Goal: Task Accomplishment & Management: Use online tool/utility

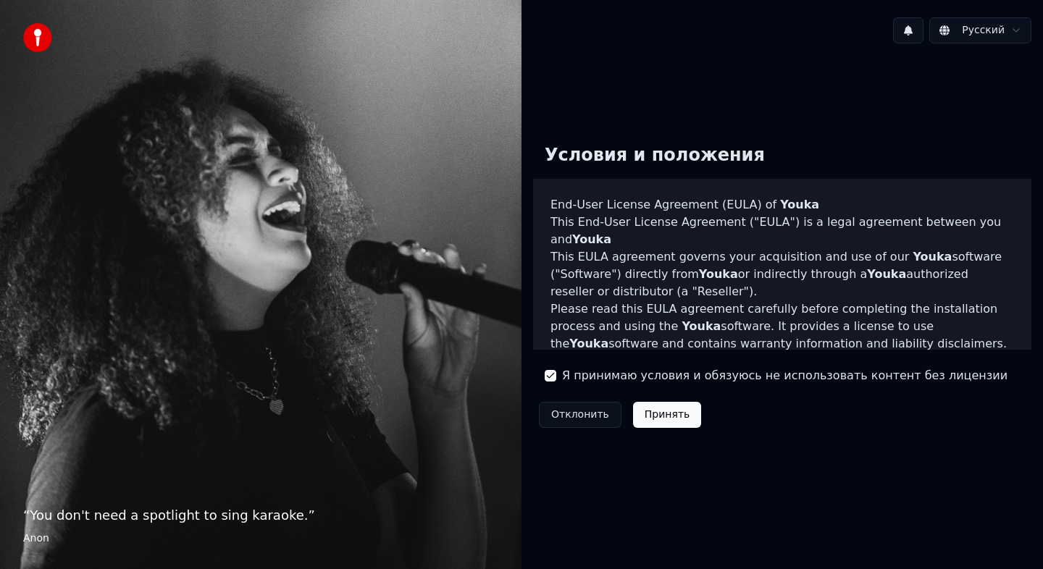
click at [656, 409] on button "Принять" at bounding box center [667, 415] width 69 height 26
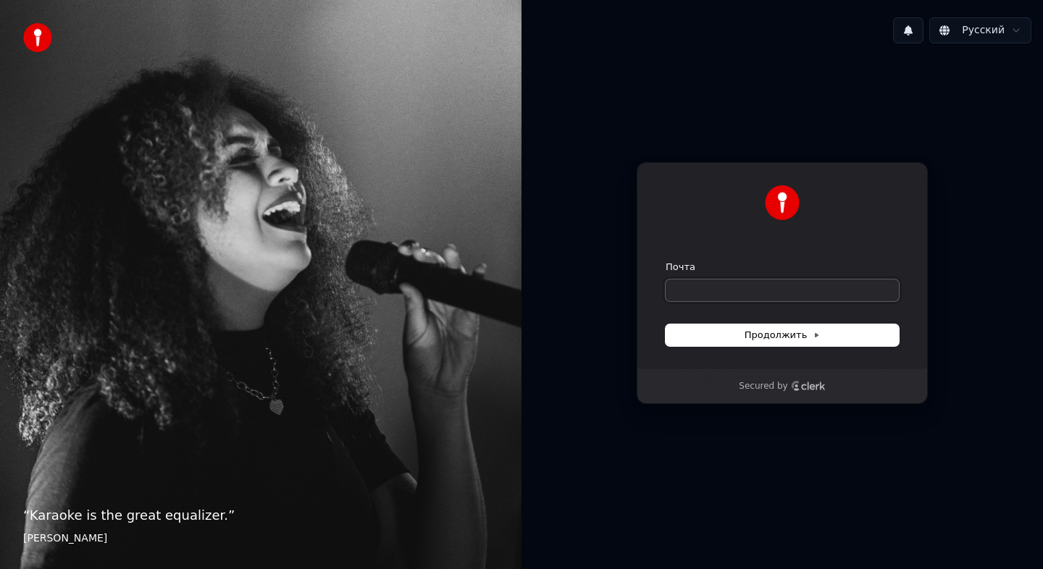
click at [716, 286] on input "Почта" at bounding box center [782, 291] width 233 height 22
click at [666, 261] on button "submit" at bounding box center [666, 261] width 0 height 0
type input "**********"
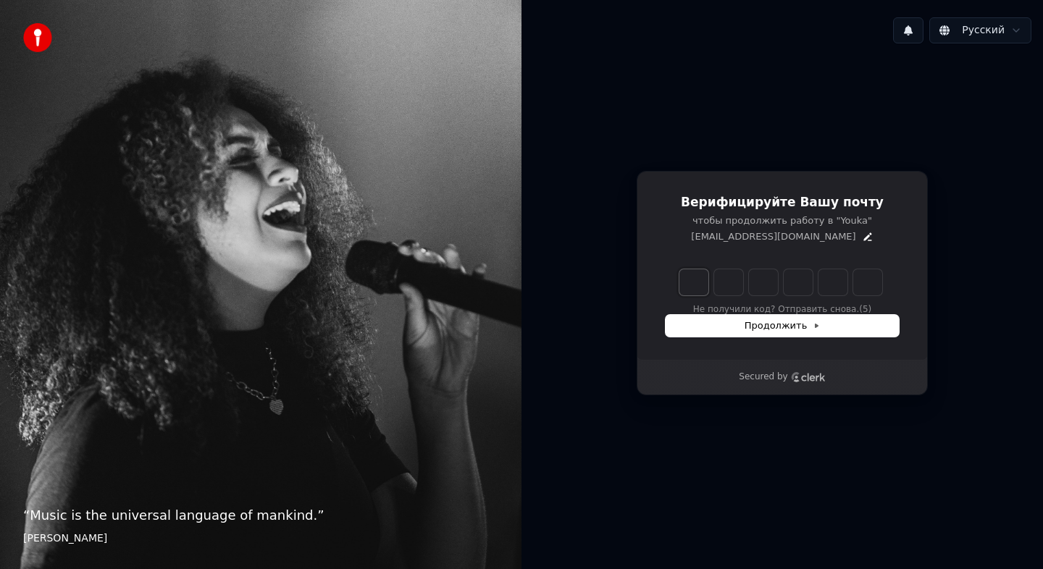
click at [692, 285] on input "Enter verification code. Digit 1" at bounding box center [693, 282] width 29 height 26
paste input "*"
type input "*"
type input "******"
type input "*"
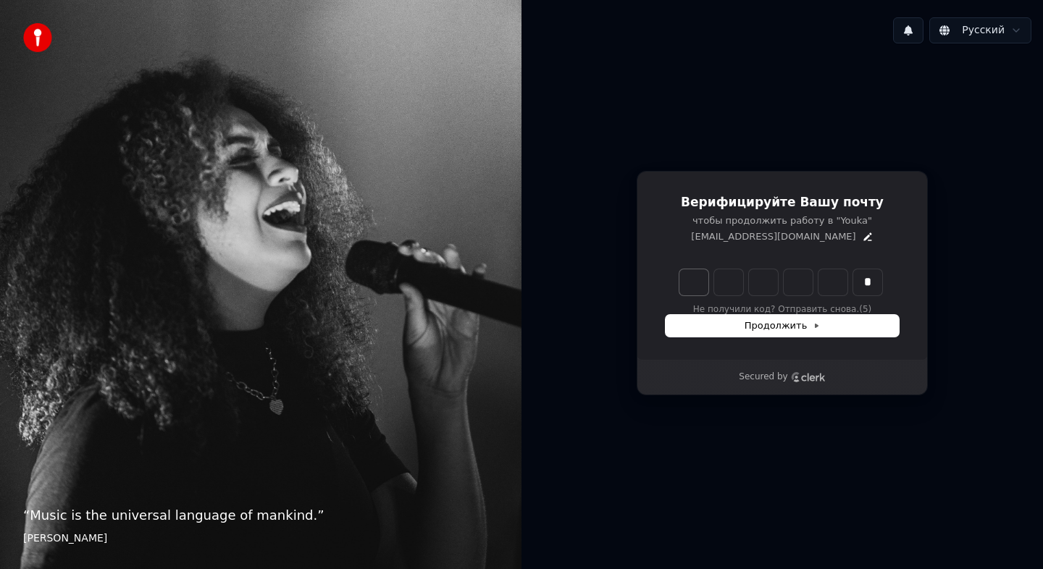
type input "*"
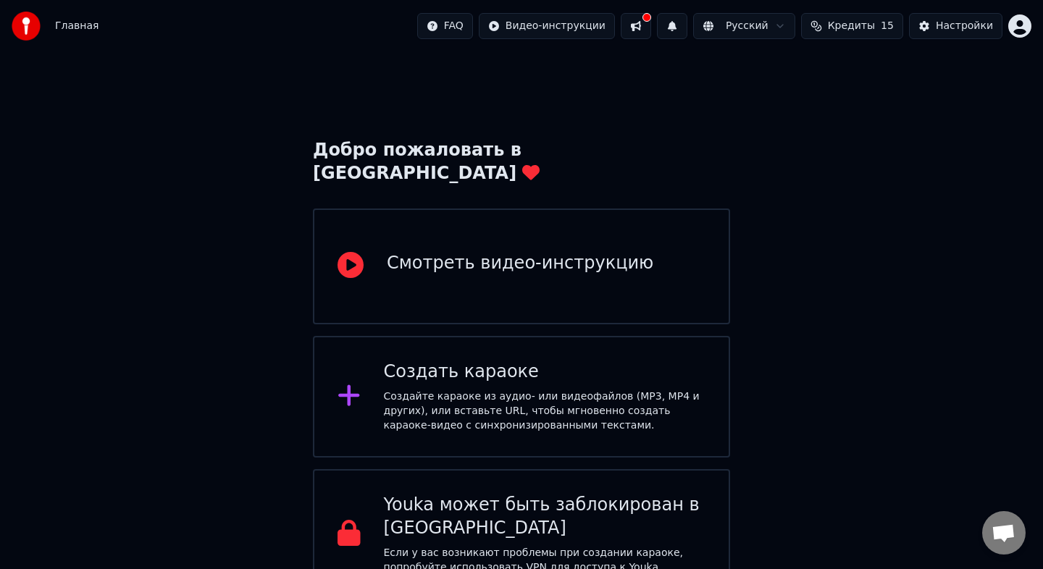
scroll to position [7, 0]
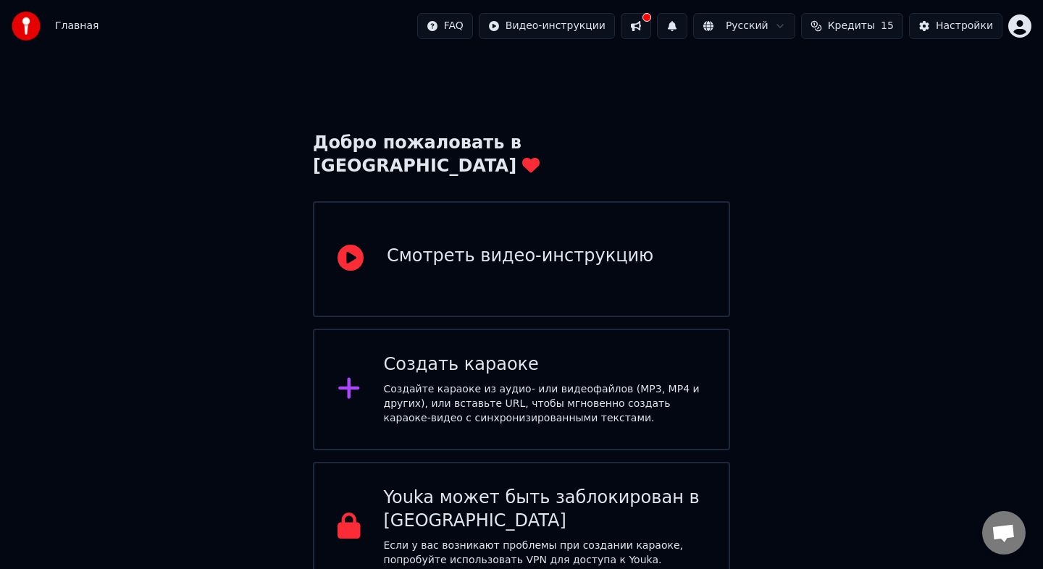
click at [530, 382] on div "Создайте караоке из аудио- или видеофайлов (MP3, MP4 и других), или вставьте UR…" at bounding box center [545, 403] width 322 height 43
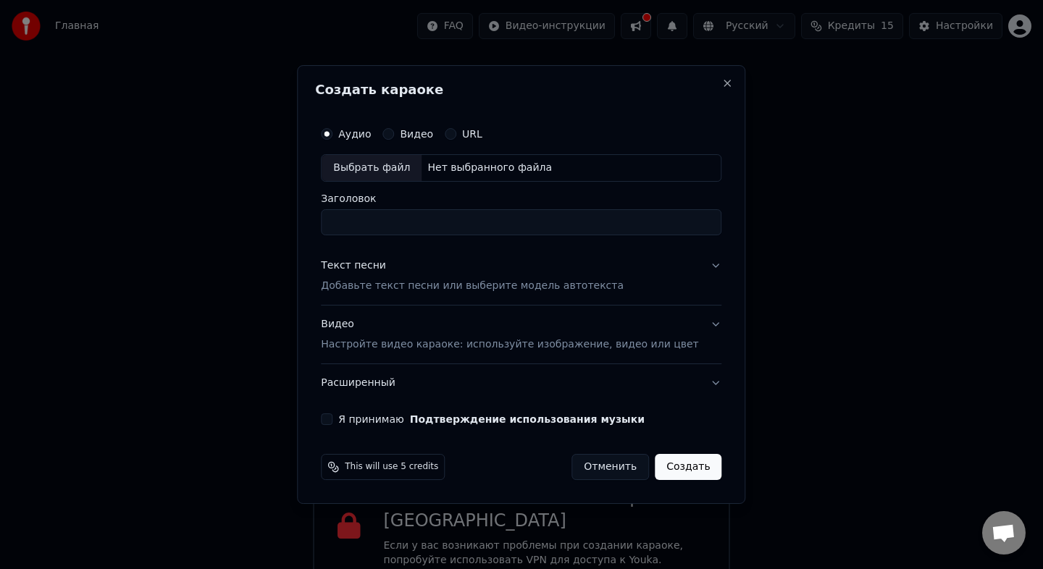
click at [409, 169] on div "Выбрать файл" at bounding box center [372, 168] width 100 height 26
click at [420, 225] on input "Заголовок" at bounding box center [521, 222] width 401 height 26
click at [579, 222] on input "**********" at bounding box center [521, 222] width 401 height 26
drag, startPoint x: 579, startPoint y: 222, endPoint x: 353, endPoint y: 214, distance: 226.9
click at [353, 214] on input "**********" at bounding box center [521, 222] width 401 height 26
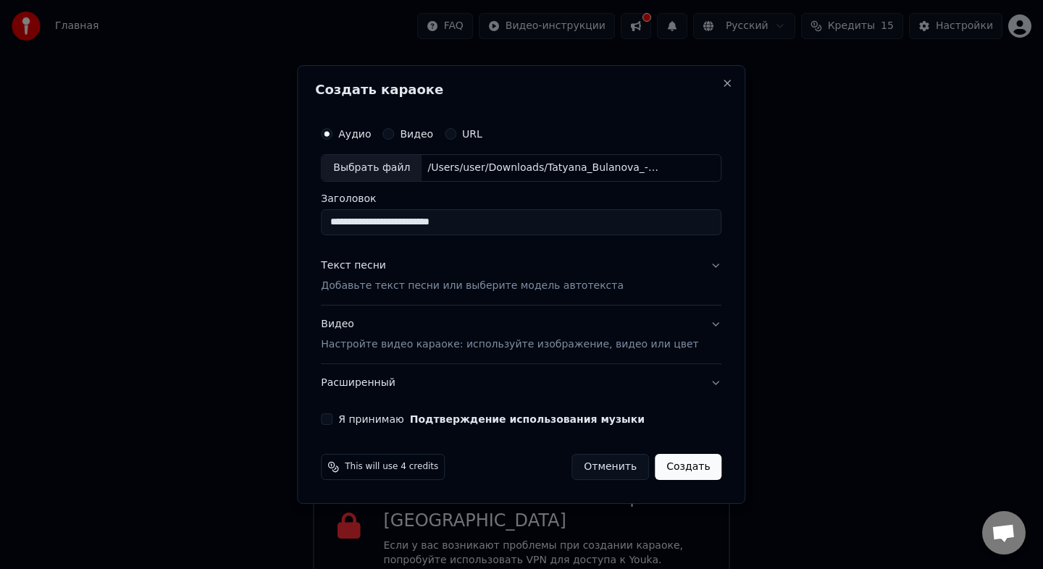
type input "**********"
click at [608, 283] on p "Добавьте текст песни или выберите модель автотекста" at bounding box center [472, 286] width 303 height 14
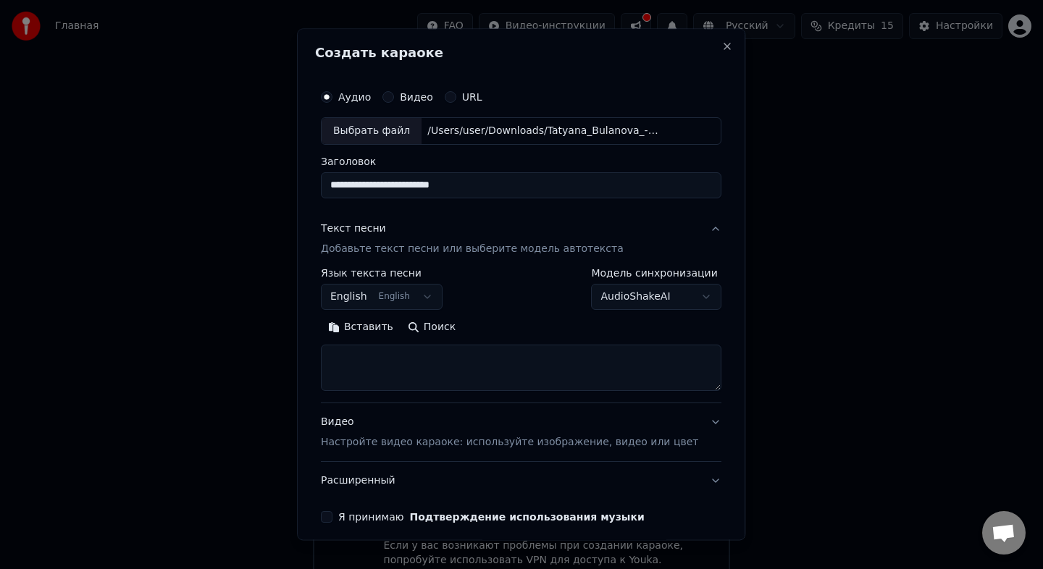
click at [419, 301] on button "English English" at bounding box center [382, 297] width 122 height 26
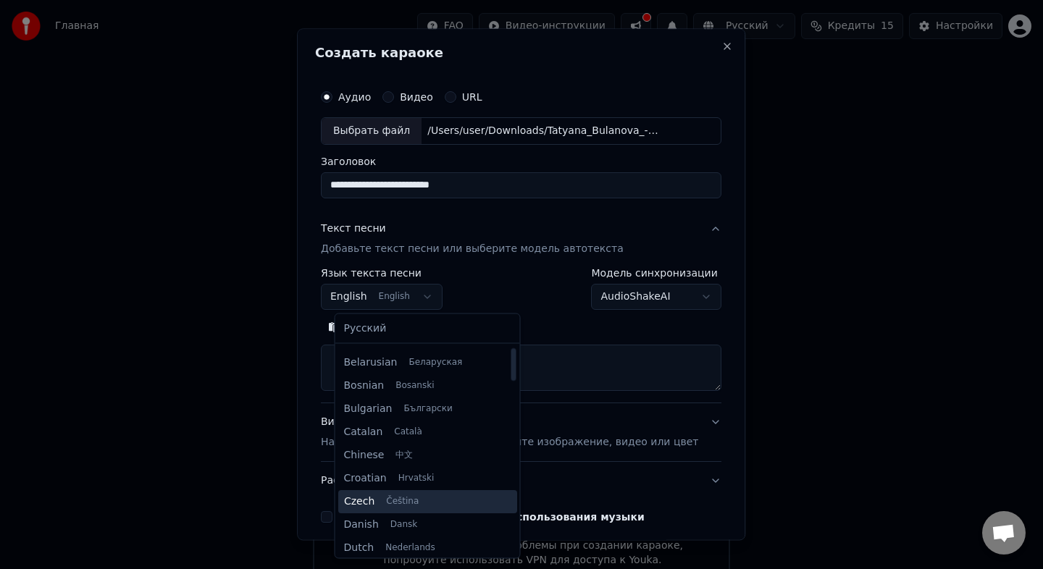
scroll to position [0, 0]
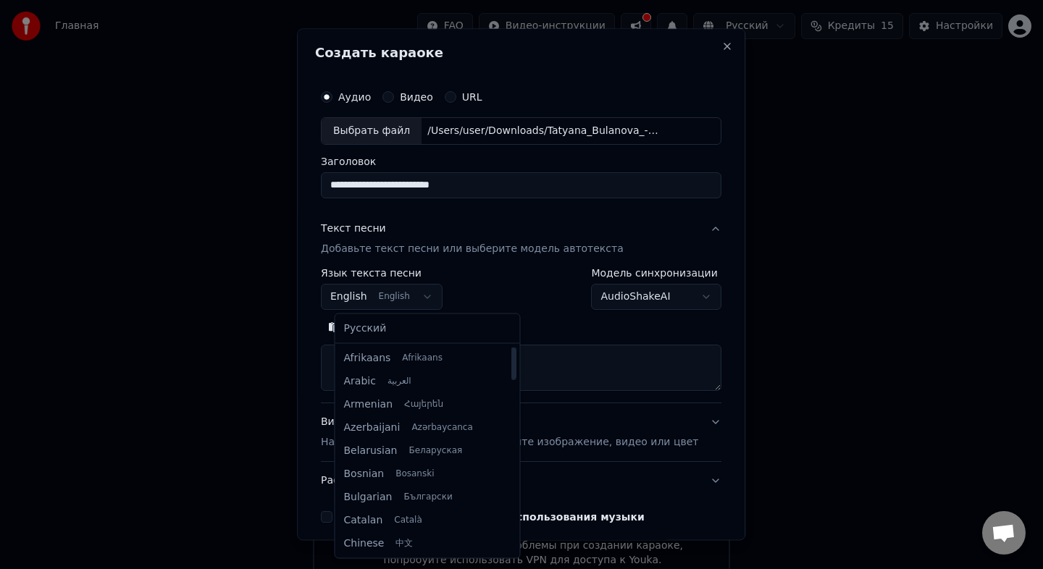
select select "**"
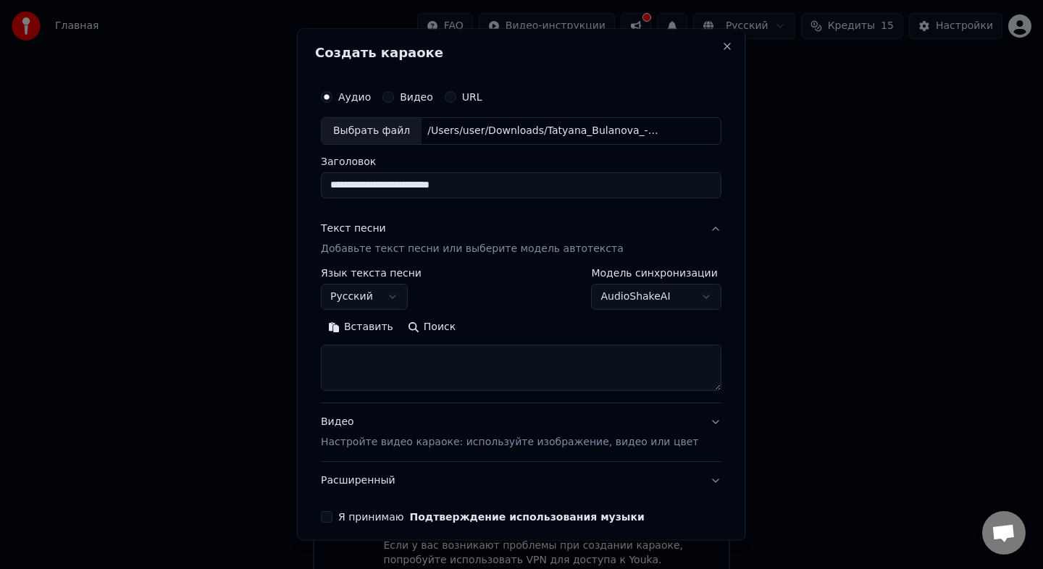
click at [685, 294] on body "**********" at bounding box center [521, 293] width 1043 height 600
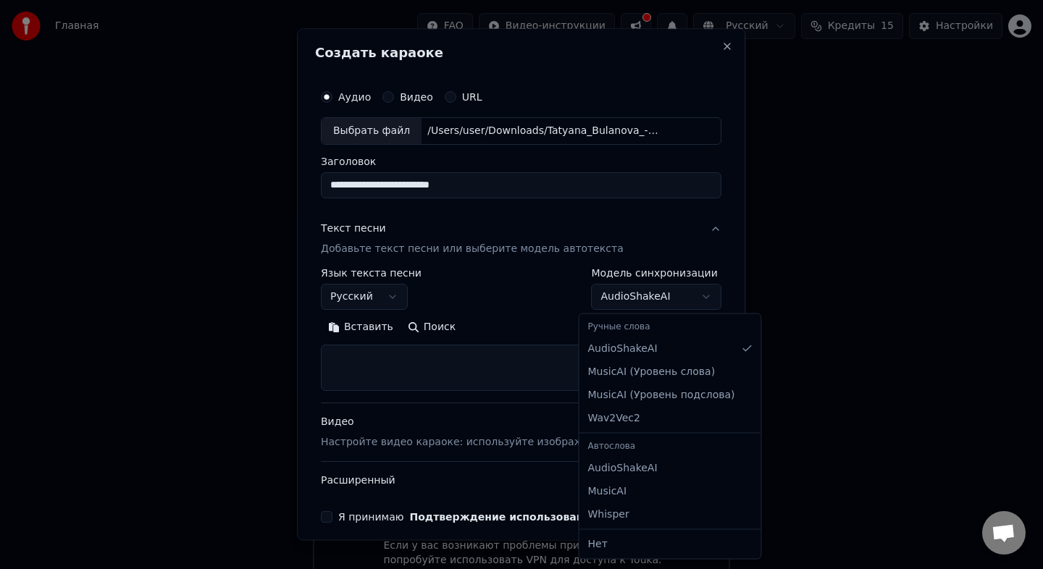
click at [508, 349] on div at bounding box center [521, 284] width 1043 height 569
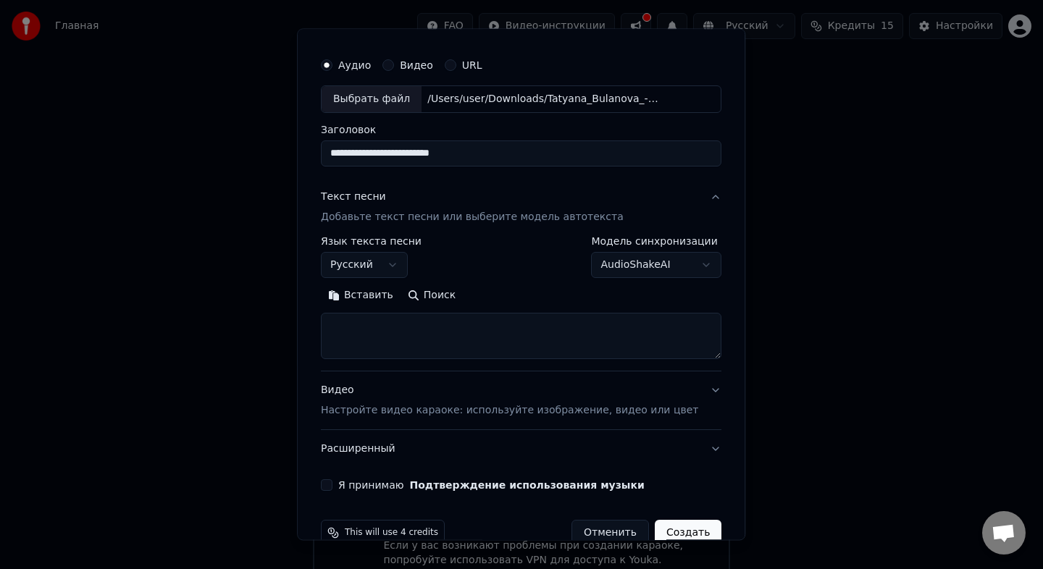
scroll to position [40, 0]
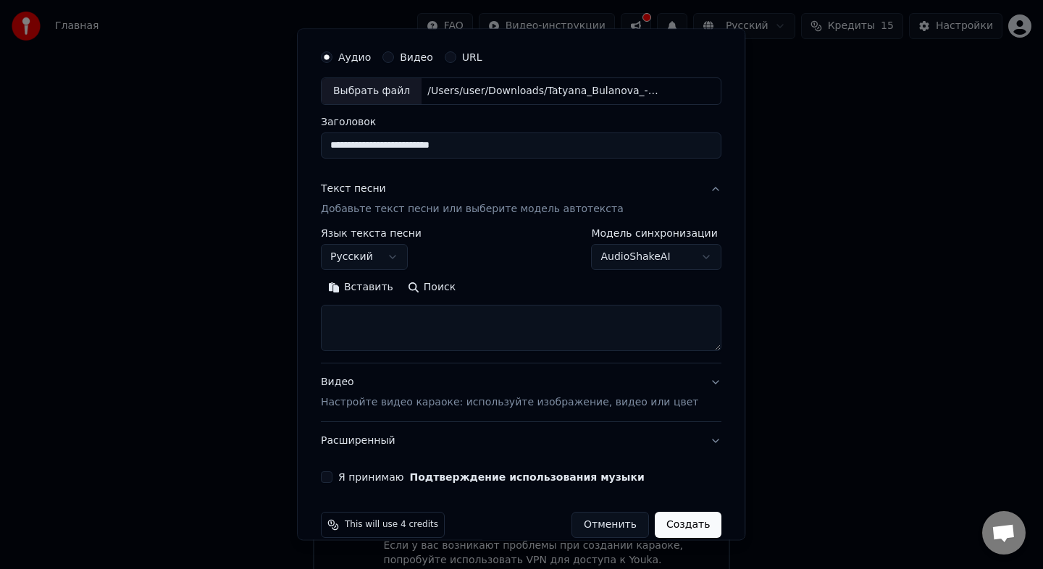
click at [455, 339] on textarea at bounding box center [521, 328] width 401 height 46
click at [385, 330] on textarea at bounding box center [521, 328] width 401 height 46
paste textarea "**********"
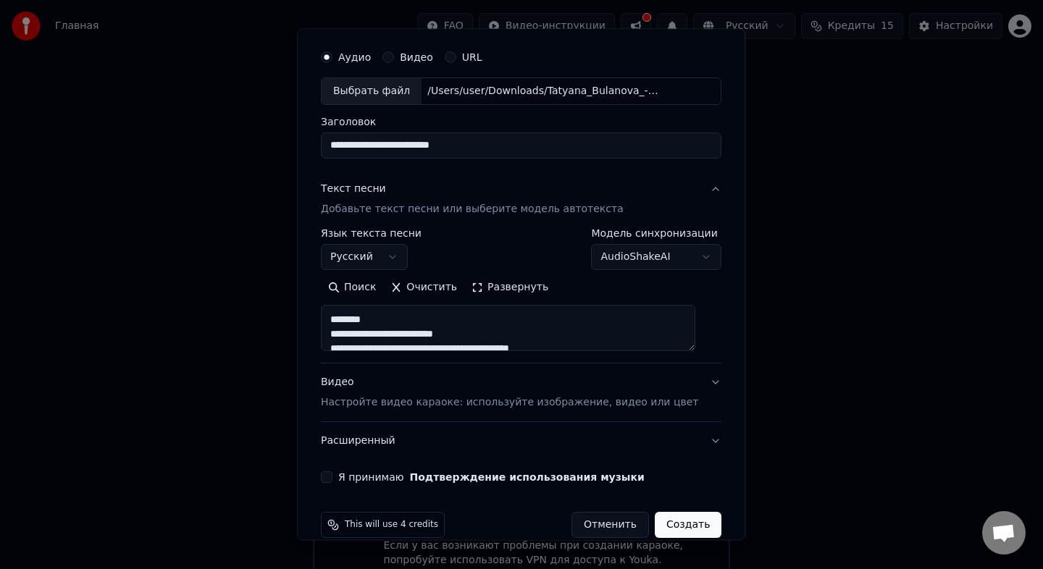
drag, startPoint x: 403, startPoint y: 324, endPoint x: 324, endPoint y: 322, distance: 78.3
click at [324, 322] on div "**********" at bounding box center [521, 284] width 448 height 512
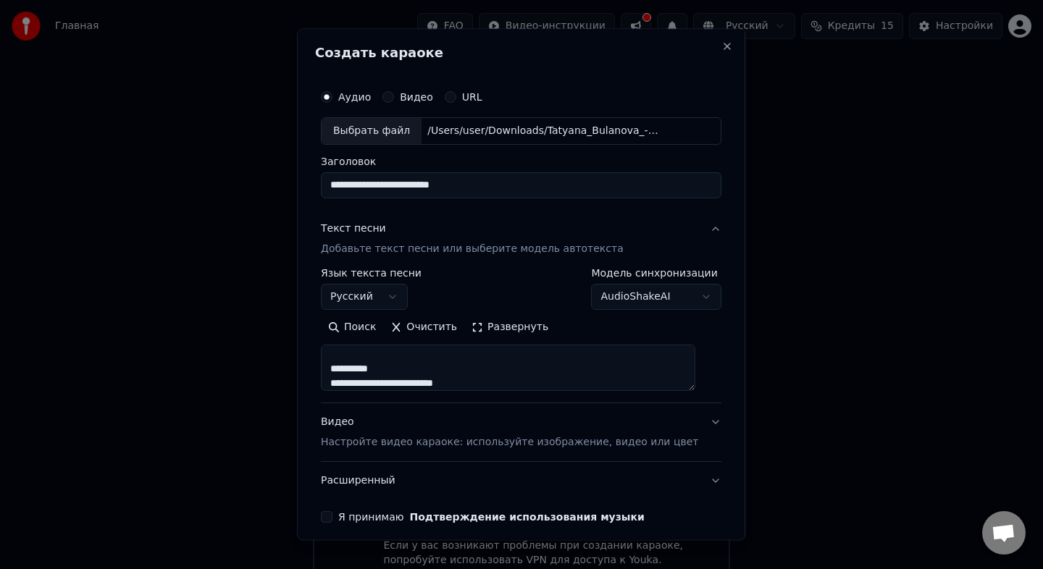
scroll to position [149, 0]
click at [407, 374] on textarea "**********" at bounding box center [508, 368] width 374 height 46
drag, startPoint x: 405, startPoint y: 369, endPoint x: 343, endPoint y: 369, distance: 62.3
click at [343, 369] on textarea "**********" at bounding box center [508, 368] width 374 height 46
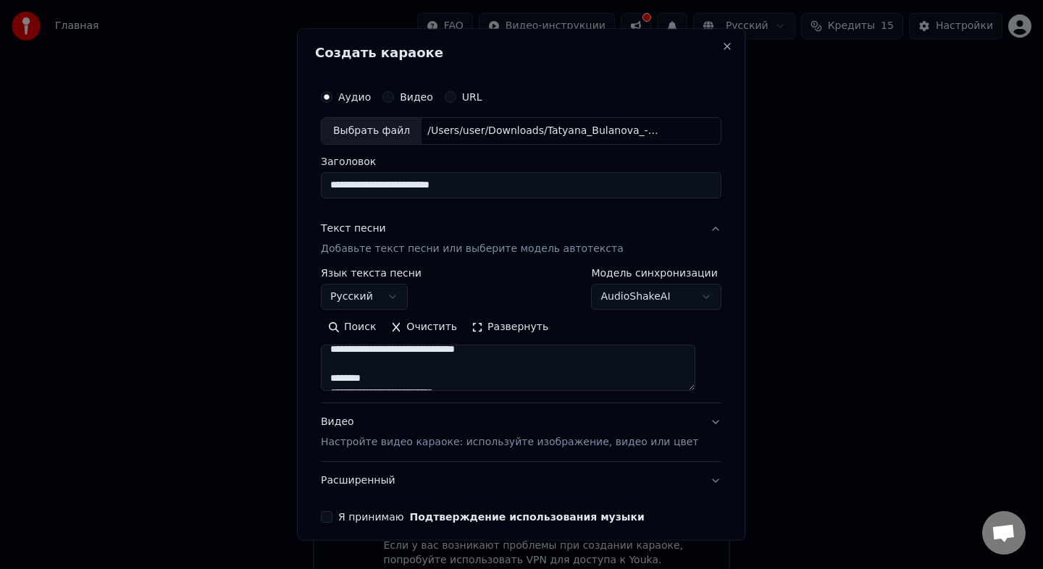
scroll to position [51, 0]
drag, startPoint x: 400, startPoint y: 377, endPoint x: 317, endPoint y: 382, distance: 82.8
click at [318, 382] on div "**********" at bounding box center [521, 284] width 448 height 512
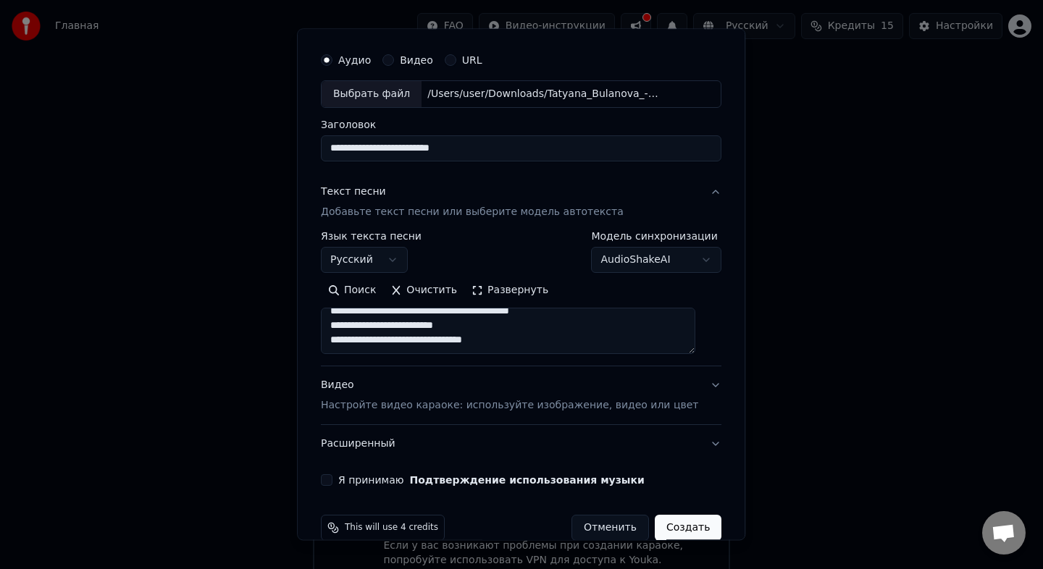
scroll to position [61, 0]
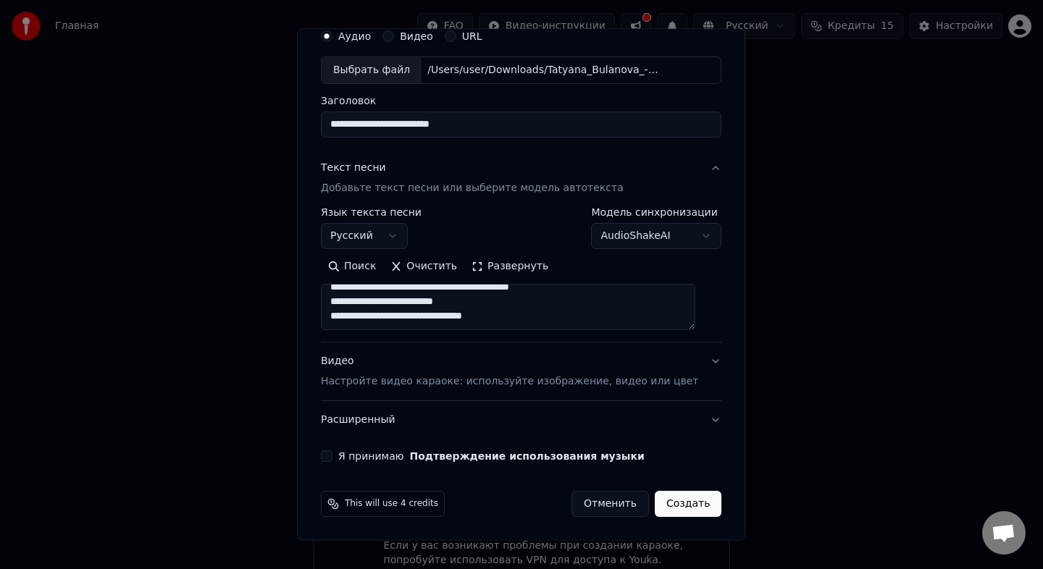
type textarea "**********"
click at [645, 384] on p "Настройте видео караоке: используйте изображение, видео или цвет" at bounding box center [509, 381] width 377 height 14
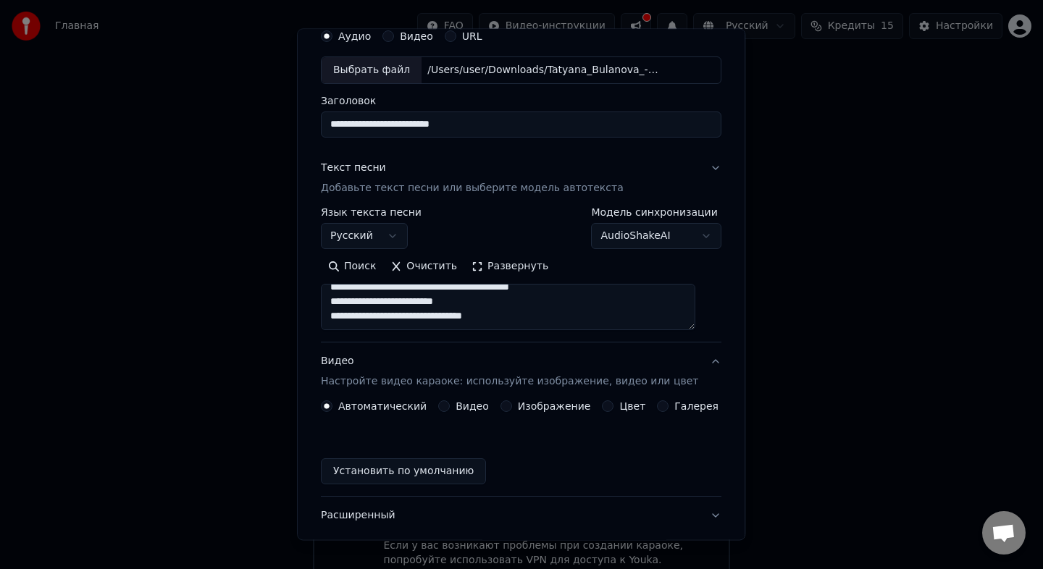
scroll to position [22, 0]
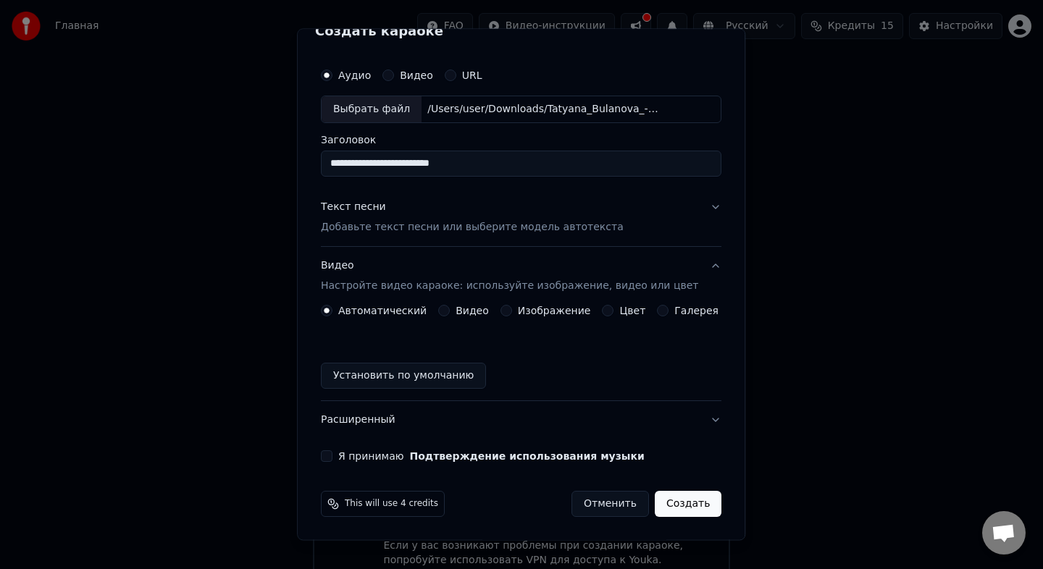
click at [450, 309] on button "Видео" at bounding box center [444, 311] width 12 height 12
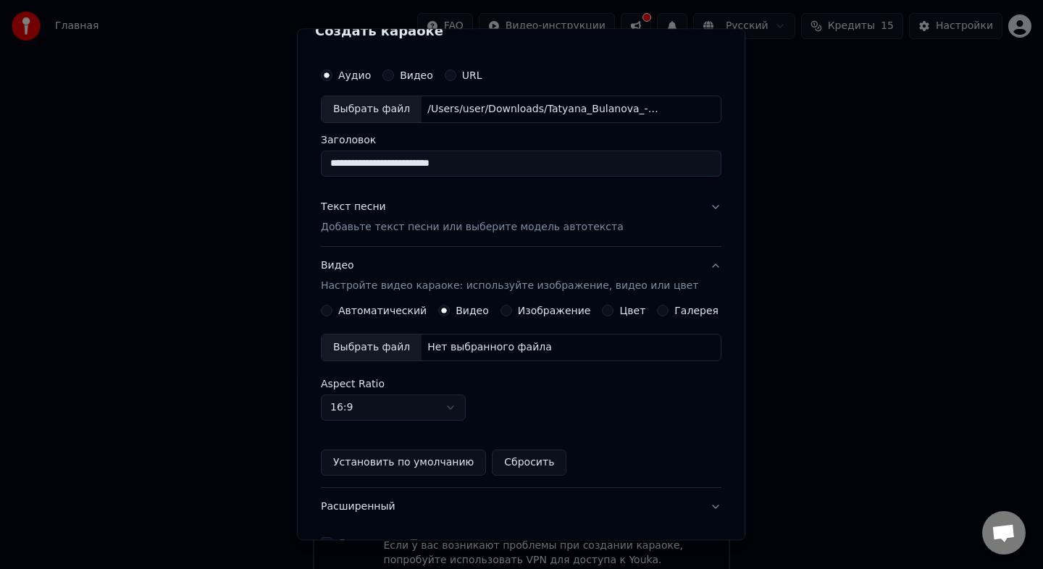
click at [332, 309] on button "Автоматический" at bounding box center [327, 311] width 12 height 12
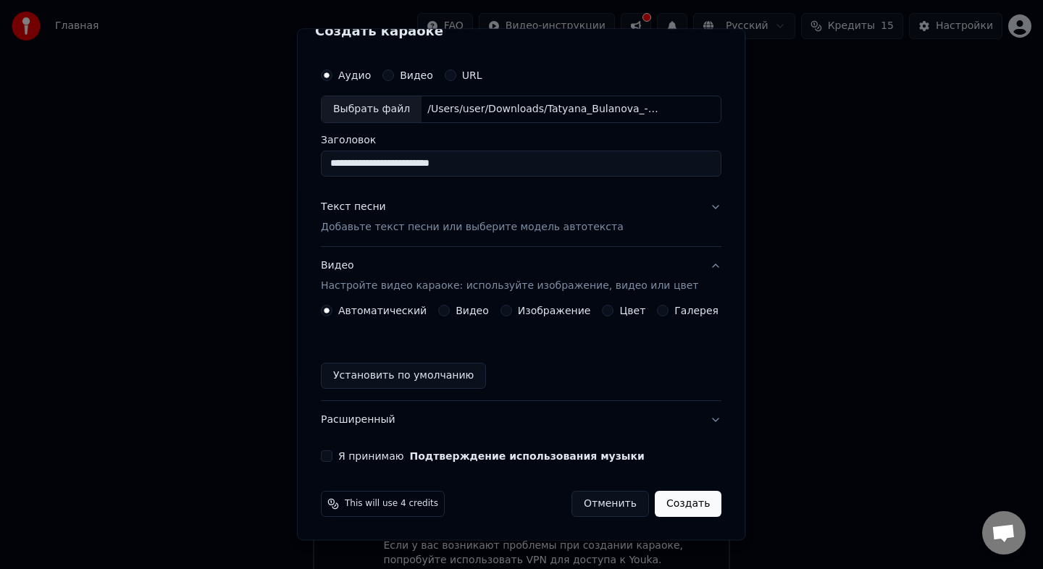
click at [510, 309] on button "Изображение" at bounding box center [507, 311] width 12 height 12
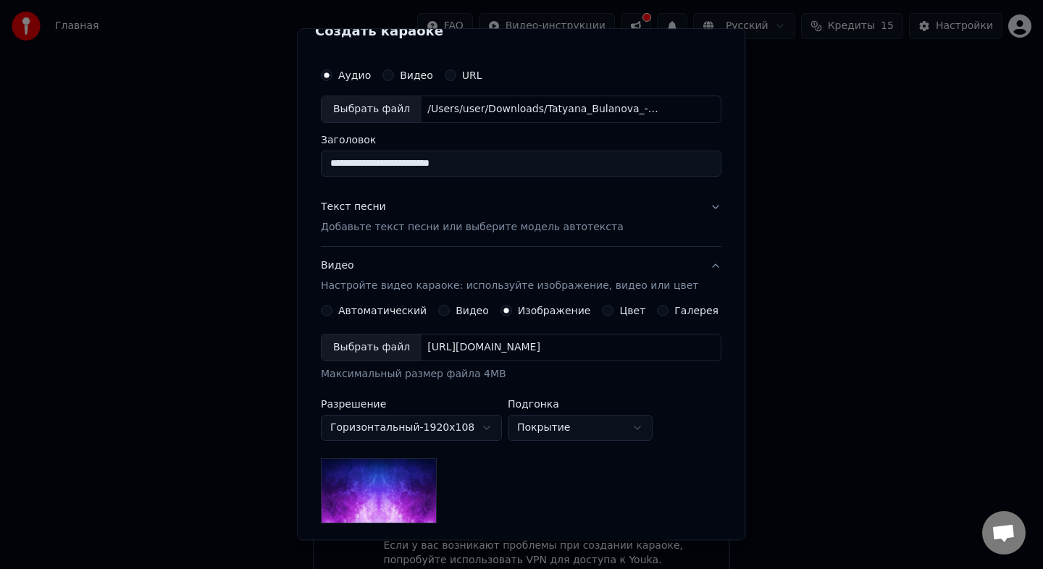
click at [611, 310] on button "Цвет" at bounding box center [609, 311] width 12 height 12
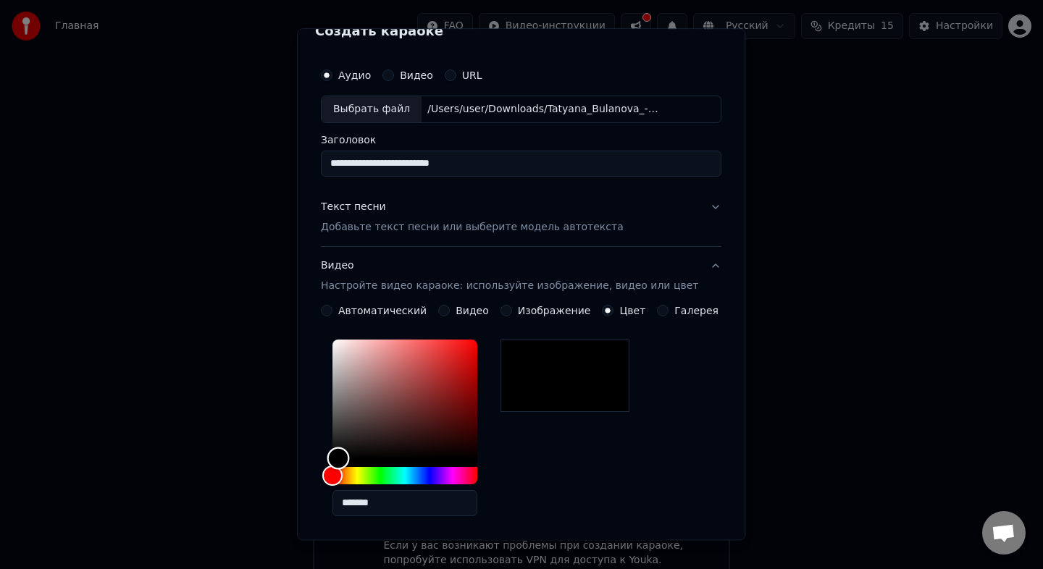
drag, startPoint x: 342, startPoint y: 458, endPoint x: 276, endPoint y: 495, distance: 75.6
click at [276, 495] on body "**********" at bounding box center [521, 293] width 1043 height 600
click at [579, 501] on div "*******" at bounding box center [521, 431] width 401 height 194
click at [332, 309] on button "Автоматический" at bounding box center [327, 311] width 12 height 12
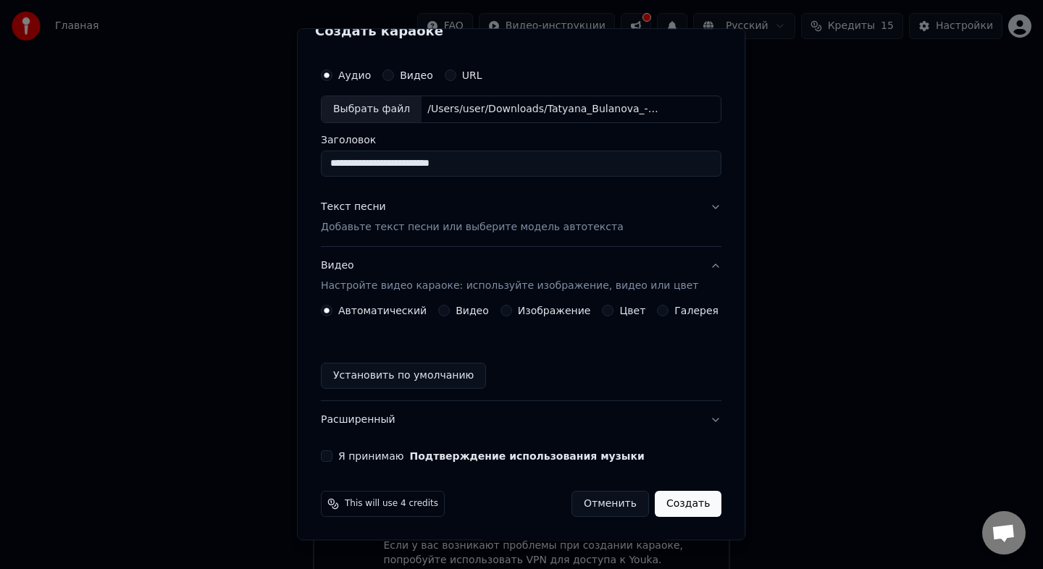
click at [332, 457] on button "Я принимаю Подтверждение использования музыки" at bounding box center [327, 457] width 12 height 12
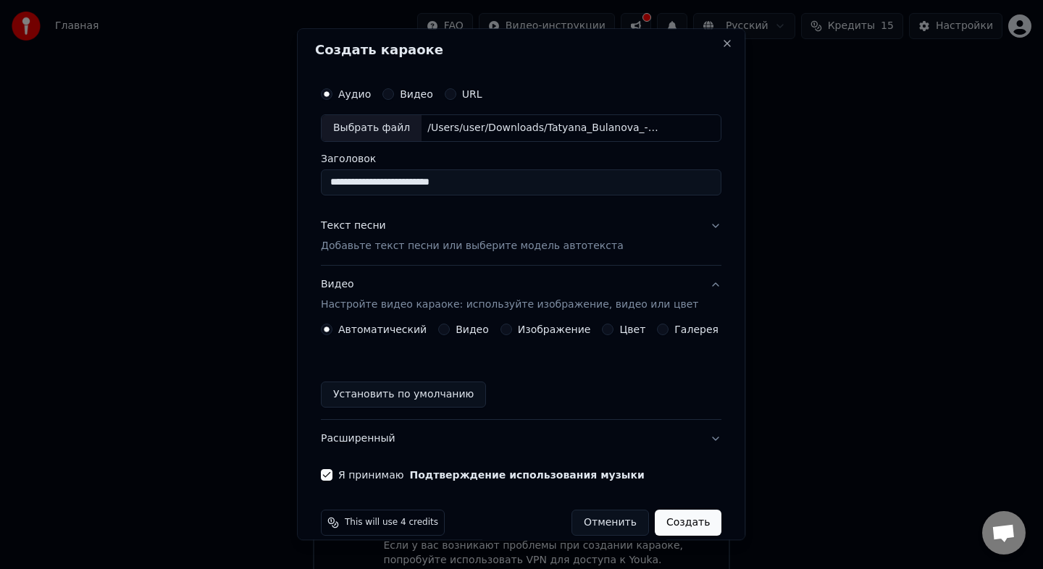
scroll to position [0, 0]
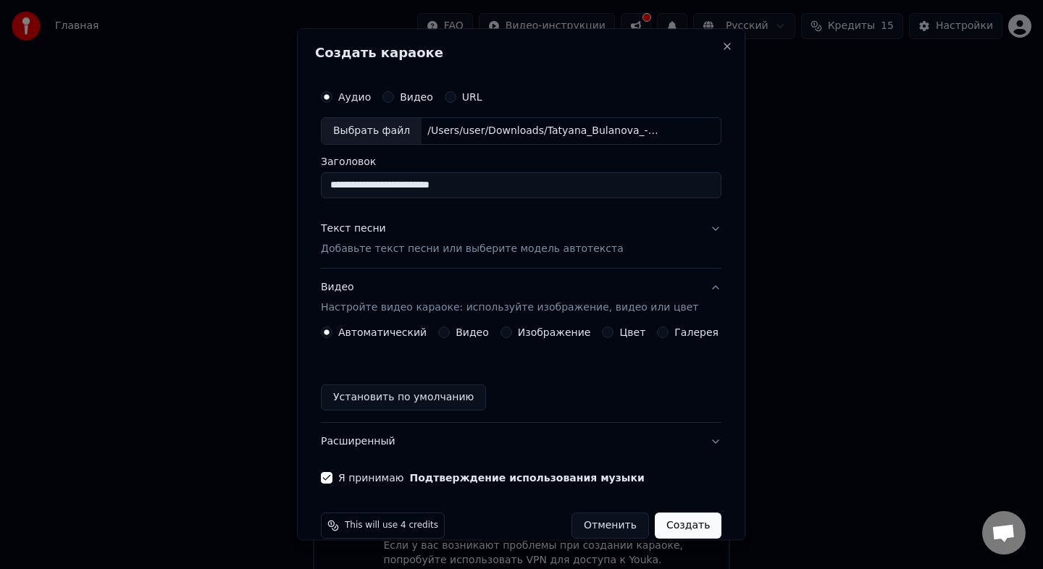
click at [394, 94] on button "Видео" at bounding box center [388, 97] width 12 height 12
click at [332, 97] on button "Аудио" at bounding box center [327, 97] width 12 height 12
click at [375, 132] on div "Выбрать файл" at bounding box center [372, 131] width 100 height 26
drag, startPoint x: 564, startPoint y: 189, endPoint x: 280, endPoint y: 217, distance: 286.1
click at [280, 217] on body "**********" at bounding box center [521, 293] width 1043 height 600
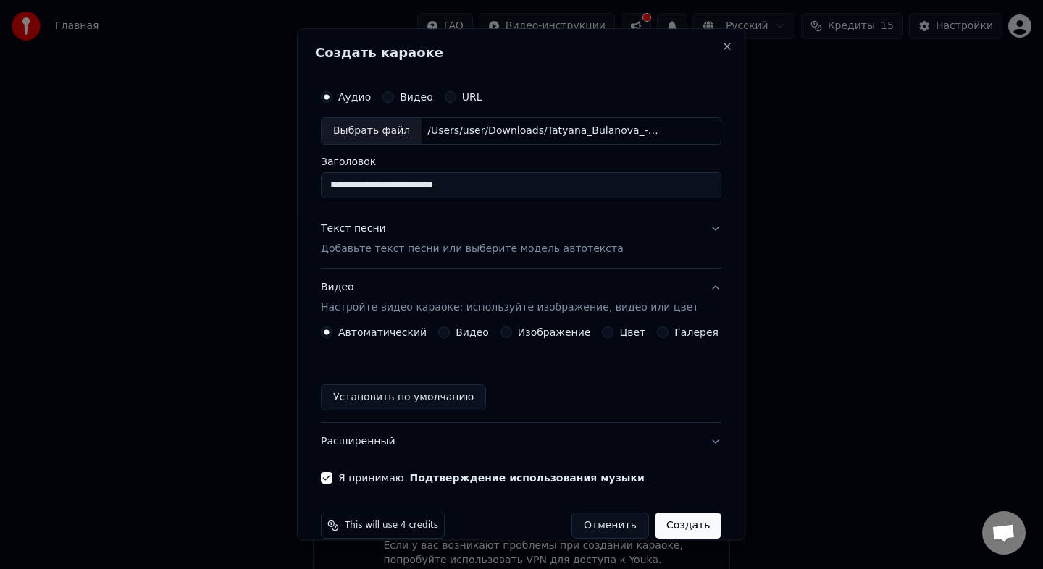
type input "**********"
click at [592, 249] on p "Добавьте текст песни или выберите модель автотекста" at bounding box center [472, 249] width 303 height 14
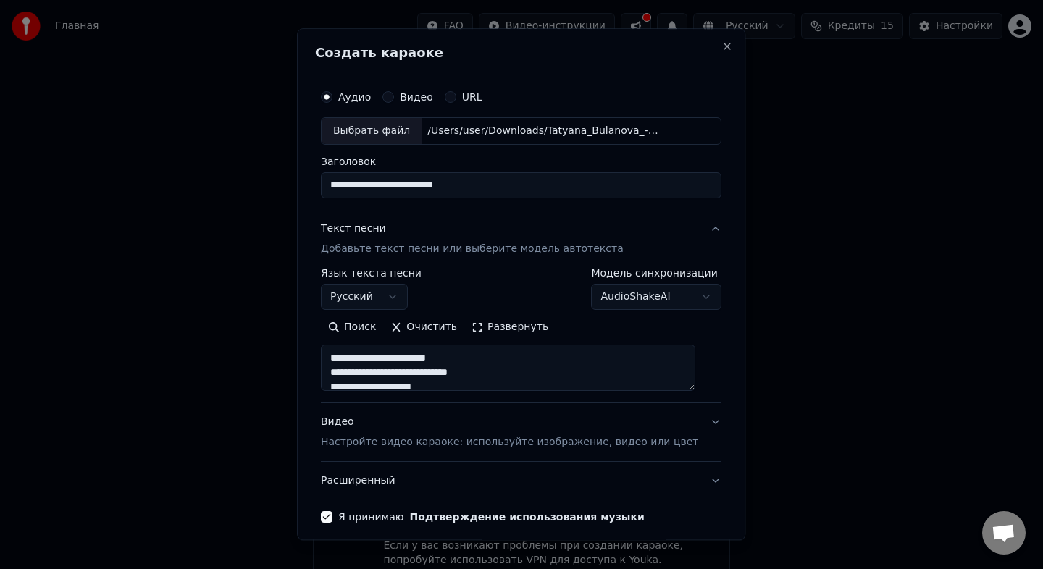
click at [531, 253] on p "Добавьте текст песни или выберите модель автотекста" at bounding box center [472, 249] width 303 height 14
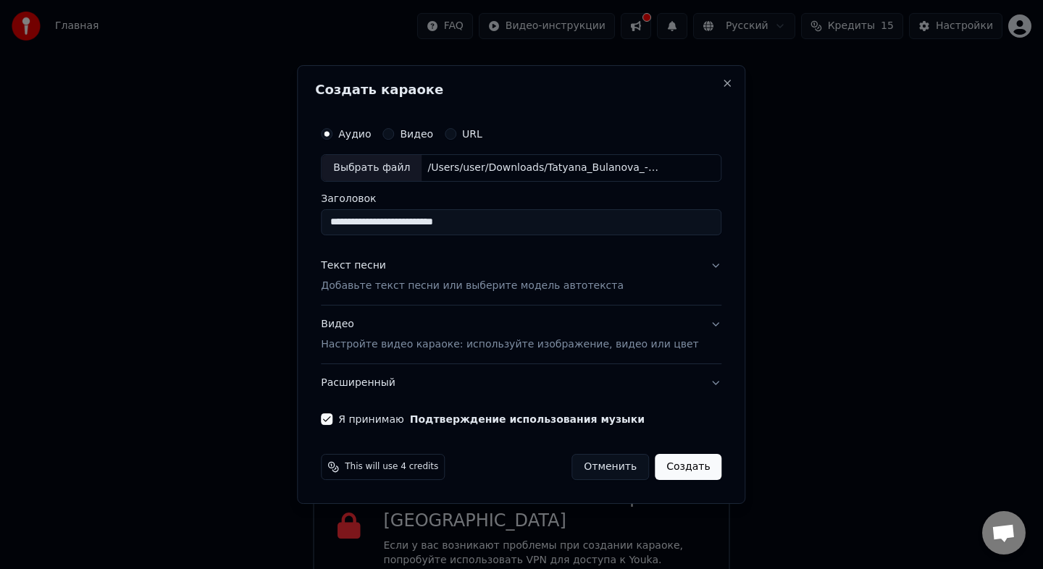
click at [677, 473] on button "Создать" at bounding box center [688, 467] width 67 height 26
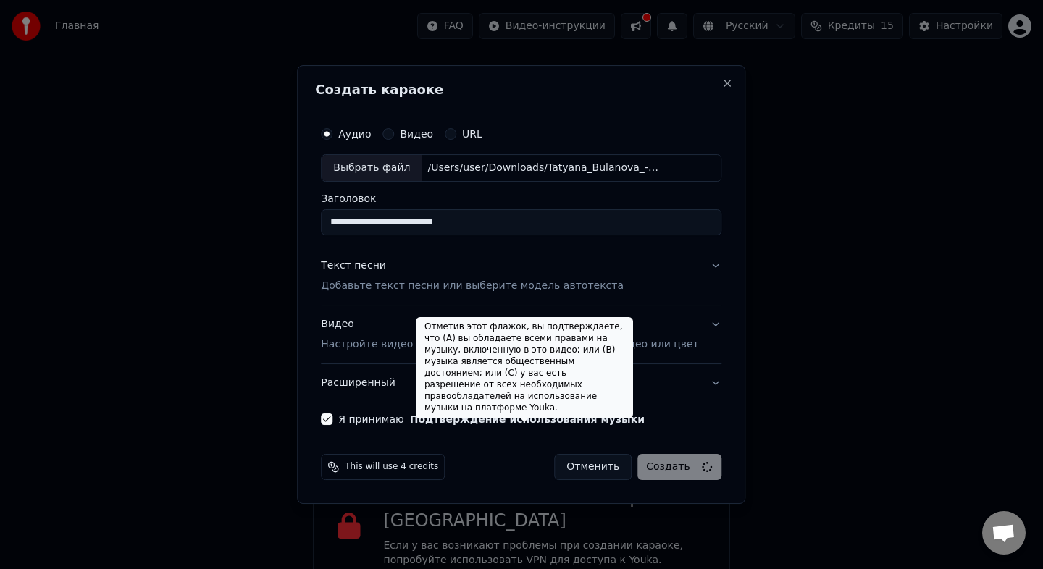
scroll to position [1, 0]
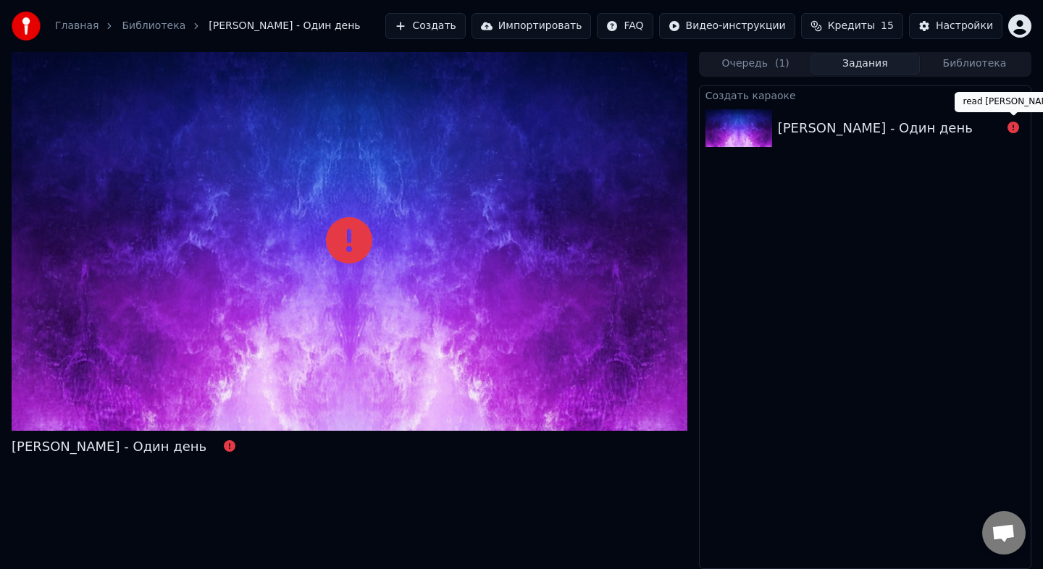
click at [1012, 128] on icon at bounding box center [1014, 128] width 12 height 12
click at [897, 131] on div "Татьяна Буланова - Один день" at bounding box center [875, 128] width 195 height 20
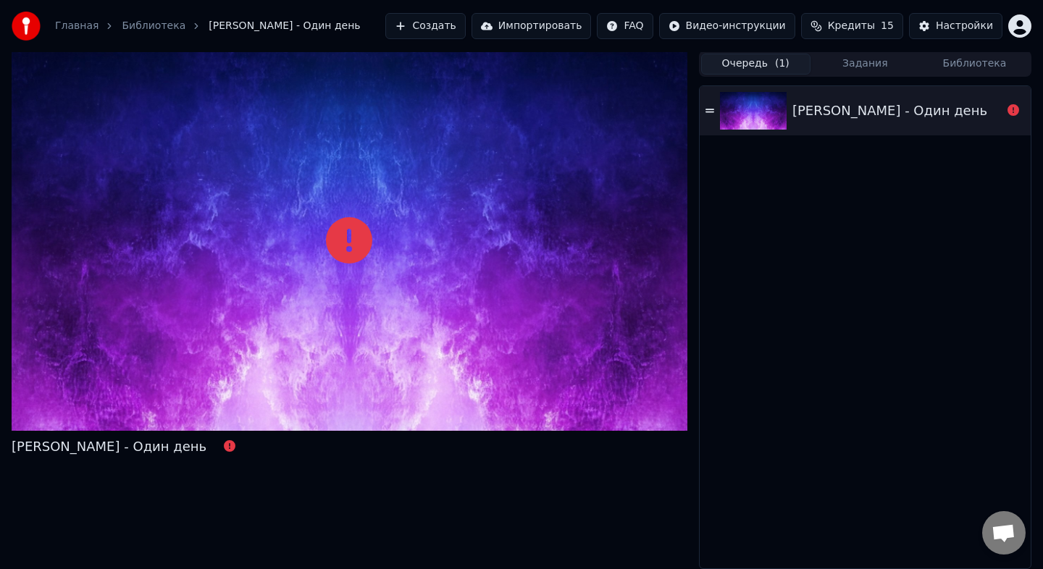
click at [765, 58] on button "Очередь ( 1 )" at bounding box center [755, 64] width 109 height 21
click at [876, 124] on div "Татьяна Буланова - Один день" at bounding box center [865, 110] width 331 height 49
click at [456, 523] on div "Татьяна Буланова - Один день" at bounding box center [350, 310] width 676 height 519
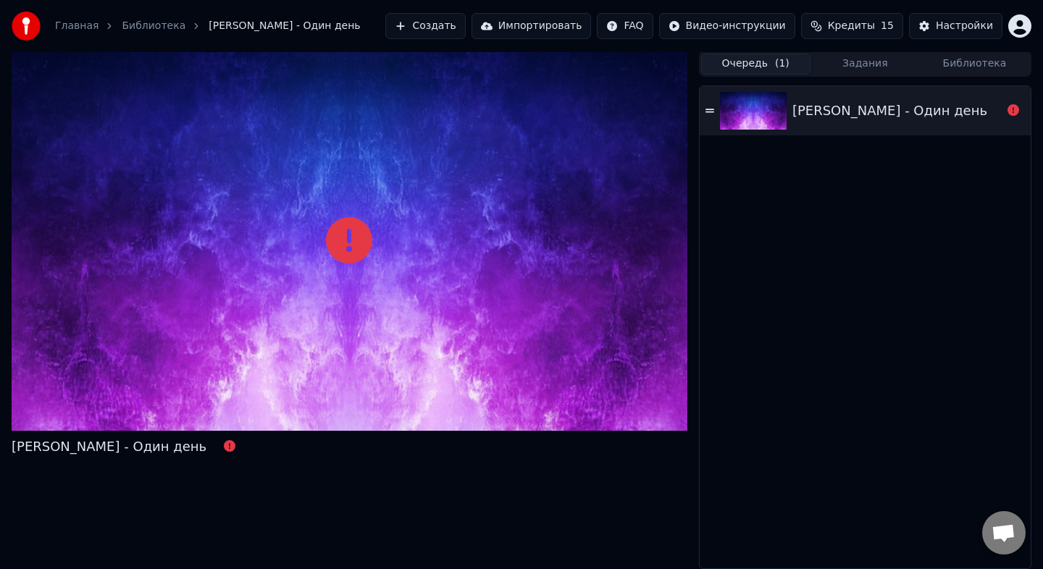
click at [150, 453] on div "Татьяна Буланова - Один день" at bounding box center [109, 447] width 195 height 20
click at [148, 26] on link "Библиотека" at bounding box center [154, 26] width 64 height 14
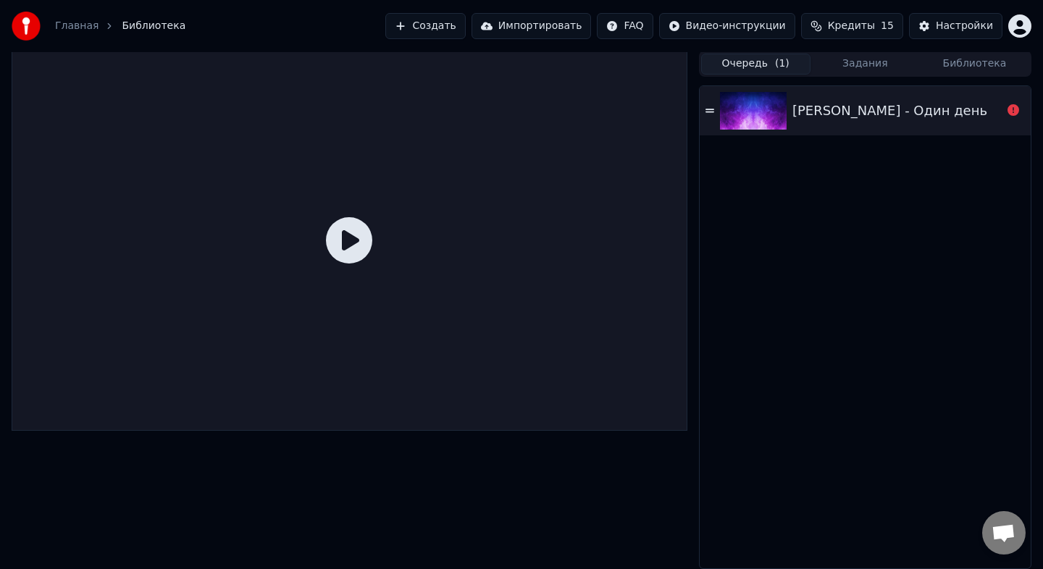
click at [353, 225] on icon at bounding box center [349, 240] width 46 height 46
click at [351, 242] on icon at bounding box center [349, 240] width 46 height 46
click at [64, 24] on link "Главная" at bounding box center [76, 26] width 43 height 14
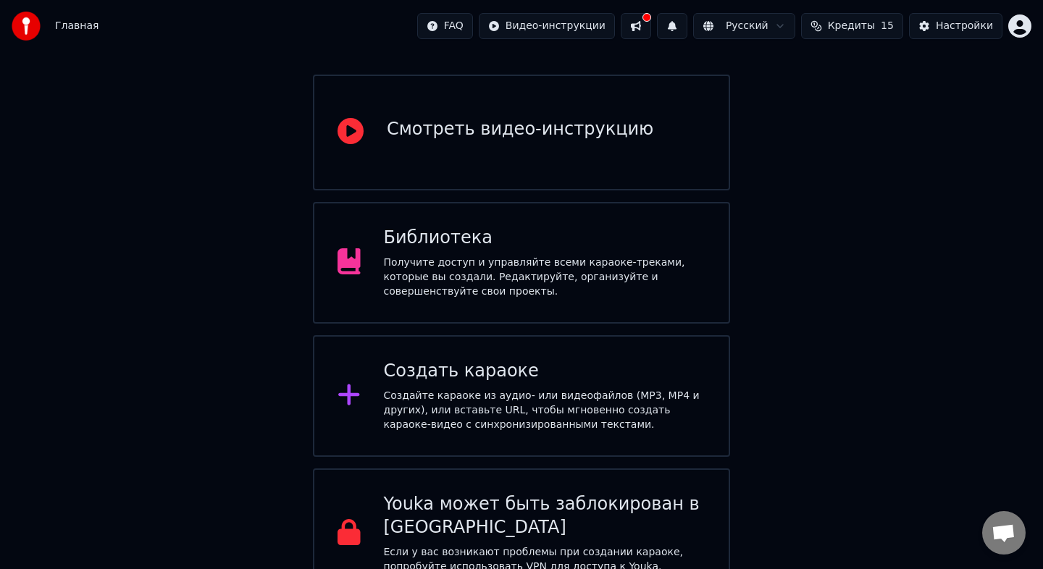
scroll to position [141, 0]
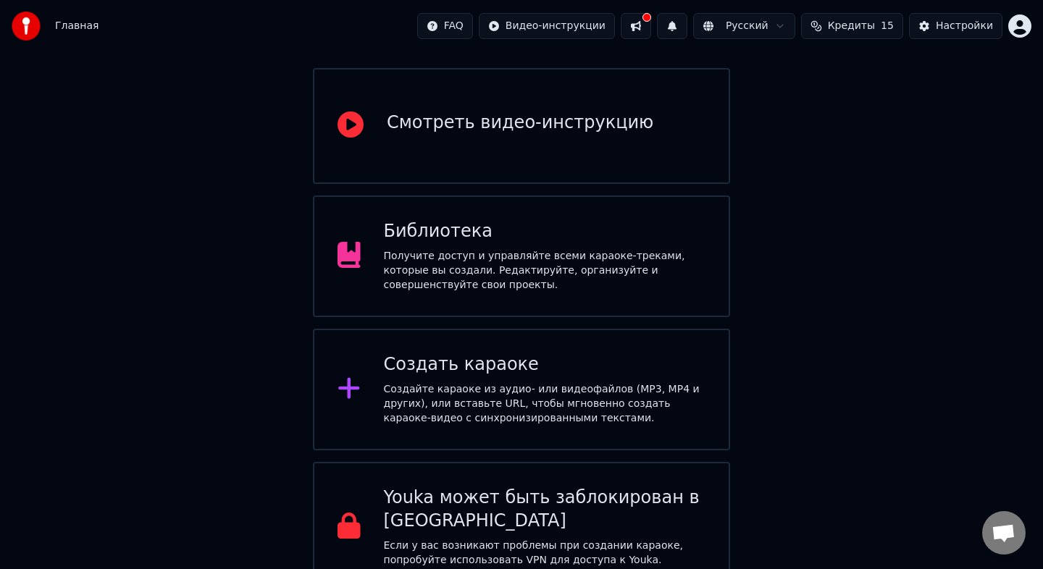
click at [597, 382] on div "Создайте караоке из аудио- или видеофайлов (MP3, MP4 и других), или вставьте UR…" at bounding box center [545, 403] width 322 height 43
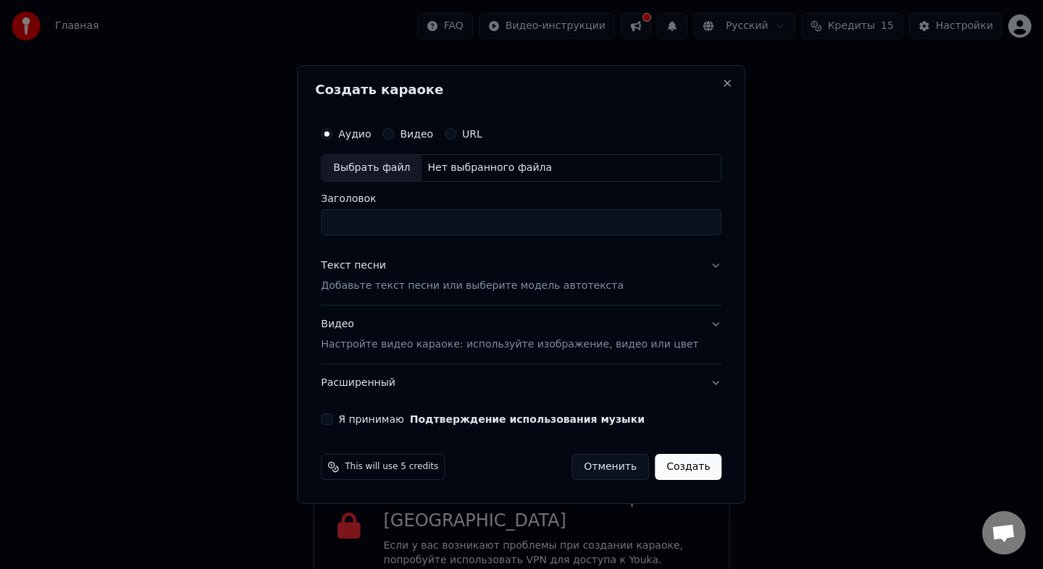
click at [397, 167] on div "Выбрать файл" at bounding box center [372, 168] width 100 height 26
click at [577, 223] on input "**********" at bounding box center [521, 222] width 401 height 26
type input "**********"
click at [585, 289] on p "Добавьте текст песни или выберите модель автотекста" at bounding box center [472, 286] width 303 height 14
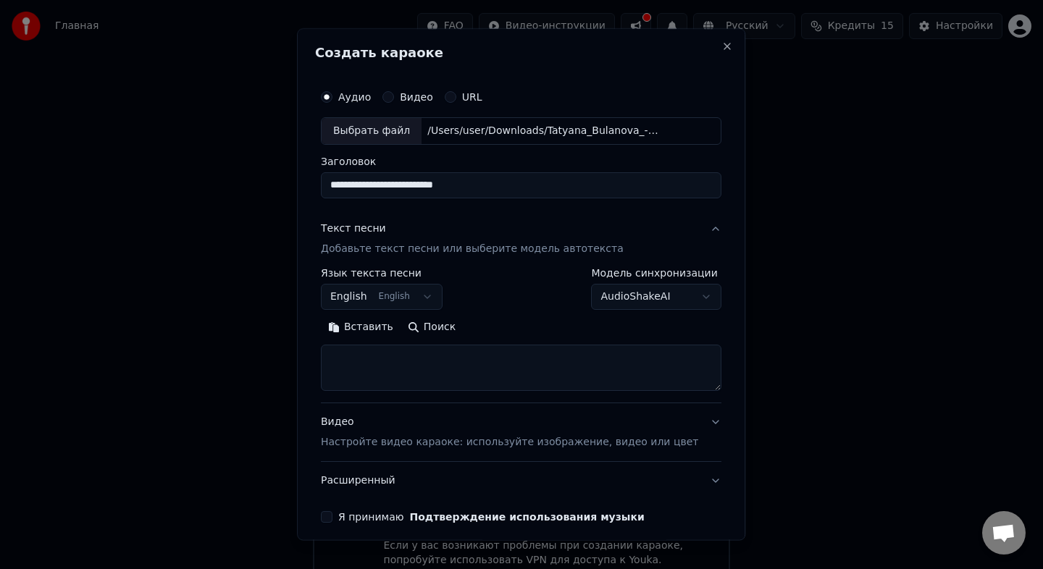
click at [417, 291] on button "English English" at bounding box center [382, 297] width 122 height 26
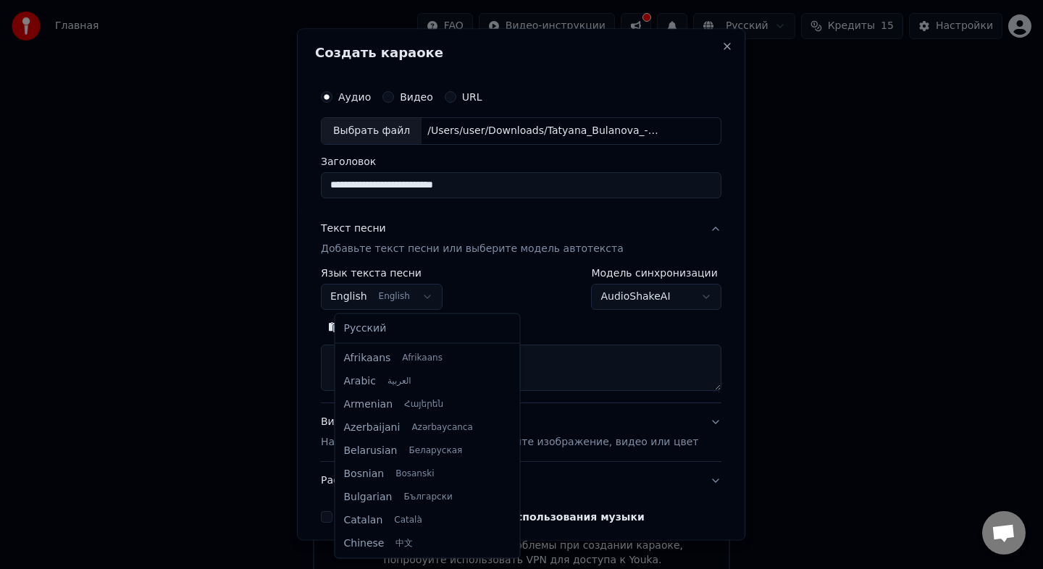
scroll to position [116, 0]
select select "**"
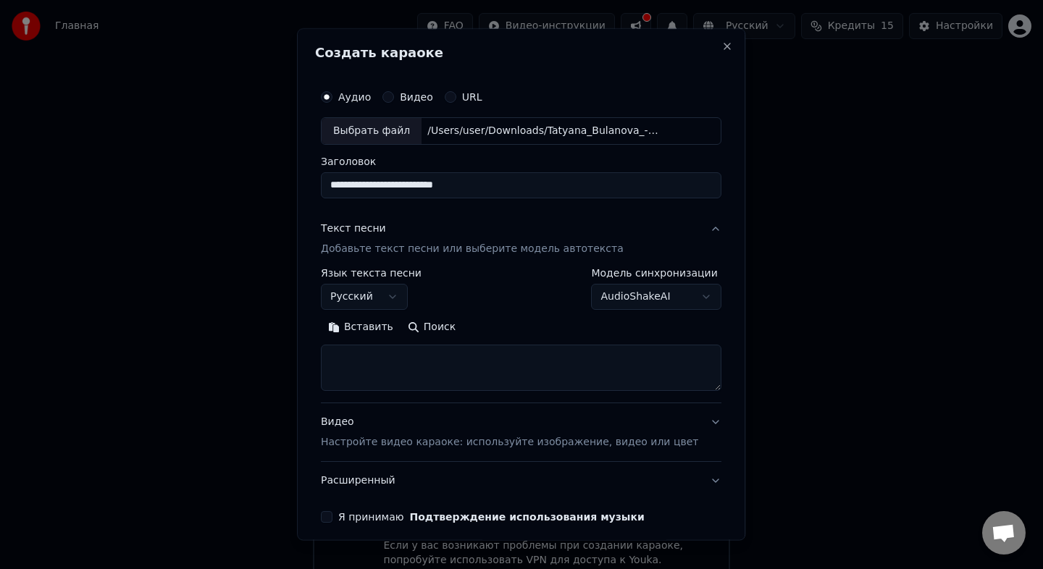
click at [376, 331] on button "Вставить" at bounding box center [361, 327] width 80 height 23
type textarea "**********"
click at [419, 329] on button "Очистить" at bounding box center [424, 327] width 81 height 23
click at [438, 355] on textarea at bounding box center [508, 368] width 374 height 46
paste textarea "**********"
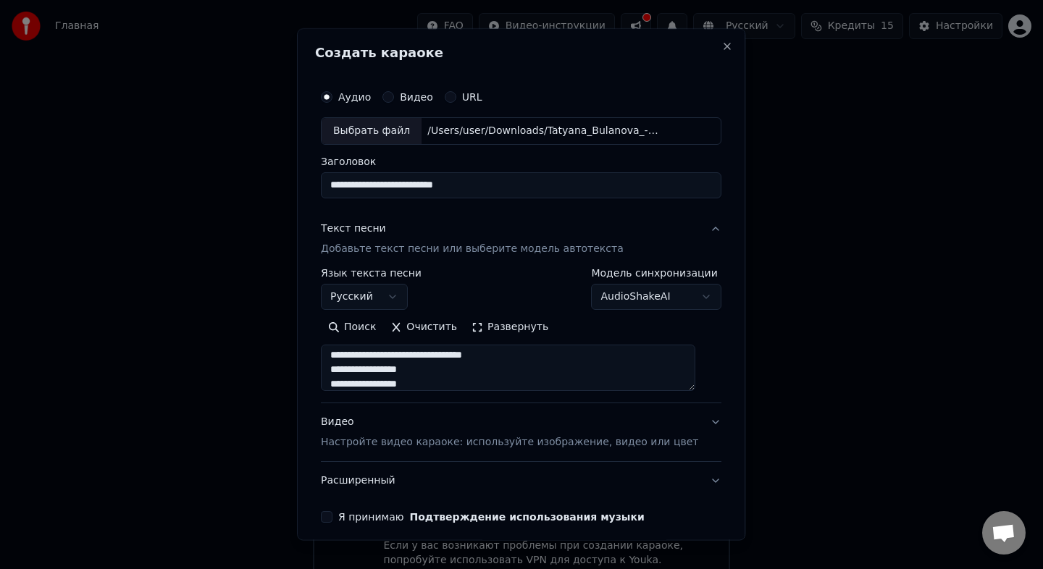
scroll to position [61, 0]
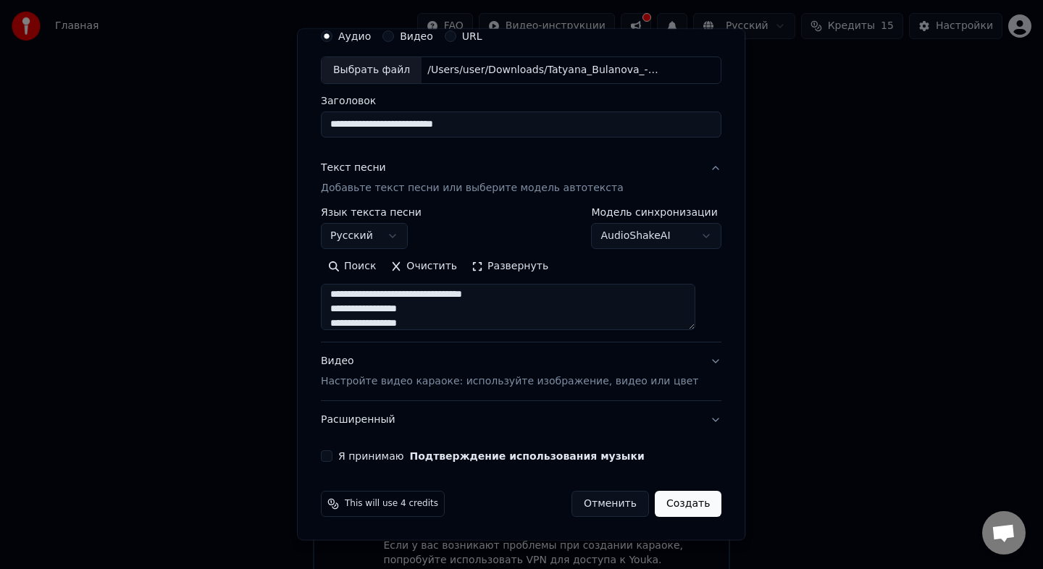
type textarea "**********"
click at [666, 379] on p "Настройте видео караоке: используйте изображение, видео или цвет" at bounding box center [509, 381] width 377 height 14
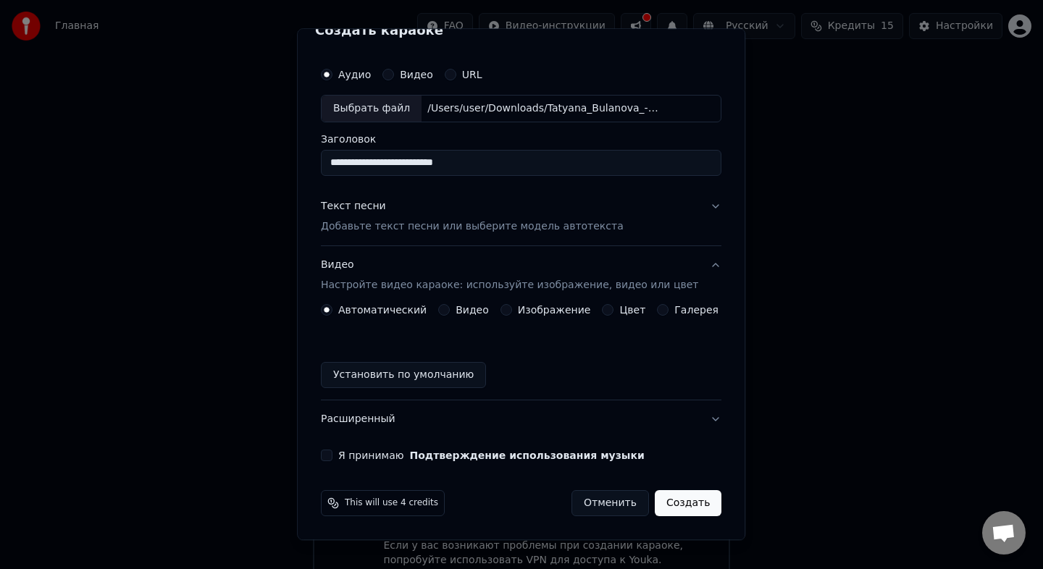
scroll to position [22, 0]
click at [618, 309] on div "Цвет" at bounding box center [624, 311] width 43 height 12
click at [604, 311] on button "Цвет" at bounding box center [609, 311] width 12 height 12
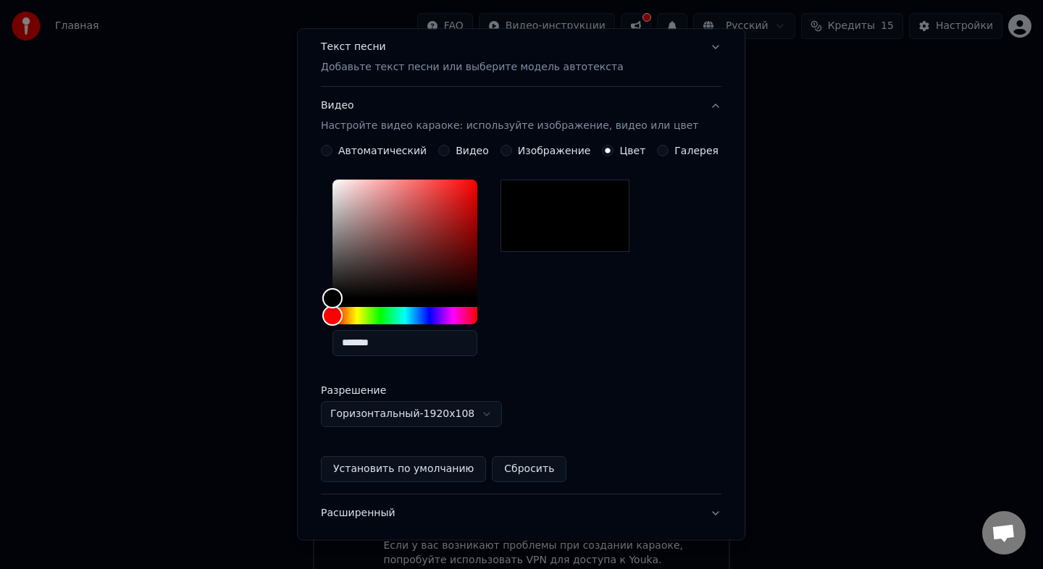
scroll to position [196, 0]
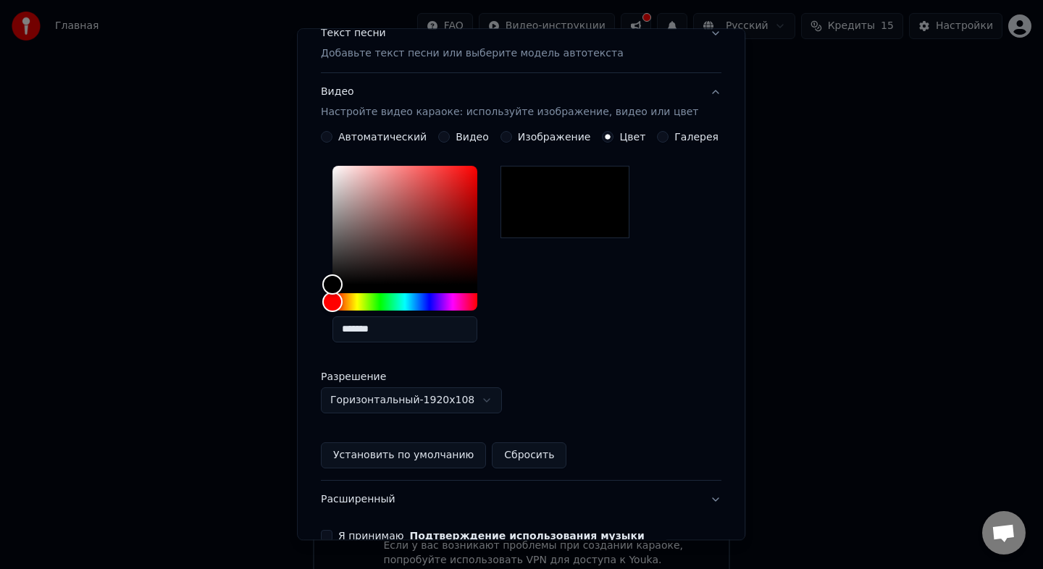
click at [482, 397] on body "Главная FAQ Видео-инструкции Русский Кредиты 15 Настройки Добро пожаловать в Yo…" at bounding box center [521, 225] width 1043 height 733
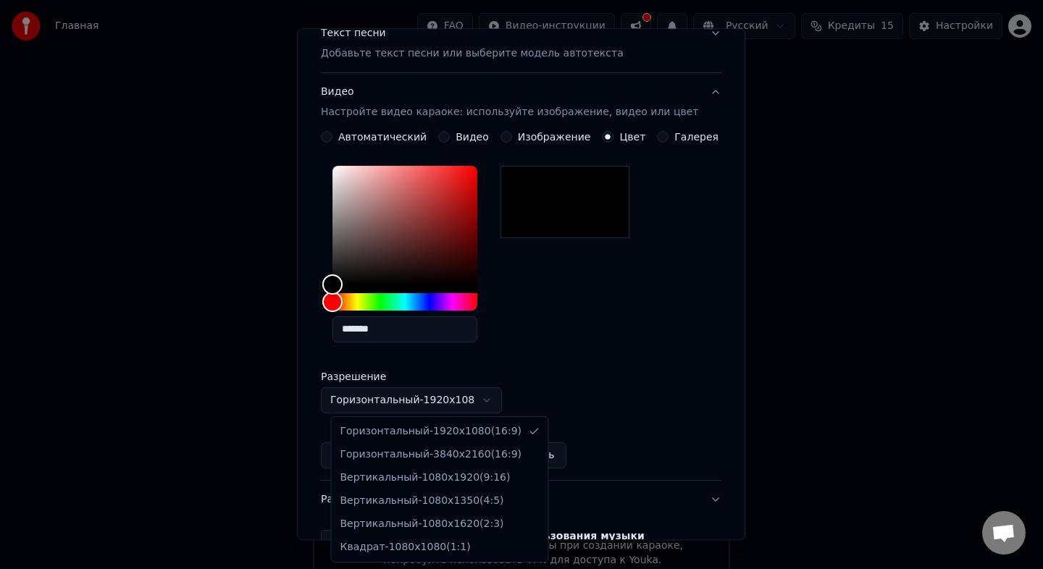
select select "*********"
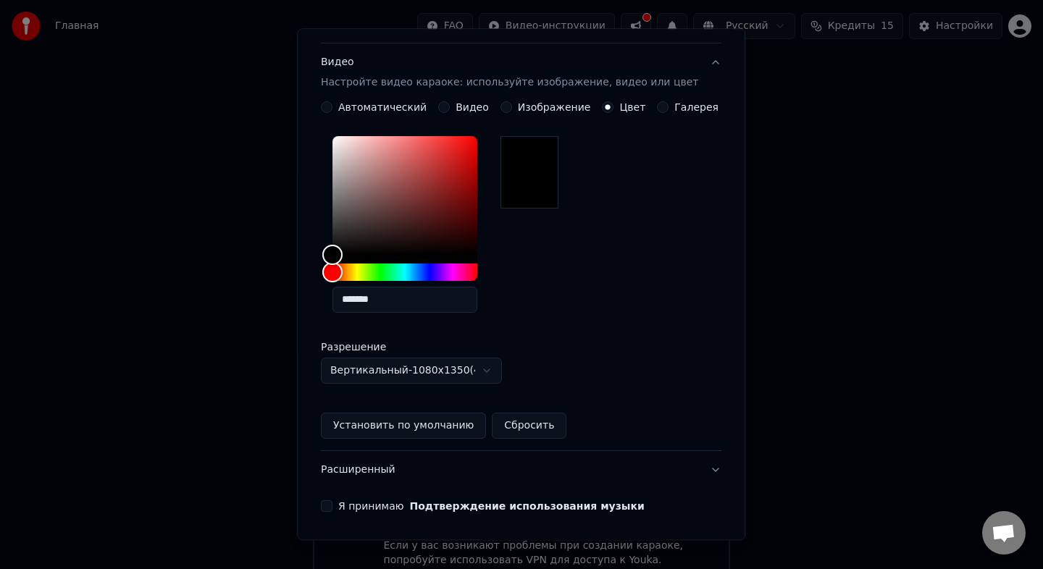
scroll to position [275, 0]
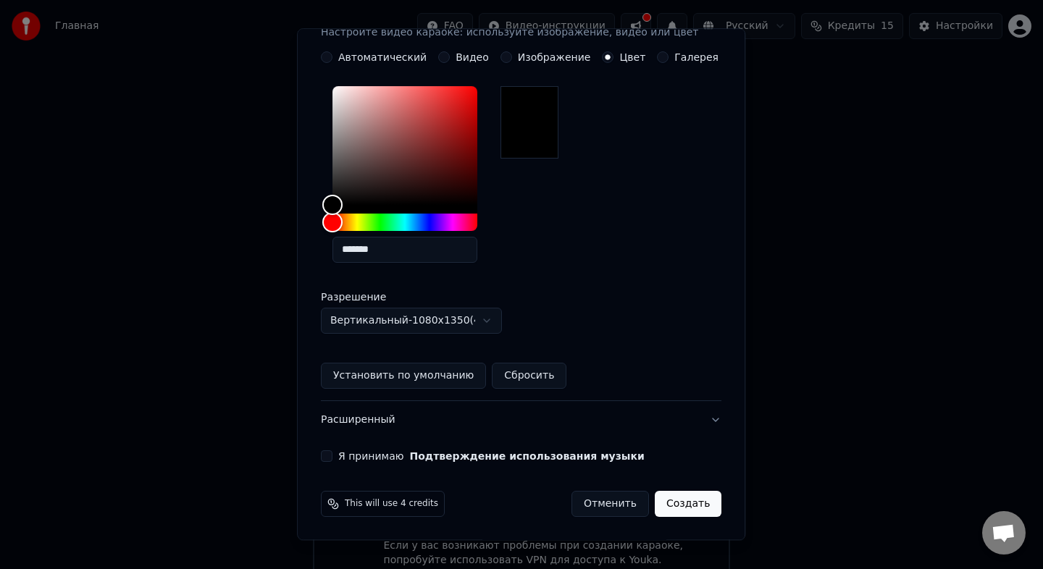
click at [332, 459] on button "Я принимаю Подтверждение использования музыки" at bounding box center [327, 457] width 12 height 12
click at [690, 508] on button "Создать" at bounding box center [688, 504] width 67 height 26
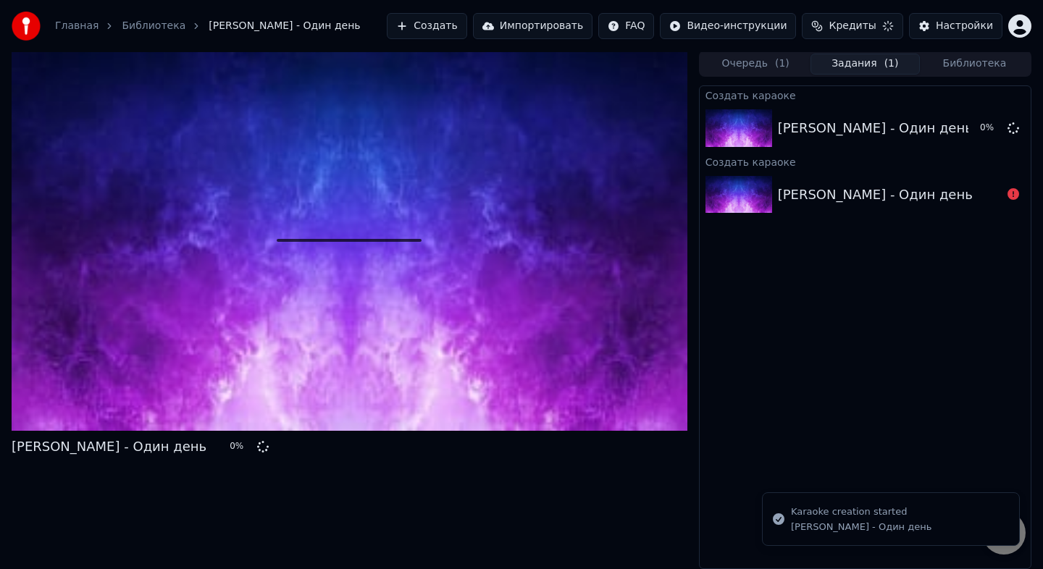
scroll to position [1, 0]
click at [844, 193] on div "Татьяна Буланова - Один день" at bounding box center [875, 195] width 195 height 20
click at [867, 120] on div "Татьяна Буланова - Один день" at bounding box center [875, 128] width 195 height 20
click at [76, 27] on link "Главная" at bounding box center [76, 26] width 43 height 14
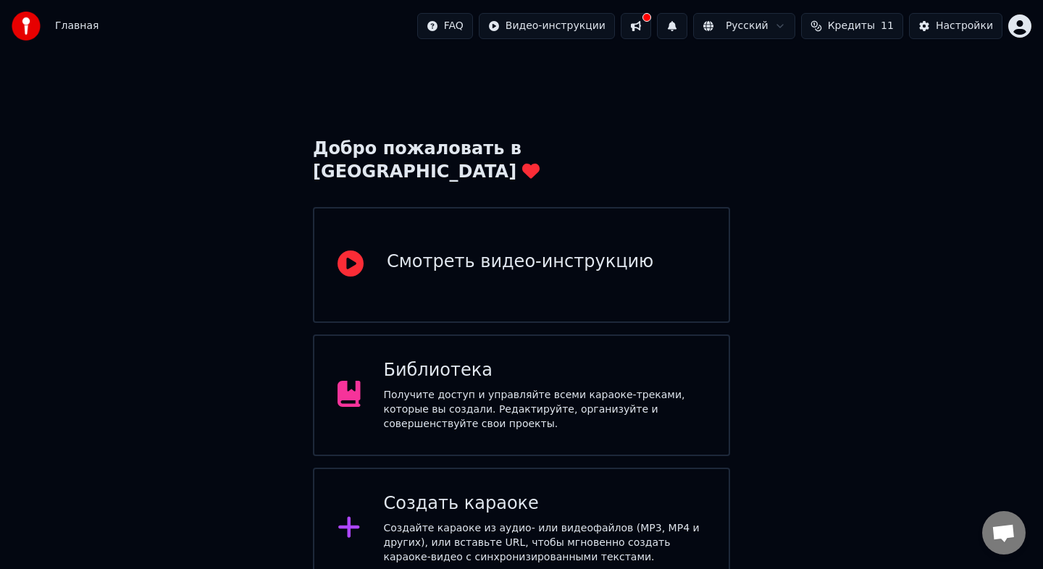
click at [462, 468] on div "Создать караоке Создайте караоке из аудио- или видеофайлов (MP3, MP4 и других),…" at bounding box center [521, 529] width 417 height 122
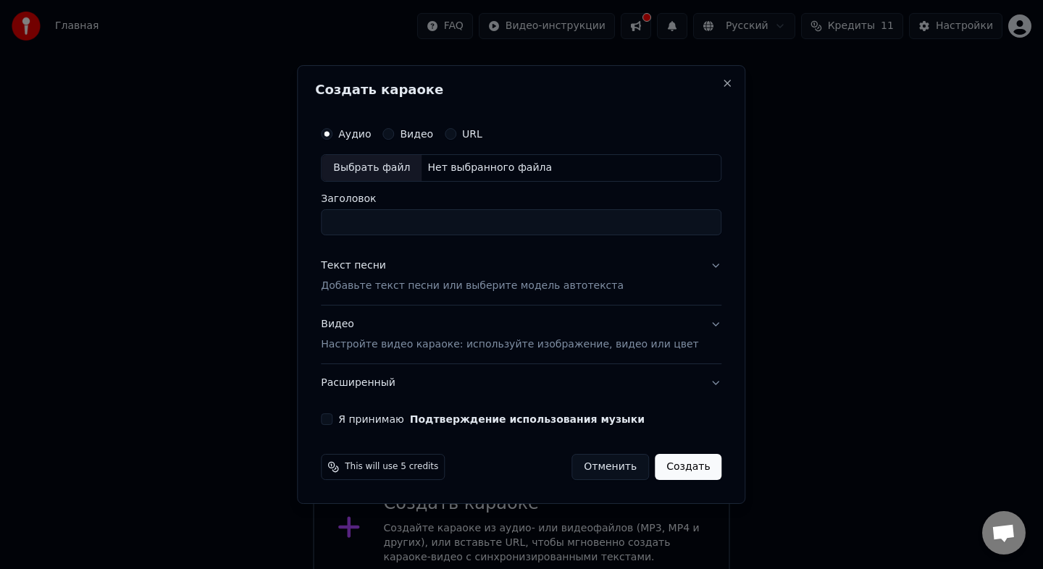
click at [695, 374] on button "Расширенный" at bounding box center [521, 383] width 401 height 38
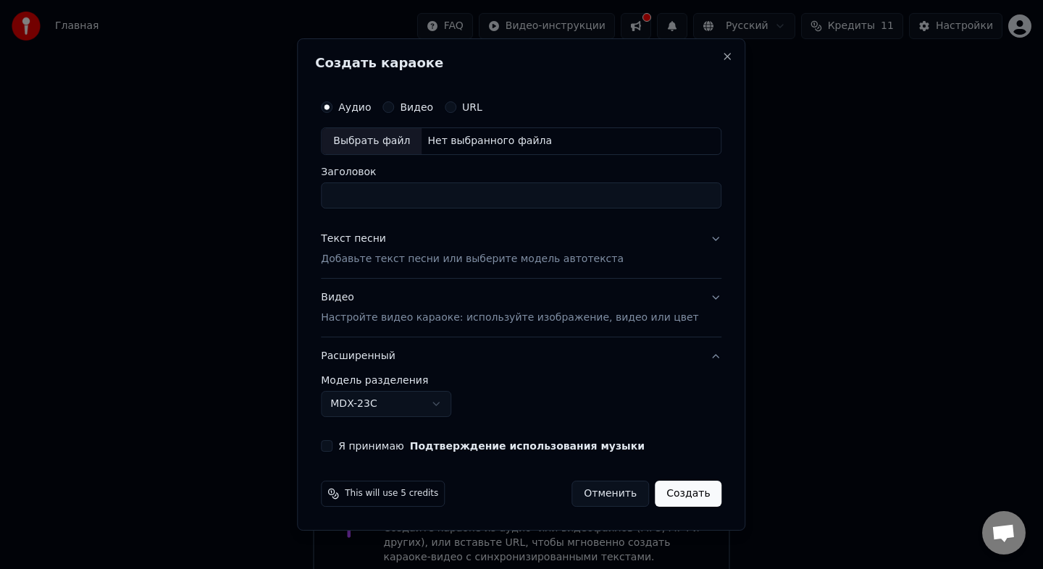
click at [693, 370] on button "Расширенный" at bounding box center [521, 357] width 401 height 38
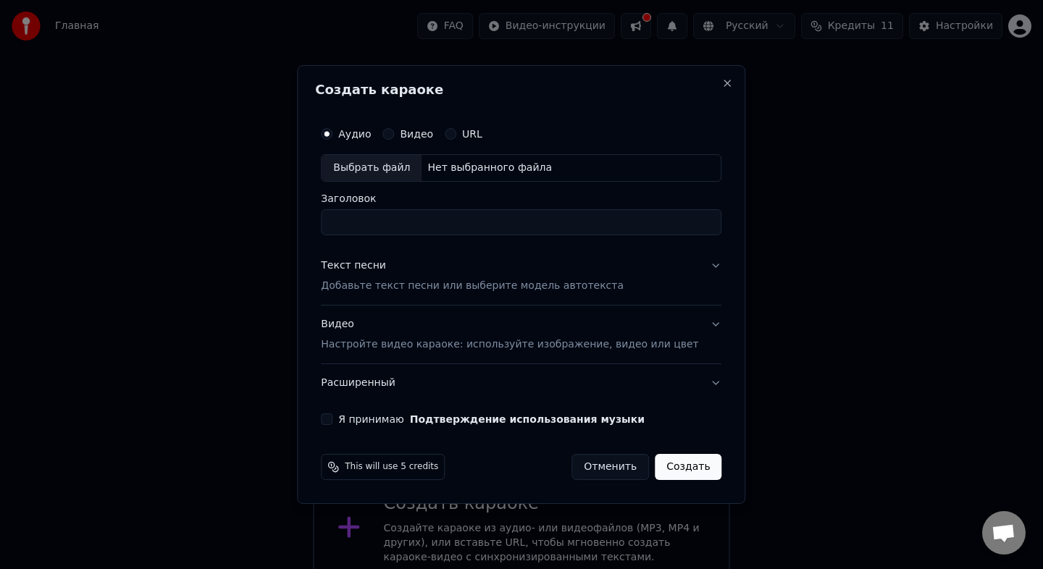
click at [653, 318] on div "Видео Настройте видео караоке: используйте изображение, видео или цвет" at bounding box center [509, 334] width 377 height 35
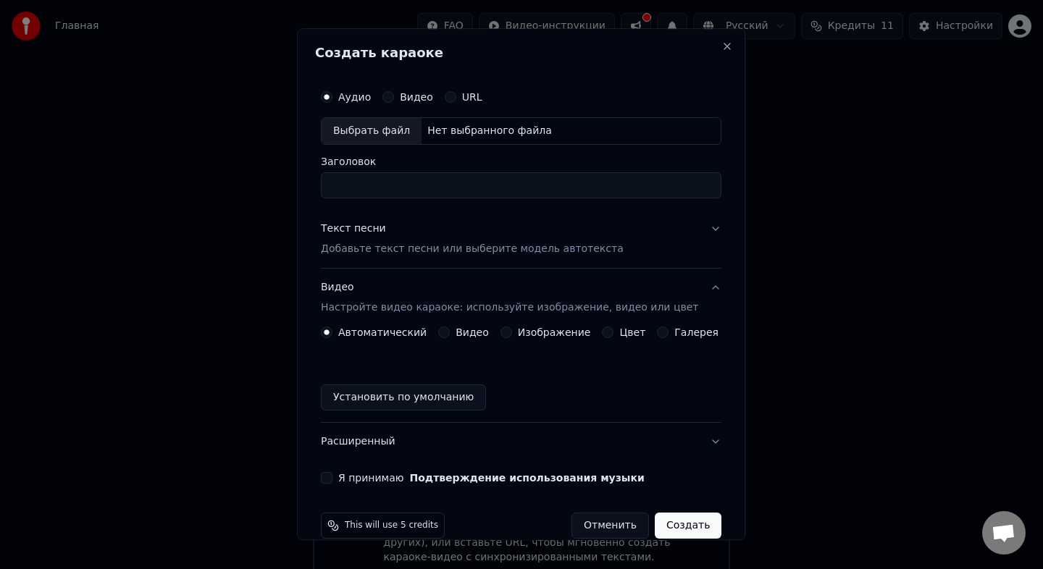
click at [606, 335] on button "Цвет" at bounding box center [609, 333] width 12 height 12
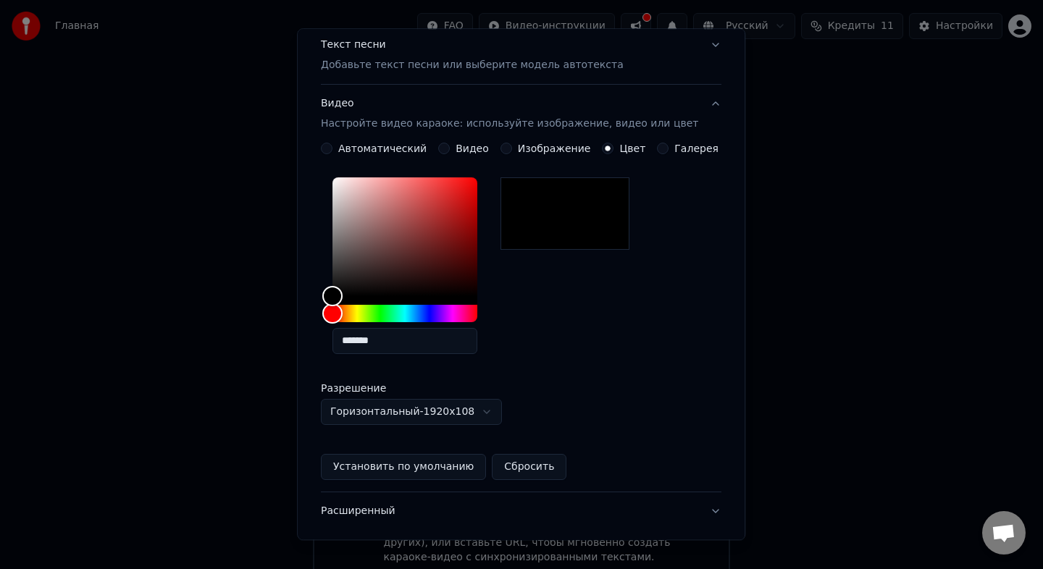
scroll to position [275, 0]
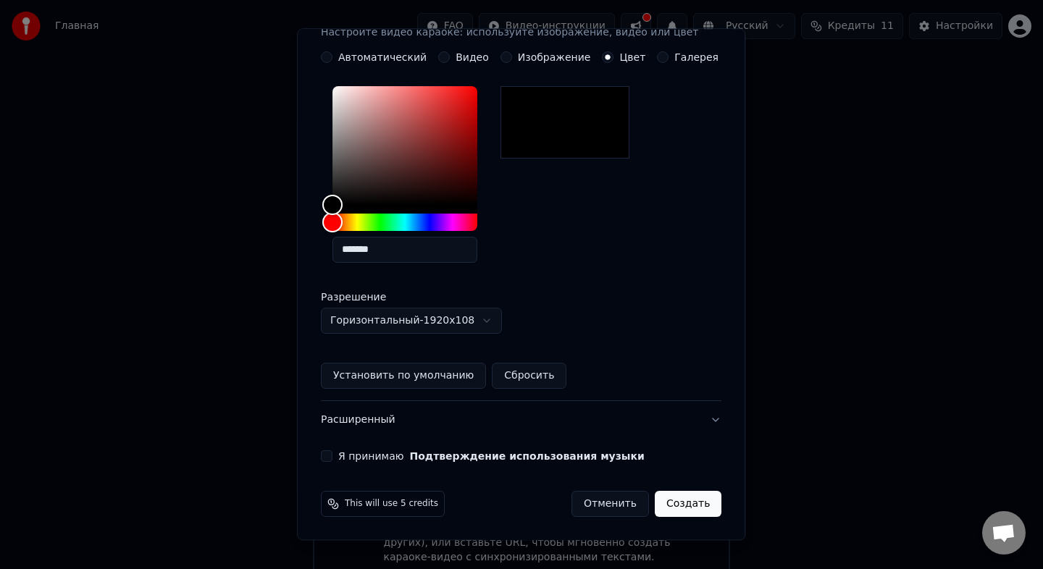
click at [482, 318] on body "Главная FAQ Видео-инструкции Русский Кредиты 11 Настройки Добро пожаловать в Yo…" at bounding box center [521, 365] width 1043 height 733
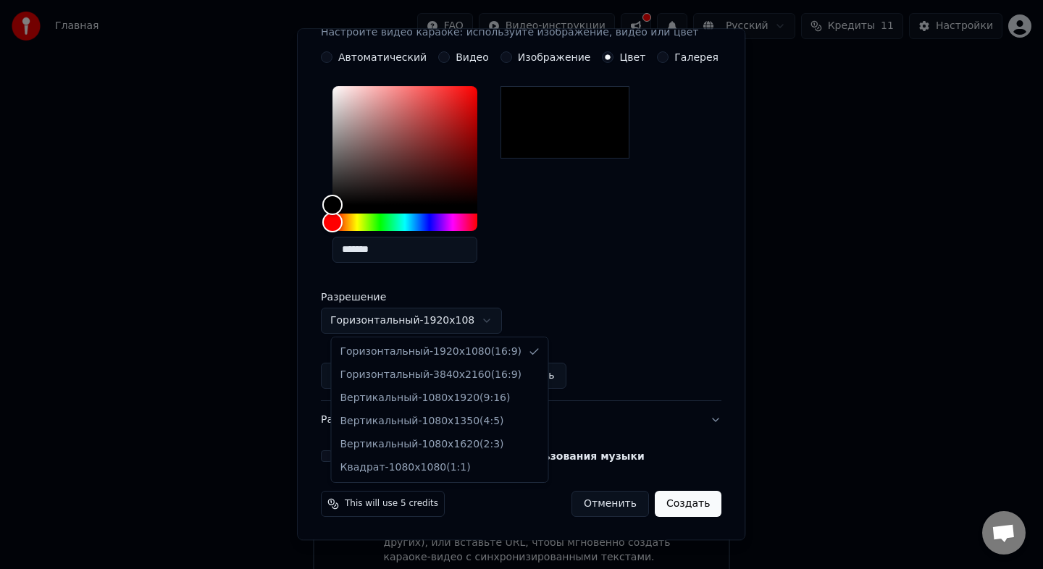
click at [641, 306] on body "Главная FAQ Видео-инструкции Русский Кредиты 11 Настройки Добро пожаловать в Yo…" at bounding box center [521, 365] width 1043 height 733
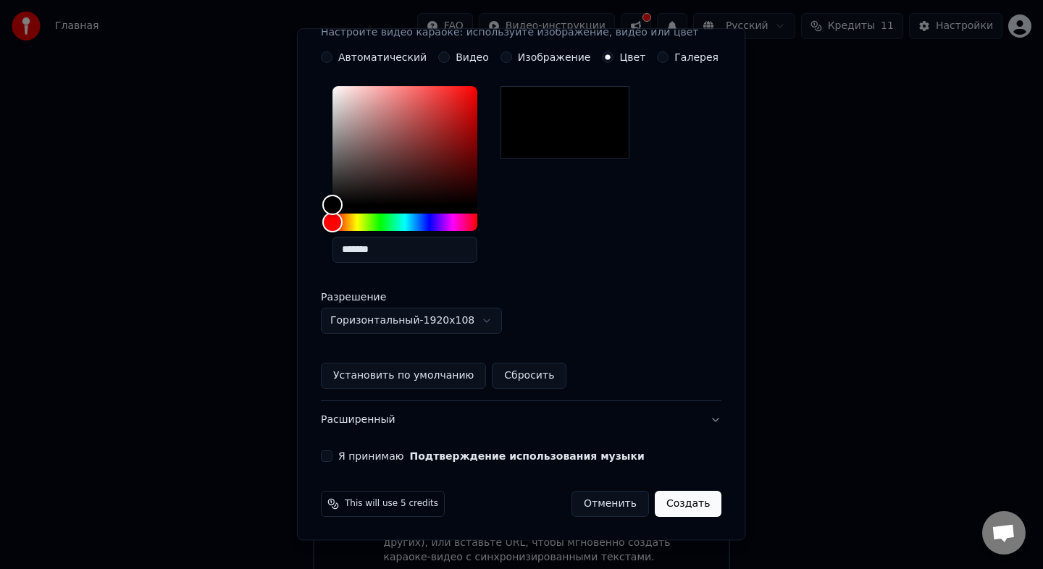
click at [609, 510] on button "Отменить" at bounding box center [610, 504] width 78 height 26
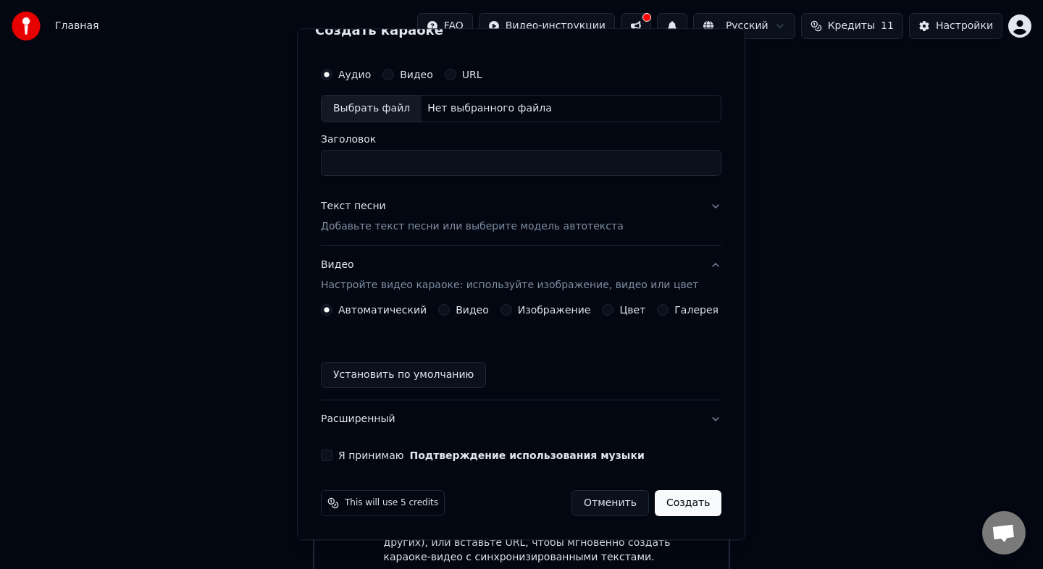
scroll to position [22, 0]
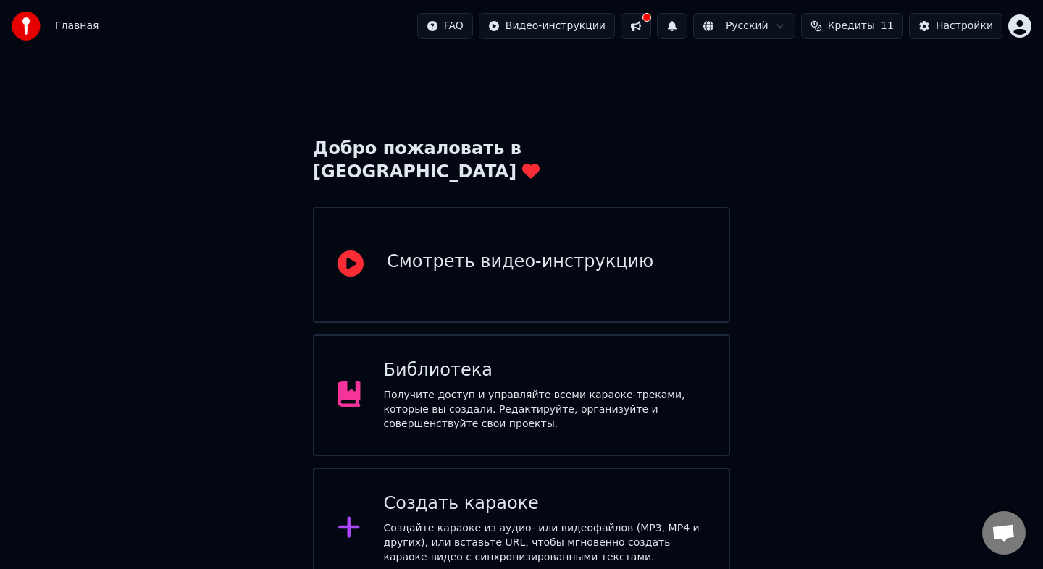
click at [648, 23] on button at bounding box center [636, 26] width 30 height 26
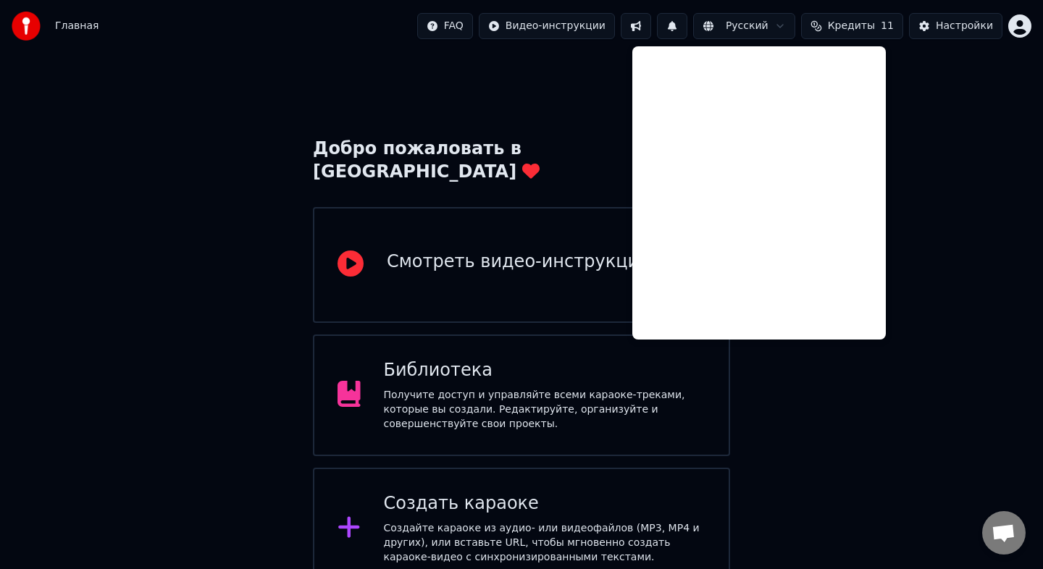
click at [442, 83] on div "Добро пожаловать в Youka Смотреть видео-инструкцию Библиотека Получите доступ и…" at bounding box center [521, 391] width 1043 height 681
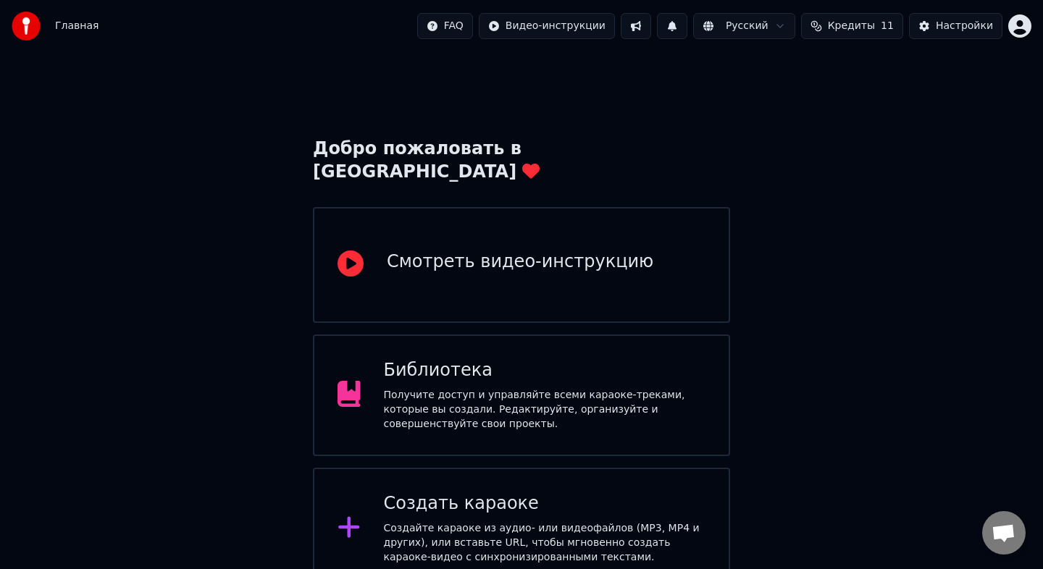
click at [560, 30] on html "Главная FAQ Видео-инструкции Русский Кредиты 11 Настройки Добро пожаловать в Yo…" at bounding box center [521, 365] width 1043 height 733
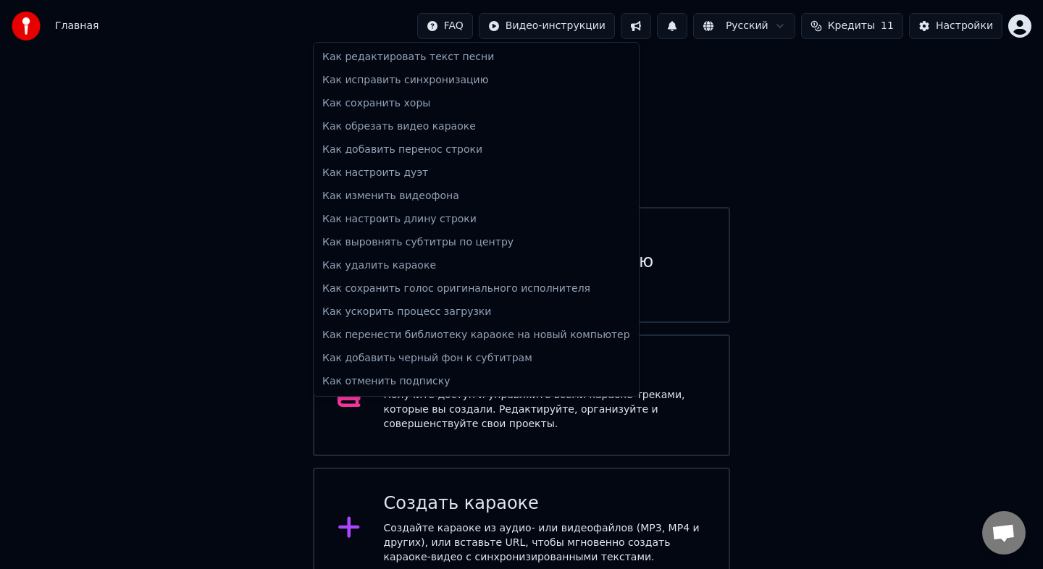
click at [478, 22] on html "Главная FAQ Видео-инструкции Русский Кредиты 11 Настройки Добро пожаловать в Yo…" at bounding box center [521, 365] width 1043 height 733
click at [561, 25] on html "Главная FAQ Видео-инструкции Русский Кредиты 11 Настройки Добро пожаловать в Yo…" at bounding box center [521, 365] width 1043 height 733
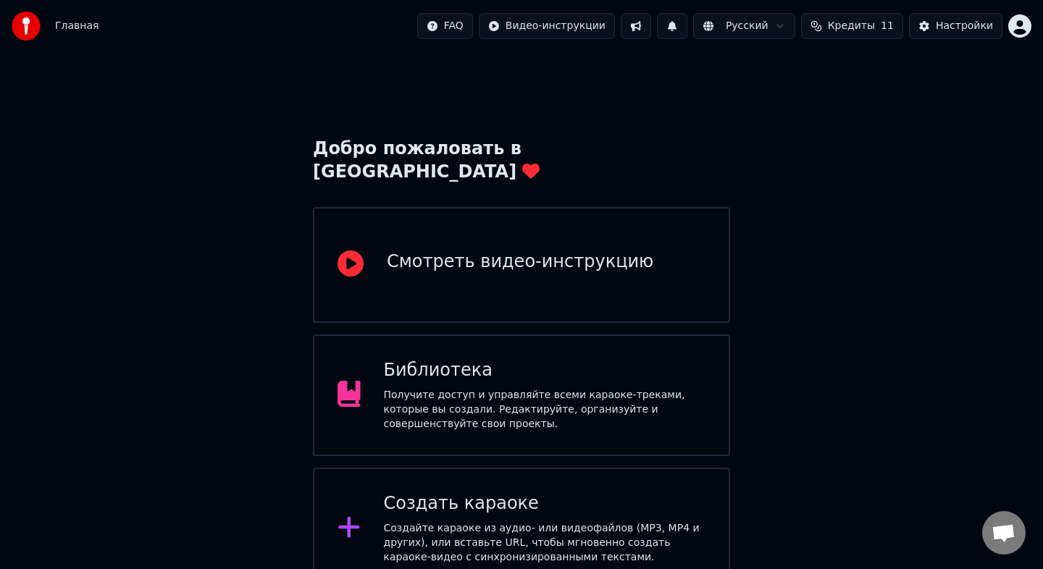
click at [650, 29] on button at bounding box center [636, 26] width 30 height 26
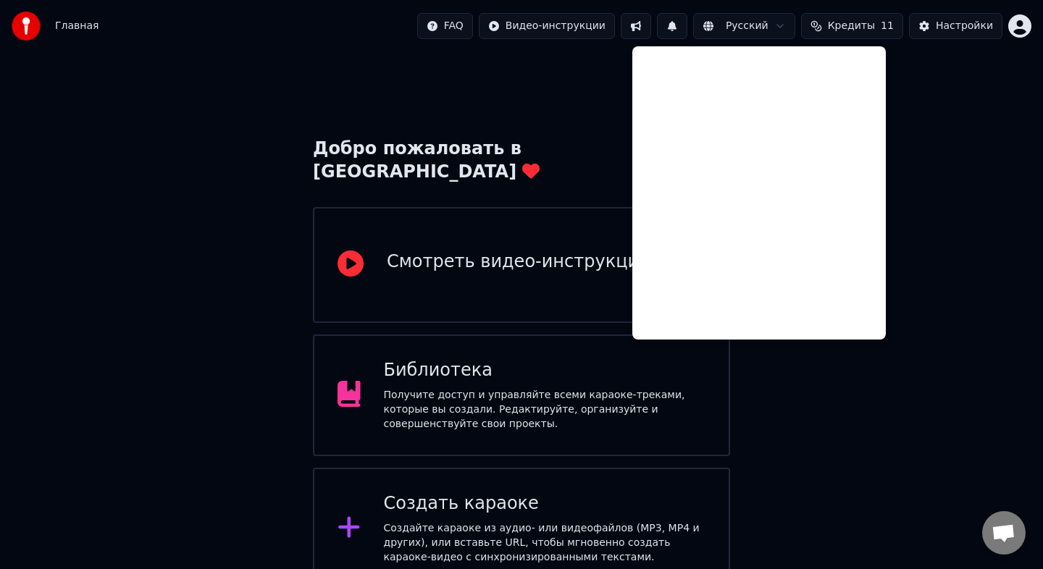
click at [650, 29] on button at bounding box center [636, 26] width 30 height 26
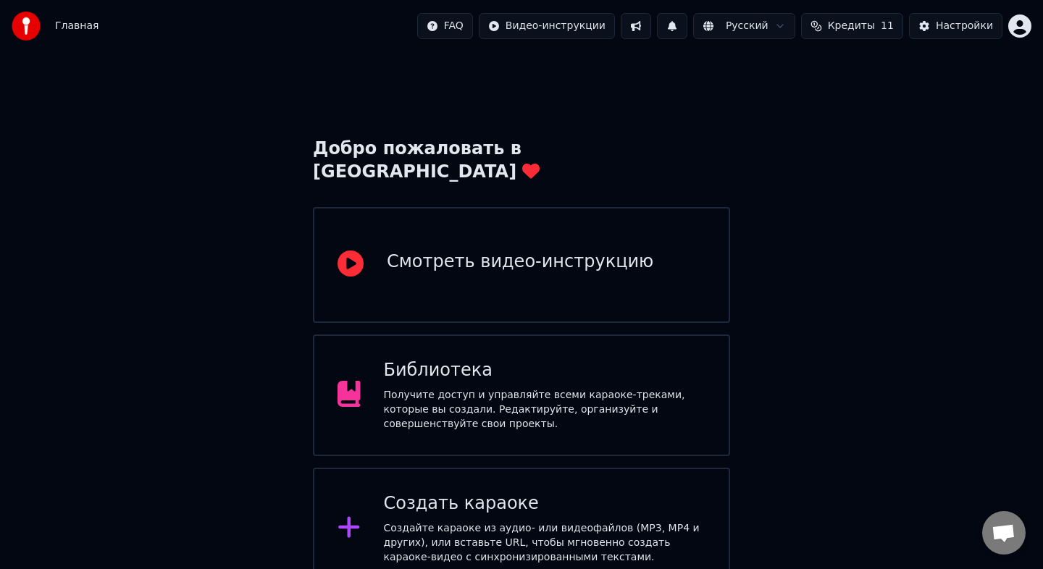
click at [684, 31] on button at bounding box center [672, 26] width 30 height 26
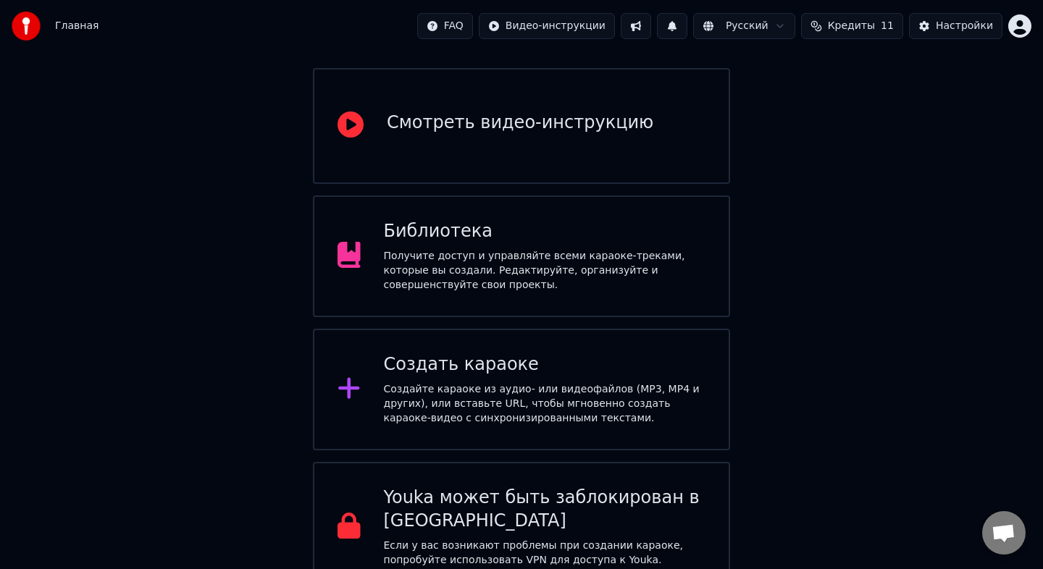
click at [535, 382] on div "Создайте караоке из аудио- или видеофайлов (MP3, MP4 и других), или вставьте UR…" at bounding box center [545, 403] width 322 height 43
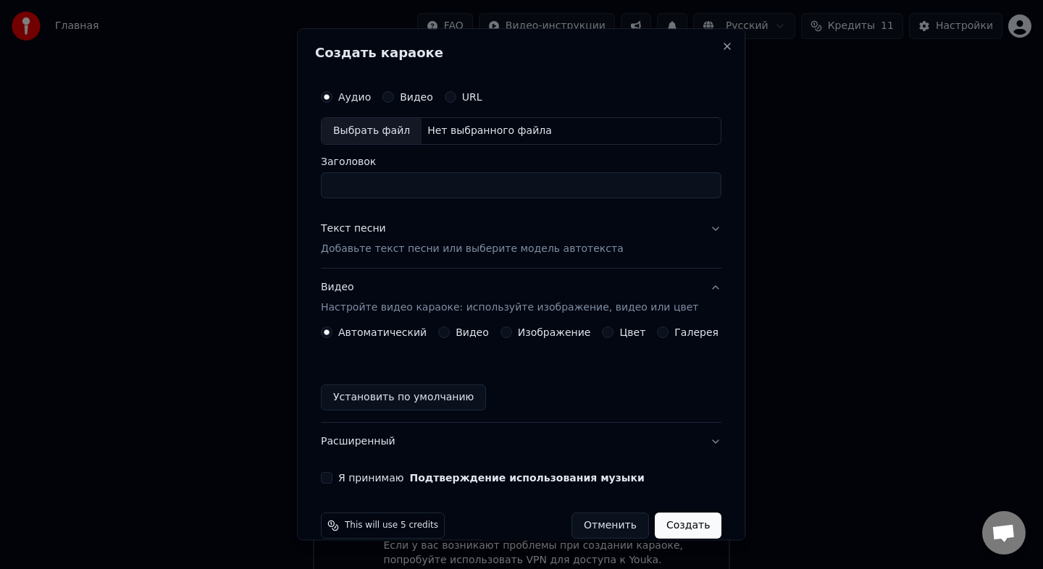
click at [385, 140] on div "Выбрать файл" at bounding box center [372, 131] width 100 height 26
click at [587, 188] on input "**********" at bounding box center [521, 185] width 401 height 26
type input "**********"
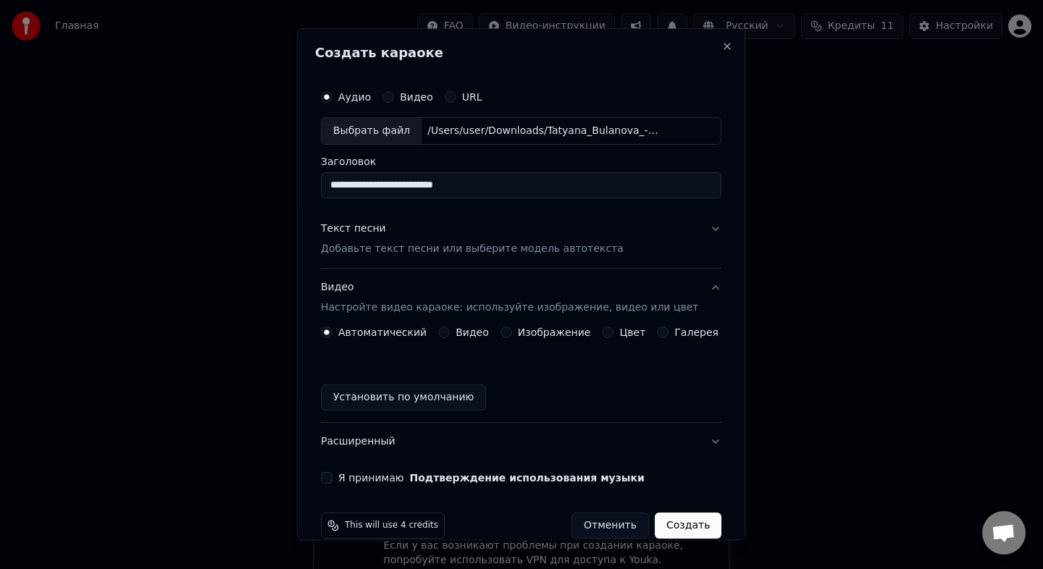
click at [594, 254] on p "Добавьте текст песни или выберите модель автотекста" at bounding box center [472, 249] width 303 height 14
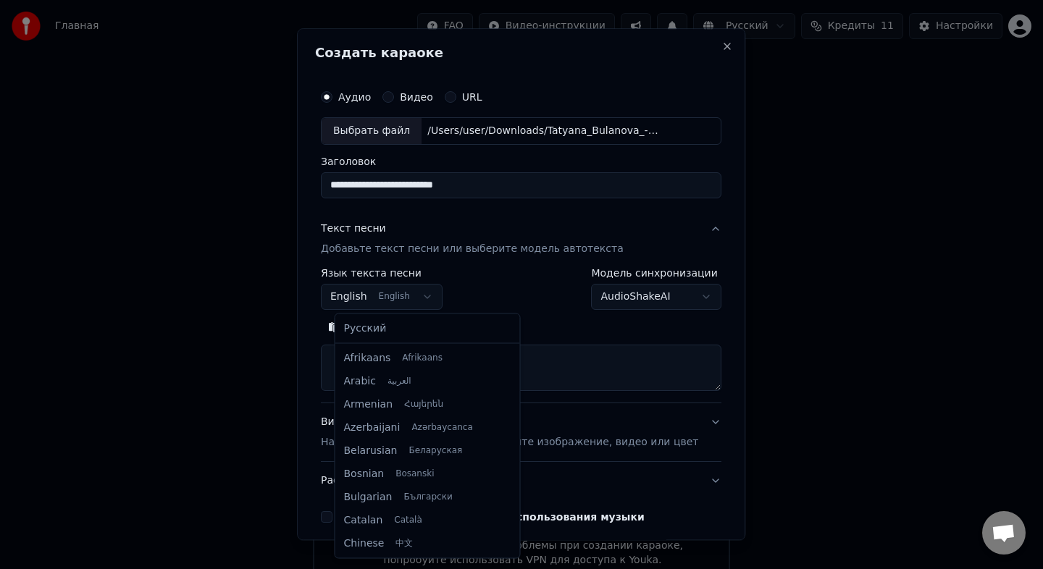
click at [404, 295] on body "Главная FAQ Видео-инструкции Русский Кредиты 11 Настройки Добро пожаловать в Yo…" at bounding box center [521, 225] width 1043 height 733
select select "**"
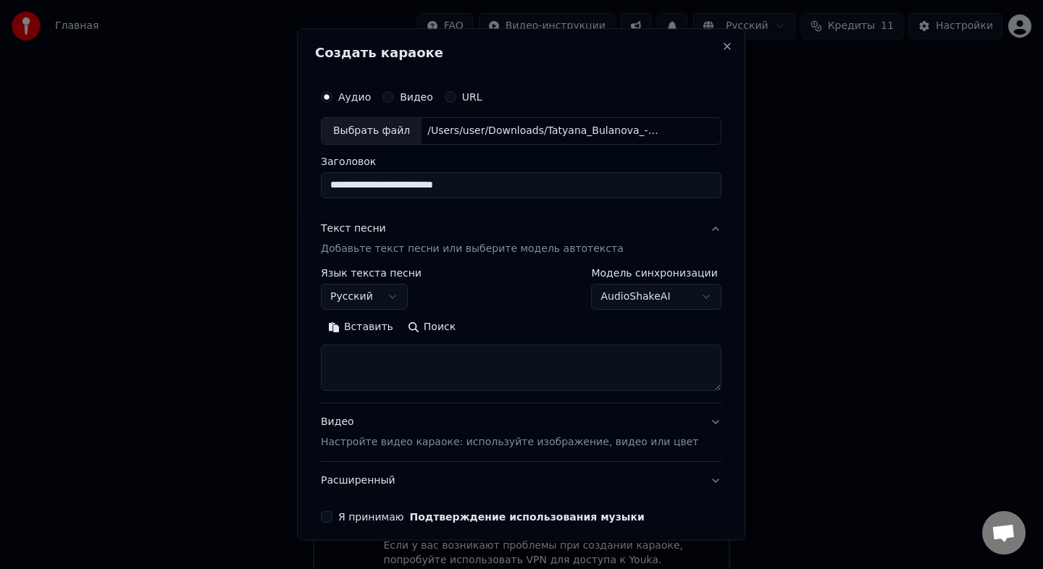
click at [378, 369] on textarea at bounding box center [521, 368] width 401 height 46
paste textarea "**********"
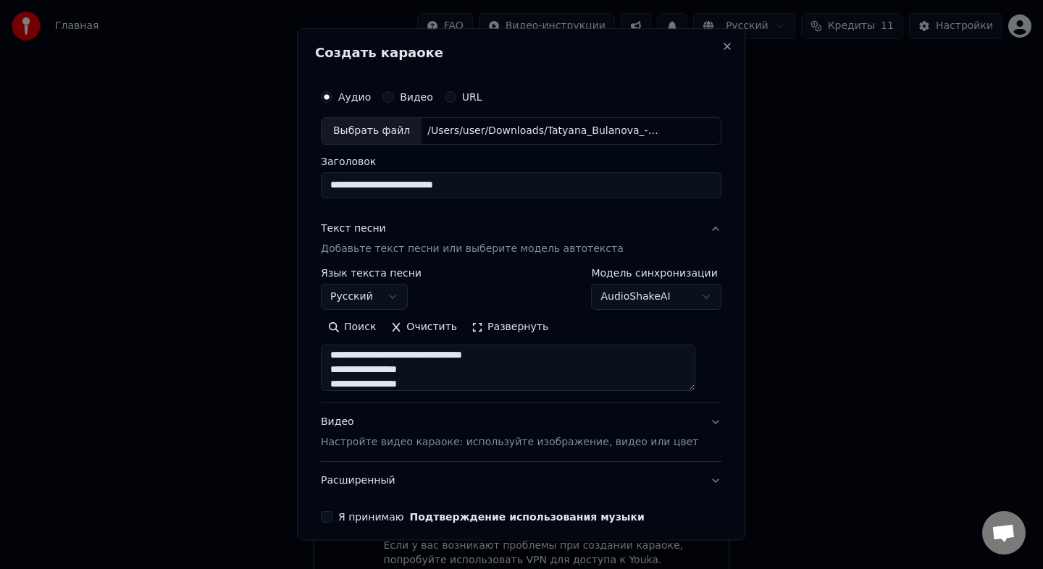
type textarea "**********"
click at [479, 425] on div "Видео Настройте видео караоке: используйте изображение, видео или цвет" at bounding box center [509, 432] width 377 height 35
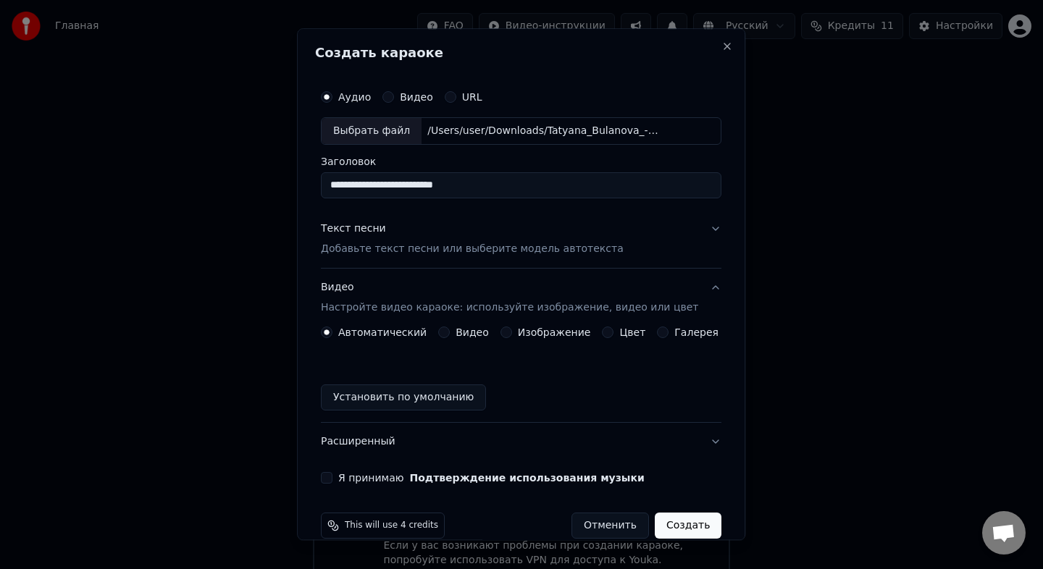
click at [606, 333] on button "Цвет" at bounding box center [609, 333] width 12 height 12
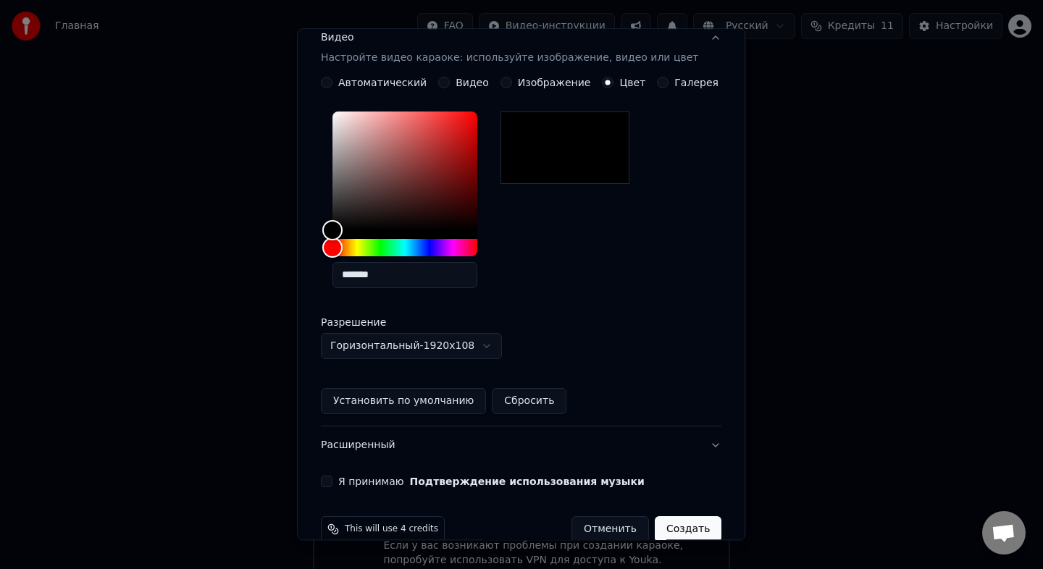
scroll to position [275, 0]
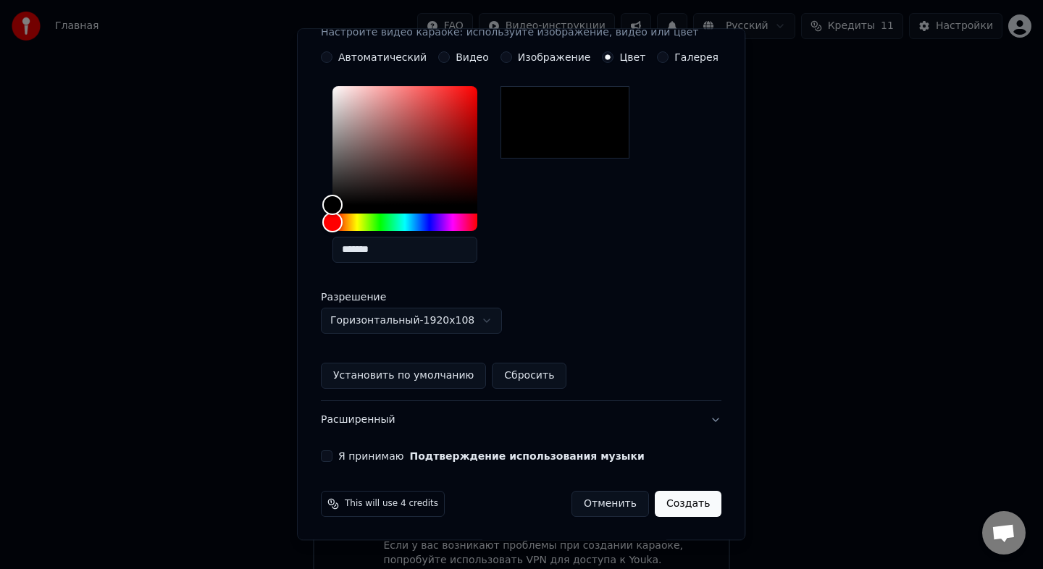
click at [490, 325] on body "Главная FAQ Видео-инструкции Русский Кредиты 11 Настройки Добро пожаловать в Yo…" at bounding box center [521, 225] width 1043 height 733
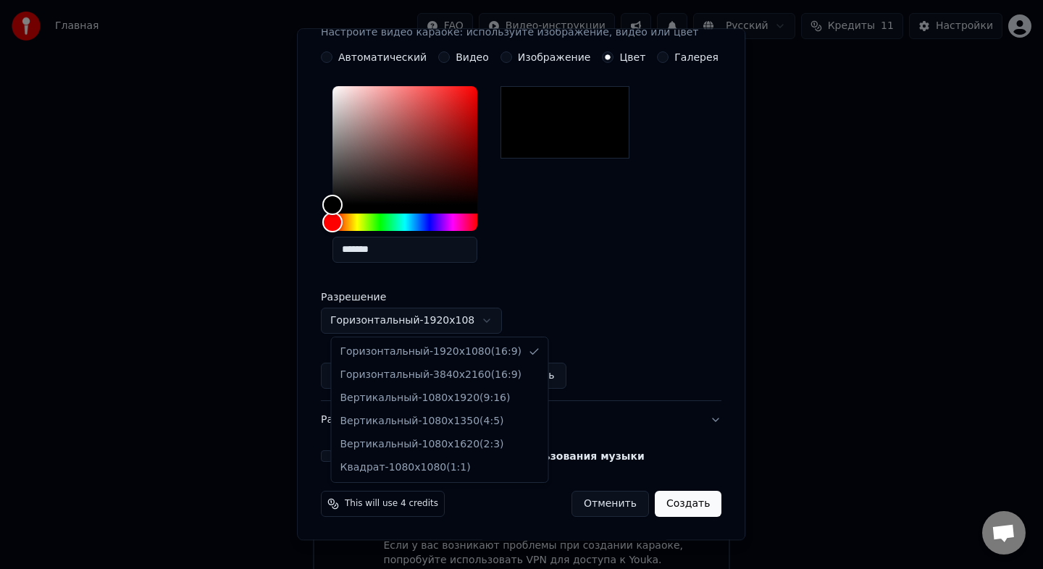
select select "*********"
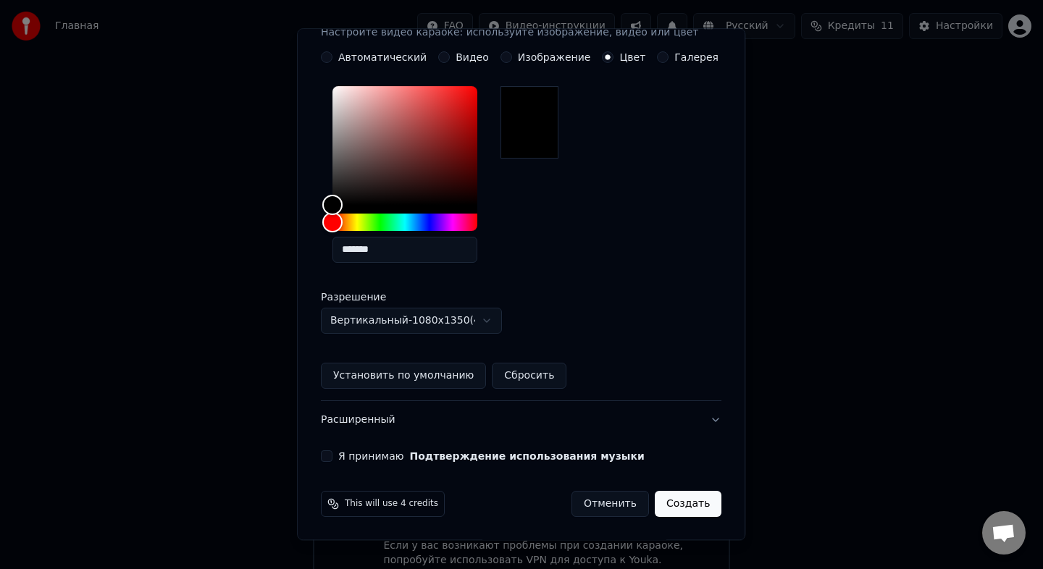
click at [332, 456] on button "Я принимаю Подтверждение использования музыки" at bounding box center [327, 457] width 12 height 12
click at [673, 506] on button "Создать" at bounding box center [688, 504] width 67 height 26
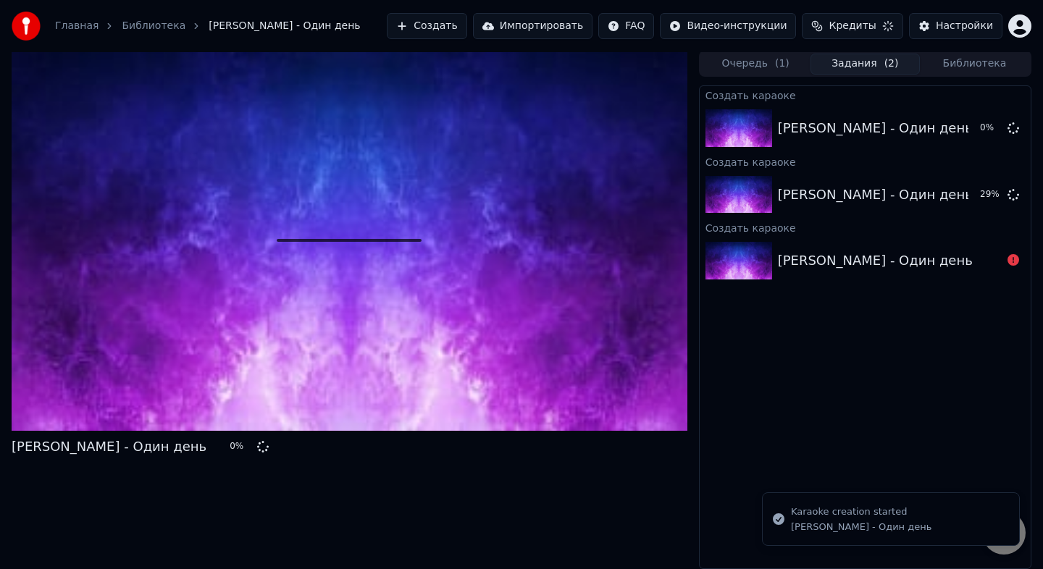
scroll to position [1, 0]
click at [913, 126] on div "Татьяна Буланова - Один день" at bounding box center [875, 128] width 195 height 20
click at [762, 67] on button "Очередь ( 1 )" at bounding box center [755, 64] width 109 height 21
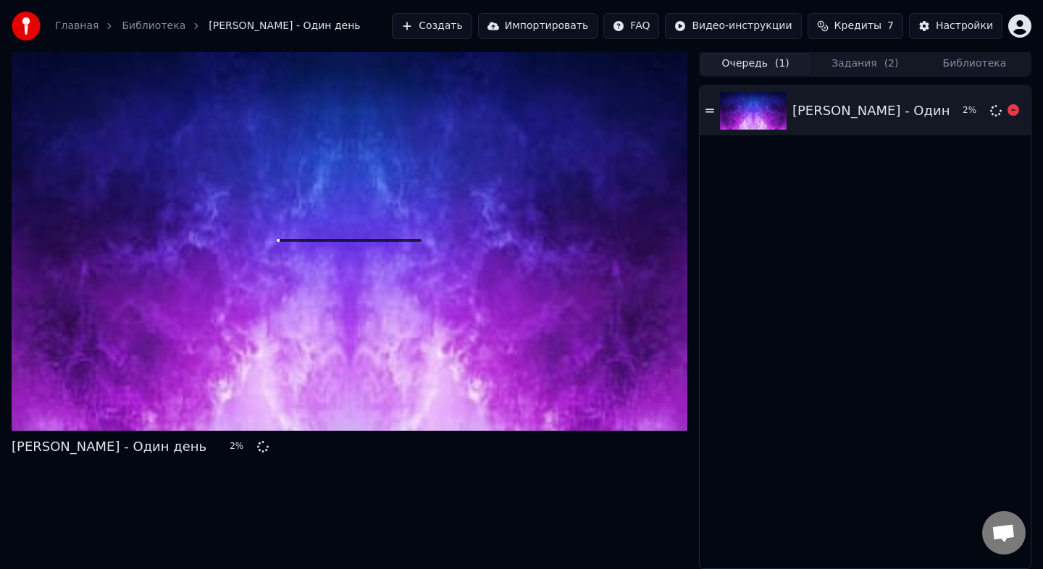
click at [911, 119] on div "Татьяна Буланова - Один день" at bounding box center [889, 111] width 195 height 20
click at [1014, 109] on icon at bounding box center [1014, 110] width 12 height 12
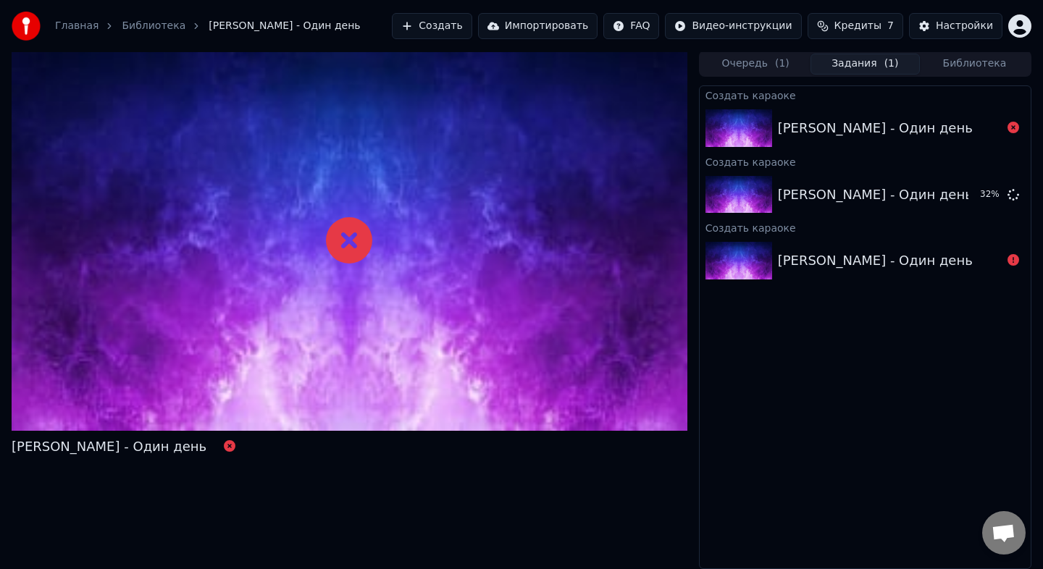
click at [847, 68] on button "Задания ( 1 )" at bounding box center [865, 64] width 109 height 21
click at [1017, 262] on icon at bounding box center [1014, 260] width 12 height 12
click at [901, 190] on div "Татьяна Буланова - Один день" at bounding box center [875, 195] width 195 height 20
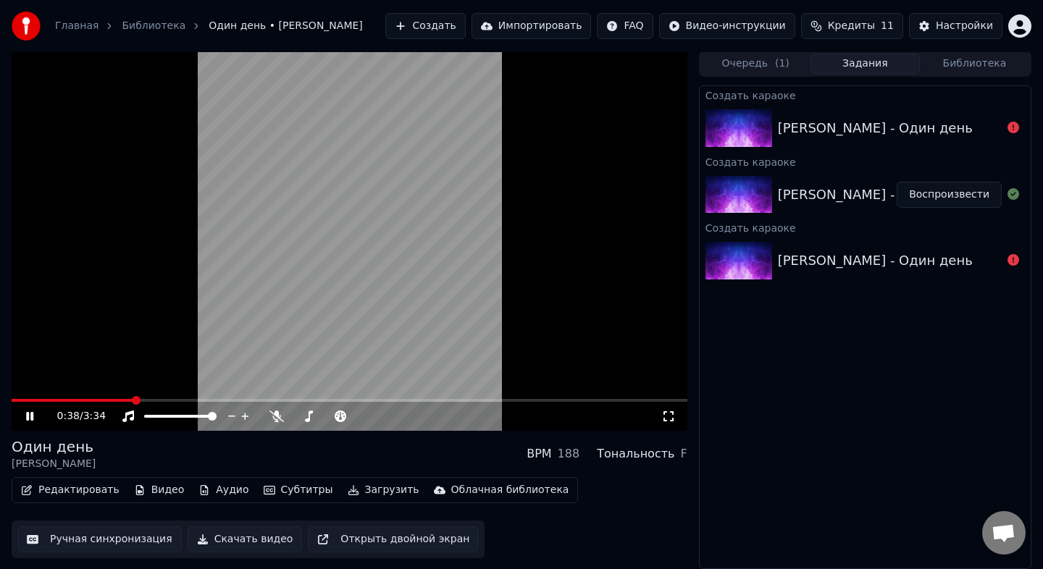
click at [316, 274] on video at bounding box center [350, 241] width 676 height 380
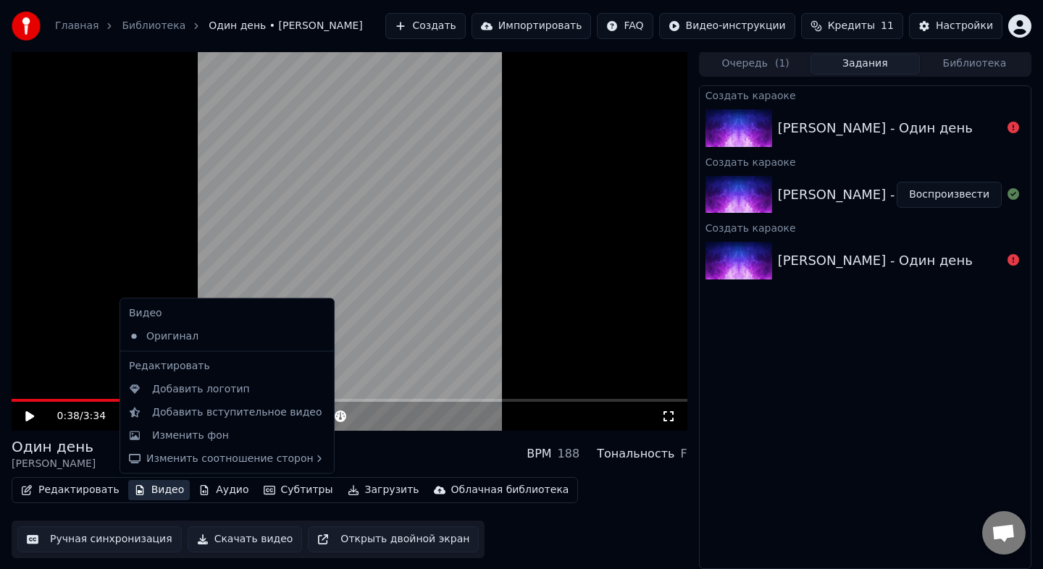
click at [152, 489] on button "Видео" at bounding box center [159, 490] width 62 height 20
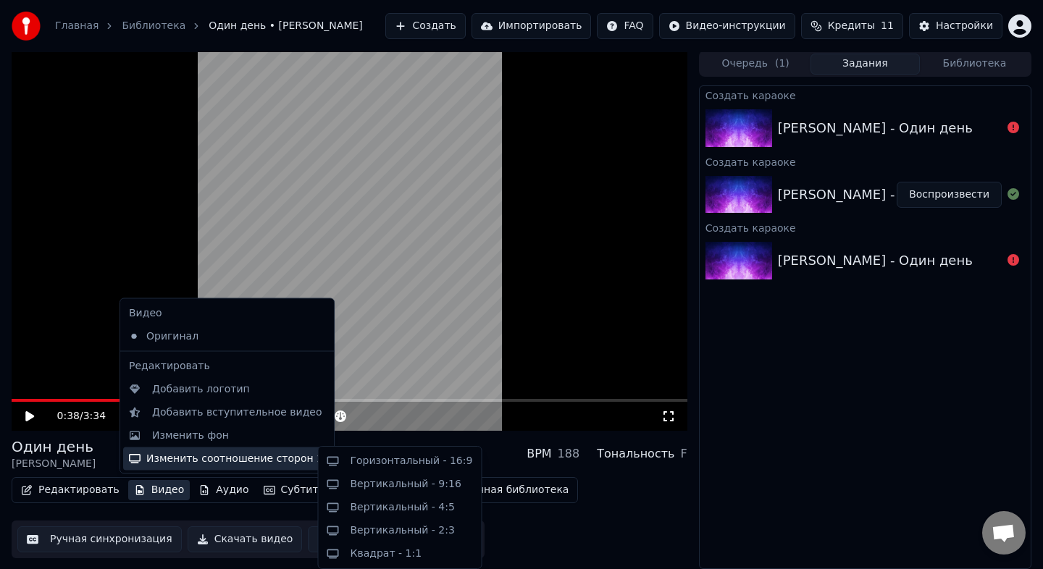
click at [229, 456] on div "Изменить соотношение сторон" at bounding box center [227, 458] width 208 height 23
click at [538, 542] on div "Редактировать Видео Аудио Субтитры Загрузить Облачная библиотека Ручная синхрон…" at bounding box center [350, 517] width 676 height 81
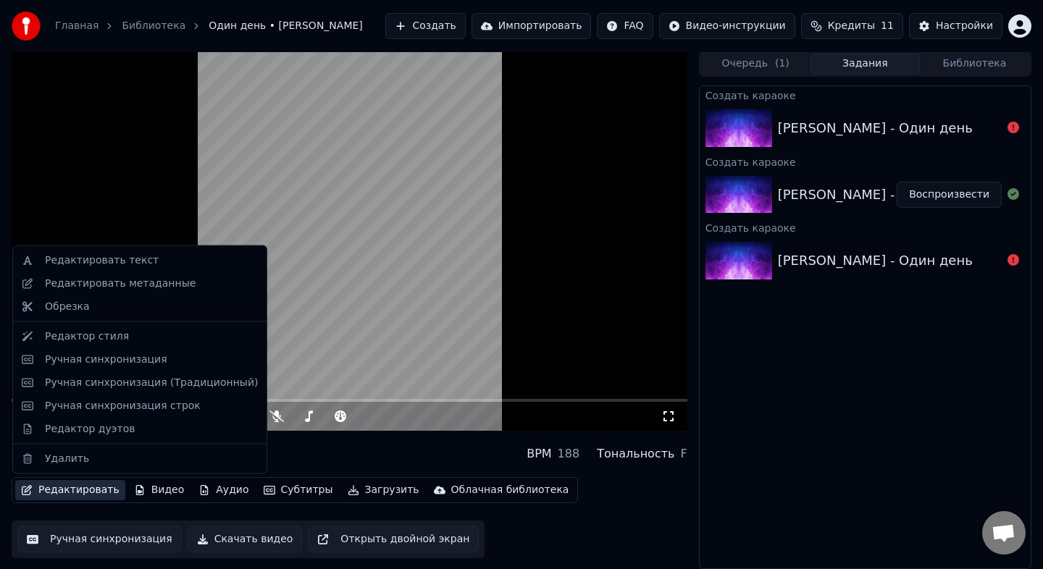
click at [94, 492] on button "Редактировать" at bounding box center [70, 490] width 110 height 20
click at [125, 261] on div "Редактировать текст" at bounding box center [102, 261] width 114 height 14
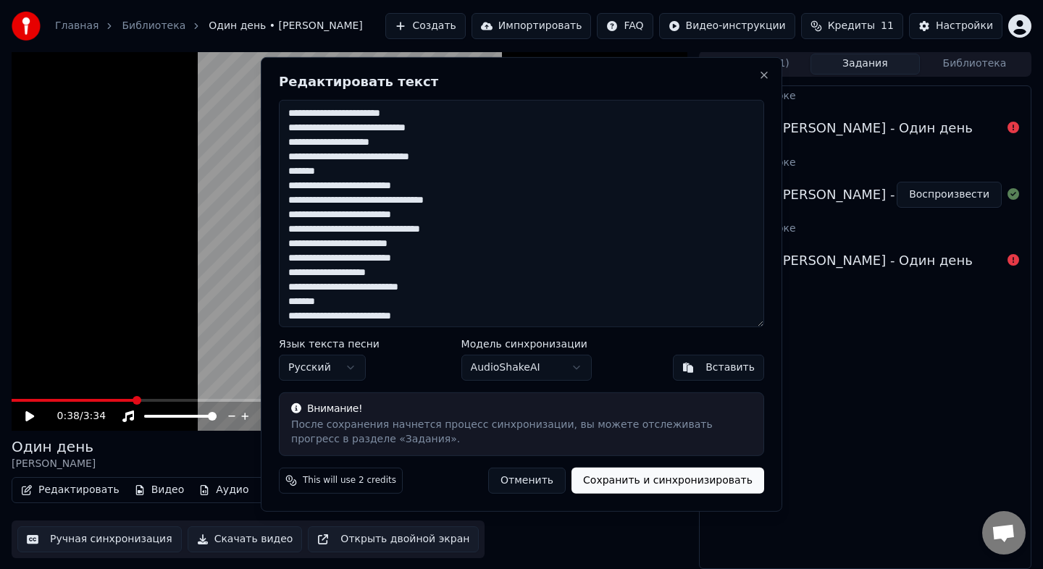
drag, startPoint x: 136, startPoint y: 398, endPoint x: 91, endPoint y: 401, distance: 45.0
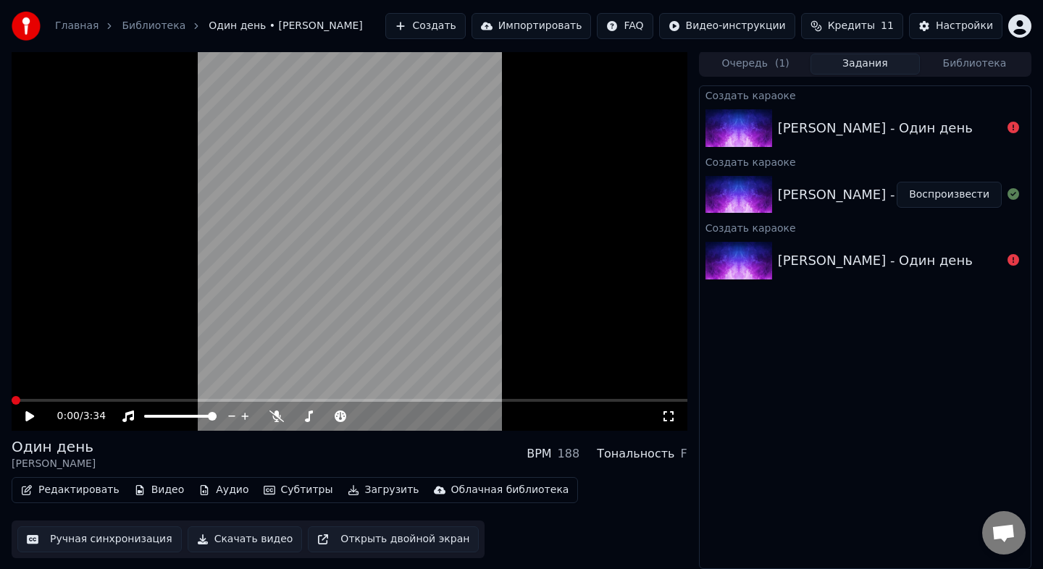
click at [12, 405] on span at bounding box center [16, 400] width 9 height 9
click at [22, 422] on div "0:00 / 3:34" at bounding box center [349, 416] width 664 height 14
click at [26, 414] on icon at bounding box center [29, 416] width 9 height 10
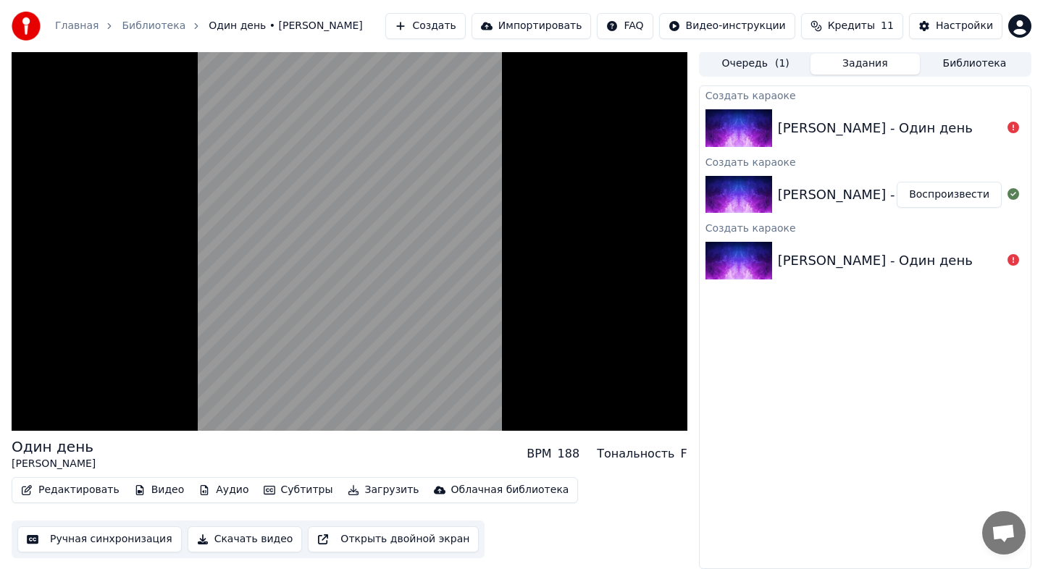
click at [614, 509] on div "Редактировать Видео Аудио Субтитры Загрузить Облачная библиотека Ручная синхрон…" at bounding box center [350, 517] width 676 height 81
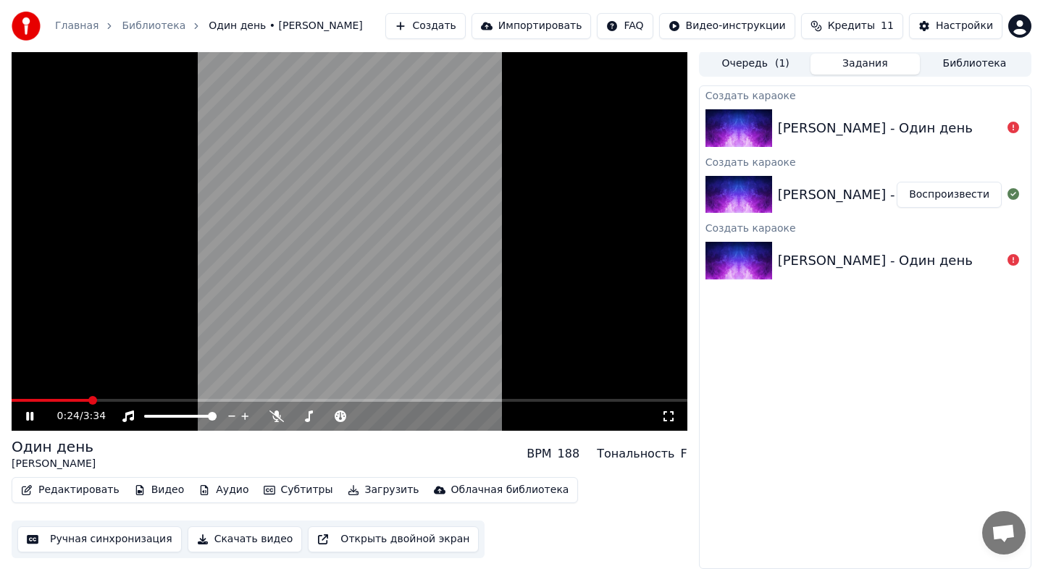
click at [372, 213] on video at bounding box center [350, 241] width 676 height 380
click at [55, 486] on button "Редактировать" at bounding box center [70, 490] width 110 height 20
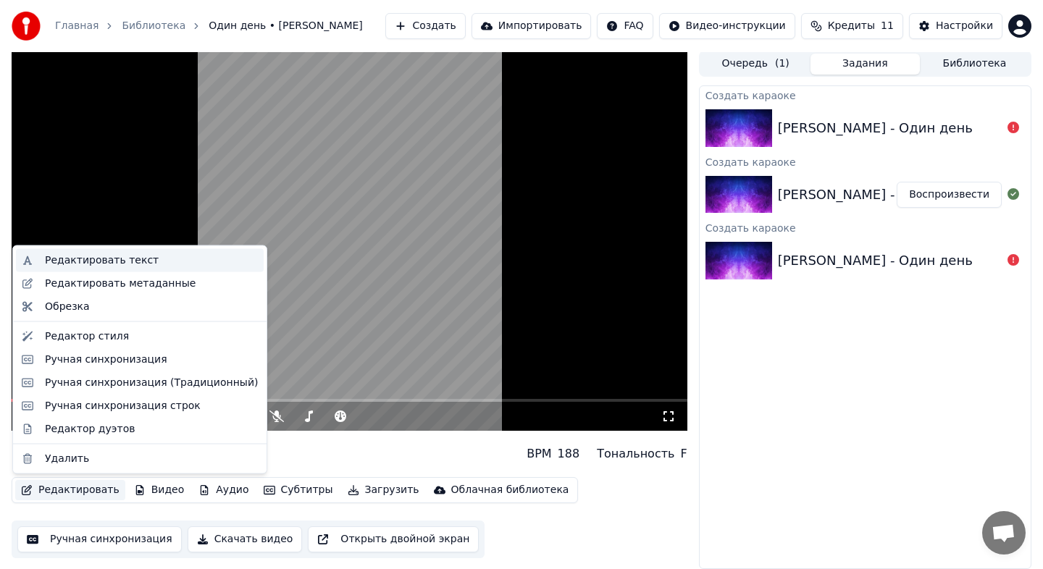
click at [122, 263] on div "Редактировать текст" at bounding box center [102, 261] width 114 height 14
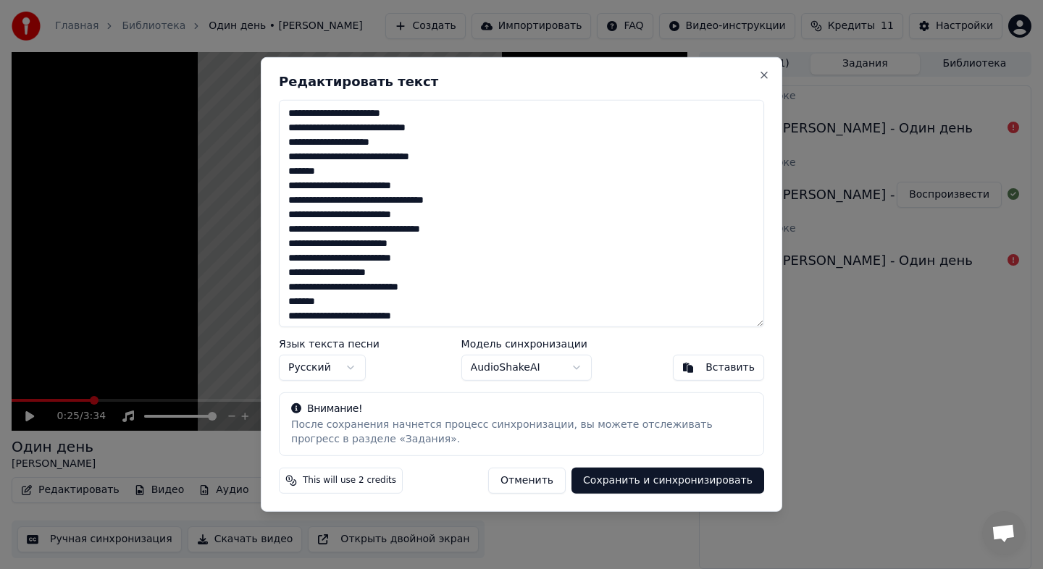
click at [431, 112] on textarea "**********" at bounding box center [521, 213] width 485 height 227
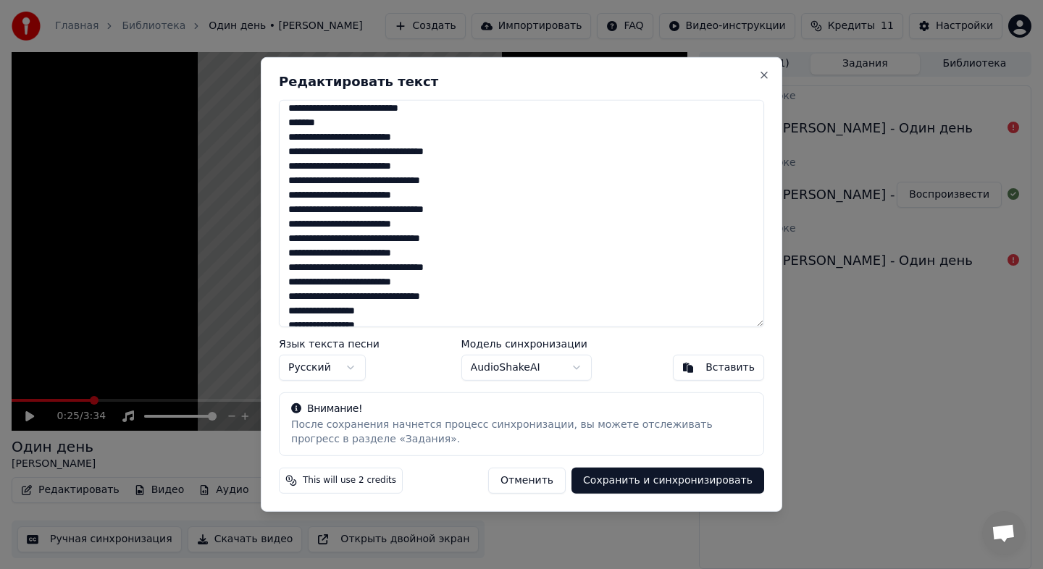
scroll to position [190, 0]
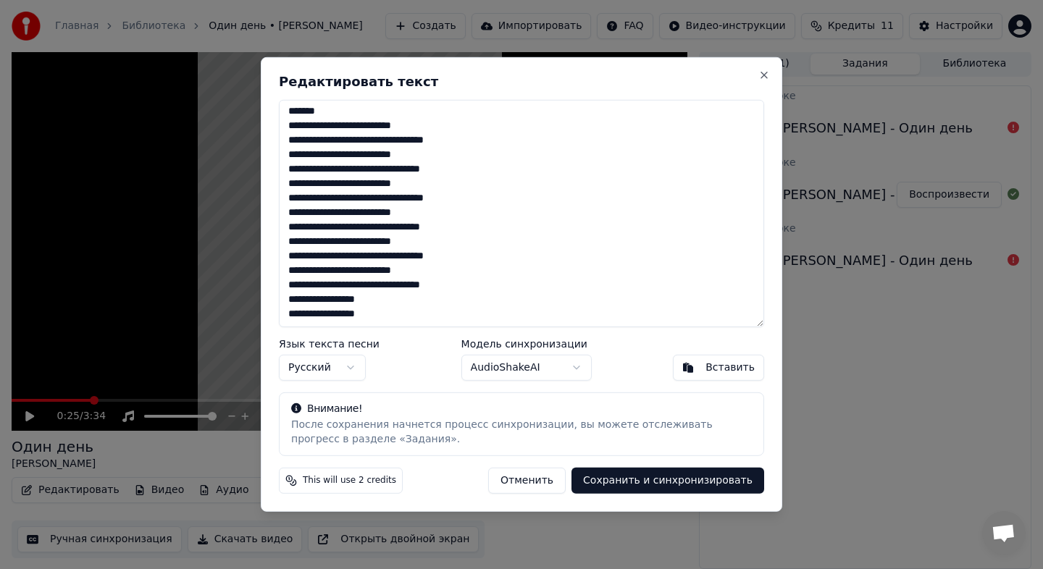
click at [547, 486] on button "Отменить" at bounding box center [527, 481] width 78 height 26
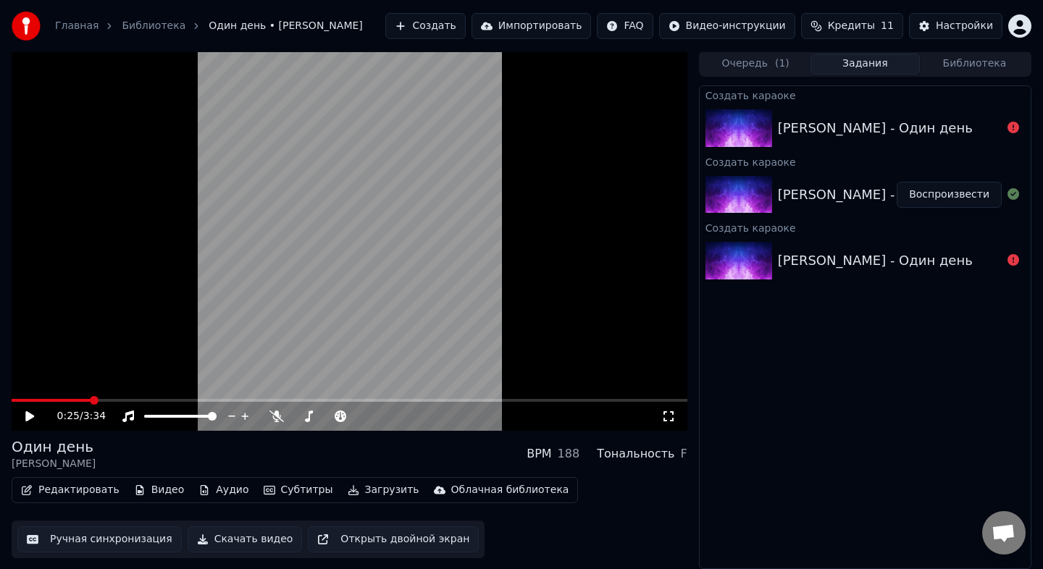
click at [83, 494] on button "Редактировать" at bounding box center [70, 490] width 110 height 20
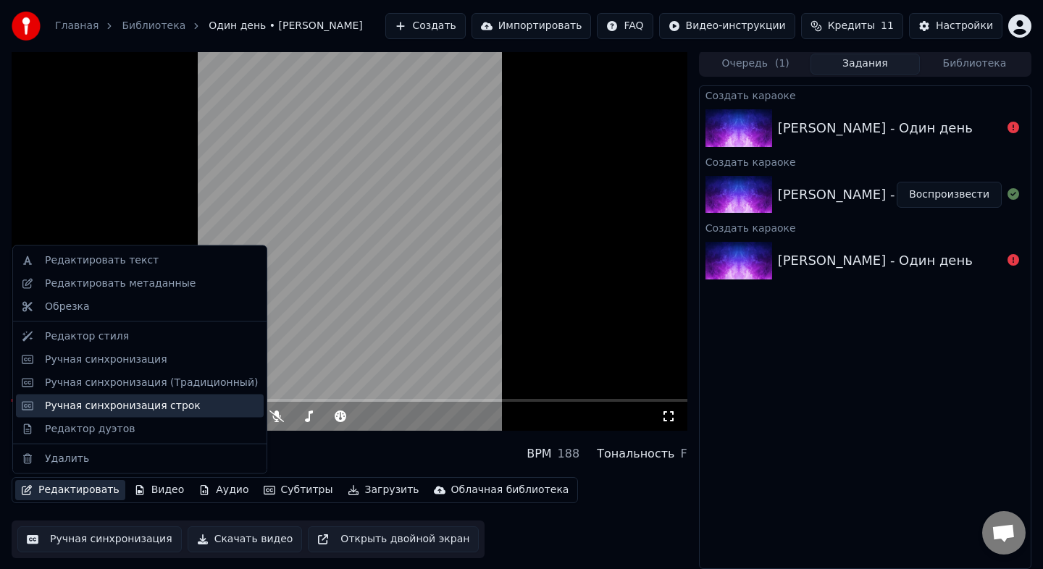
click at [103, 408] on div "Ручная синхронизация строк" at bounding box center [123, 405] width 156 height 14
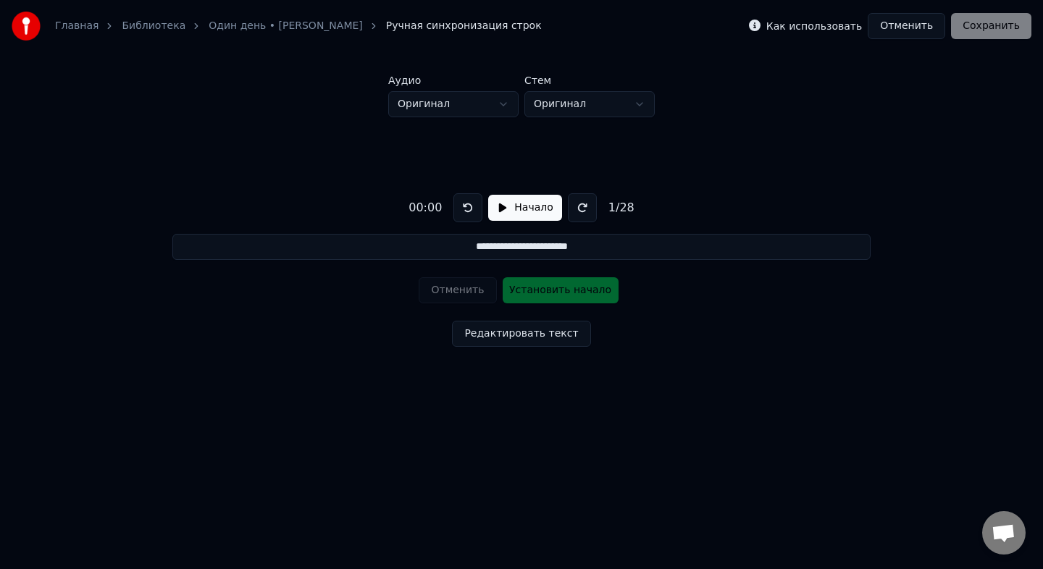
click at [576, 210] on button at bounding box center [582, 207] width 29 height 29
click at [462, 210] on button at bounding box center [467, 207] width 29 height 29
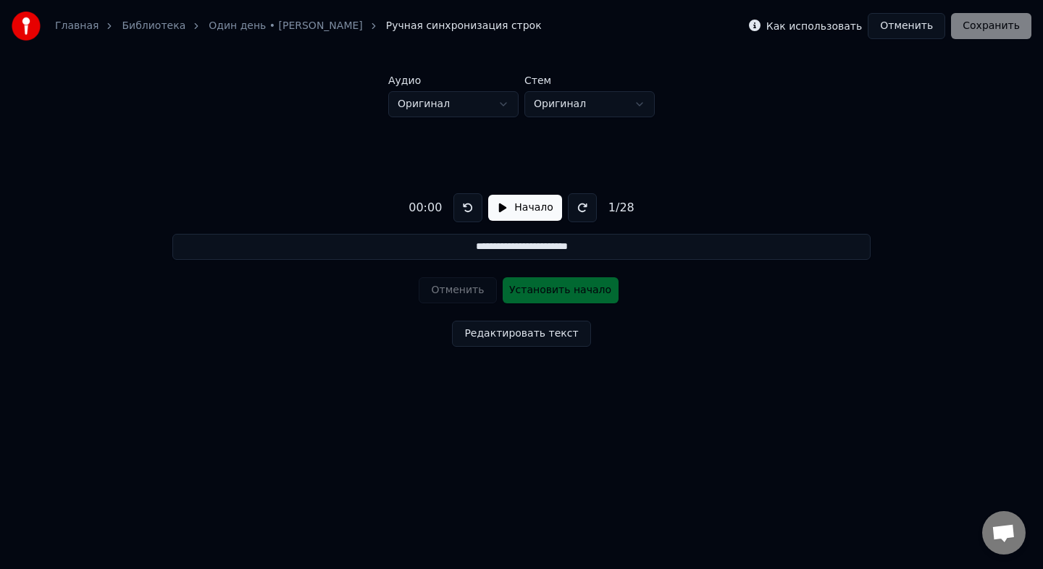
click at [506, 207] on button "Начало" at bounding box center [524, 208] width 73 height 26
click at [503, 341] on button "Редактировать текст" at bounding box center [521, 334] width 138 height 26
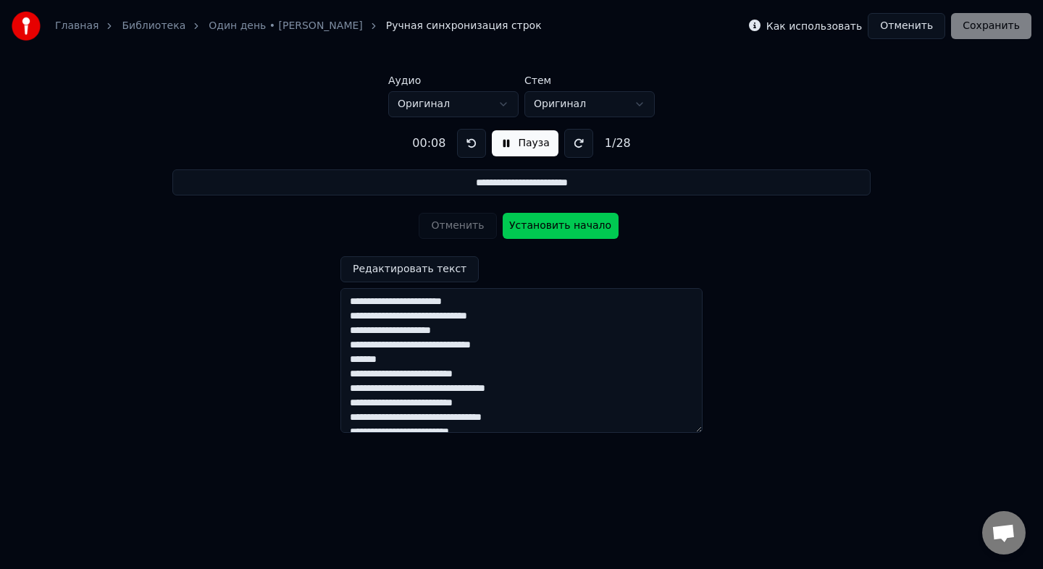
click at [449, 270] on button "Редактировать текст" at bounding box center [409, 269] width 138 height 26
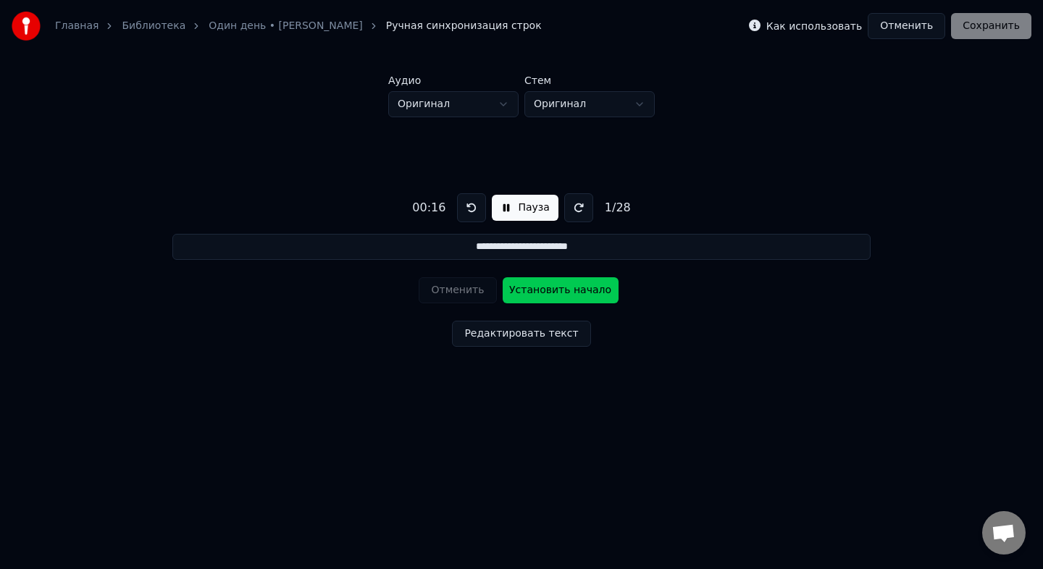
click at [916, 27] on button "Отменить" at bounding box center [907, 26] width 78 height 26
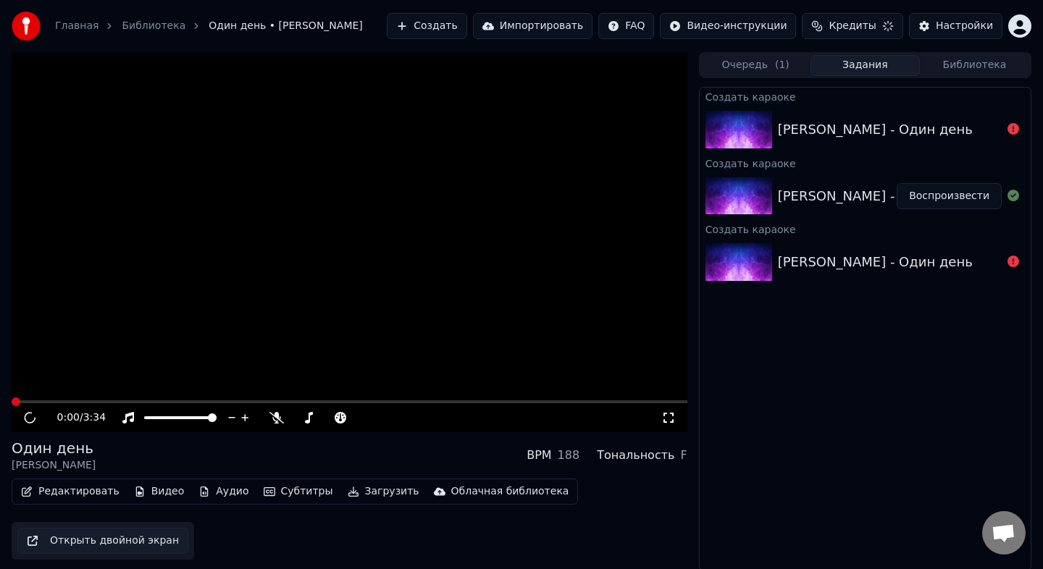
scroll to position [1, 0]
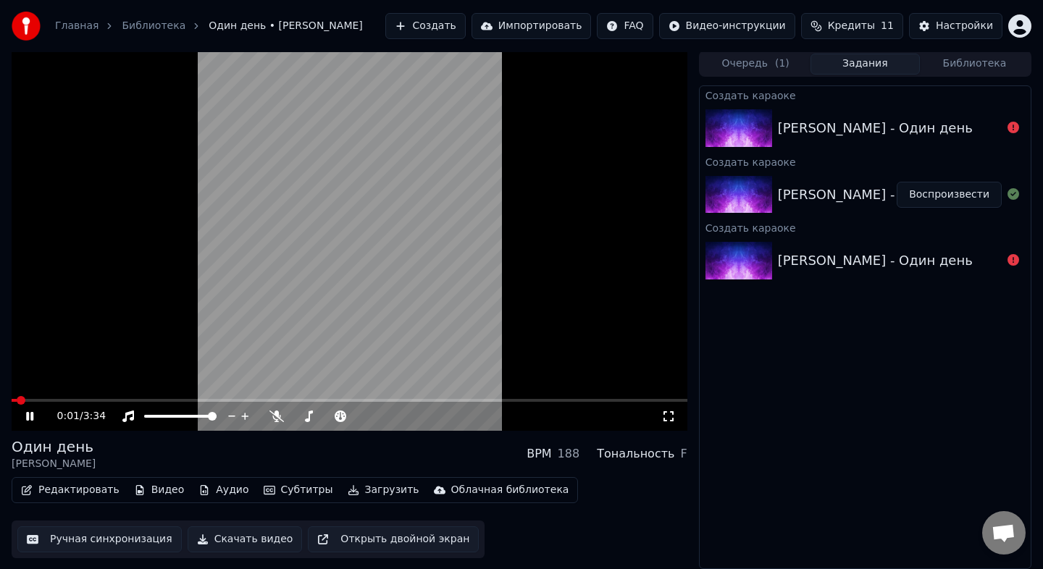
click at [285, 490] on button "Субтитры" at bounding box center [298, 490] width 81 height 20
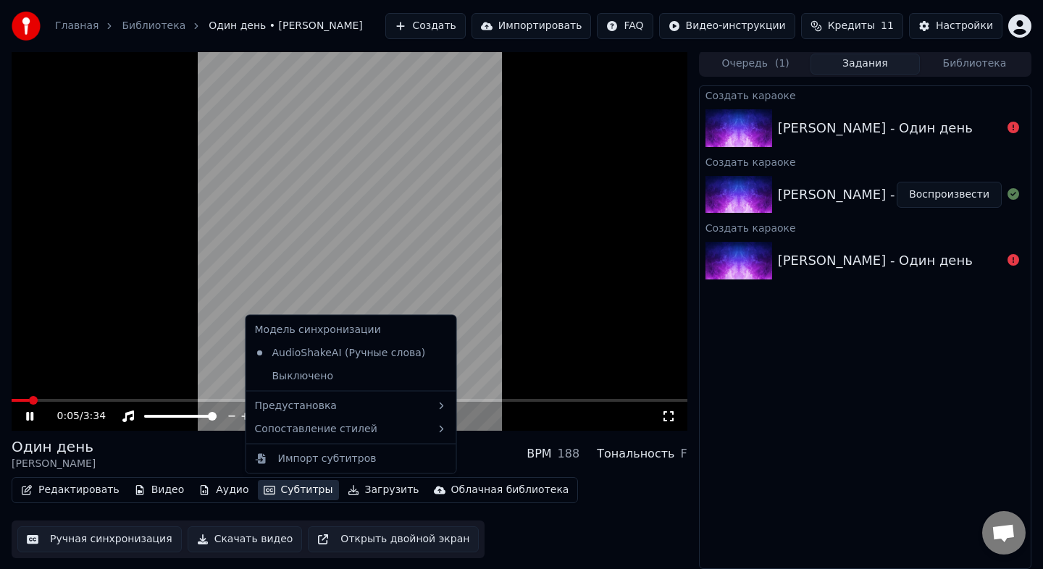
click at [226, 448] on div "Один день Татьяна Буланова BPM 188 Тональность F" at bounding box center [350, 454] width 676 height 35
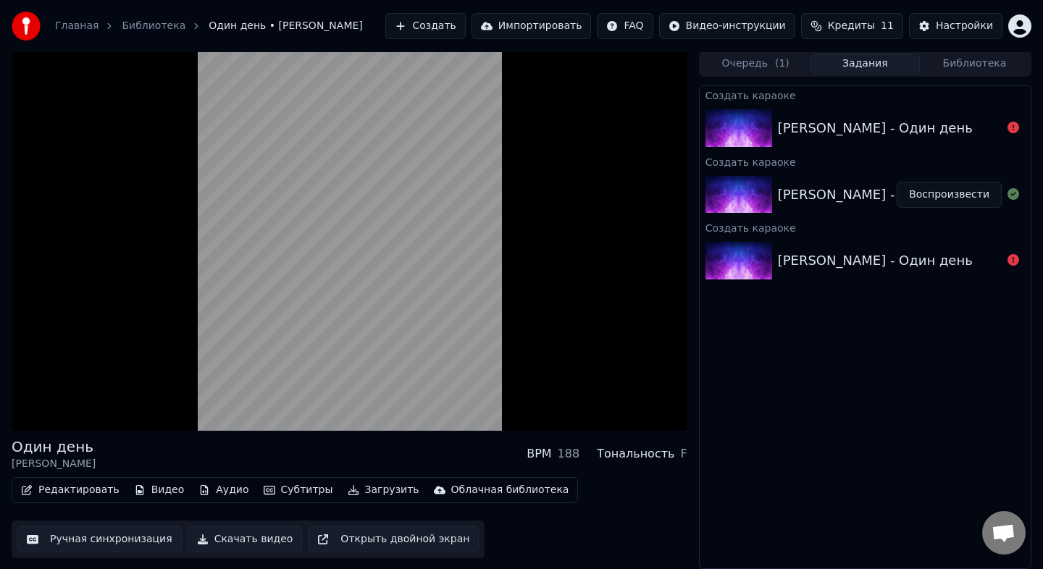
click at [296, 490] on button "Субтитры" at bounding box center [298, 490] width 81 height 20
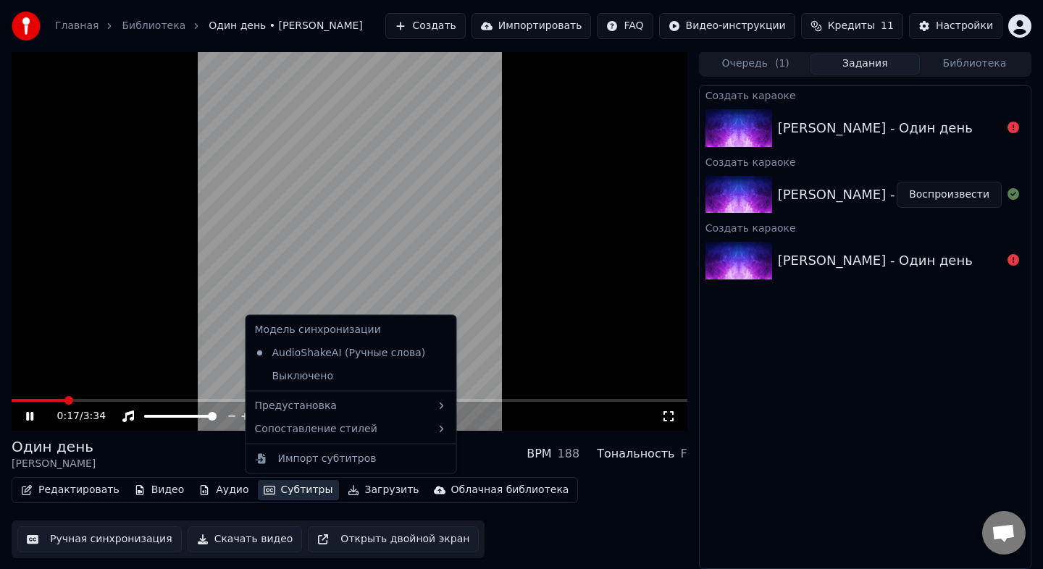
click at [537, 358] on video at bounding box center [350, 241] width 676 height 380
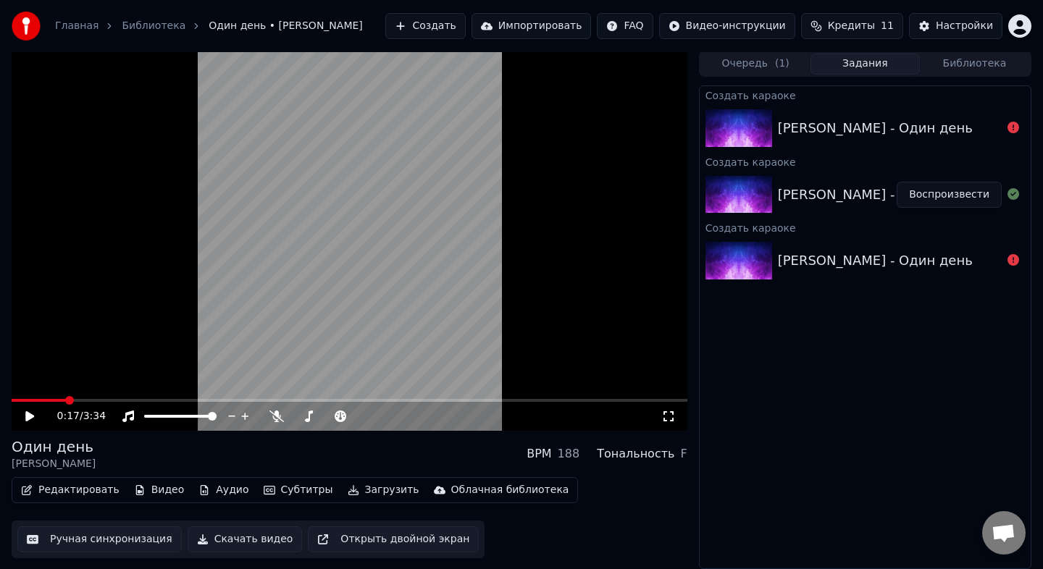
click at [537, 358] on video at bounding box center [350, 241] width 676 height 380
click at [136, 540] on button "Ручная синхронизация" at bounding box center [99, 540] width 164 height 26
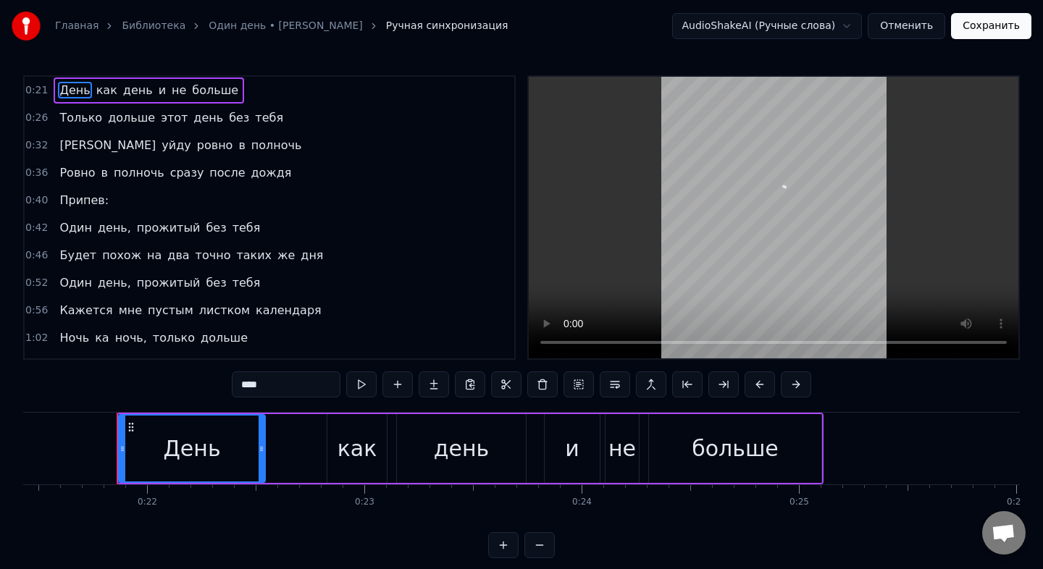
scroll to position [0, 4678]
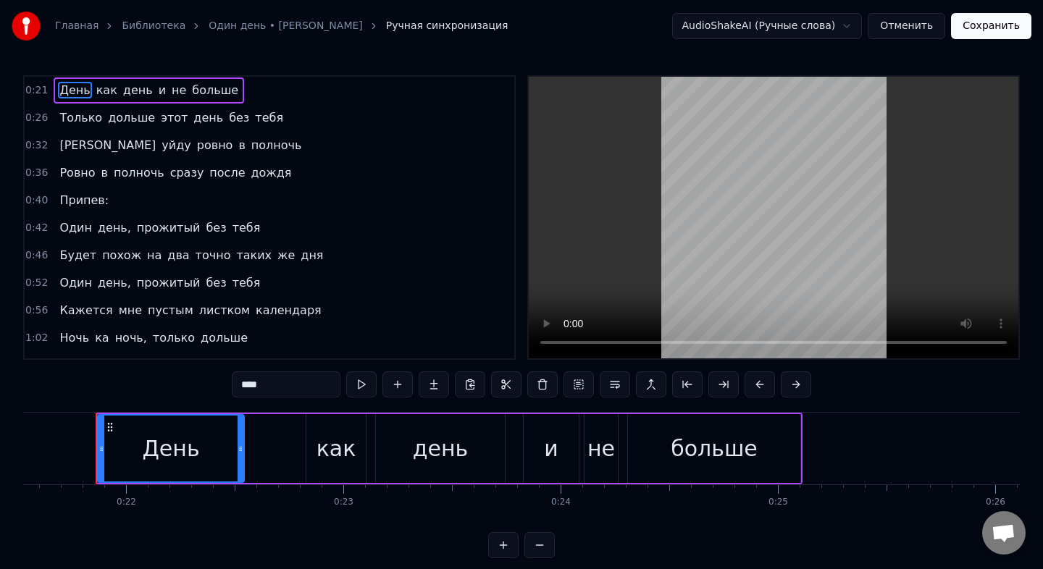
click at [77, 91] on span "День" at bounding box center [74, 90] width 33 height 17
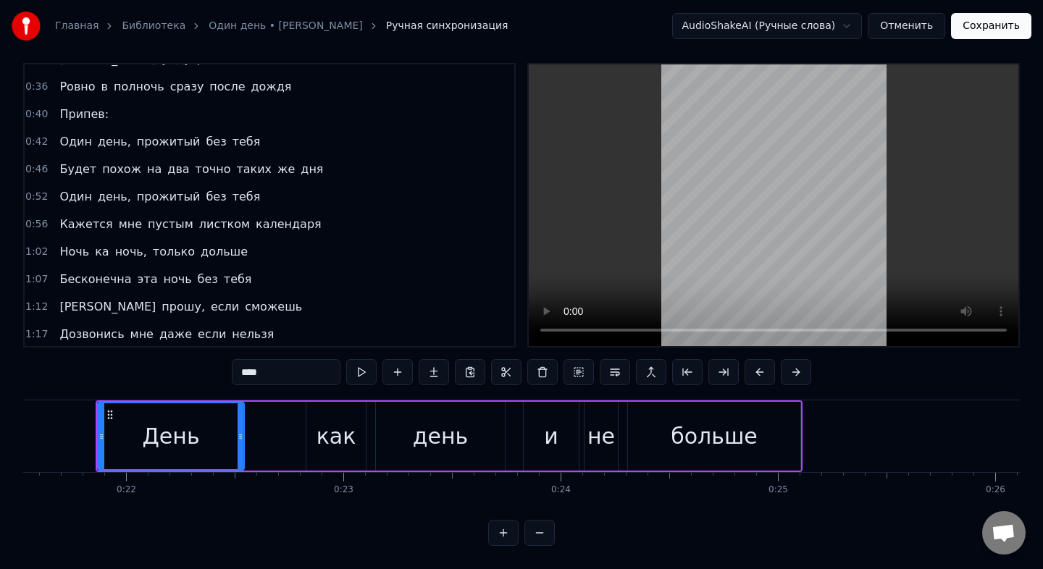
scroll to position [0, 0]
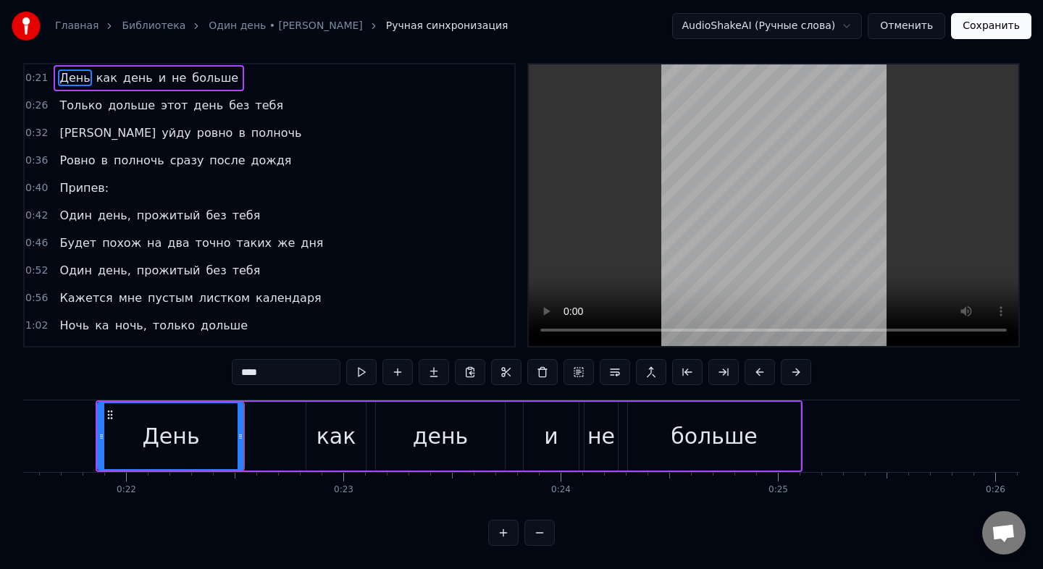
click at [78, 104] on span "Только" at bounding box center [81, 105] width 46 height 17
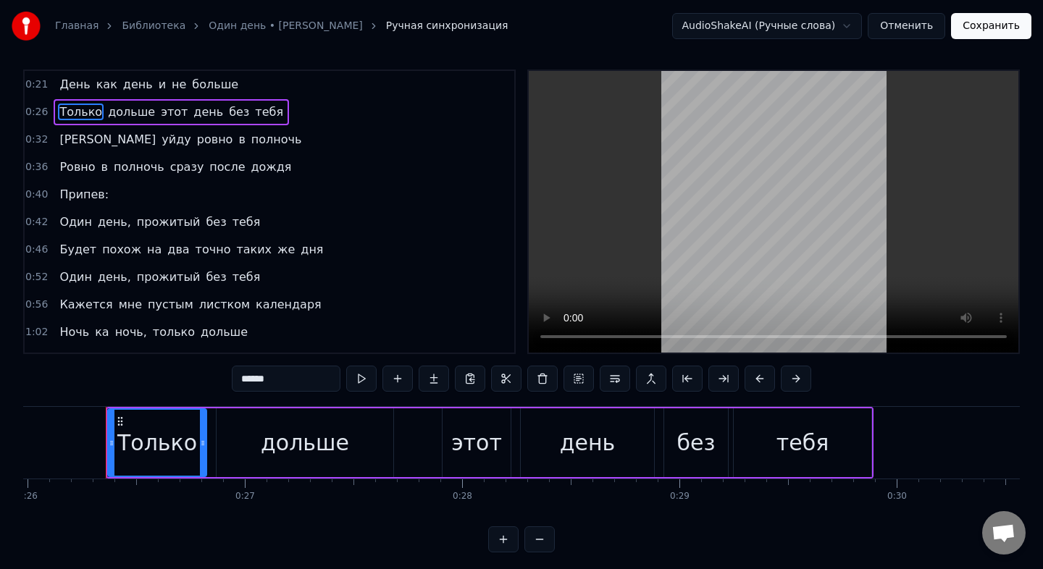
scroll to position [0, 5655]
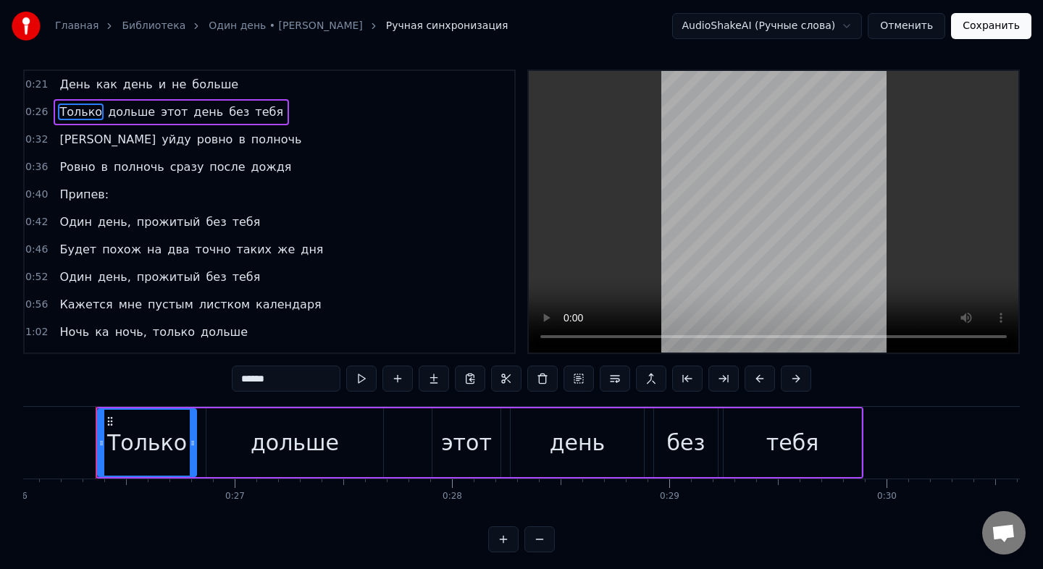
click at [125, 456] on div "Только" at bounding box center [147, 443] width 80 height 33
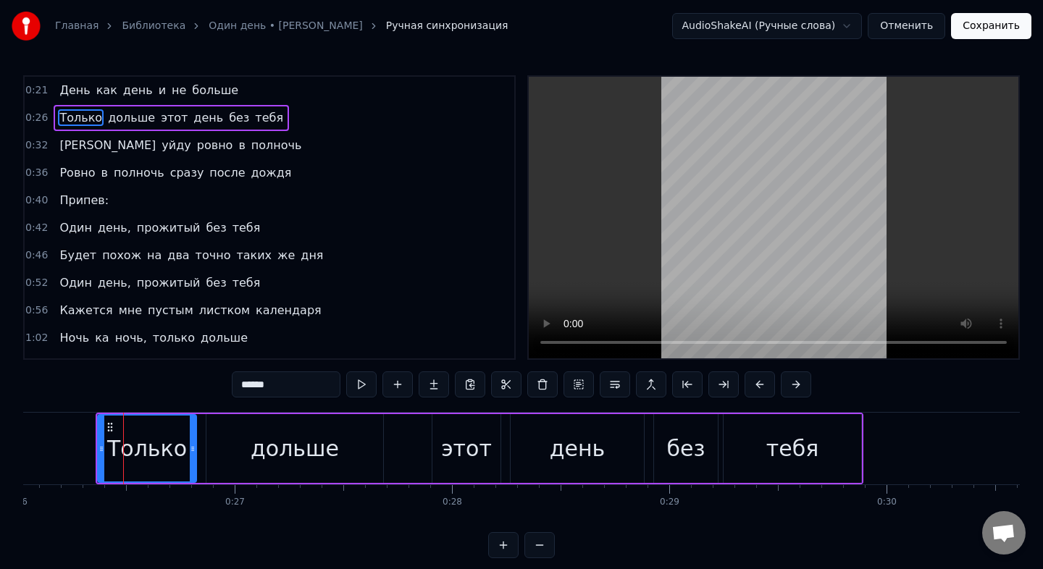
click at [100, 426] on div at bounding box center [102, 449] width 6 height 66
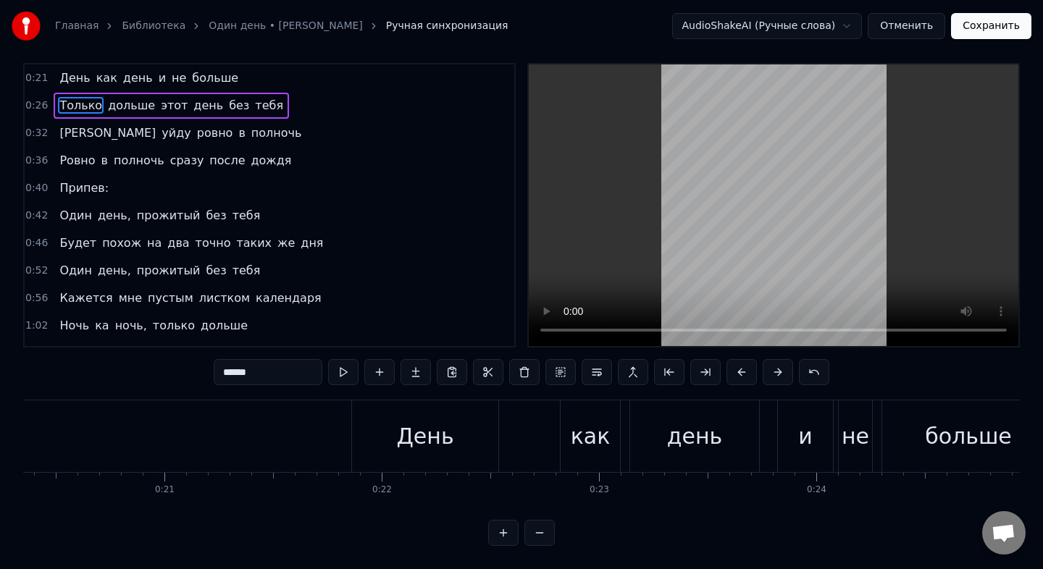
scroll to position [0, 4451]
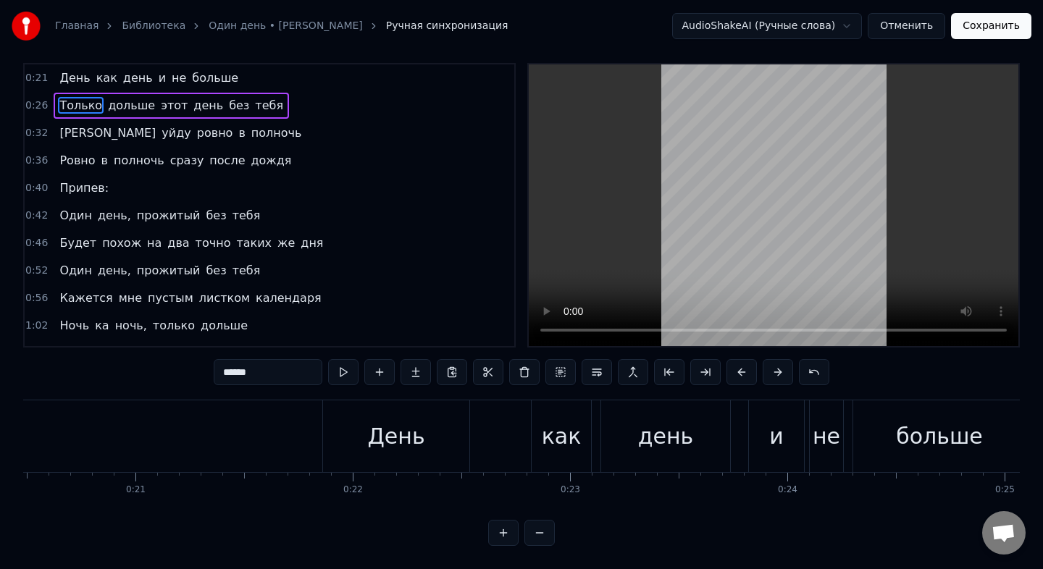
click at [338, 435] on div "День" at bounding box center [396, 437] width 146 height 72
type input "****"
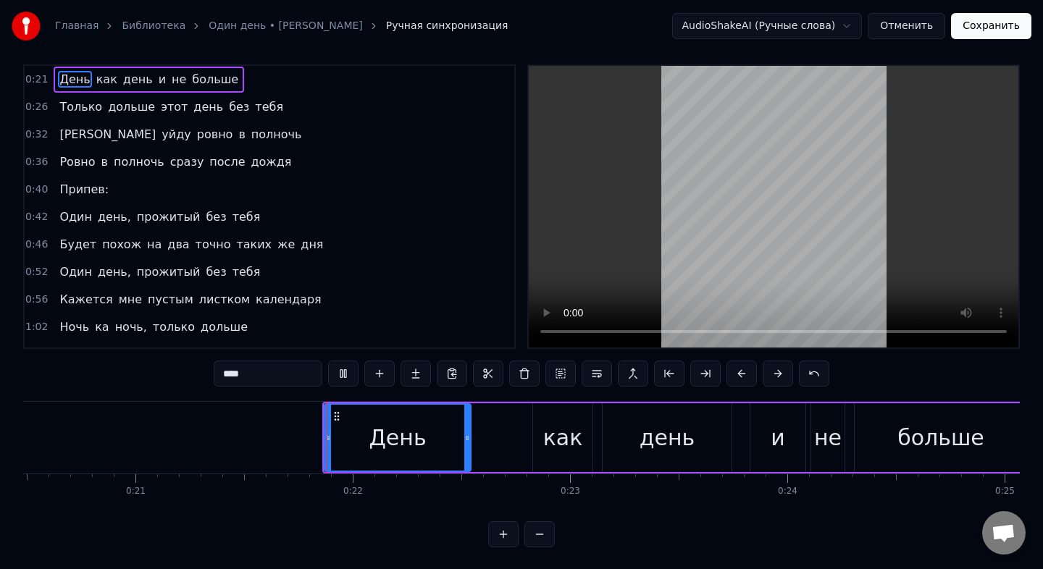
scroll to position [12, 0]
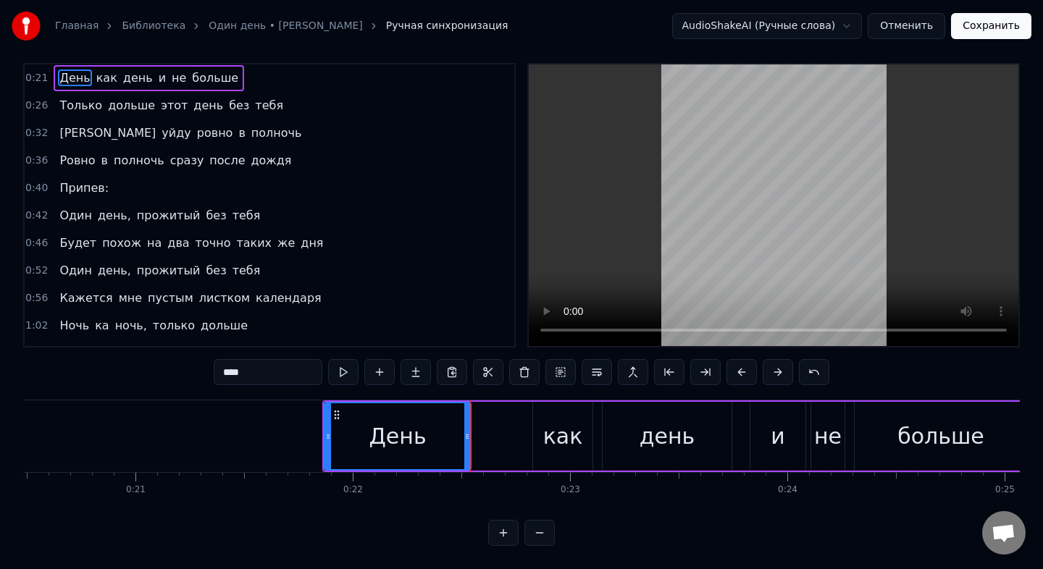
click at [489, 432] on div "День как день и не больше" at bounding box center [675, 437] width 707 height 72
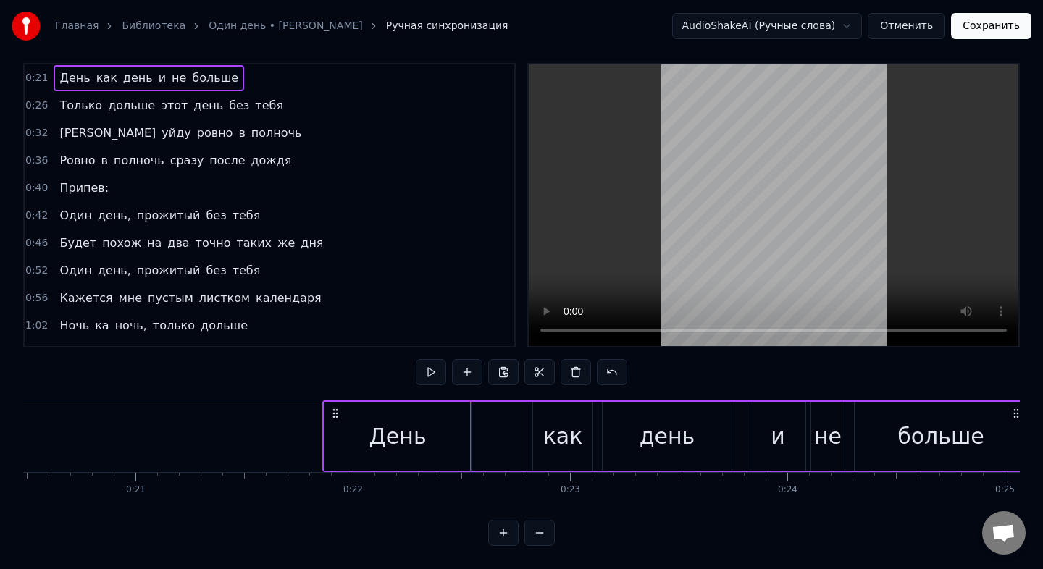
click at [489, 432] on div "День как день и не больше" at bounding box center [675, 437] width 707 height 72
click at [517, 440] on div "День как день и не больше" at bounding box center [675, 437] width 707 height 72
click at [562, 433] on div "как" at bounding box center [563, 436] width 40 height 33
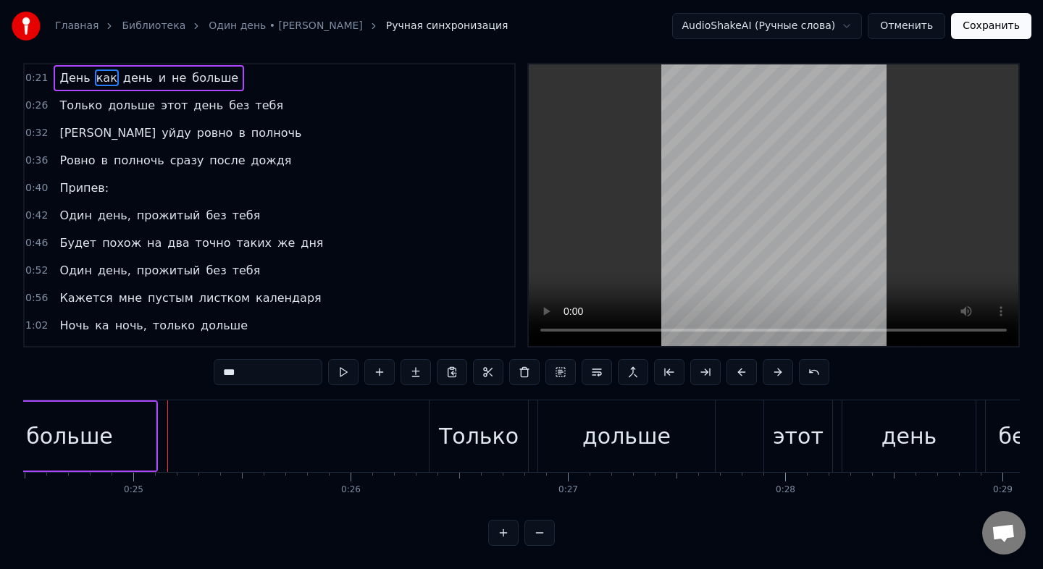
scroll to position [0, 5331]
click at [481, 439] on div "Только" at bounding box center [470, 436] width 80 height 33
type input "******"
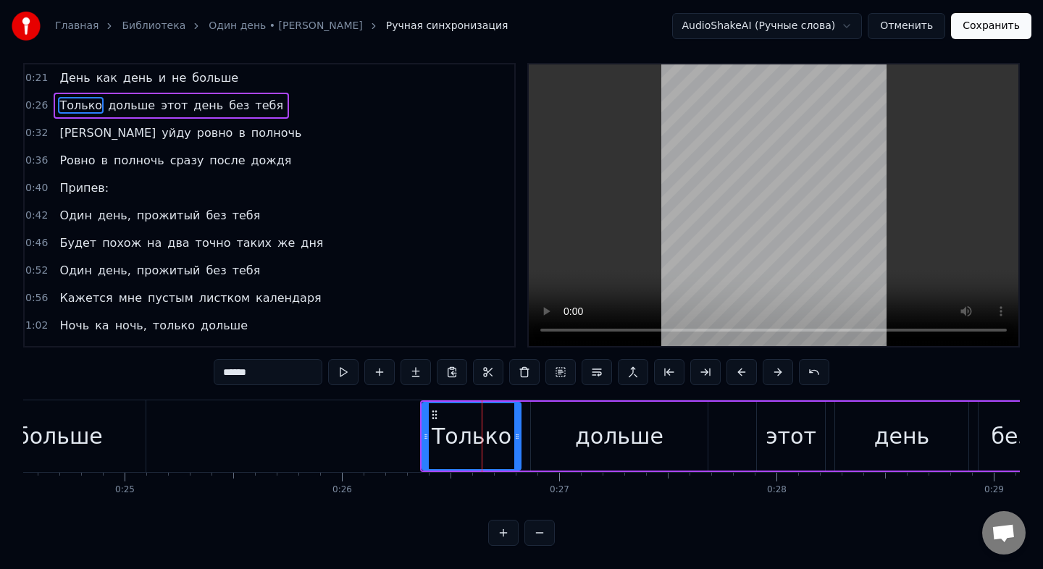
scroll to position [0, 0]
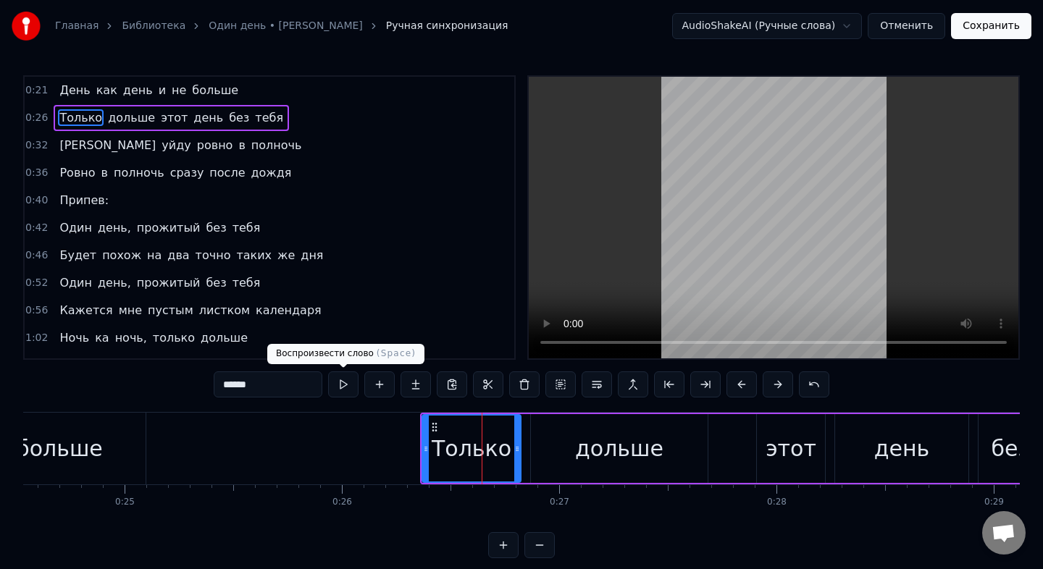
click at [346, 388] on button at bounding box center [343, 385] width 30 height 26
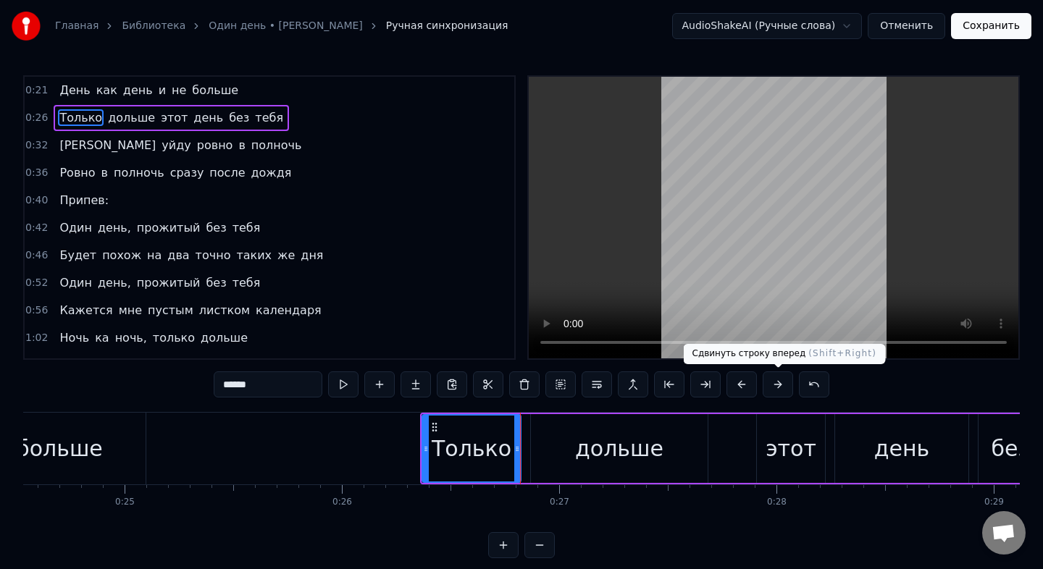
click at [775, 388] on button at bounding box center [778, 385] width 30 height 26
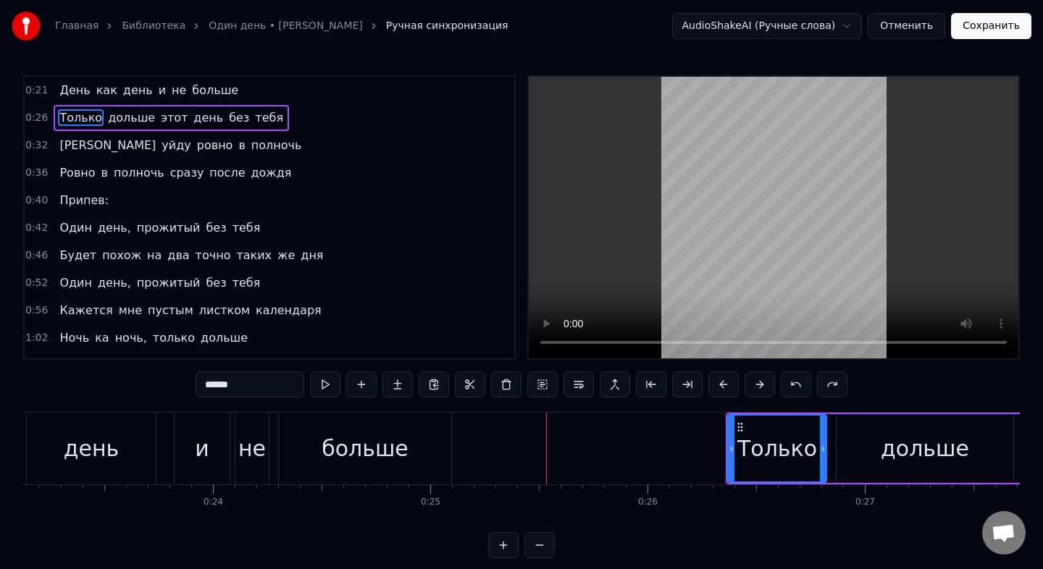
scroll to position [12, 0]
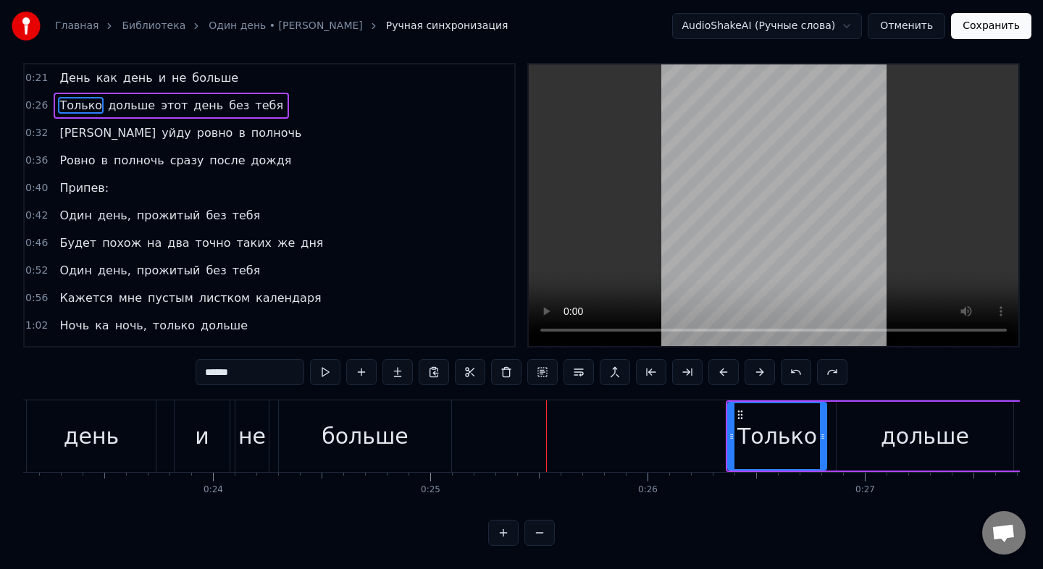
click at [848, 25] on html "Главная Библиотека Один день • Татьяна Буланова Ручная синхронизация AudioShake…" at bounding box center [521, 279] width 1043 height 582
click at [393, 427] on div "больше" at bounding box center [365, 436] width 87 height 33
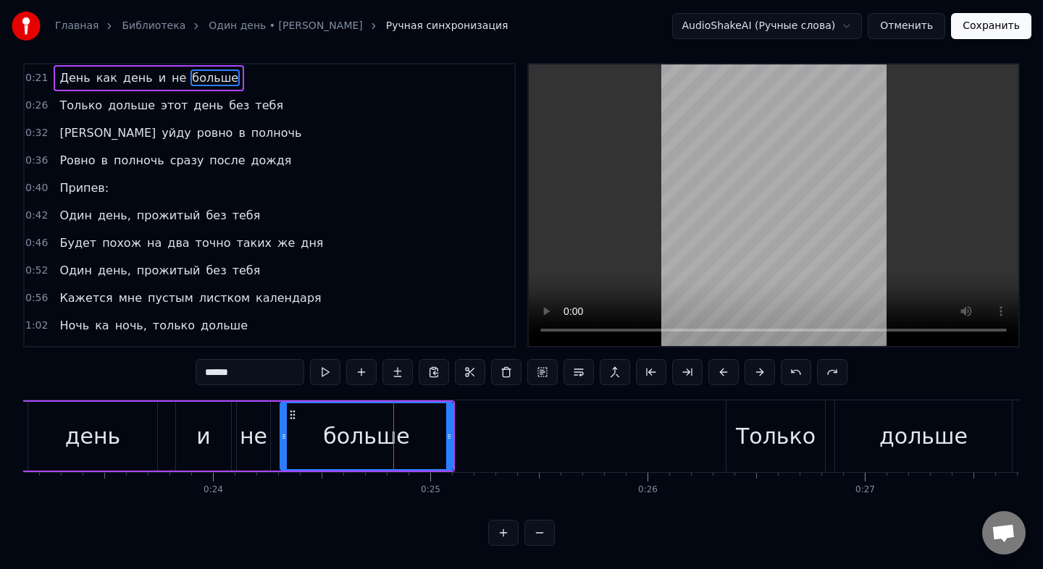
scroll to position [0, 0]
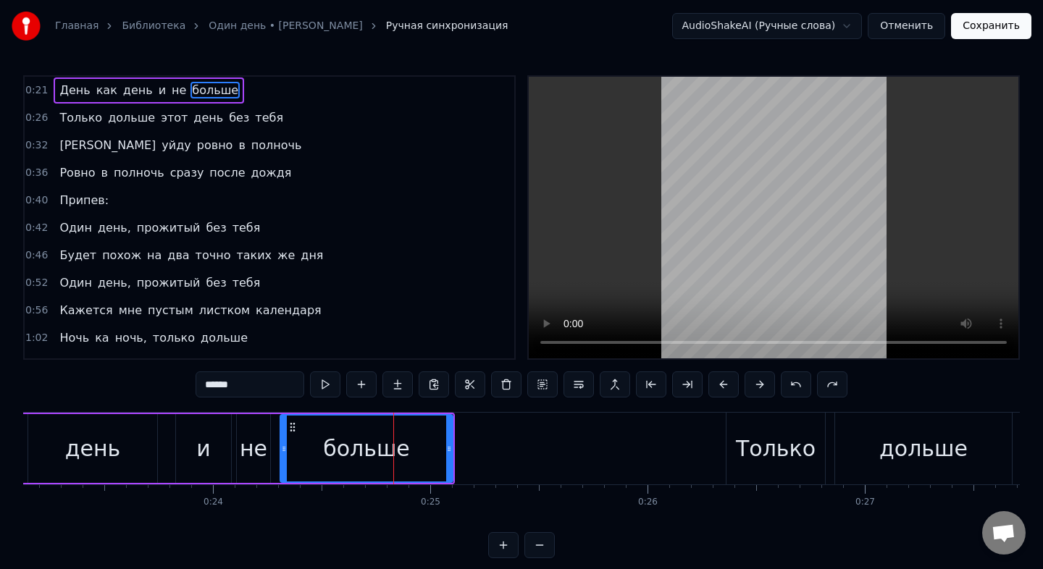
click at [213, 441] on div "и" at bounding box center [203, 448] width 55 height 69
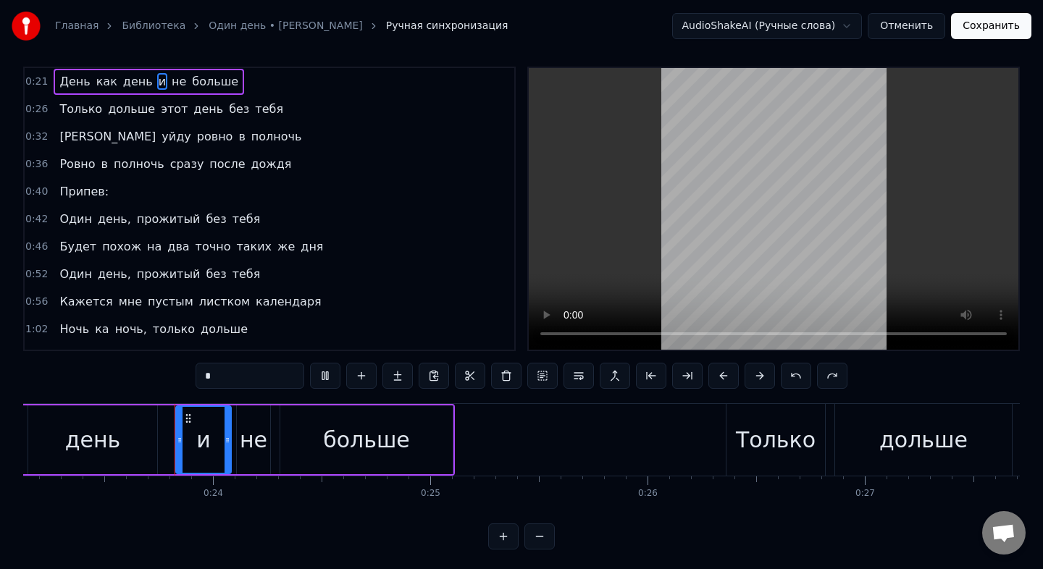
scroll to position [12, 0]
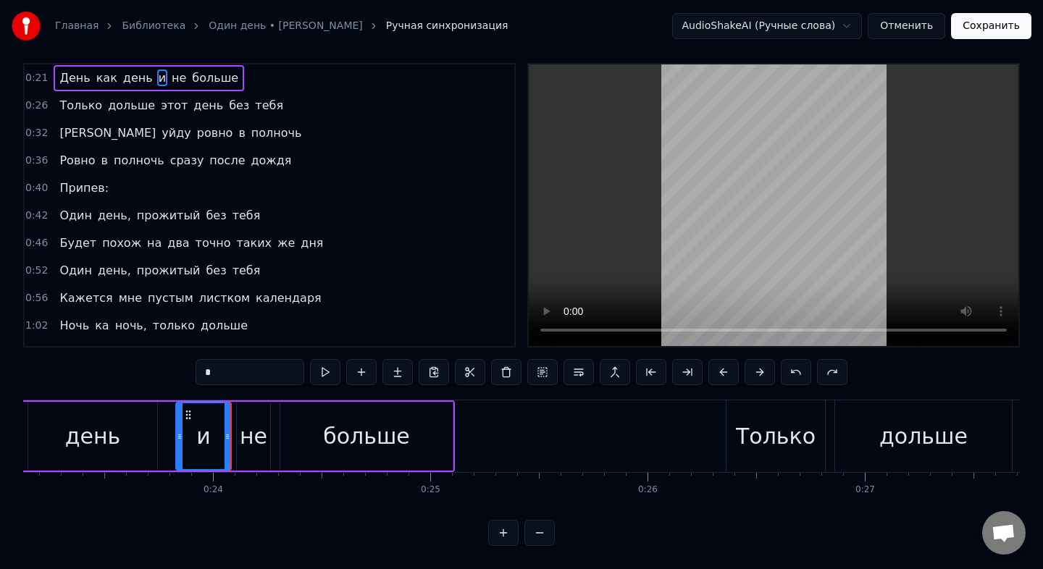
click at [119, 436] on div "день" at bounding box center [92, 436] width 129 height 69
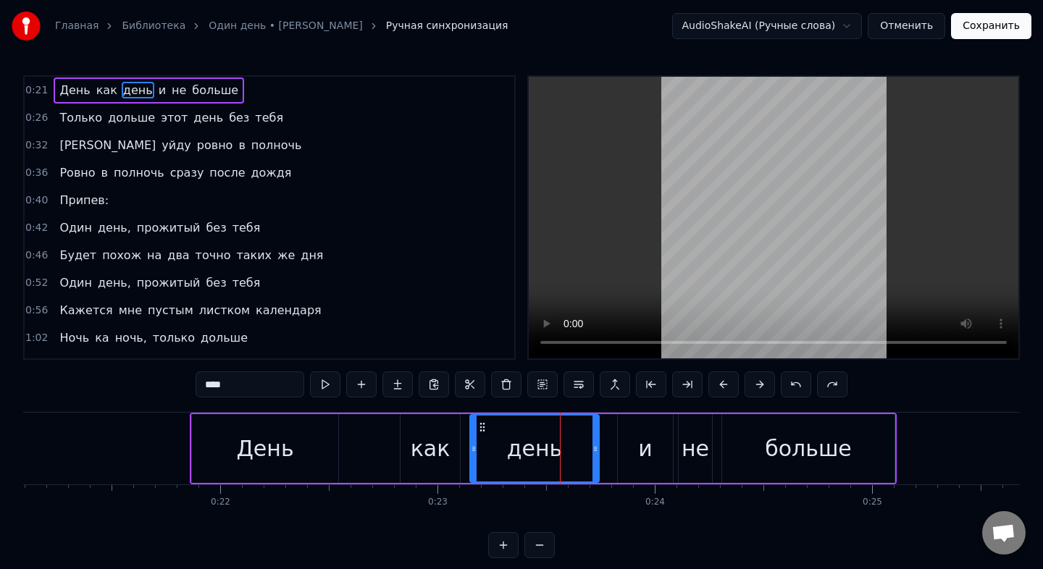
scroll to position [0, 4578]
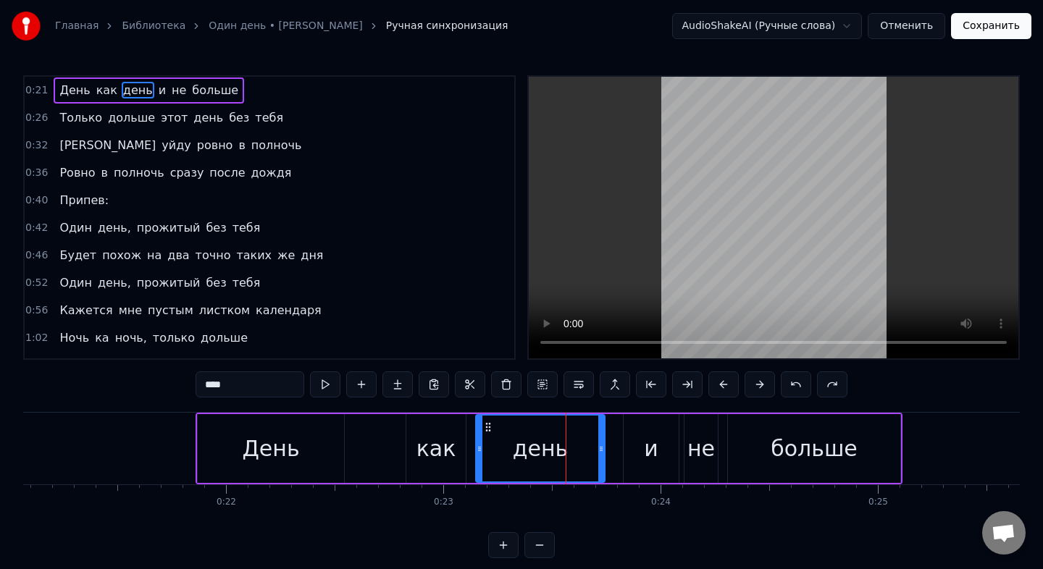
click at [271, 432] on div "День" at bounding box center [271, 448] width 146 height 69
type input "****"
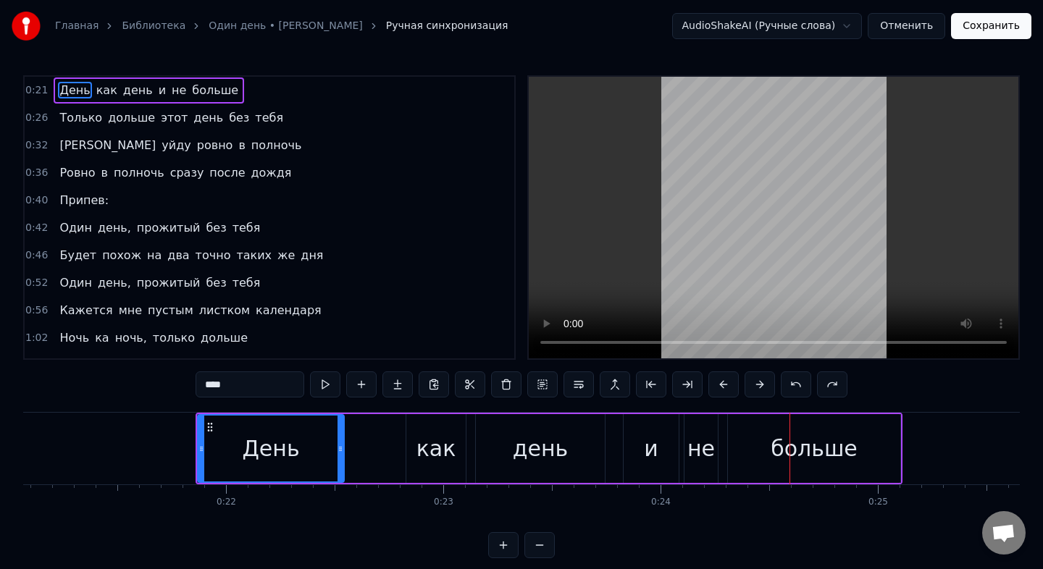
click at [716, 264] on video at bounding box center [774, 218] width 490 height 282
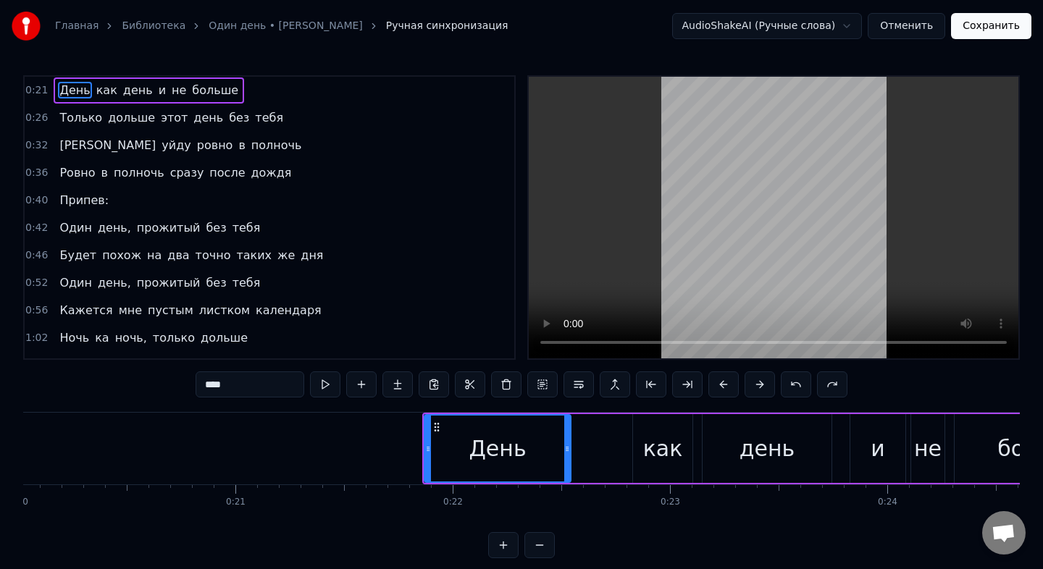
scroll to position [0, 4357]
click at [469, 443] on div "День" at bounding box center [491, 448] width 57 height 33
click at [577, 458] on div "День как день и не больше" at bounding box center [769, 449] width 707 height 72
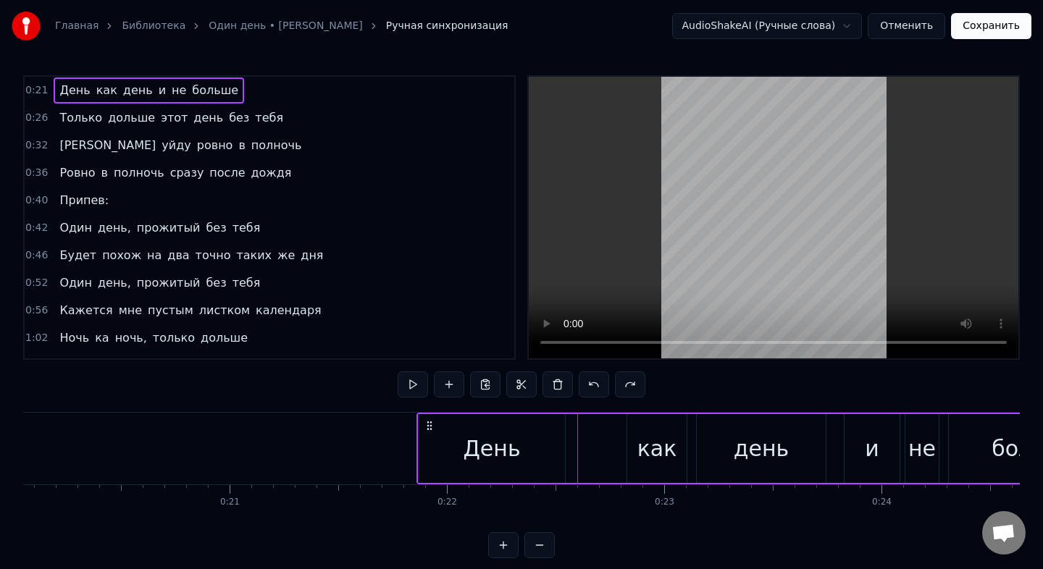
click at [569, 452] on div "День как день и не больше" at bounding box center [769, 449] width 707 height 72
click at [561, 450] on div "День" at bounding box center [492, 448] width 146 height 69
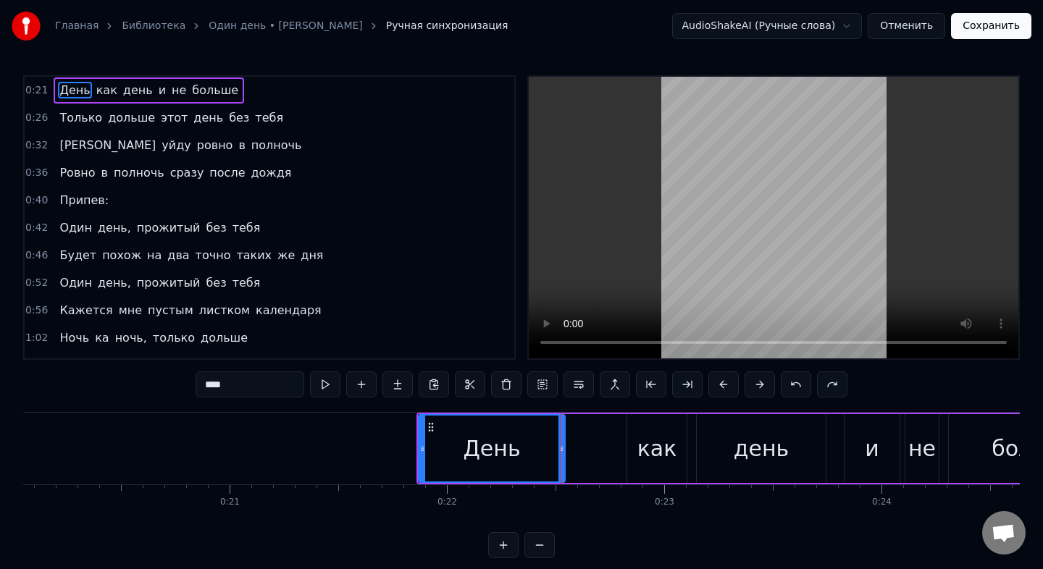
click at [581, 452] on div "День как день и не больше" at bounding box center [769, 449] width 707 height 72
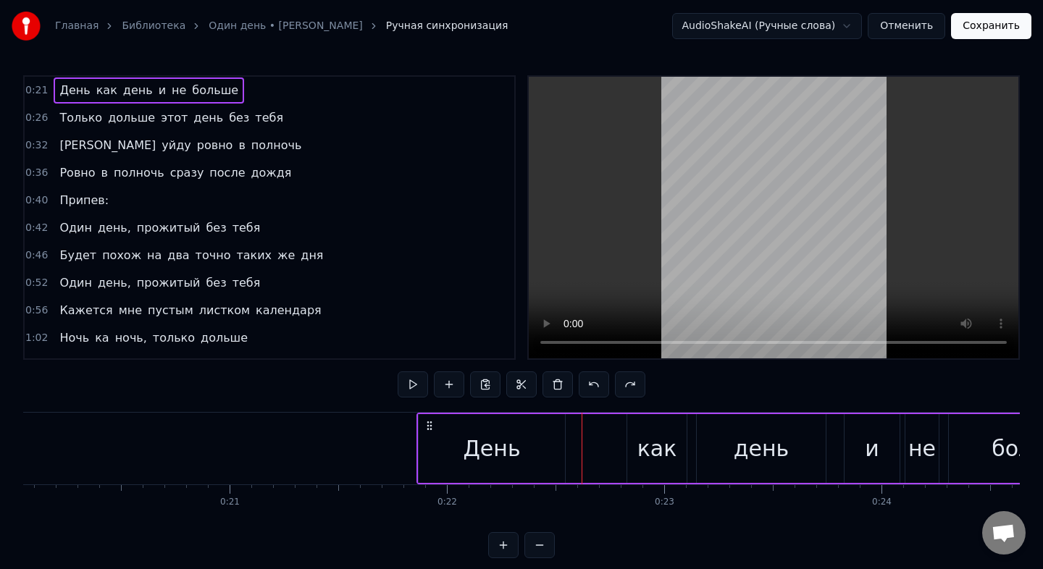
click at [909, 28] on button "Отменить" at bounding box center [907, 26] width 78 height 26
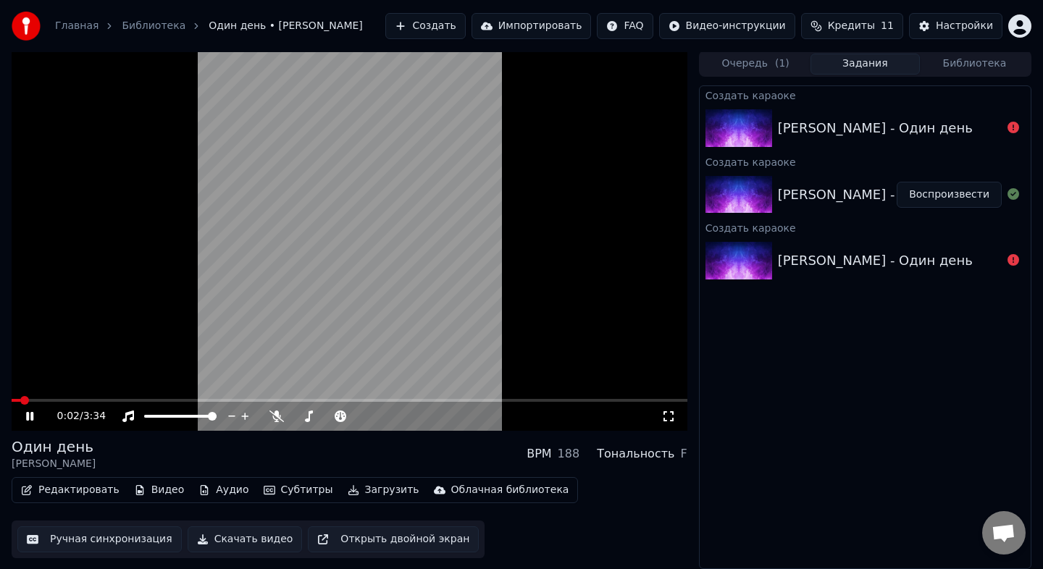
click at [30, 415] on icon at bounding box center [29, 416] width 7 height 9
click at [122, 545] on button "Ручная синхронизация" at bounding box center [99, 540] width 164 height 26
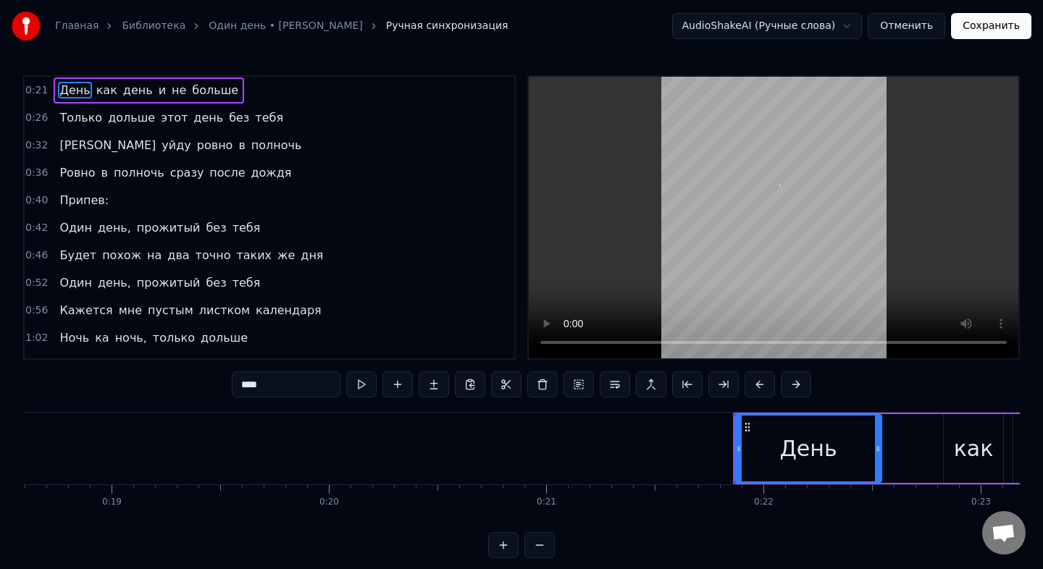
scroll to position [0, 4678]
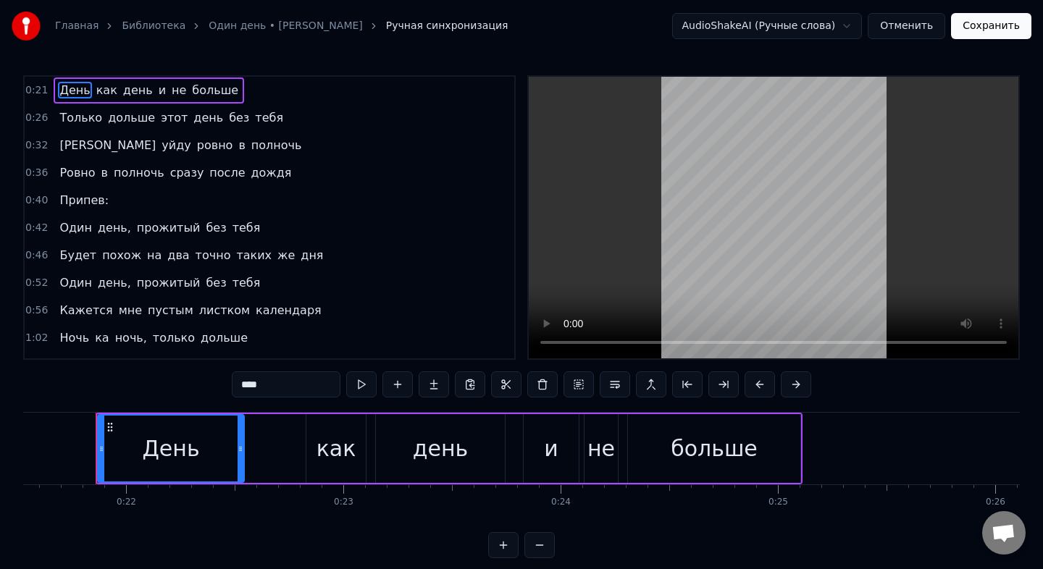
click at [255, 432] on div "День как день и не больше" at bounding box center [449, 449] width 707 height 72
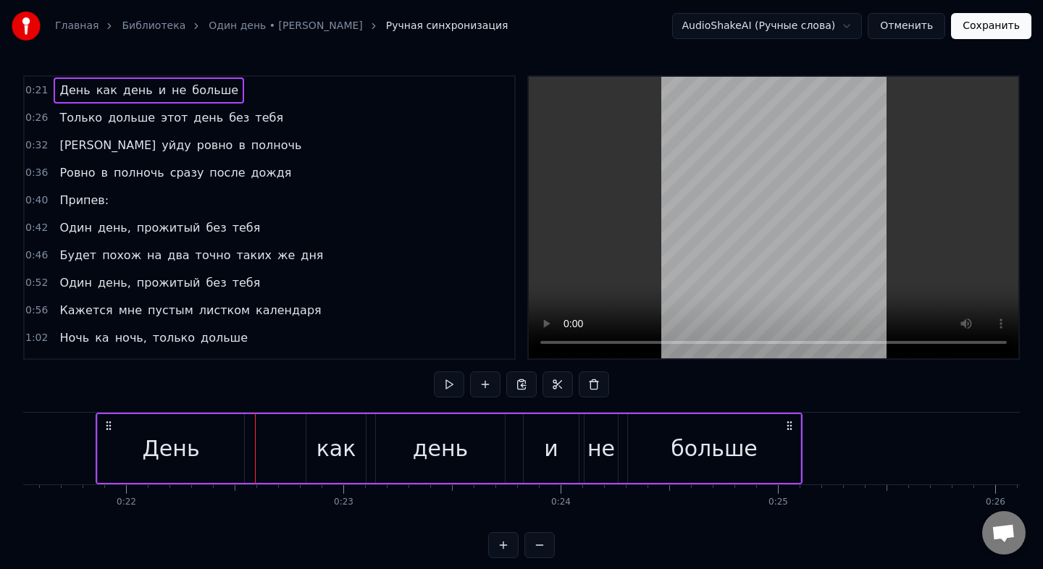
click at [267, 448] on div "День как день и не больше" at bounding box center [449, 449] width 707 height 72
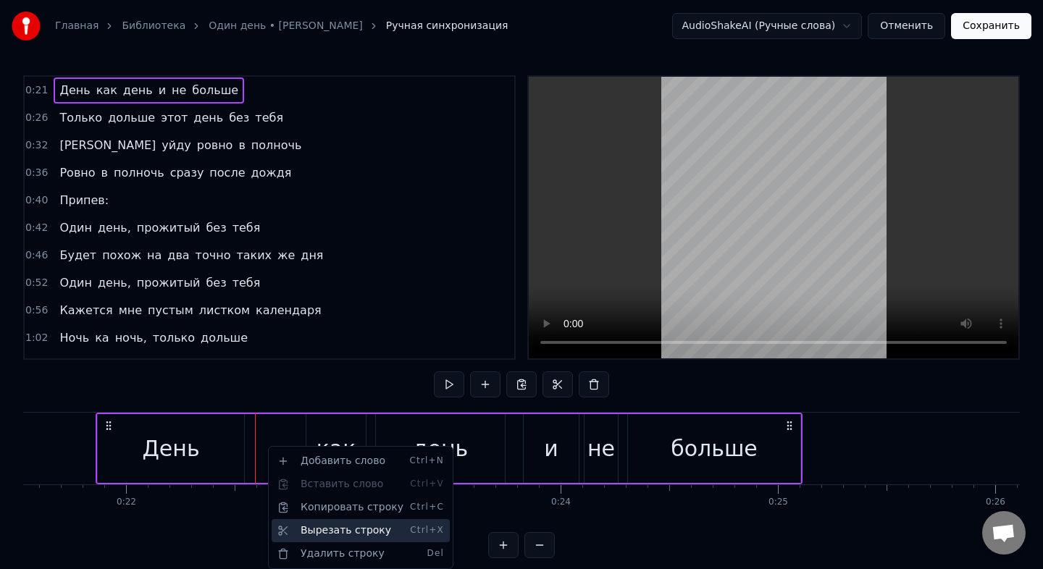
click at [317, 529] on div "Вырезать строку Ctrl+X" at bounding box center [361, 530] width 178 height 23
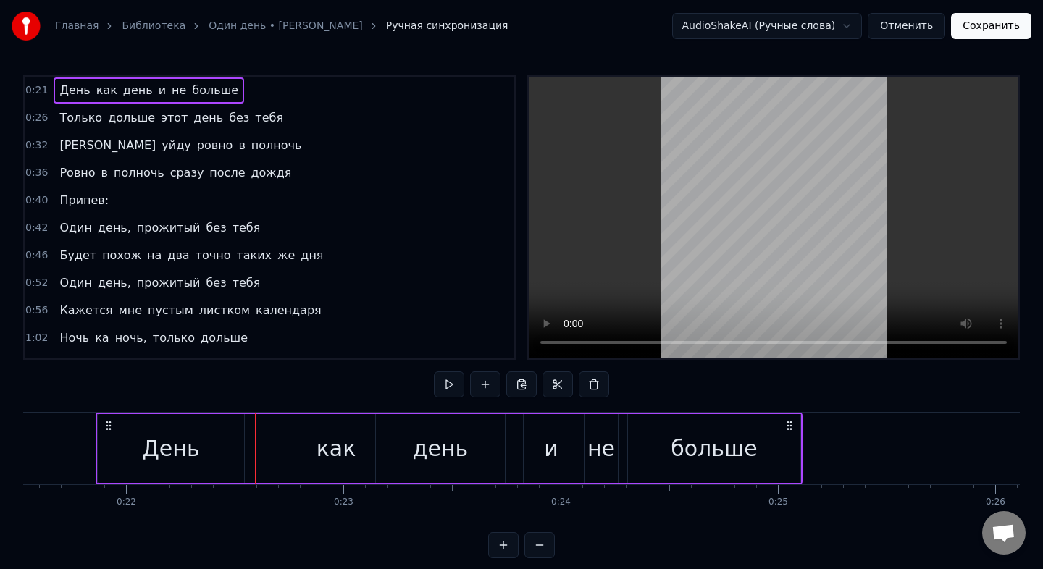
drag, startPoint x: 272, startPoint y: 456, endPoint x: 301, endPoint y: 456, distance: 29.0
click at [301, 456] on div "День как день и не больше" at bounding box center [449, 449] width 707 height 72
click at [261, 445] on div "День как день и не больше" at bounding box center [449, 449] width 707 height 72
click at [246, 438] on div "День как день и не больше" at bounding box center [449, 449] width 707 height 72
click at [240, 438] on div "День" at bounding box center [171, 448] width 146 height 69
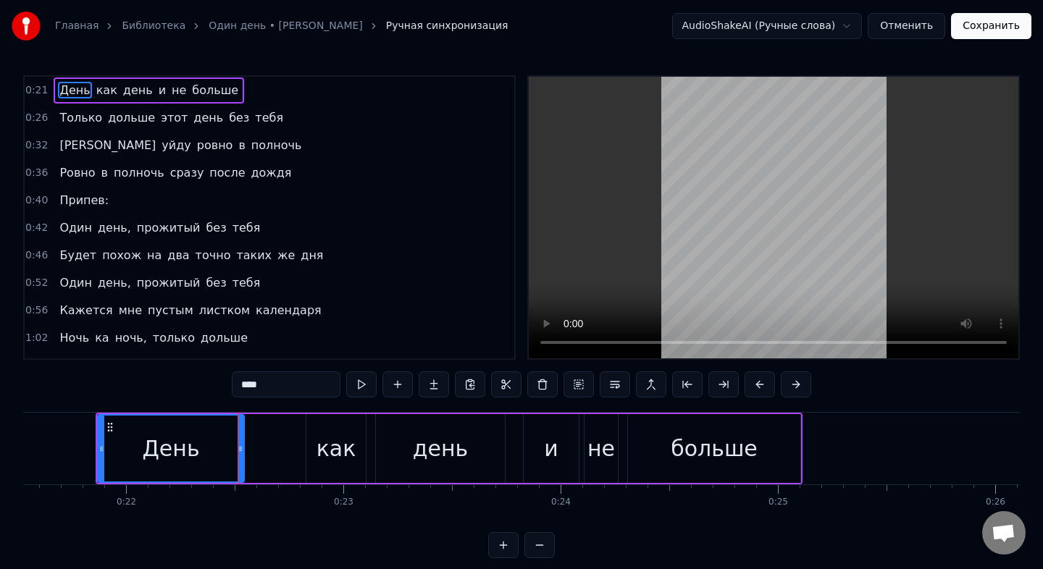
click at [250, 427] on div "День как день и не больше" at bounding box center [449, 449] width 707 height 72
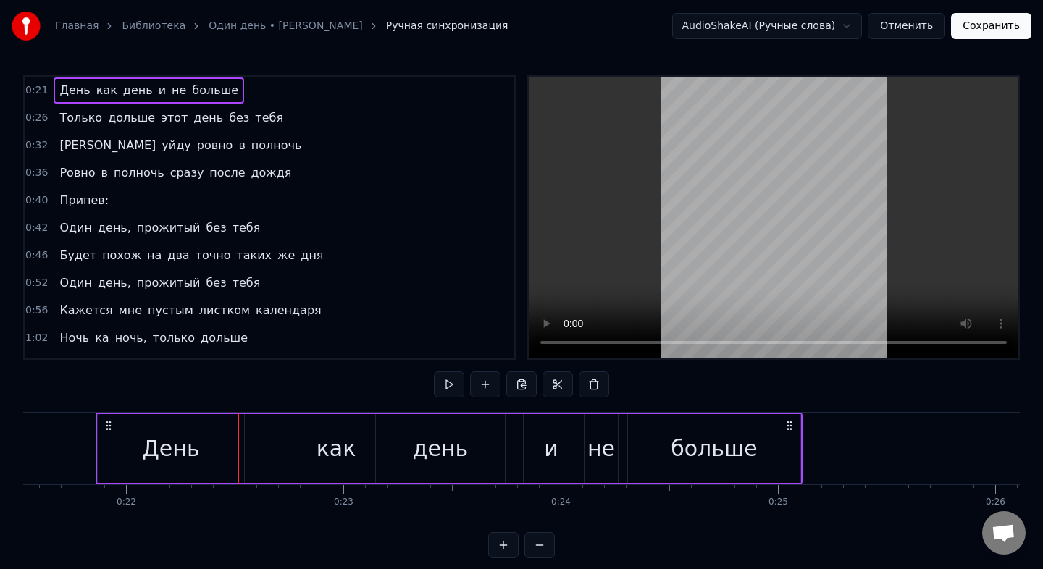
click at [243, 422] on div "День" at bounding box center [171, 448] width 148 height 69
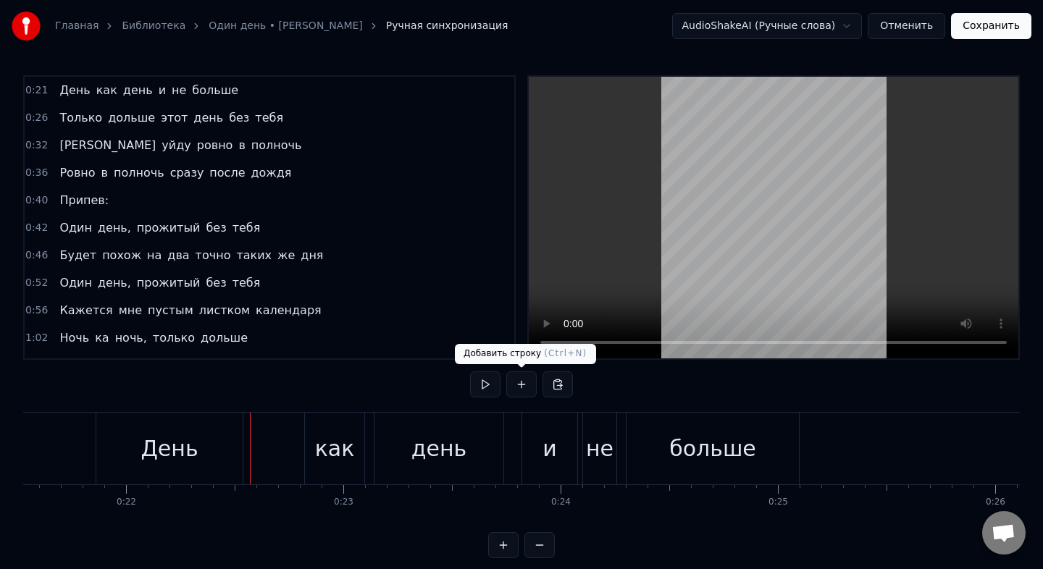
click at [521, 382] on button at bounding box center [521, 385] width 30 height 26
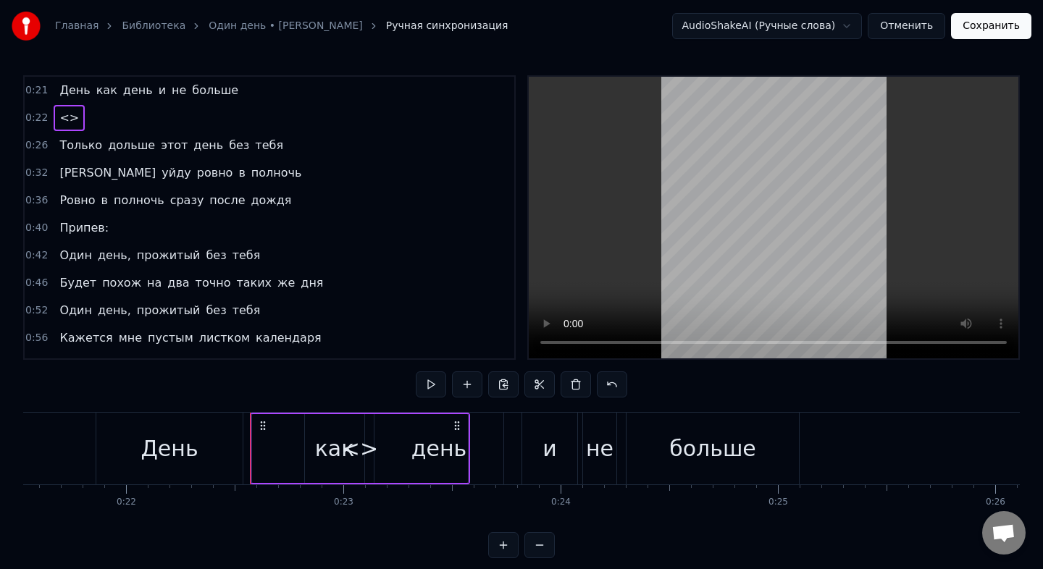
click at [68, 114] on span "<>" at bounding box center [69, 117] width 22 height 17
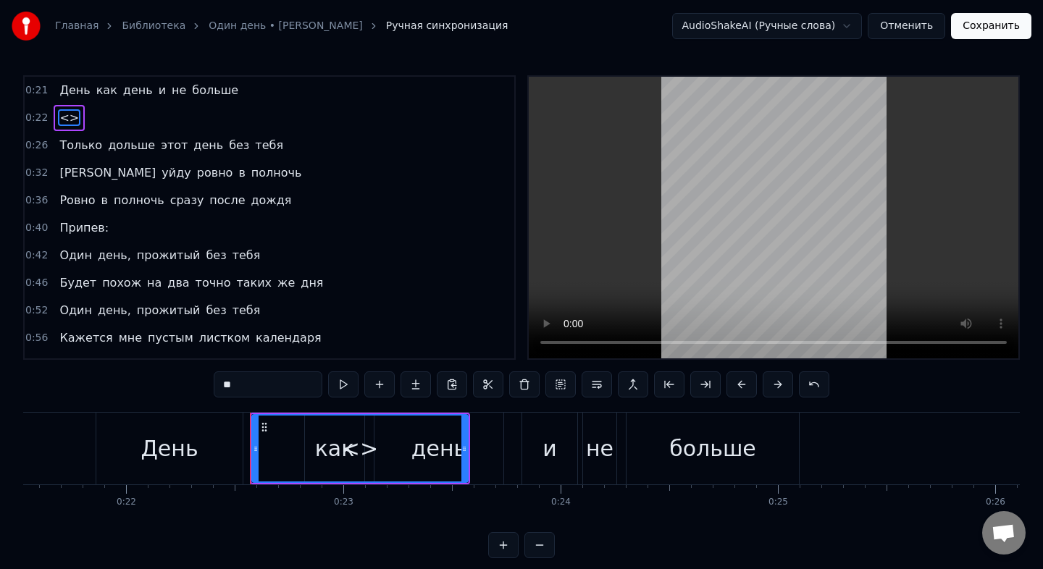
click at [68, 114] on span "<>" at bounding box center [69, 117] width 22 height 17
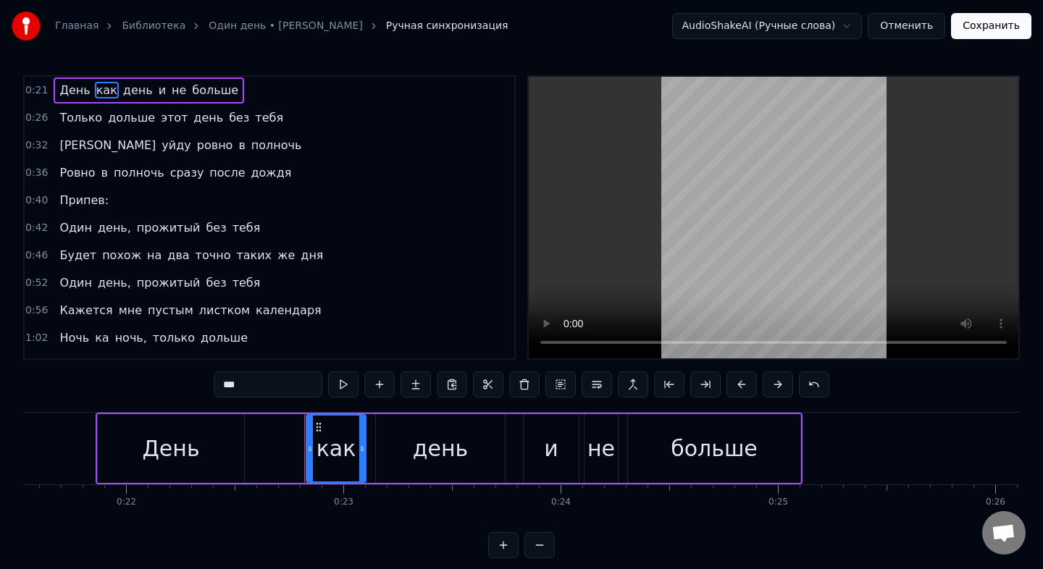
click at [62, 90] on span "День" at bounding box center [74, 90] width 33 height 17
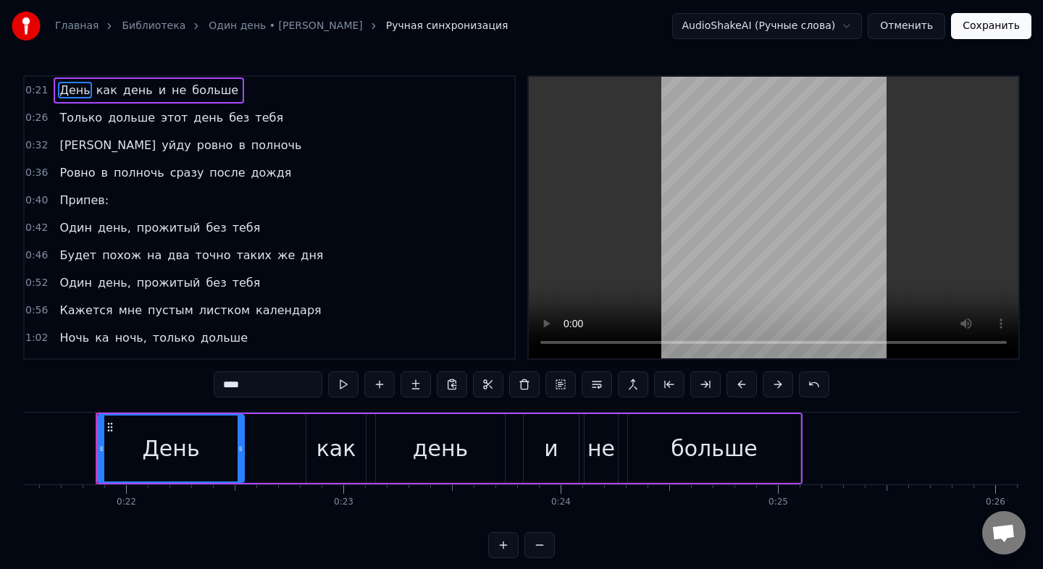
click at [72, 120] on span "Только" at bounding box center [81, 117] width 46 height 17
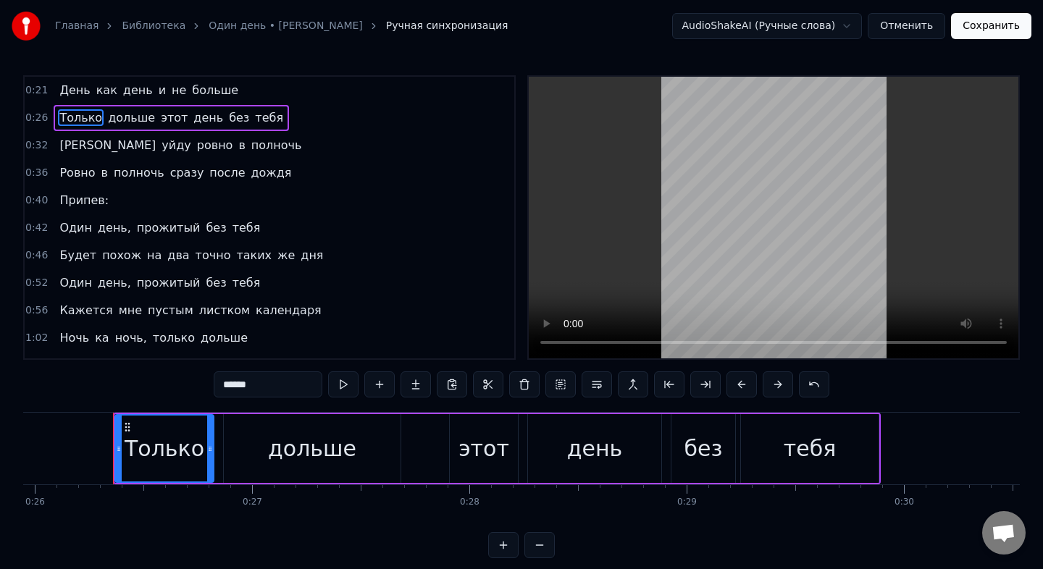
scroll to position [0, 5655]
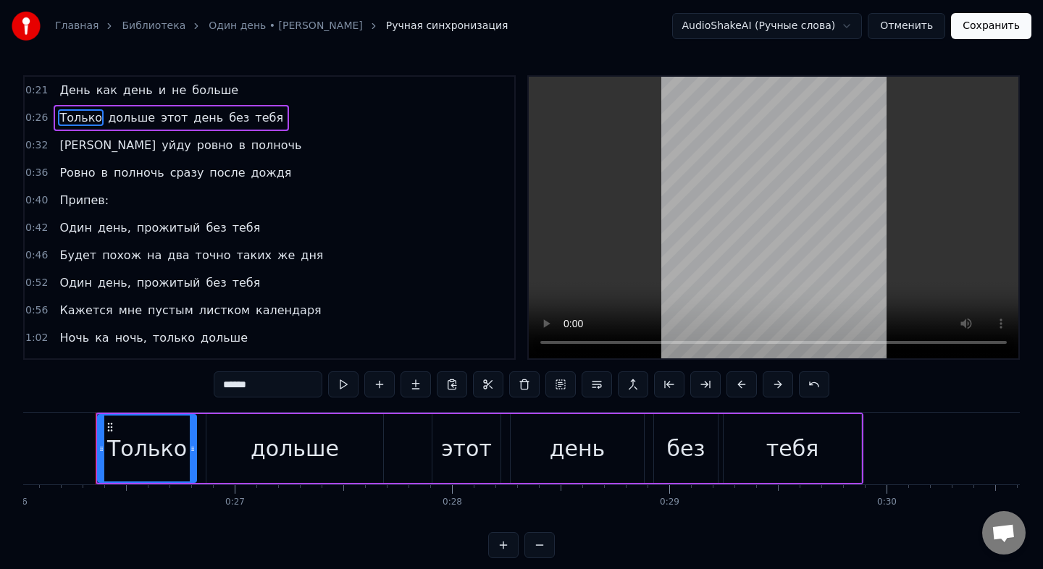
click at [66, 84] on span "День" at bounding box center [74, 90] width 33 height 17
type input "****"
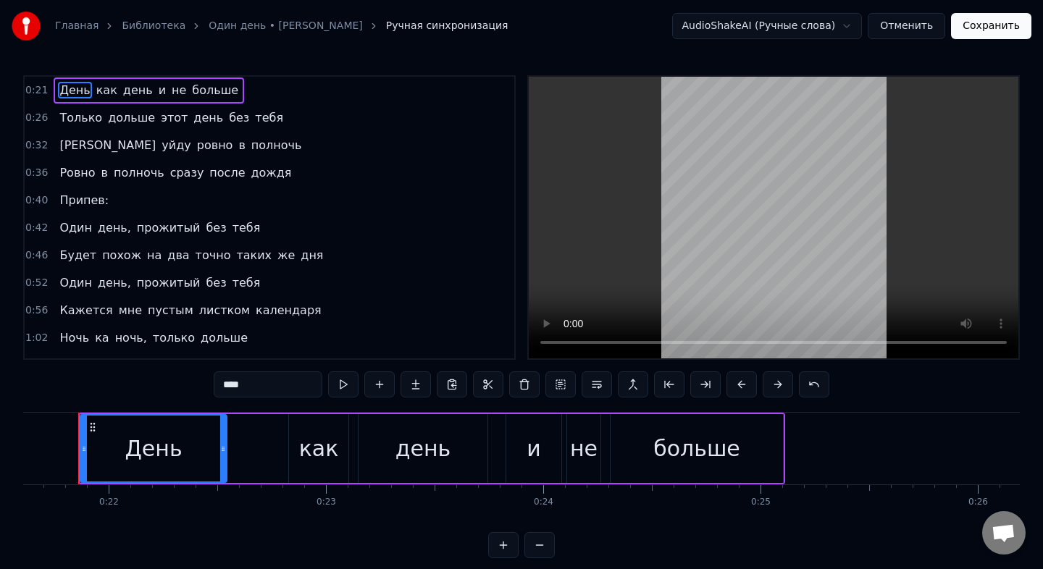
scroll to position [0, 4678]
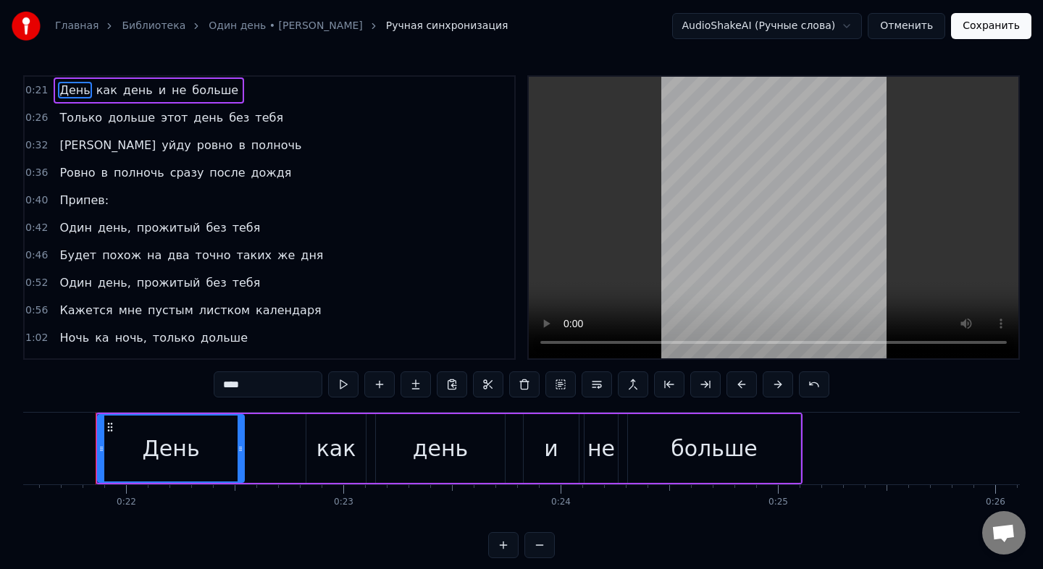
click at [933, 22] on button "Отменить" at bounding box center [907, 26] width 78 height 26
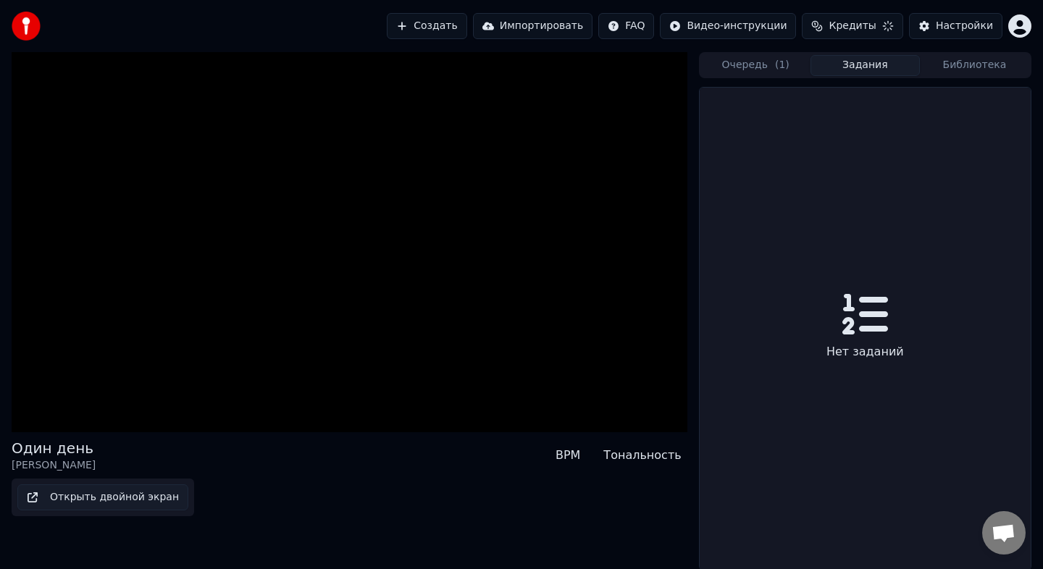
scroll to position [1, 0]
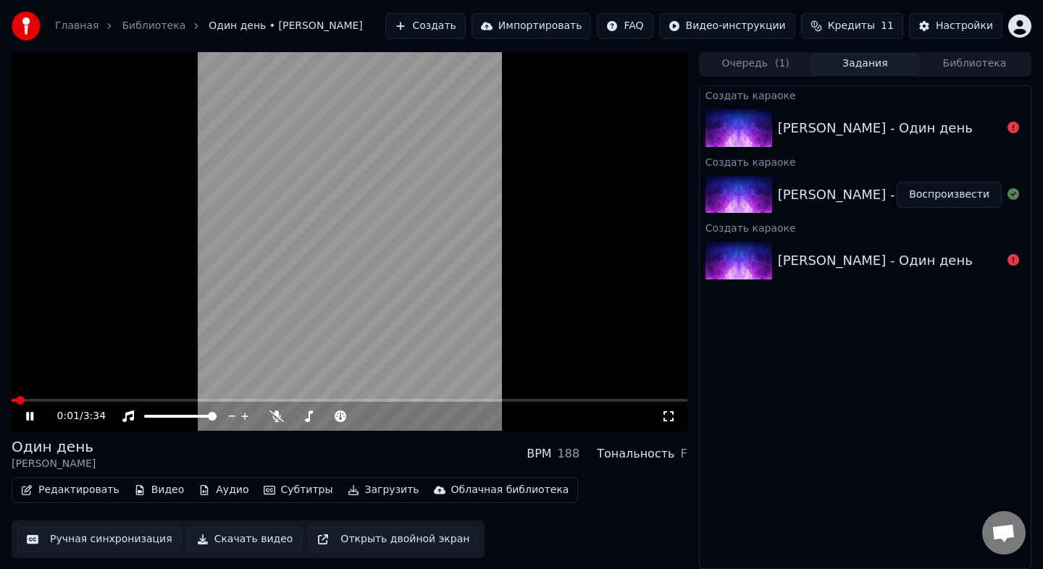
click at [346, 230] on video at bounding box center [350, 241] width 676 height 380
click at [448, 23] on button "Создать" at bounding box center [425, 26] width 80 height 26
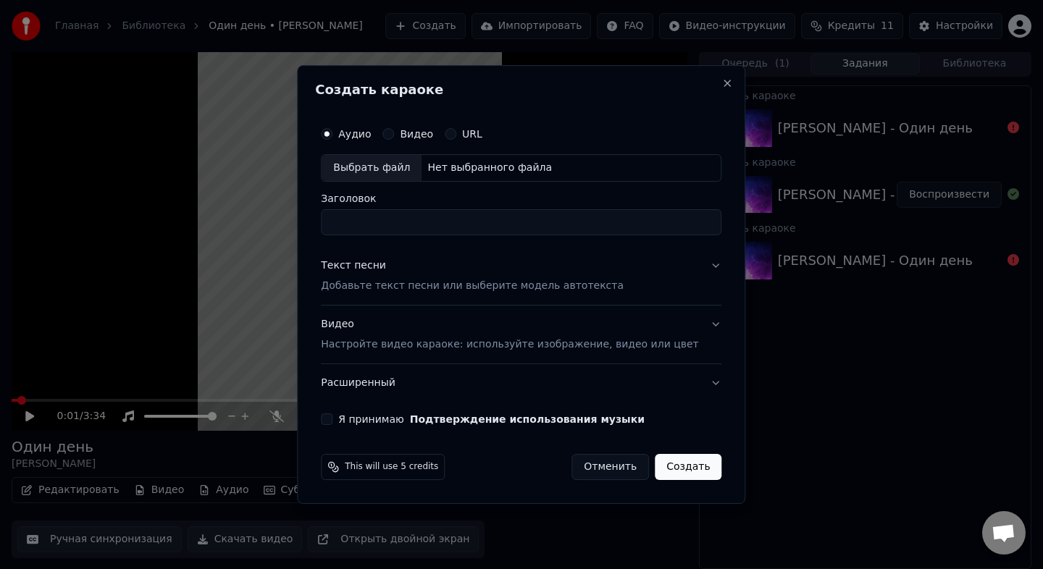
click at [390, 161] on div "Выбрать файл" at bounding box center [372, 168] width 100 height 26
click at [587, 225] on input "**********" at bounding box center [521, 222] width 401 height 26
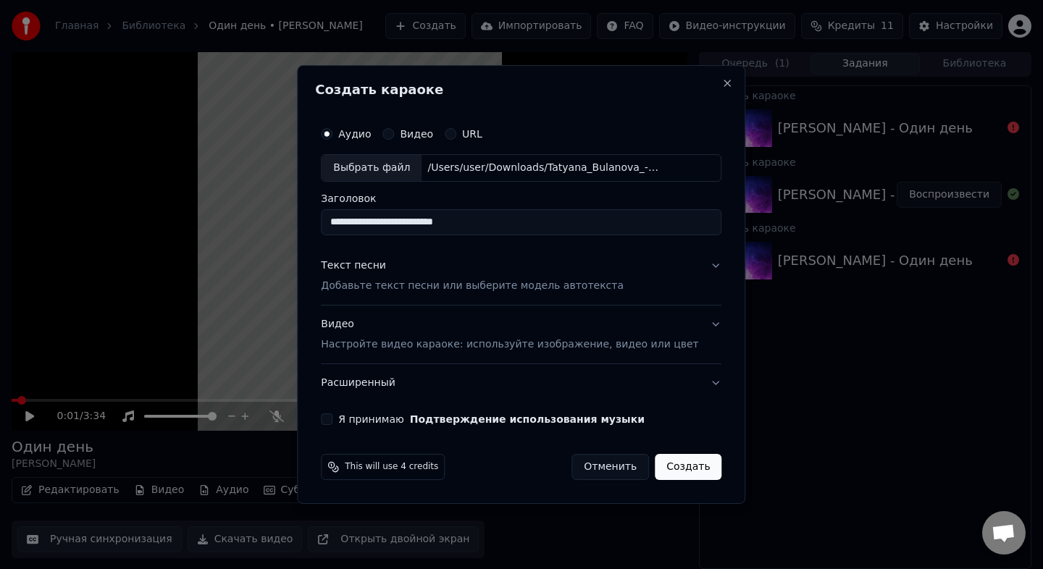
type input "**********"
click at [556, 287] on p "Добавьте текст песни или выберите модель автотекста" at bounding box center [472, 286] width 303 height 14
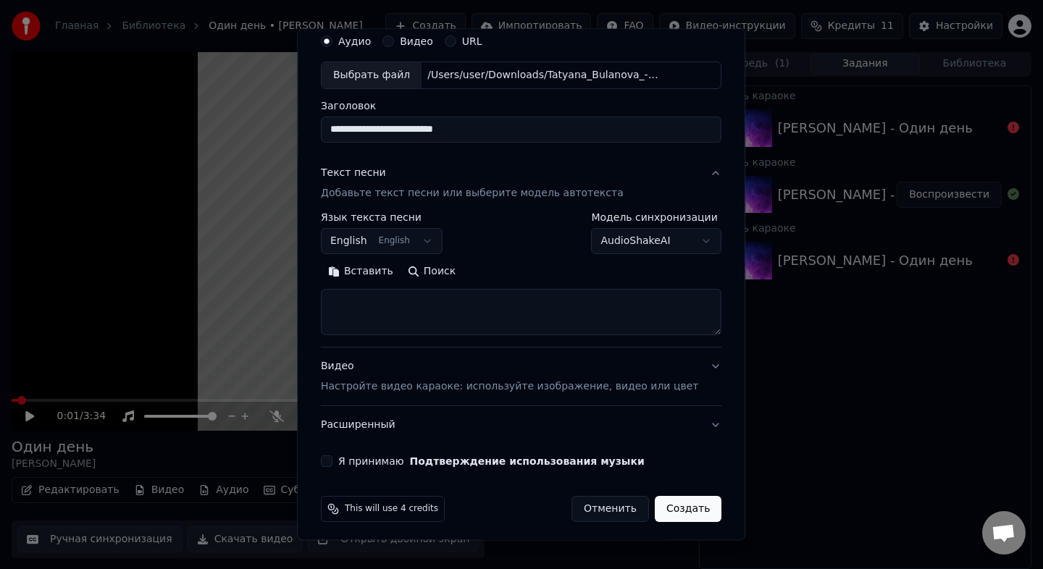
scroll to position [61, 0]
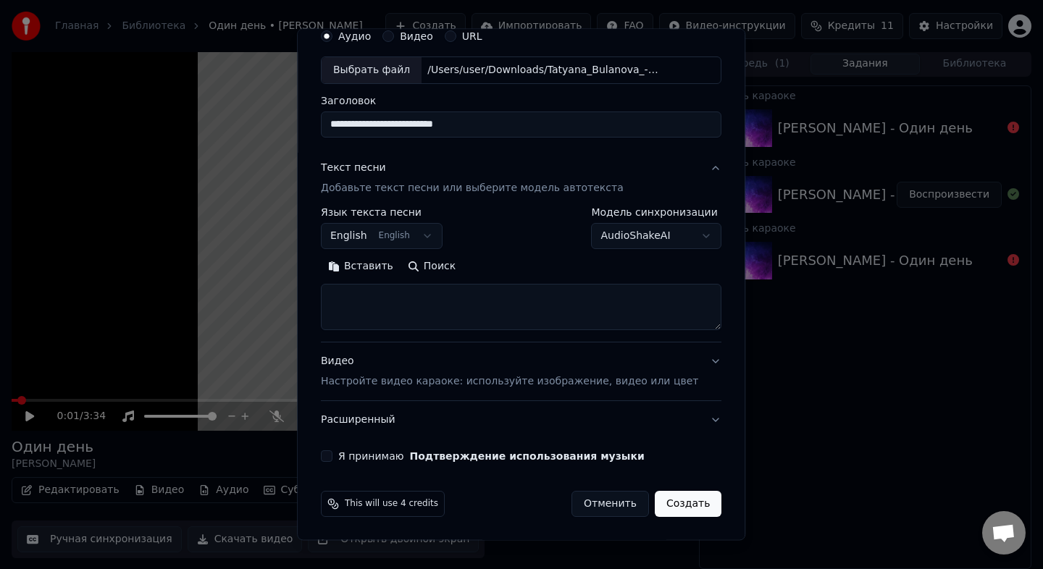
click at [435, 235] on button "English English" at bounding box center [382, 236] width 122 height 26
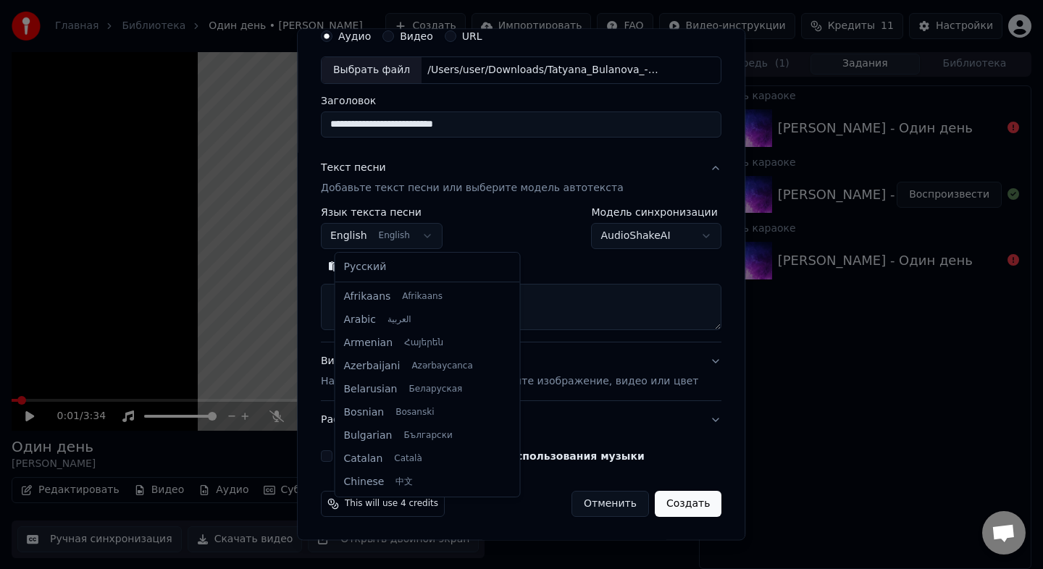
scroll to position [116, 0]
select select "**"
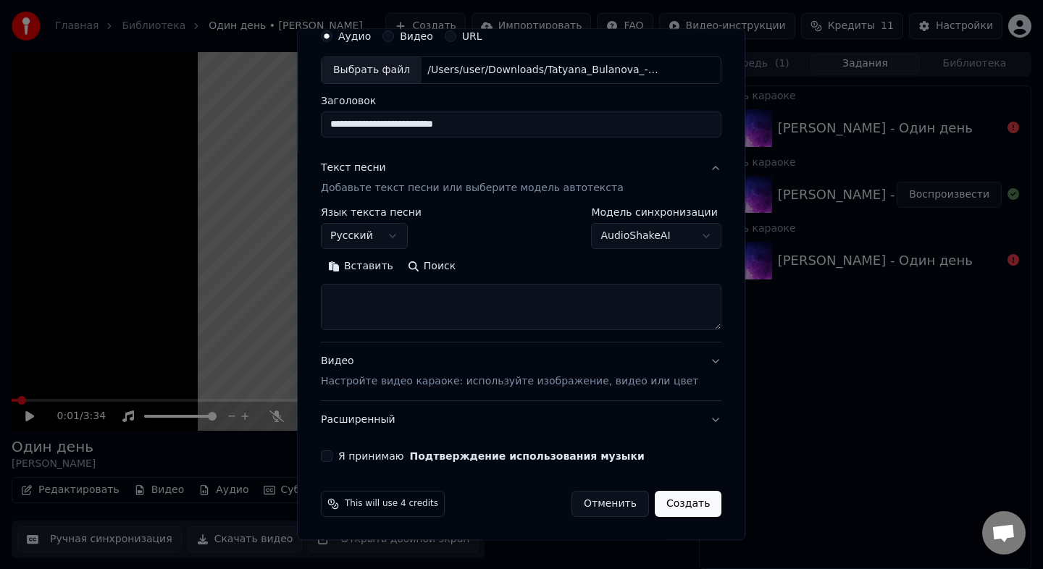
click at [692, 238] on body "Главная Библиотека Один день • Татьяна Буланова Создать Импортировать FAQ Видео…" at bounding box center [521, 283] width 1043 height 569
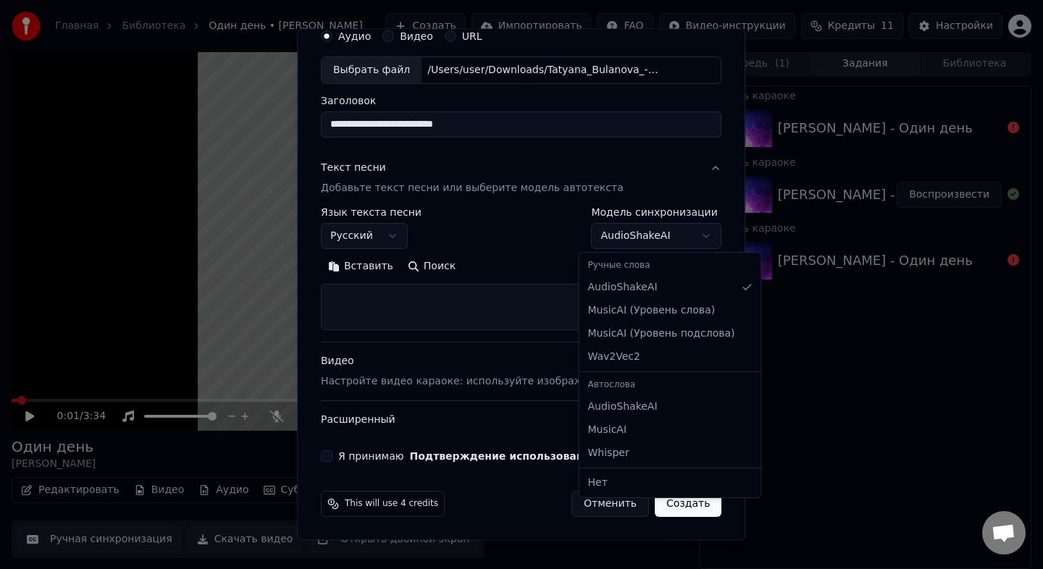
select select "**********"
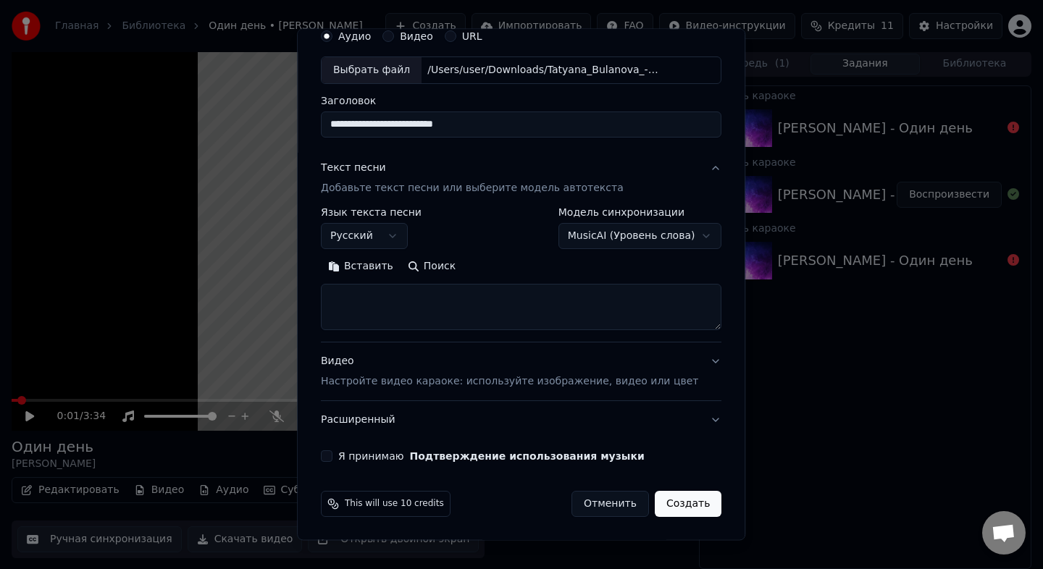
click at [397, 301] on textarea at bounding box center [521, 307] width 401 height 46
paste textarea "**********"
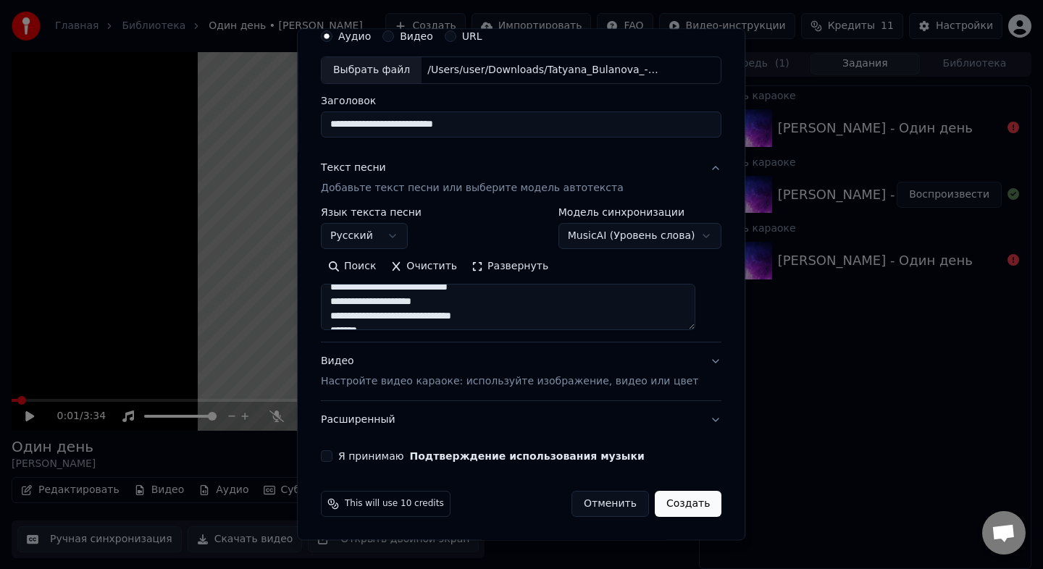
scroll to position [0, 0]
type textarea "**********"
click at [537, 381] on p "Настройте видео караоке: используйте изображение, видео или цвет" at bounding box center [509, 381] width 377 height 14
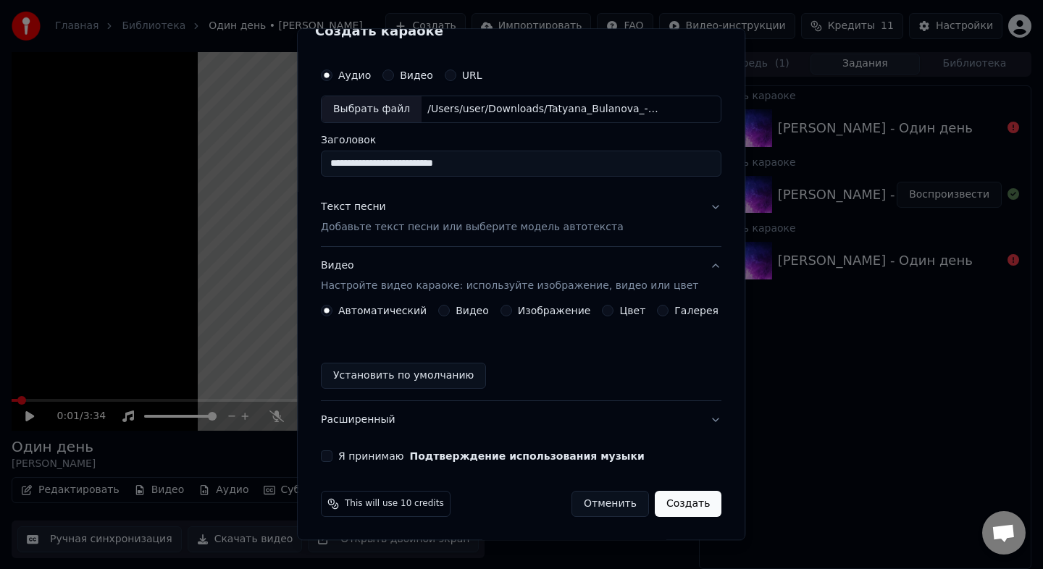
scroll to position [22, 0]
click at [608, 313] on button "Цвет" at bounding box center [609, 311] width 12 height 12
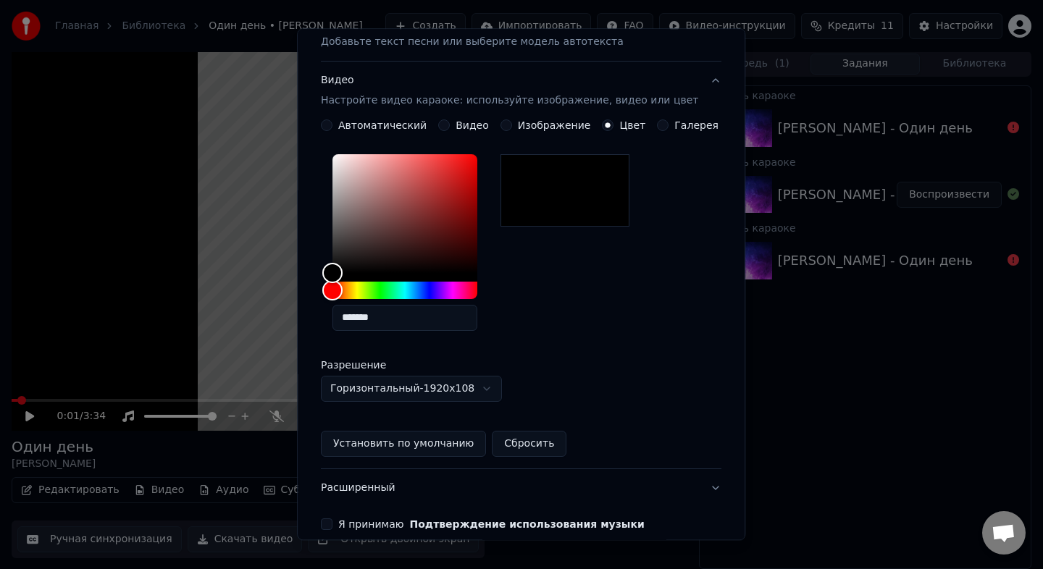
scroll to position [275, 0]
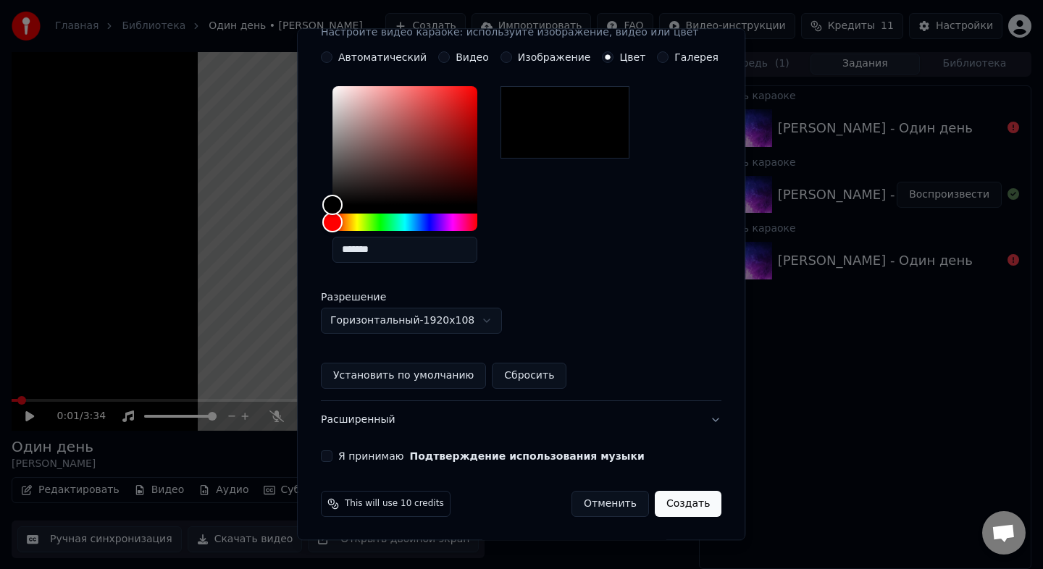
click at [481, 316] on body "Главная Библиотека Один день • Татьяна Буланова Создать Импортировать FAQ Видео…" at bounding box center [521, 283] width 1043 height 569
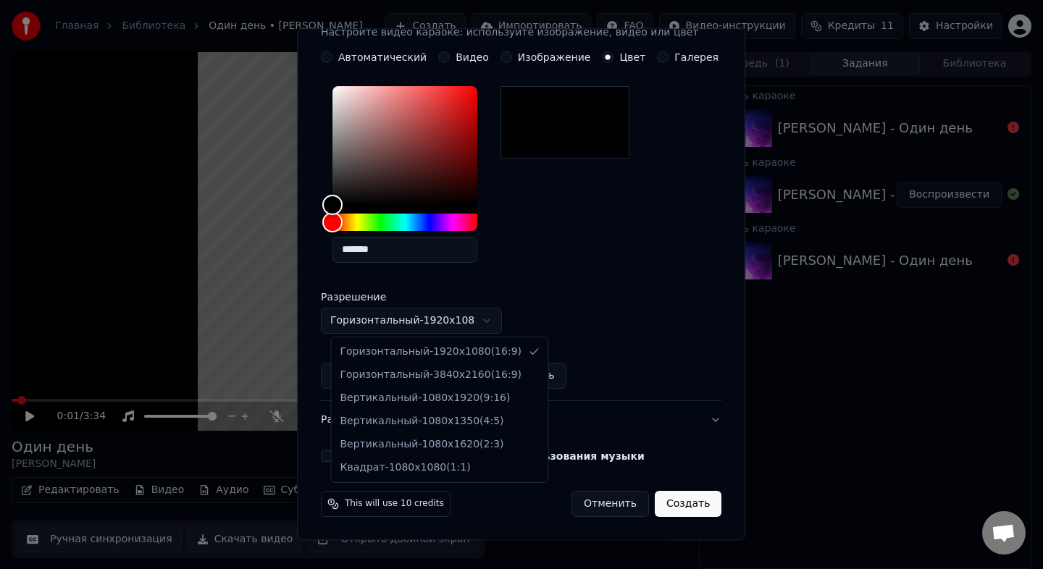
select select "*********"
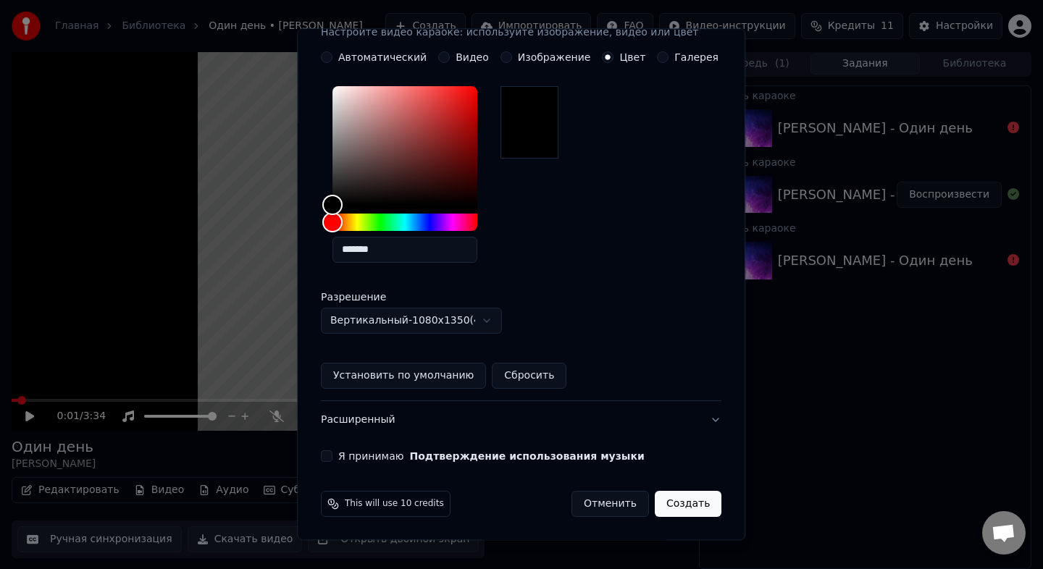
click at [343, 460] on div "Я принимаю Подтверждение использования музыки" at bounding box center [521, 457] width 401 height 12
click at [332, 458] on button "Я принимаю Подтверждение использования музыки" at bounding box center [327, 457] width 12 height 12
click at [673, 506] on button "Создать" at bounding box center [688, 504] width 67 height 26
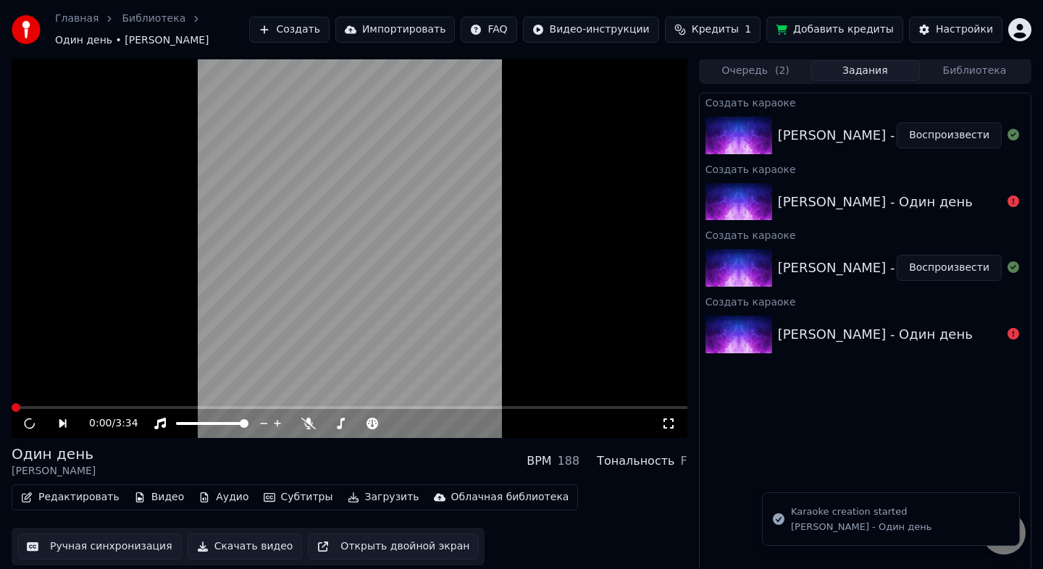
scroll to position [9, 0]
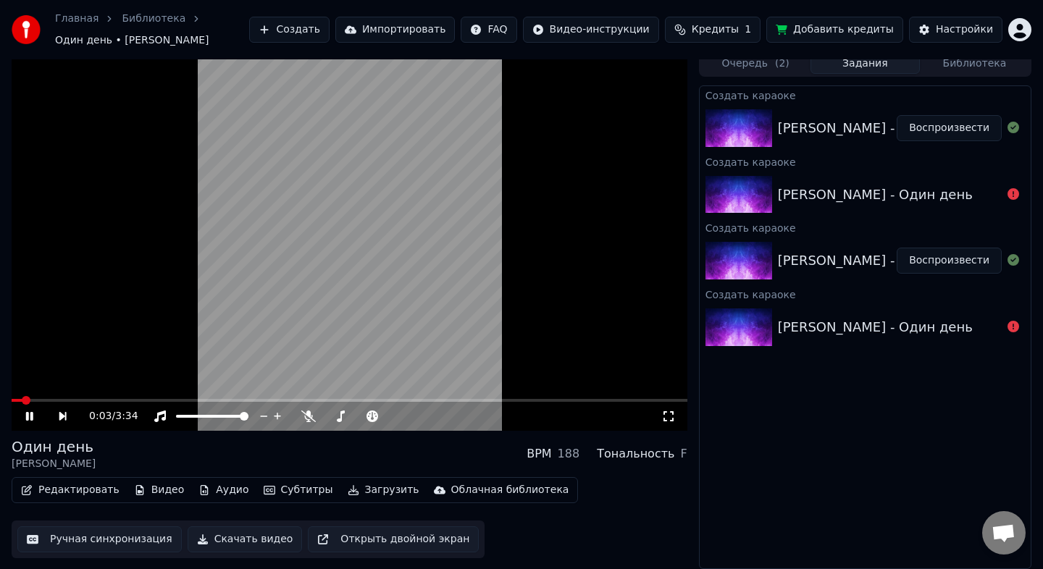
click at [327, 226] on video at bounding box center [350, 241] width 676 height 380
click at [327, 199] on video at bounding box center [350, 241] width 676 height 380
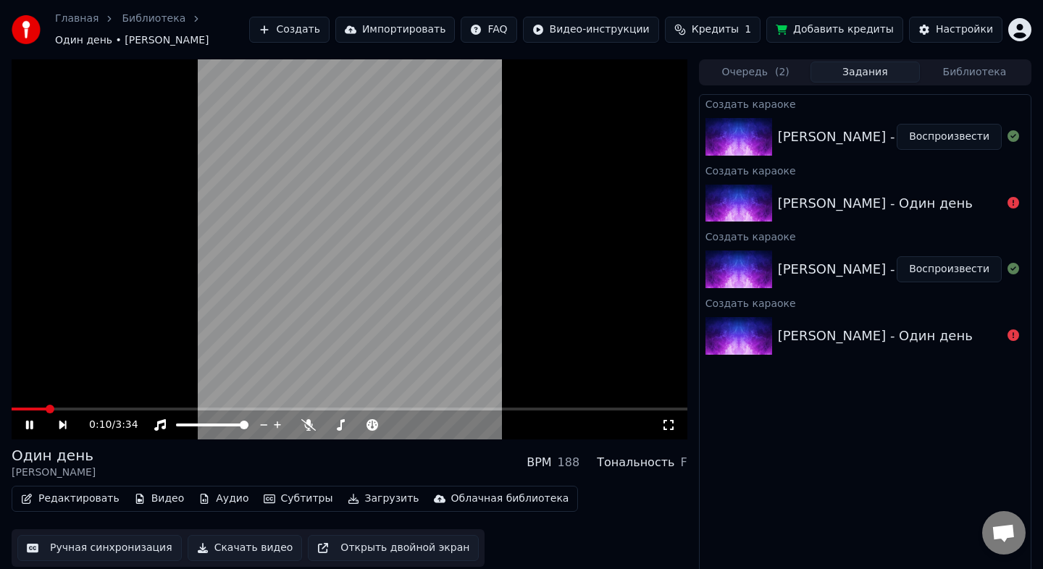
click at [389, 204] on video at bounding box center [350, 249] width 676 height 380
click at [760, 70] on button "Очередь ( 2 )" at bounding box center [755, 72] width 109 height 21
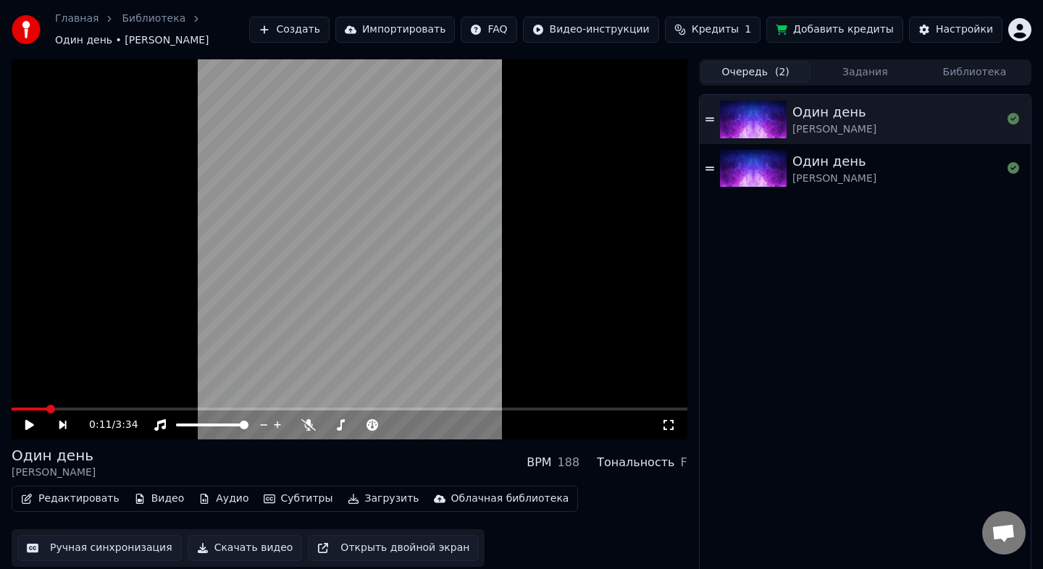
click at [914, 110] on div "Один день Татьяна Буланова" at bounding box center [896, 119] width 209 height 35
click at [319, 252] on video at bounding box center [350, 249] width 676 height 380
click at [28, 430] on icon at bounding box center [39, 425] width 33 height 12
click at [49, 411] on div "0:01 / 3:34" at bounding box center [350, 425] width 676 height 29
click at [46, 406] on video at bounding box center [350, 249] width 676 height 380
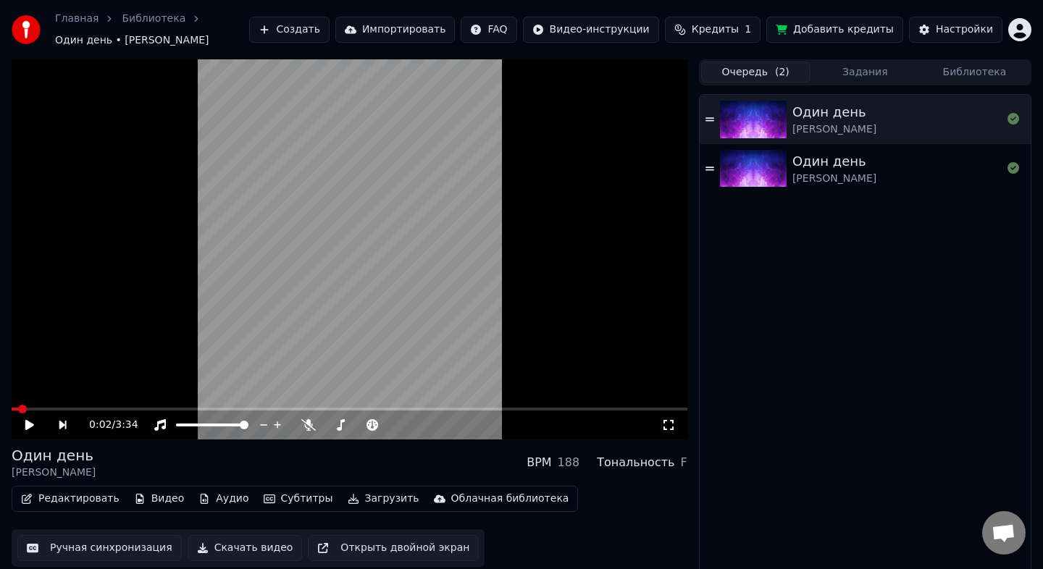
click at [49, 411] on div "0:02 / 3:34" at bounding box center [350, 425] width 676 height 29
click at [49, 409] on span at bounding box center [350, 409] width 676 height 3
click at [272, 236] on video at bounding box center [350, 249] width 676 height 380
click at [67, 408] on span at bounding box center [350, 409] width 676 height 3
click at [435, 230] on video at bounding box center [350, 249] width 676 height 380
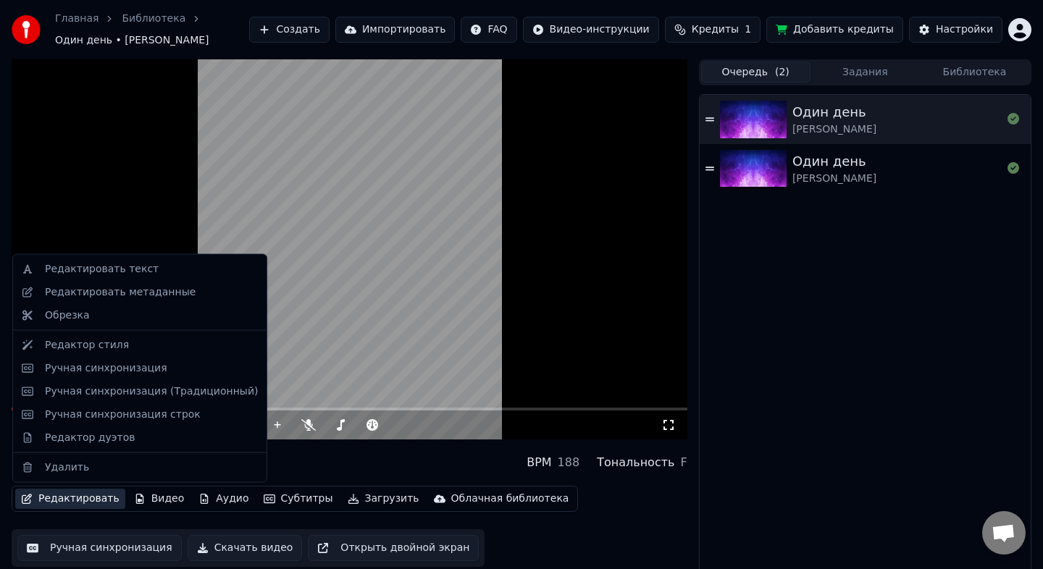
click at [92, 501] on button "Редактировать" at bounding box center [70, 499] width 110 height 20
click at [101, 395] on div "Ручная синхронизация (Традиционный)" at bounding box center [151, 391] width 213 height 14
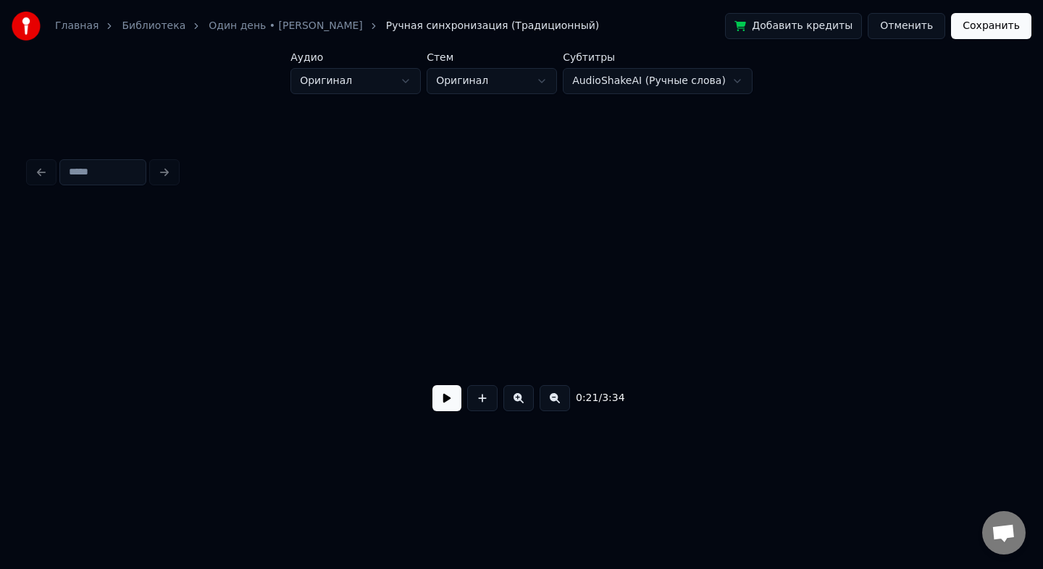
scroll to position [0, 3167]
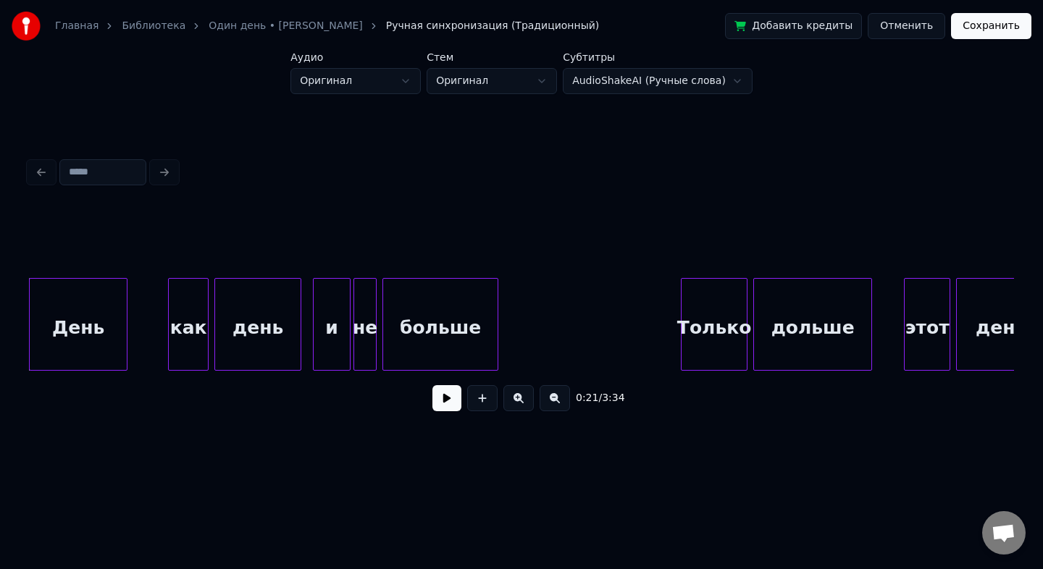
click at [914, 20] on button "Отменить" at bounding box center [907, 26] width 78 height 26
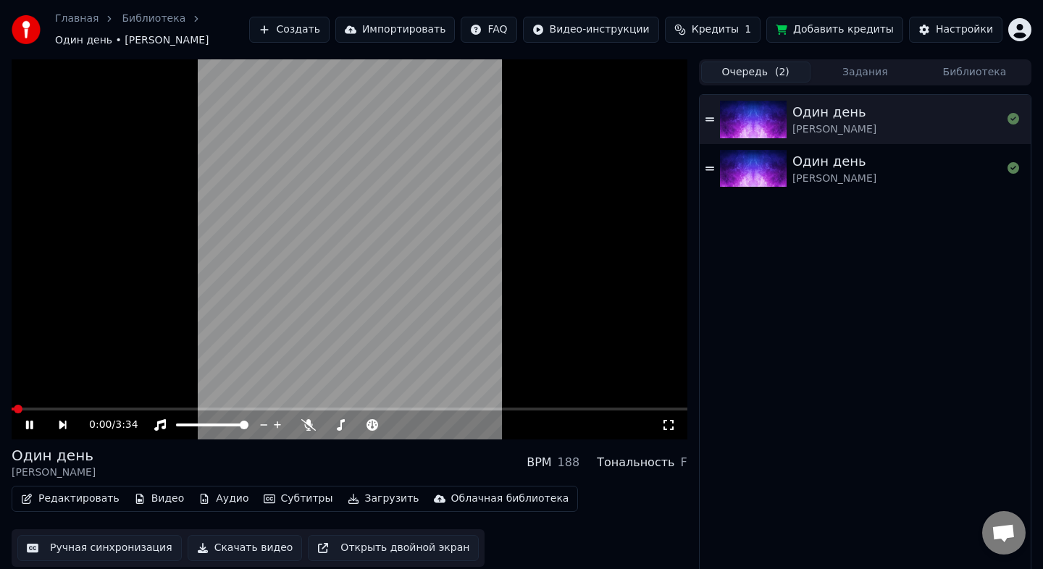
click at [78, 498] on button "Редактировать" at bounding box center [70, 499] width 110 height 20
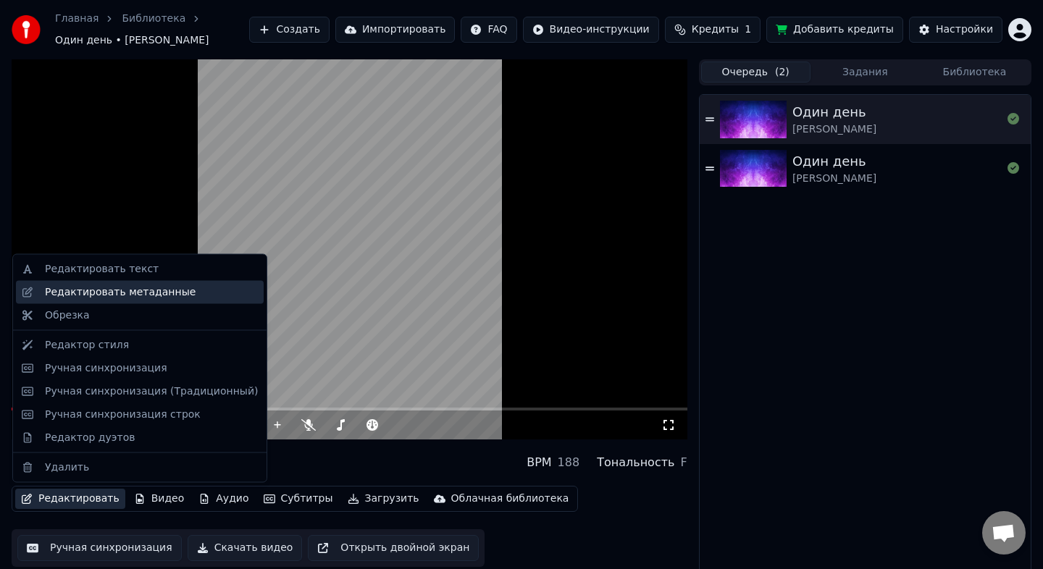
click at [162, 295] on div "Редактировать метаданные" at bounding box center [120, 292] width 151 height 14
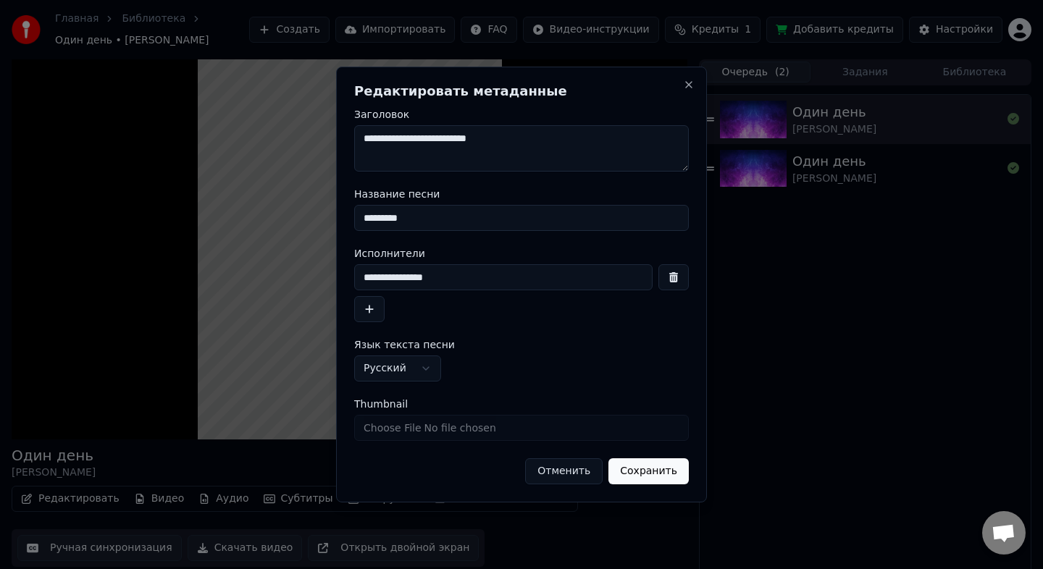
click at [561, 474] on button "Отменить" at bounding box center [564, 471] width 78 height 26
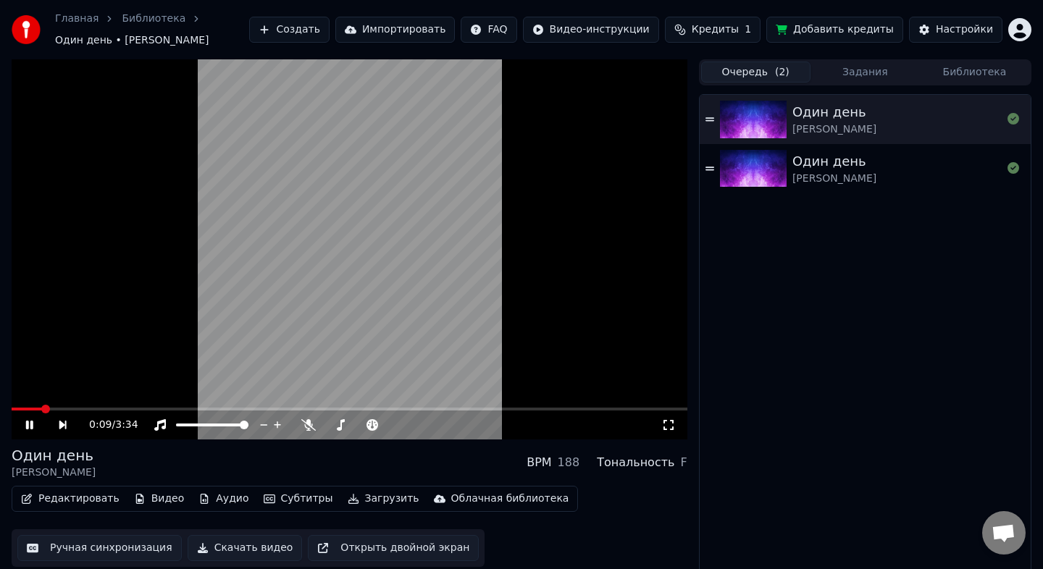
click at [338, 258] on video at bounding box center [350, 249] width 676 height 380
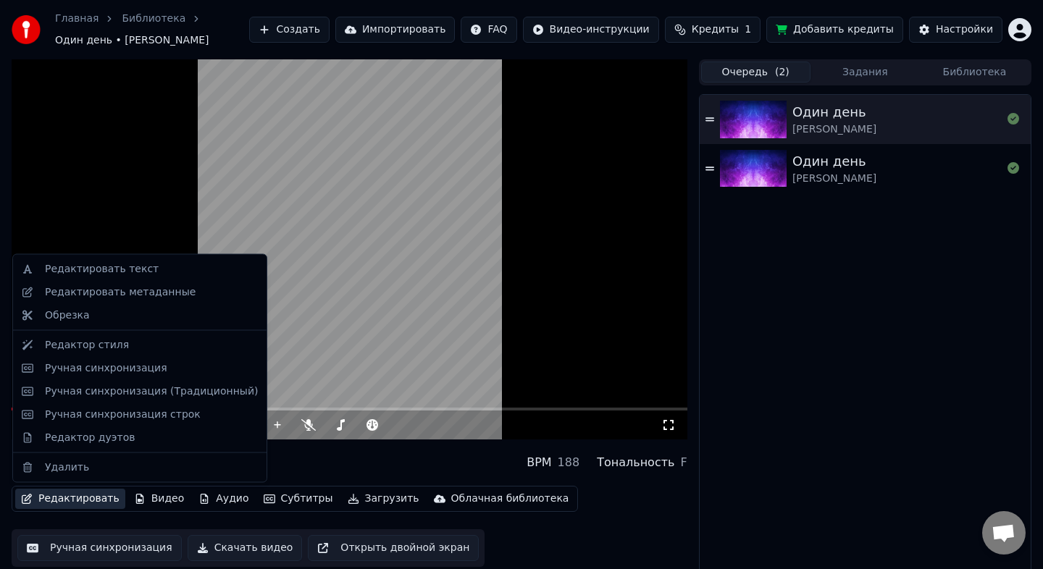
click at [74, 501] on button "Редактировать" at bounding box center [70, 499] width 110 height 20
click at [124, 274] on div "Редактировать текст" at bounding box center [102, 269] width 114 height 14
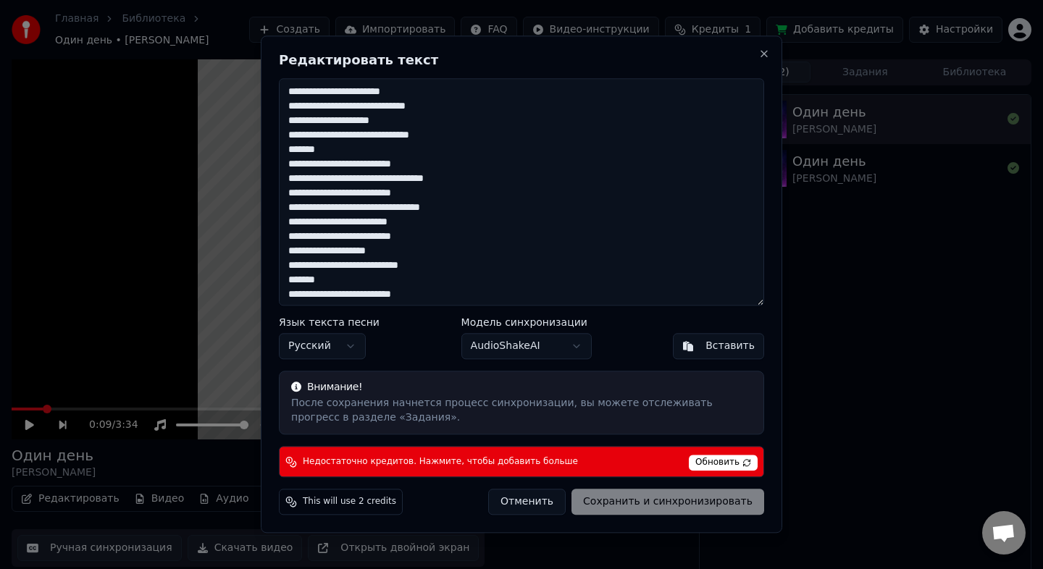
click at [347, 284] on textarea "**********" at bounding box center [521, 191] width 485 height 227
click at [334, 282] on textarea "**********" at bounding box center [521, 191] width 485 height 227
drag, startPoint x: 334, startPoint y: 282, endPoint x: 285, endPoint y: 282, distance: 49.3
click at [285, 282] on textarea "**********" at bounding box center [521, 191] width 485 height 227
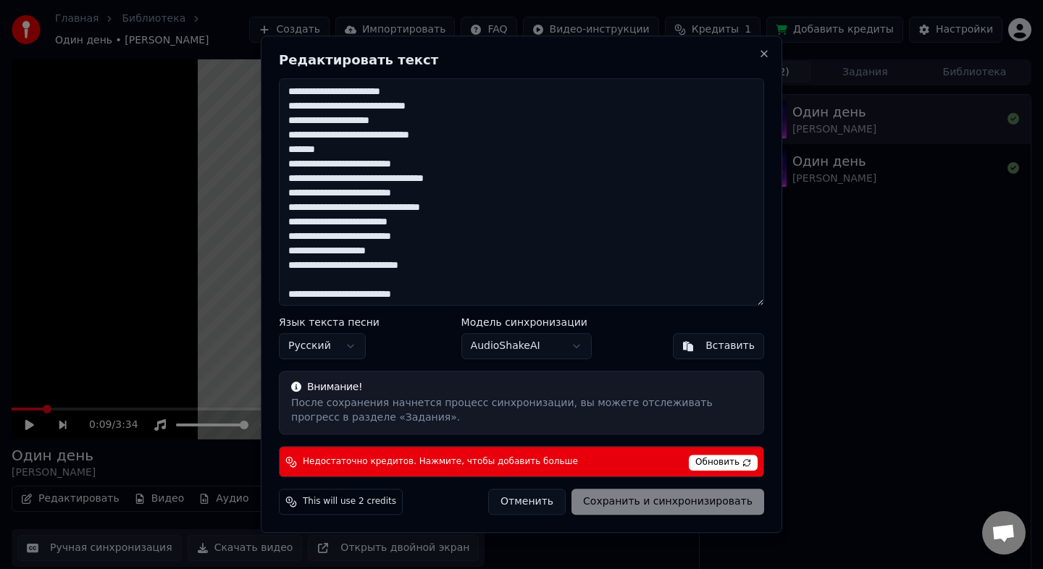
drag, startPoint x: 342, startPoint y: 151, endPoint x: 276, endPoint y: 148, distance: 66.0
click at [276, 148] on div "**********" at bounding box center [522, 284] width 522 height 498
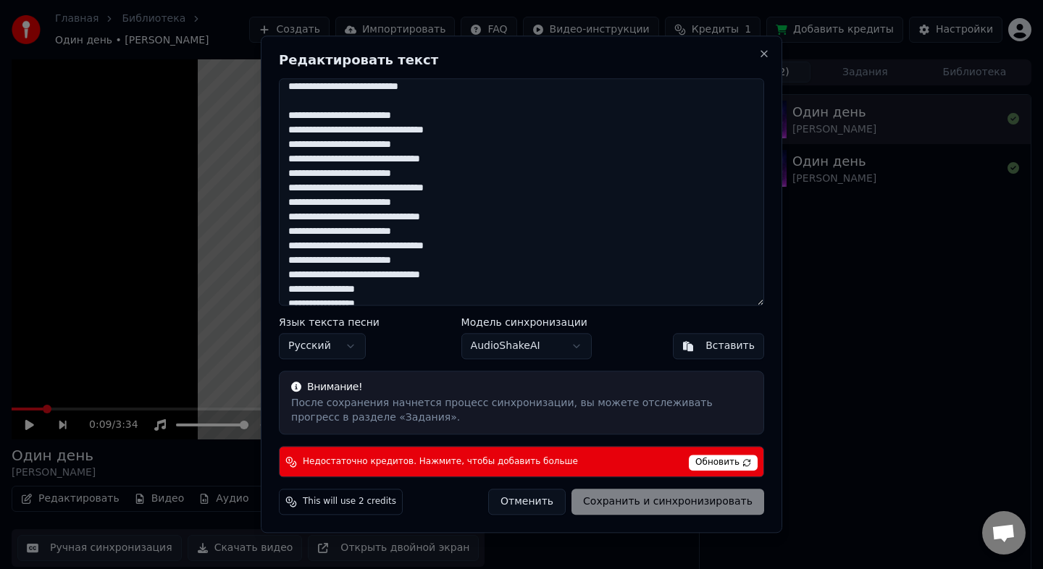
scroll to position [190, 0]
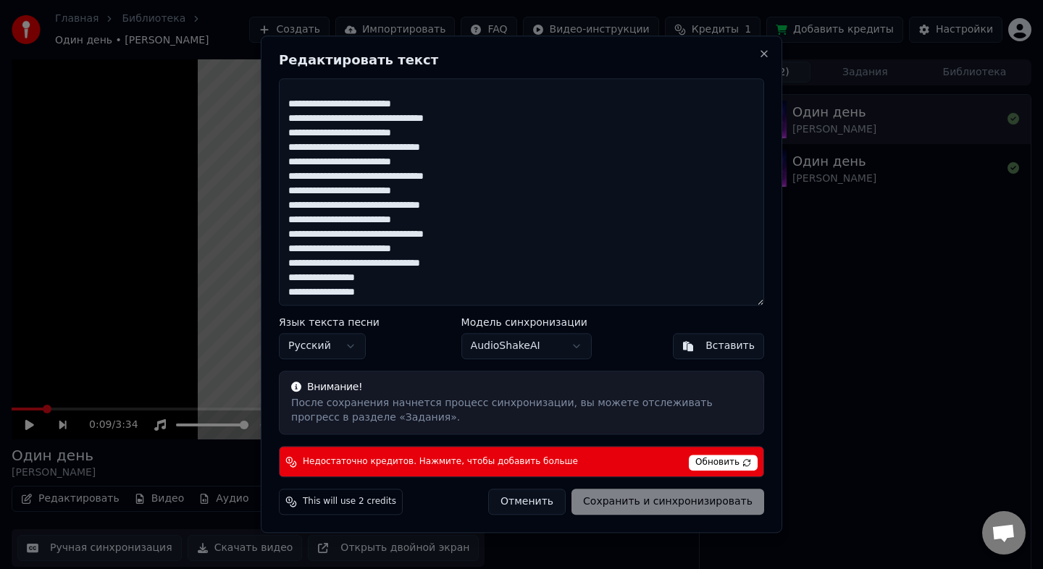
click at [727, 460] on span "Обновить" at bounding box center [723, 464] width 69 height 16
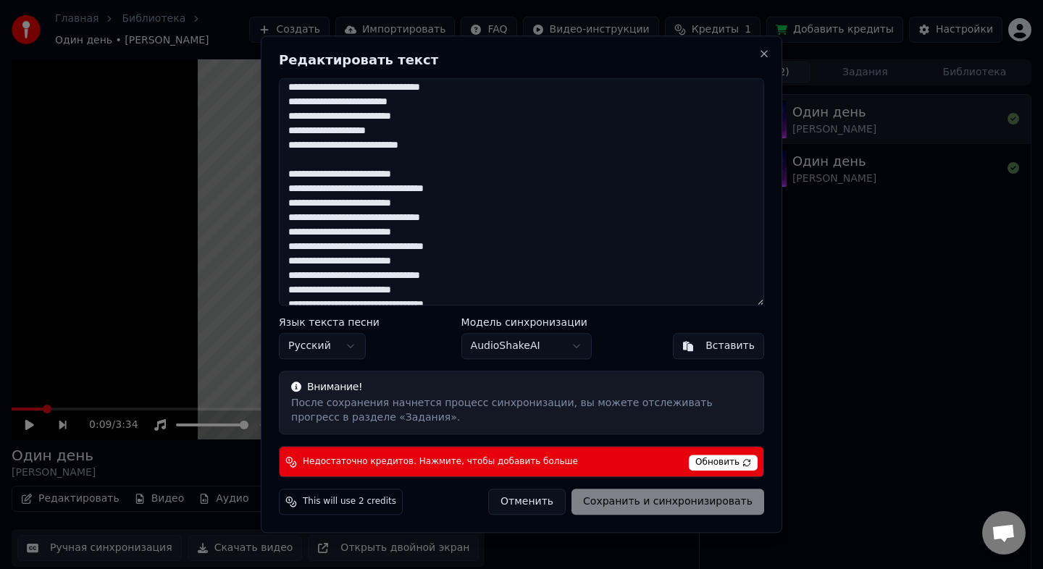
scroll to position [0, 0]
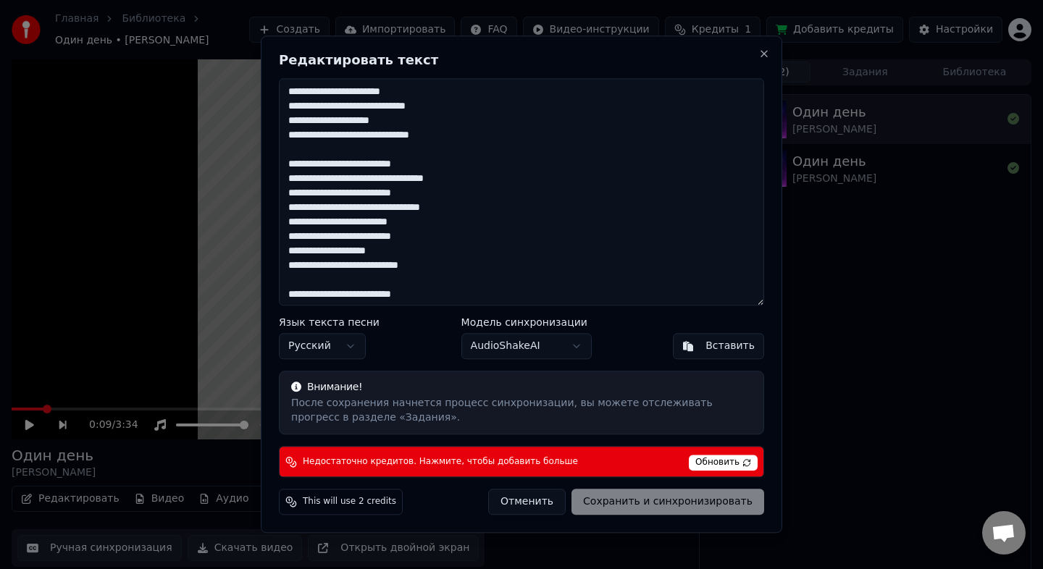
click at [678, 496] on div "Отменить Сохранить и синхронизировать" at bounding box center [626, 503] width 276 height 26
click at [679, 505] on div "Отменить Сохранить и синхронизировать" at bounding box center [626, 503] width 276 height 26
click at [533, 506] on button "Отменить" at bounding box center [527, 503] width 78 height 26
type textarea "**********"
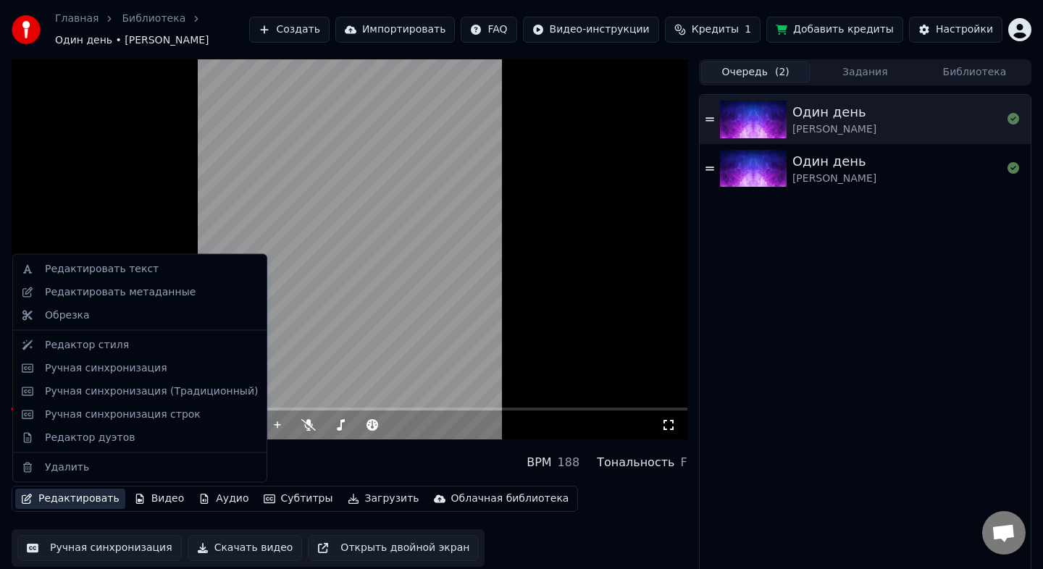
click at [74, 499] on button "Редактировать" at bounding box center [70, 499] width 110 height 20
click at [81, 317] on div "Обрезка" at bounding box center [67, 315] width 45 height 14
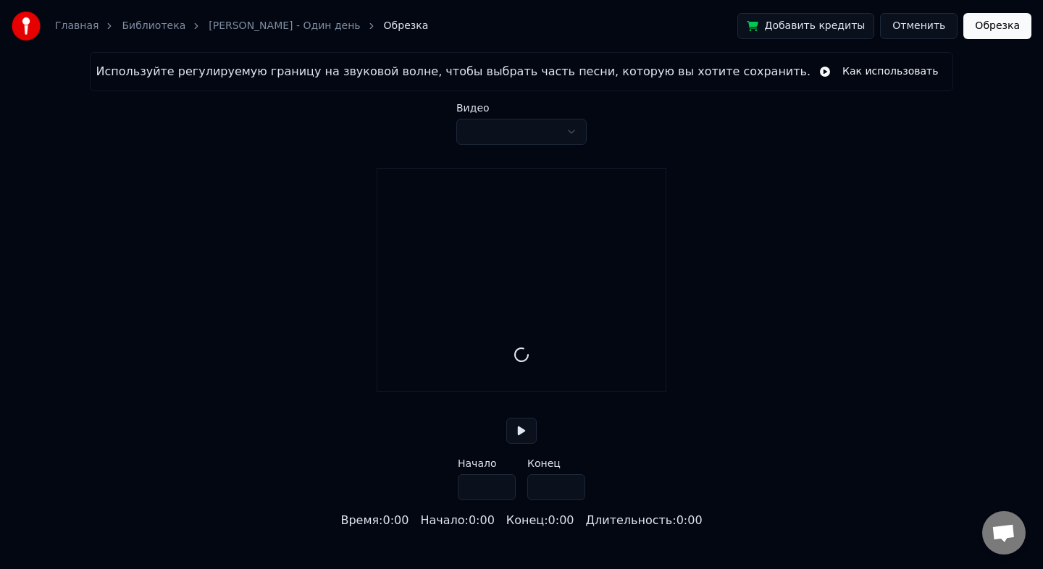
type input "*****"
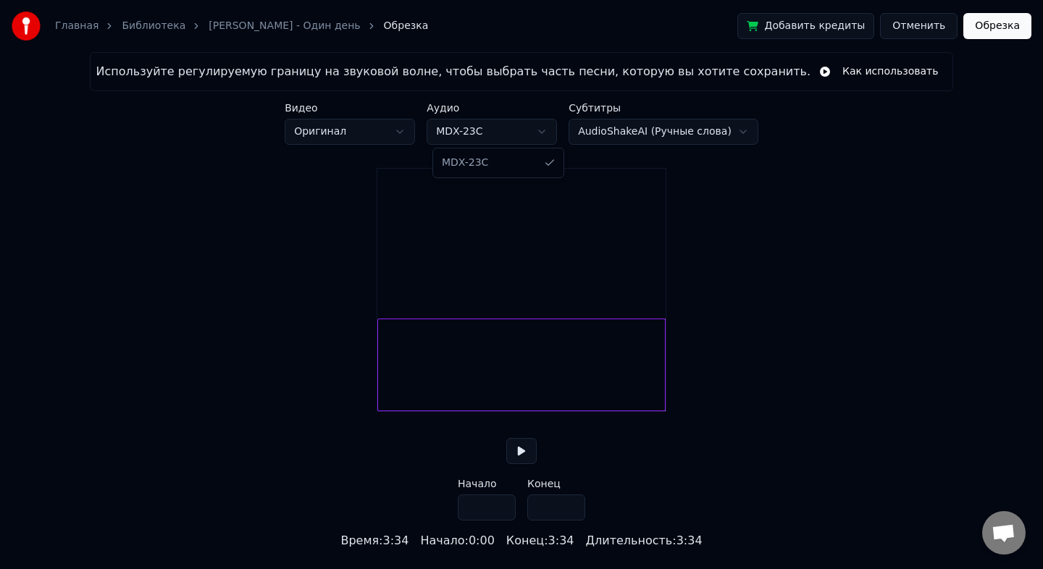
click at [531, 126] on html "Главная Библиотека Татьяна Буланова - Один день Обрезка Добавить кредиты Отмени…" at bounding box center [521, 275] width 1043 height 550
click at [706, 131] on html "Главная Библиотека Татьяна Буланова - Один день Обрезка Добавить кредиты Отмени…" at bounding box center [521, 275] width 1043 height 550
click at [408, 130] on html "Главная Библиотека Татьяна Буланова - Один день Обрезка Добавить кредиты Отмени…" at bounding box center [521, 275] width 1043 height 550
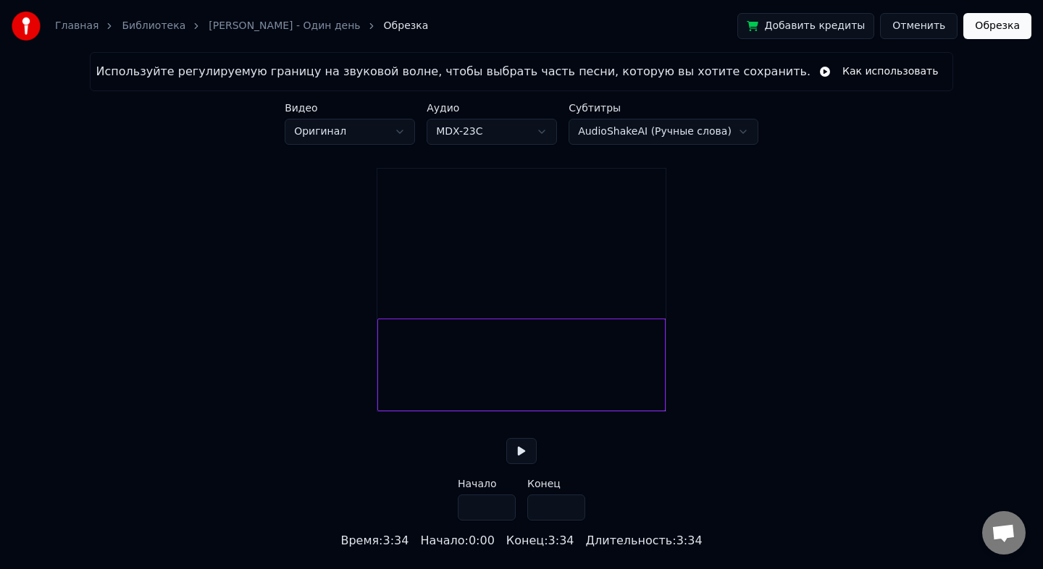
click at [408, 130] on html "Главная Библиотека Татьяна Буланова - Один день Обрезка Добавить кредиты Отмени…" at bounding box center [521, 275] width 1043 height 550
click at [442, 374] on div at bounding box center [521, 365] width 288 height 93
click at [519, 395] on div at bounding box center [521, 365] width 288 height 93
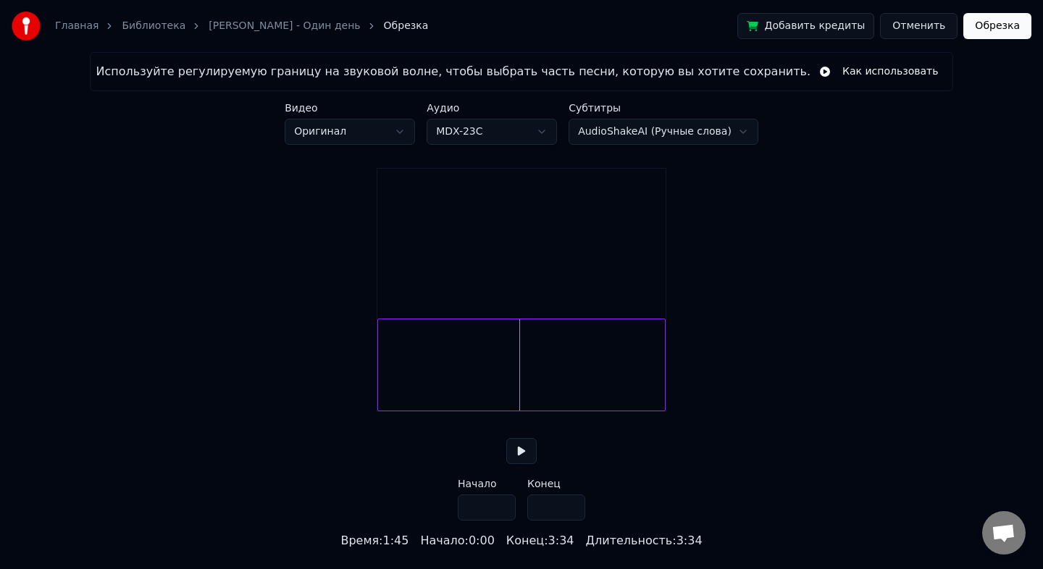
click at [926, 22] on button "Отменить" at bounding box center [919, 26] width 78 height 26
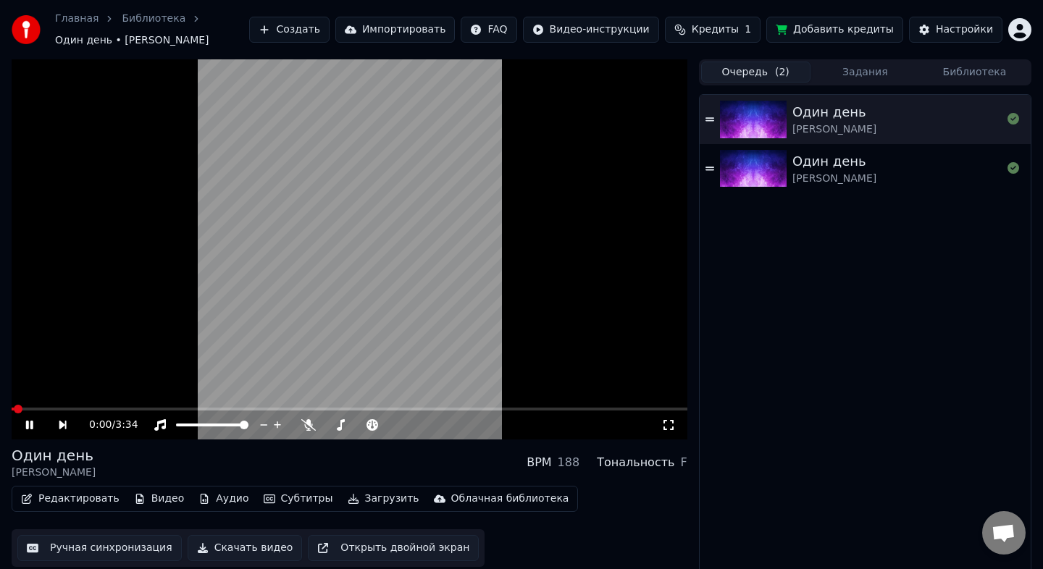
click at [911, 181] on div "Один день Татьяна Буланова" at bounding box center [896, 168] width 209 height 35
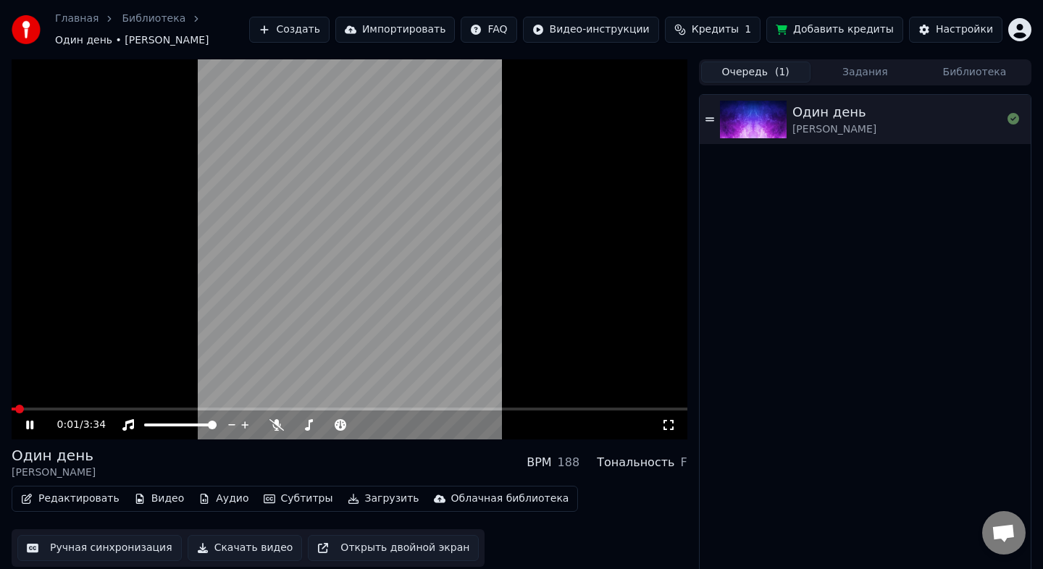
click at [855, 71] on button "Задания" at bounding box center [865, 72] width 109 height 21
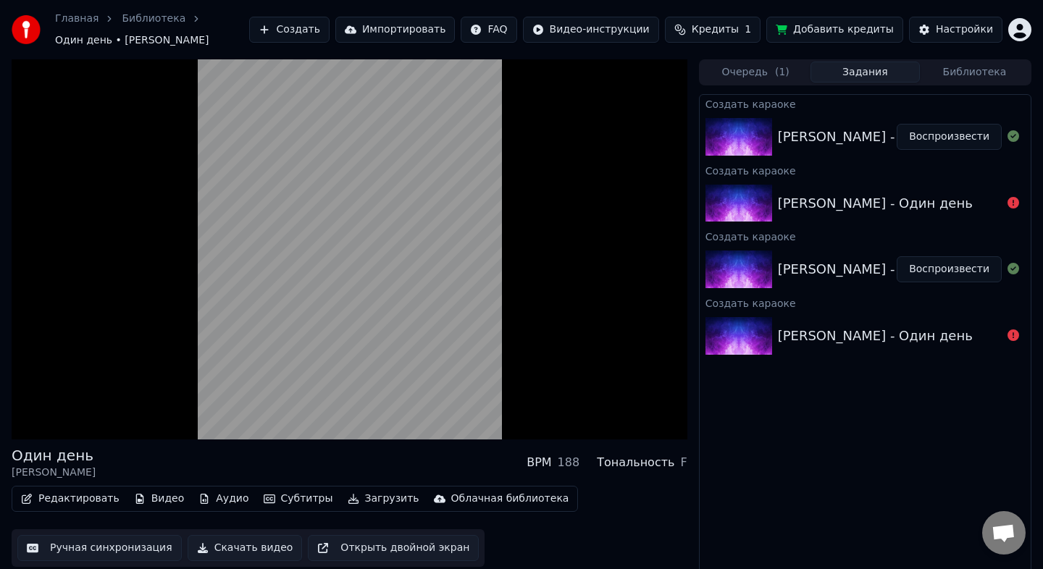
click at [835, 275] on div "Татьяна Буланова - Один день" at bounding box center [875, 269] width 195 height 20
click at [944, 267] on button "Воспроизвести" at bounding box center [949, 269] width 105 height 26
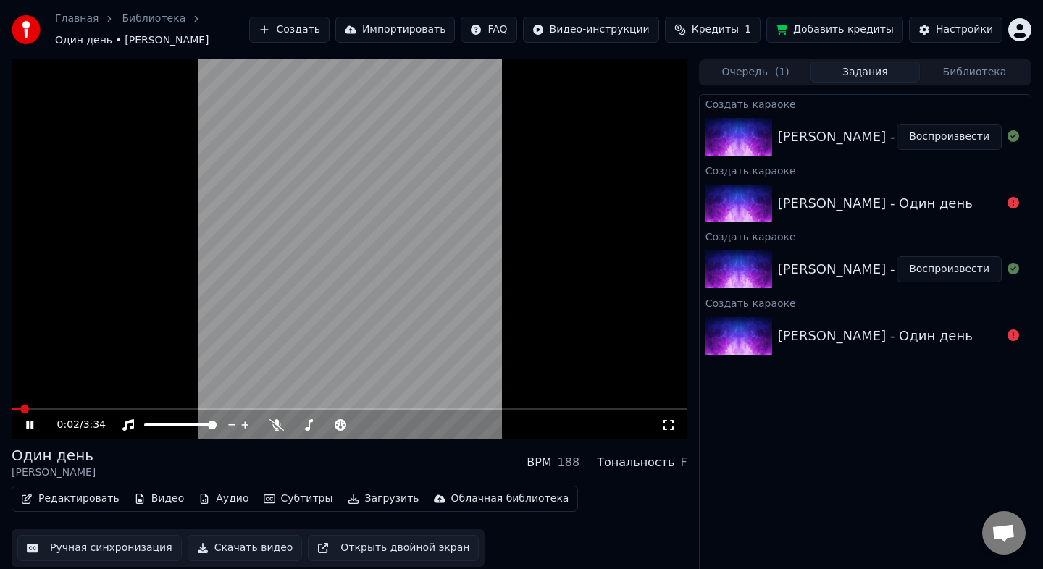
click at [359, 219] on video at bounding box center [350, 249] width 676 height 380
click at [79, 500] on button "Редактировать" at bounding box center [70, 499] width 110 height 20
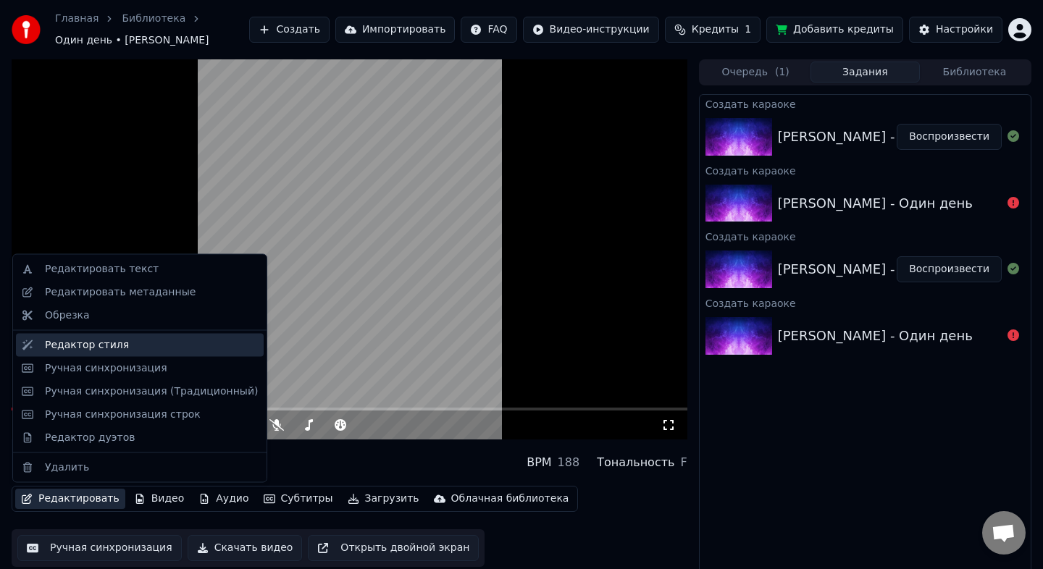
click at [117, 346] on div "Редактор стиля" at bounding box center [87, 345] width 84 height 14
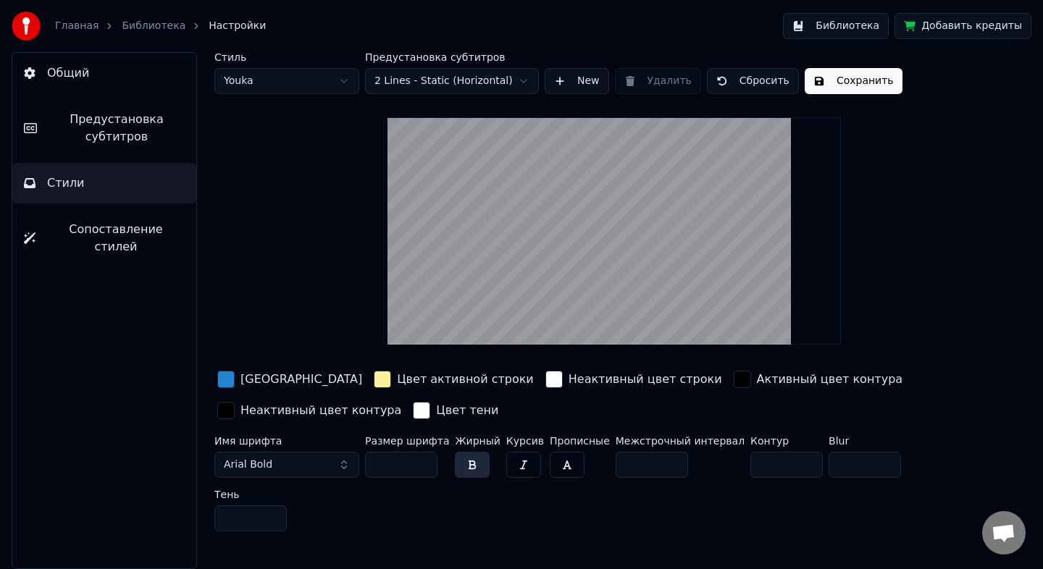
click at [129, 229] on span "Сопоставление стилей" at bounding box center [116, 238] width 138 height 35
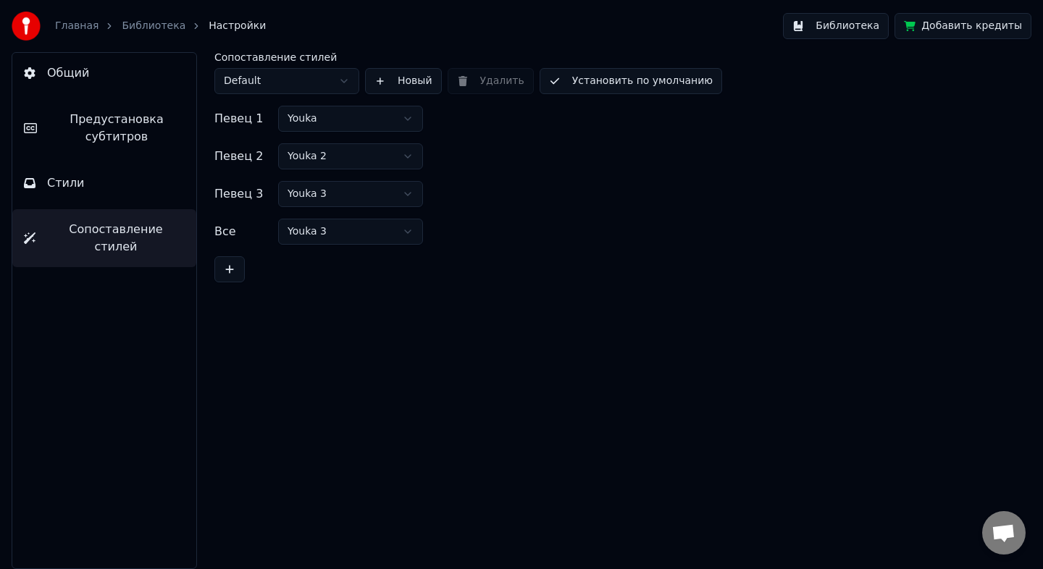
click at [839, 25] on button "Библиотека" at bounding box center [836, 26] width 106 height 26
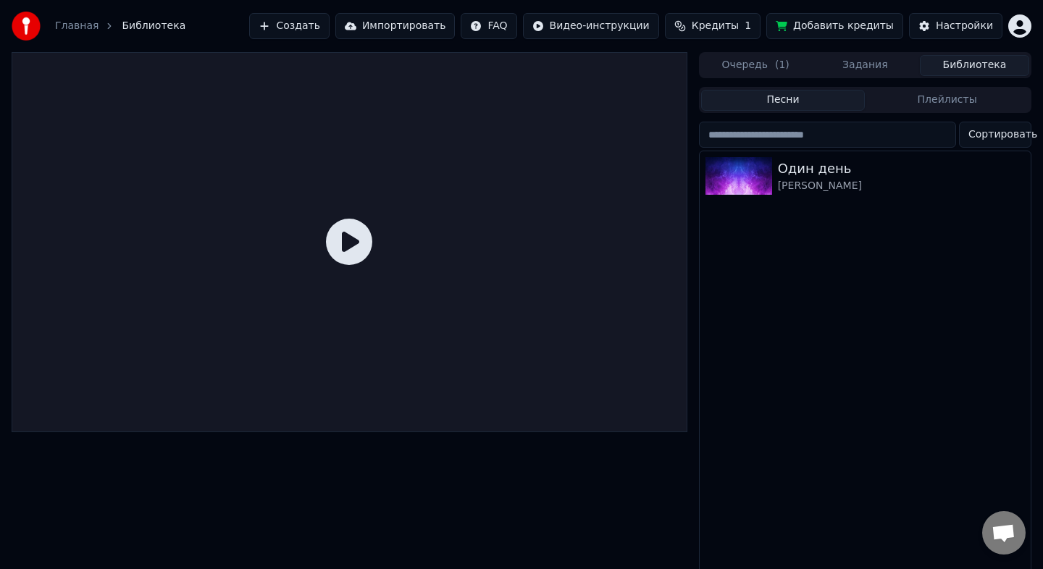
click at [843, 65] on button "Задания" at bounding box center [865, 65] width 109 height 21
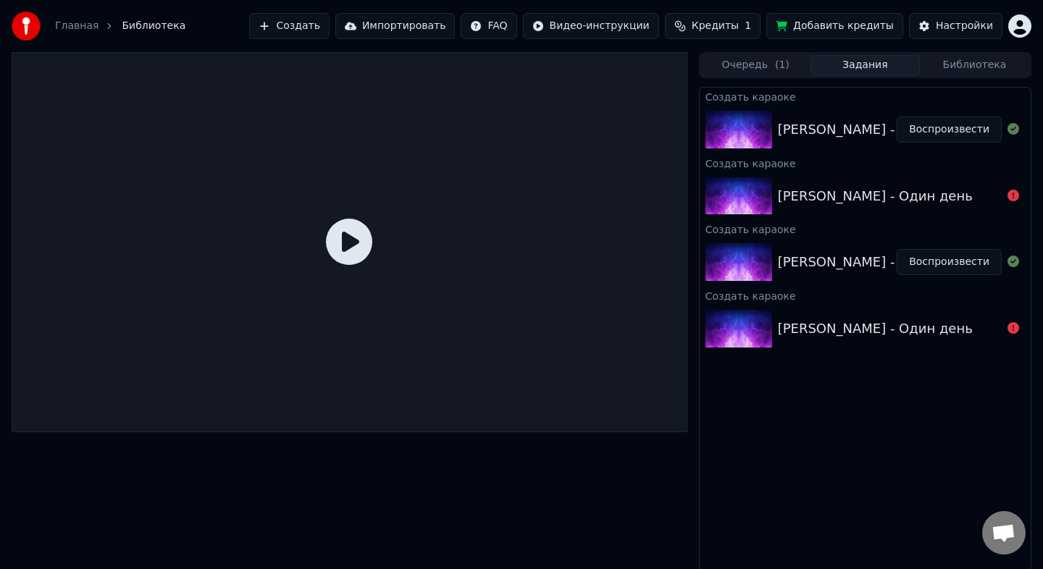
click at [939, 261] on button "Воспроизвести" at bounding box center [949, 262] width 105 height 26
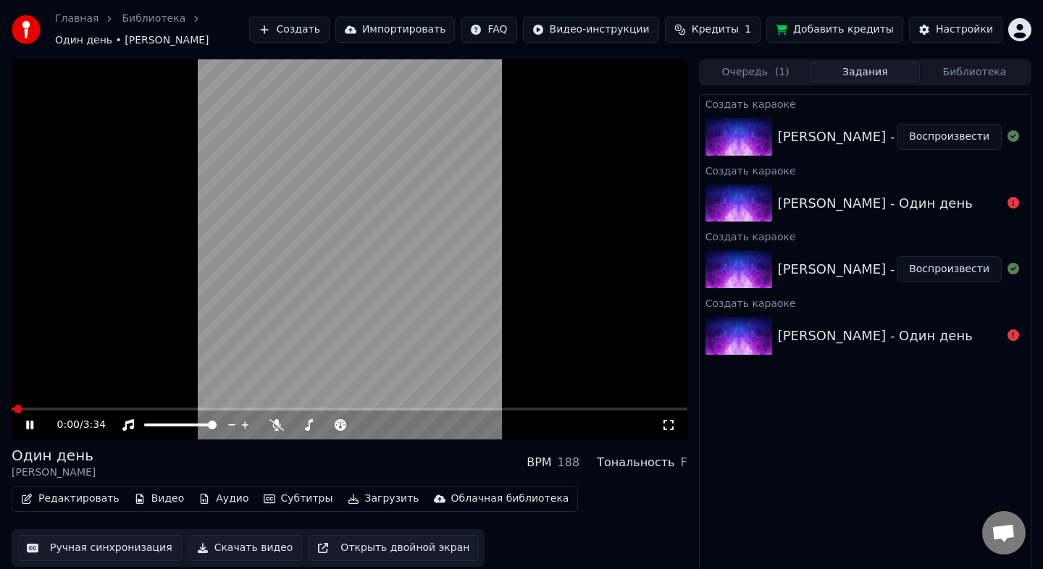
click at [347, 193] on video at bounding box center [350, 249] width 676 height 380
click at [77, 501] on button "Редактировать" at bounding box center [70, 499] width 110 height 20
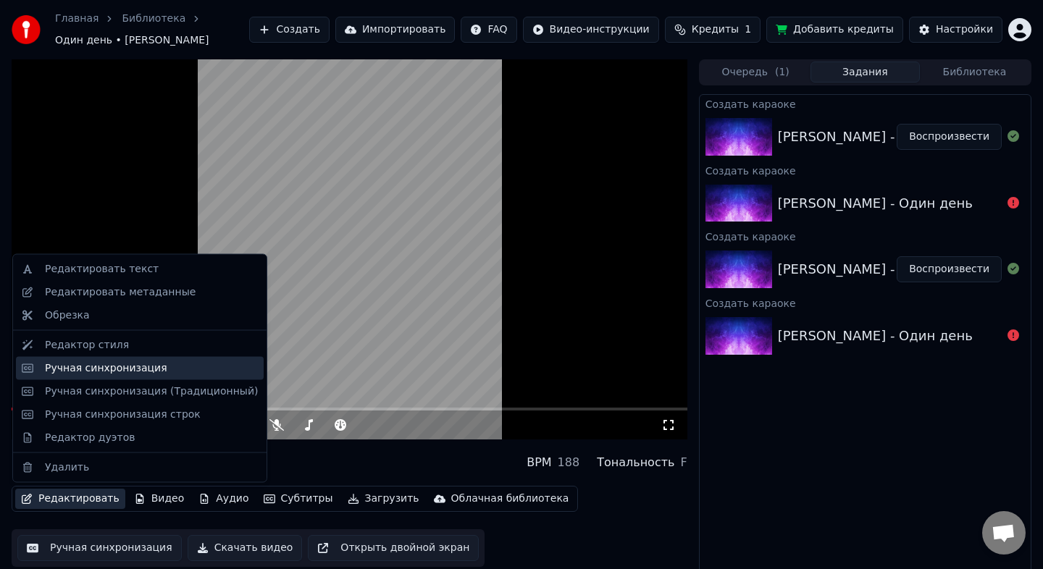
click at [117, 364] on div "Ручная синхронизация" at bounding box center [106, 368] width 122 height 14
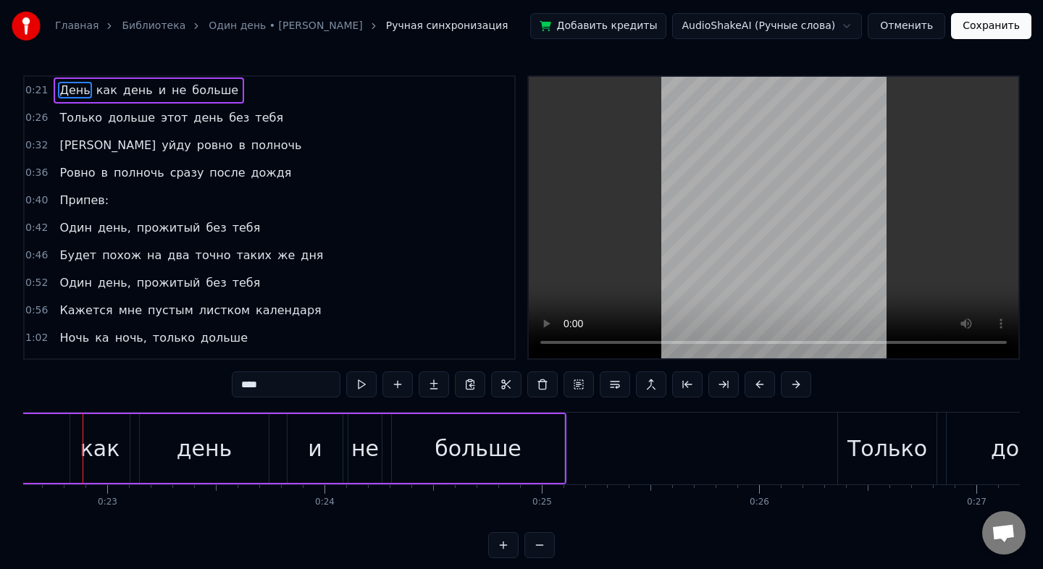
scroll to position [0, 4901]
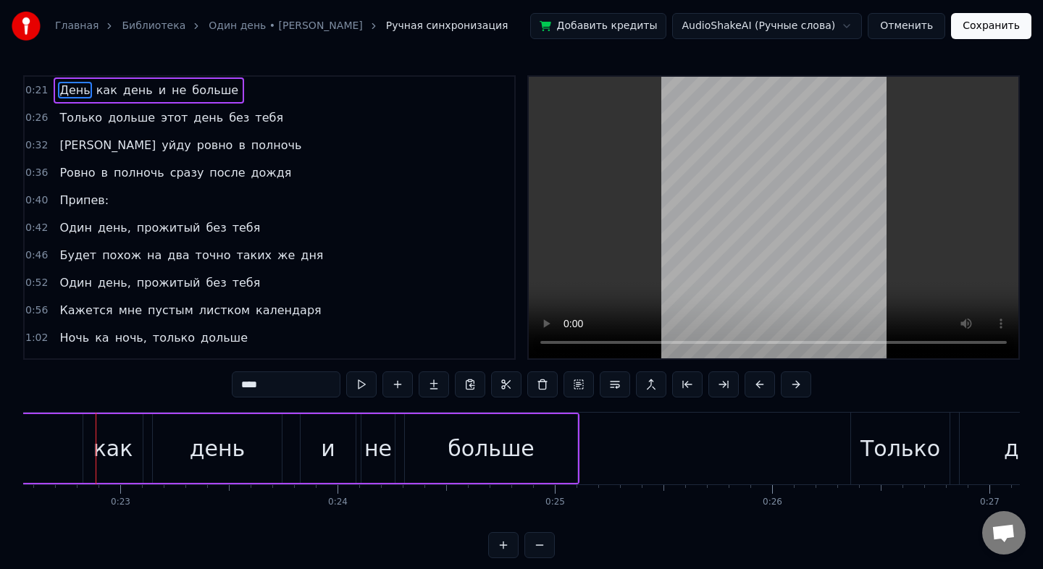
click at [451, 461] on div "больше" at bounding box center [491, 448] width 172 height 69
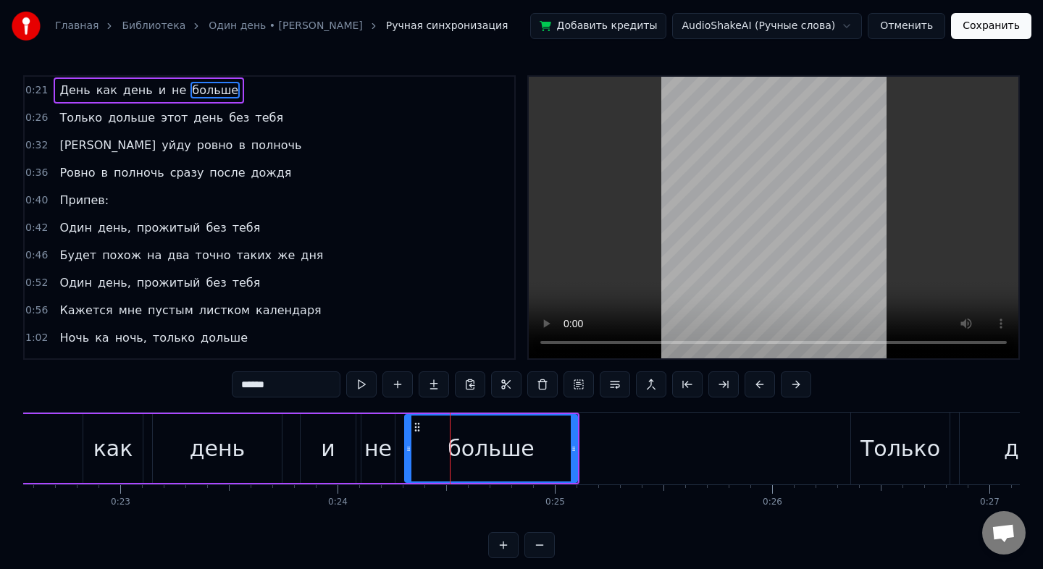
click at [876, 452] on div "Только" at bounding box center [900, 448] width 80 height 33
type input "******"
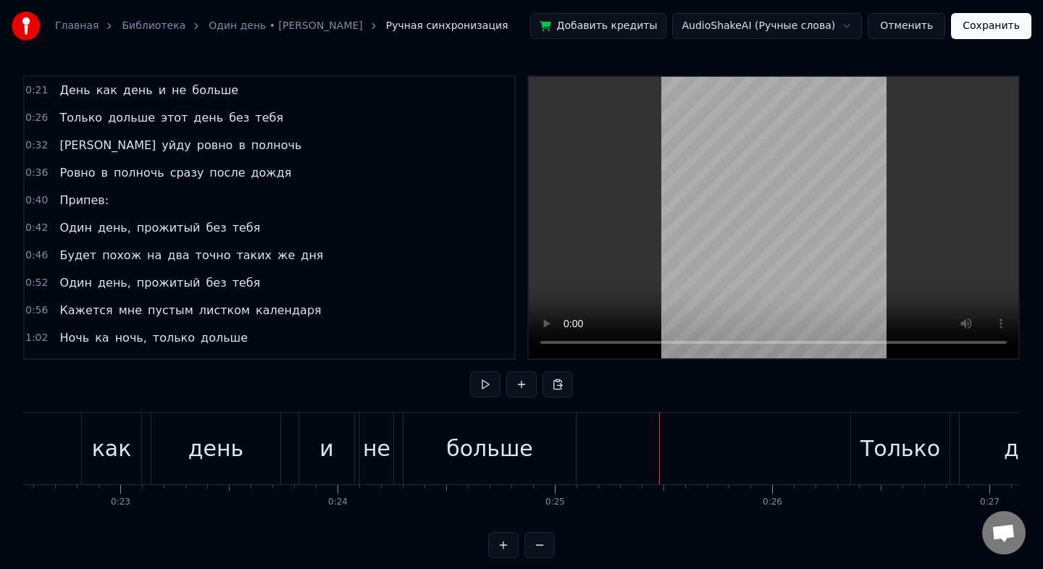
click at [487, 448] on div "больше" at bounding box center [489, 448] width 87 height 33
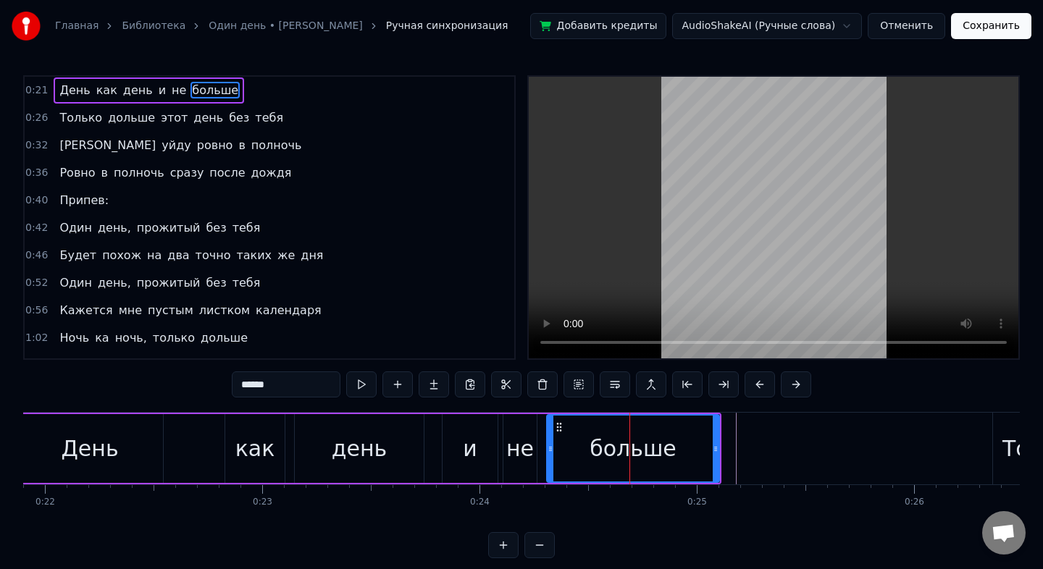
scroll to position [0, 4757]
click at [97, 440] on div "День" at bounding box center [91, 448] width 57 height 33
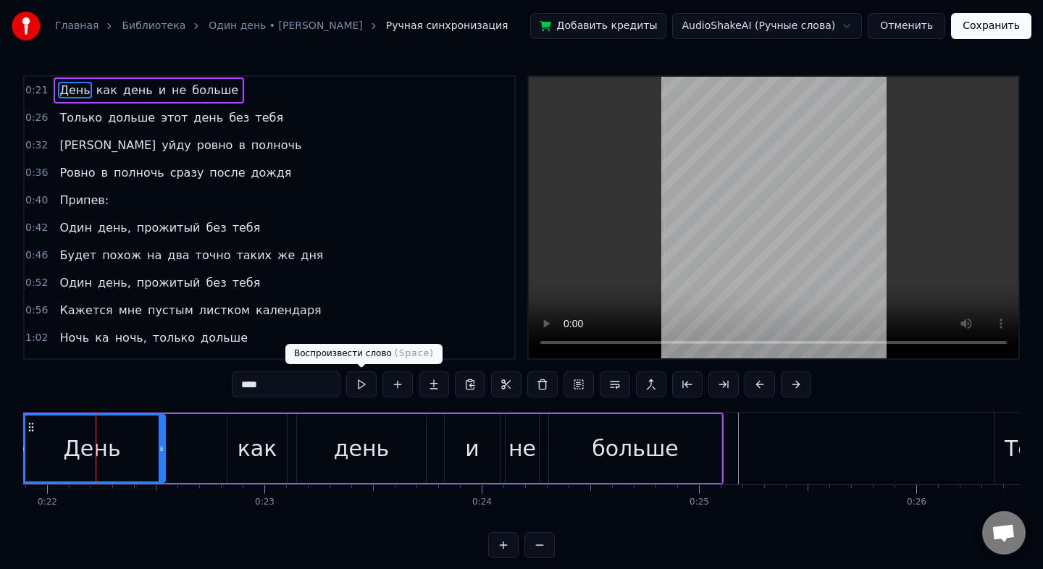
click at [351, 387] on button at bounding box center [361, 385] width 30 height 26
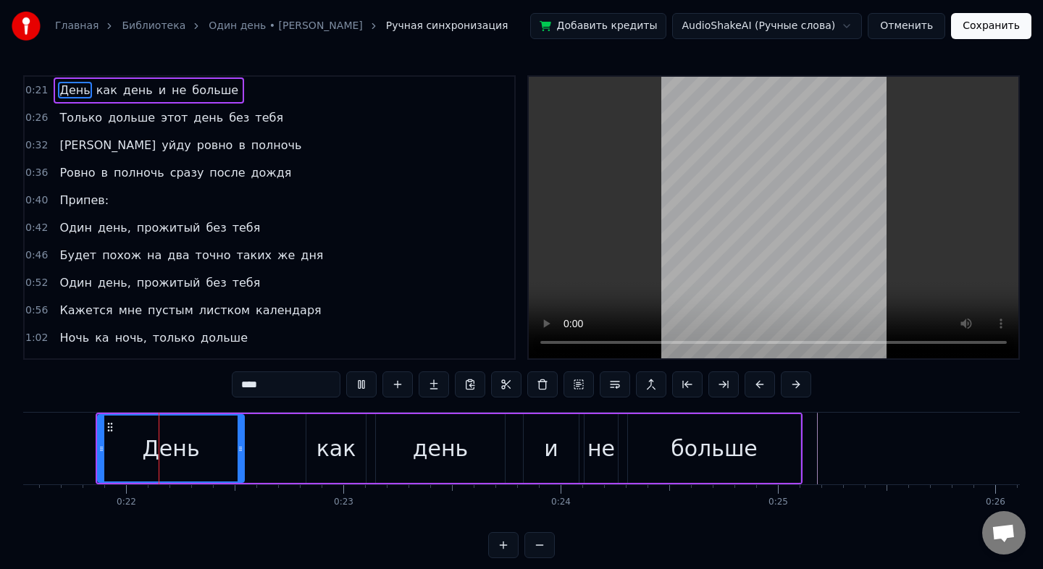
scroll to position [0, 4678]
click at [340, 450] on div "как" at bounding box center [337, 448] width 40 height 33
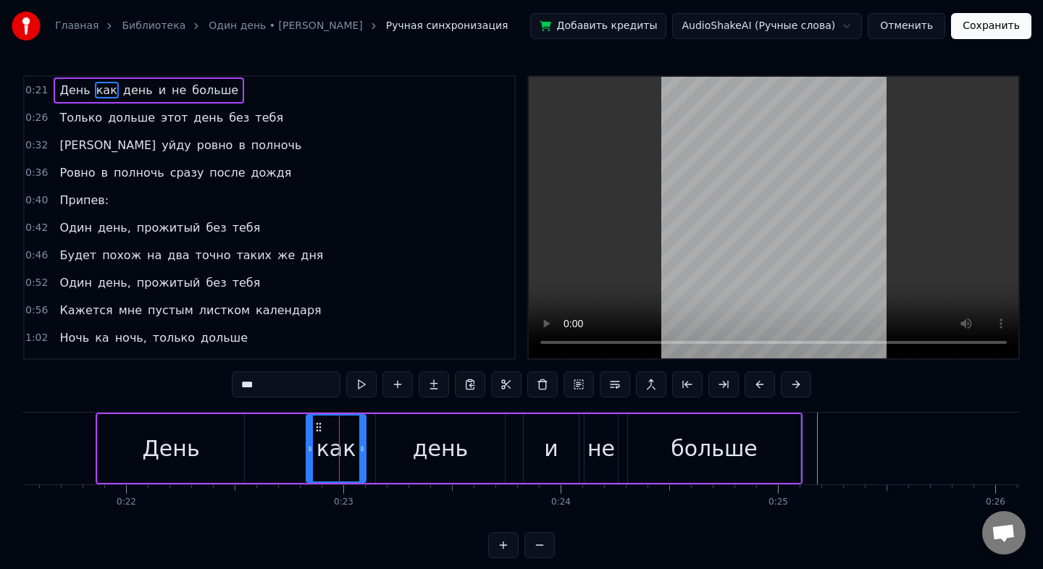
click at [361, 385] on button at bounding box center [361, 385] width 30 height 26
click at [393, 451] on div "день" at bounding box center [440, 448] width 129 height 69
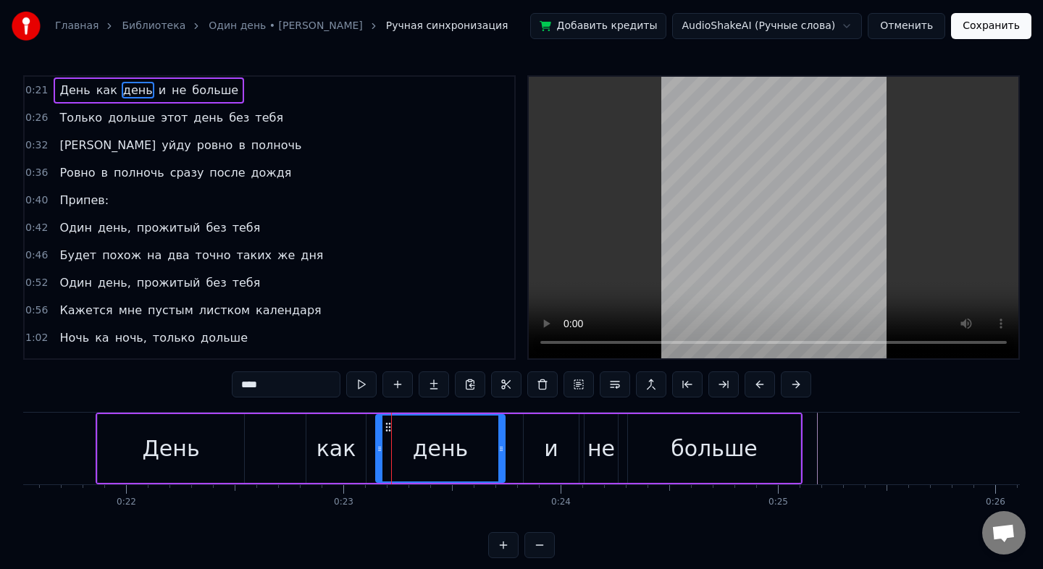
click at [183, 434] on div "День" at bounding box center [170, 448] width 57 height 33
type input "****"
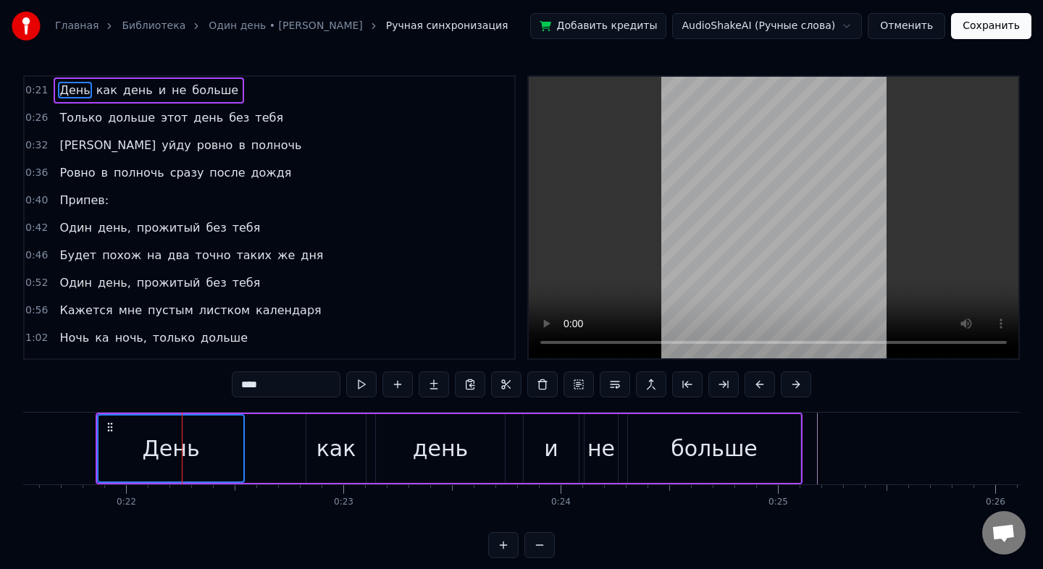
click at [763, 451] on div "больше" at bounding box center [714, 448] width 172 height 69
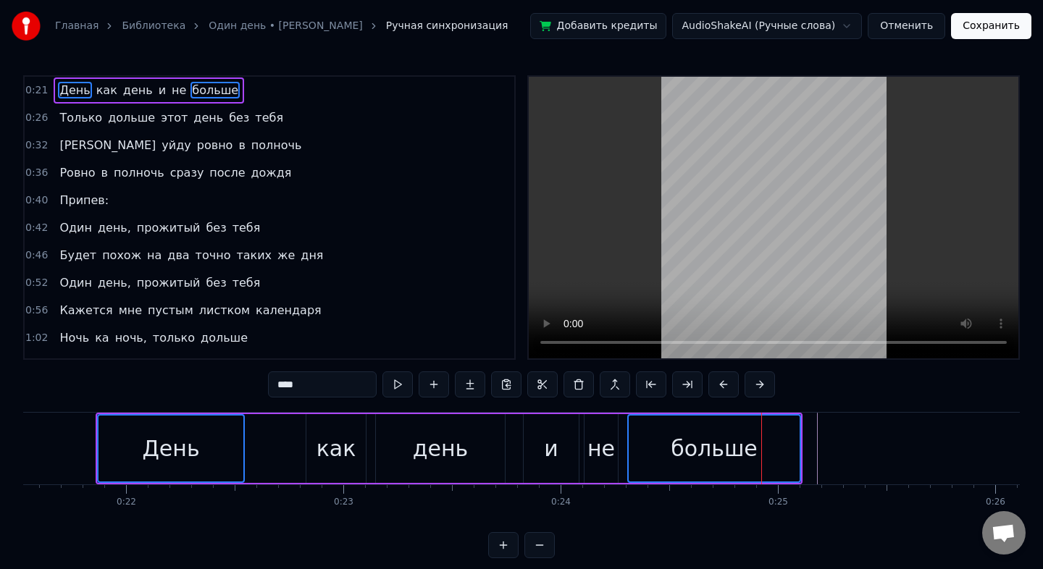
click at [466, 448] on div "день" at bounding box center [440, 448] width 129 height 69
click at [587, 441] on div "не" at bounding box center [601, 448] width 33 height 69
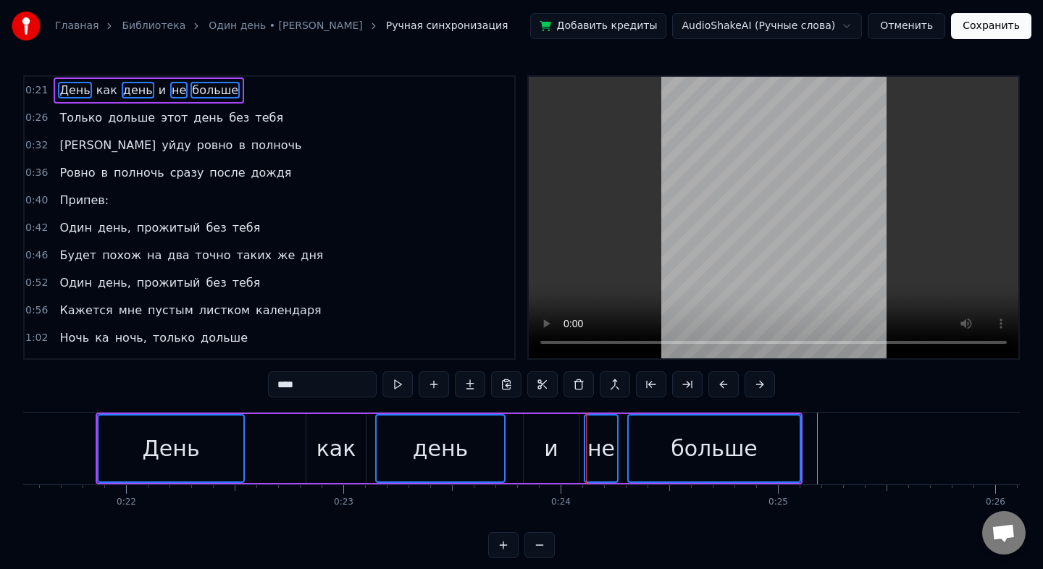
click at [552, 440] on div "и" at bounding box center [551, 448] width 14 height 33
click at [351, 440] on div "как" at bounding box center [337, 448] width 40 height 33
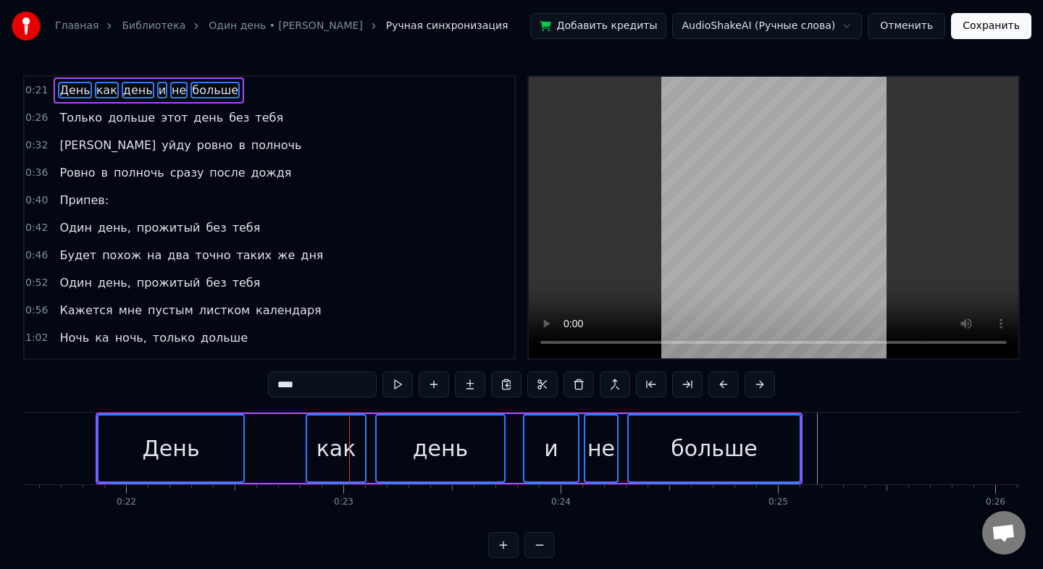
click at [286, 441] on div "День как день и не больше" at bounding box center [449, 449] width 707 height 72
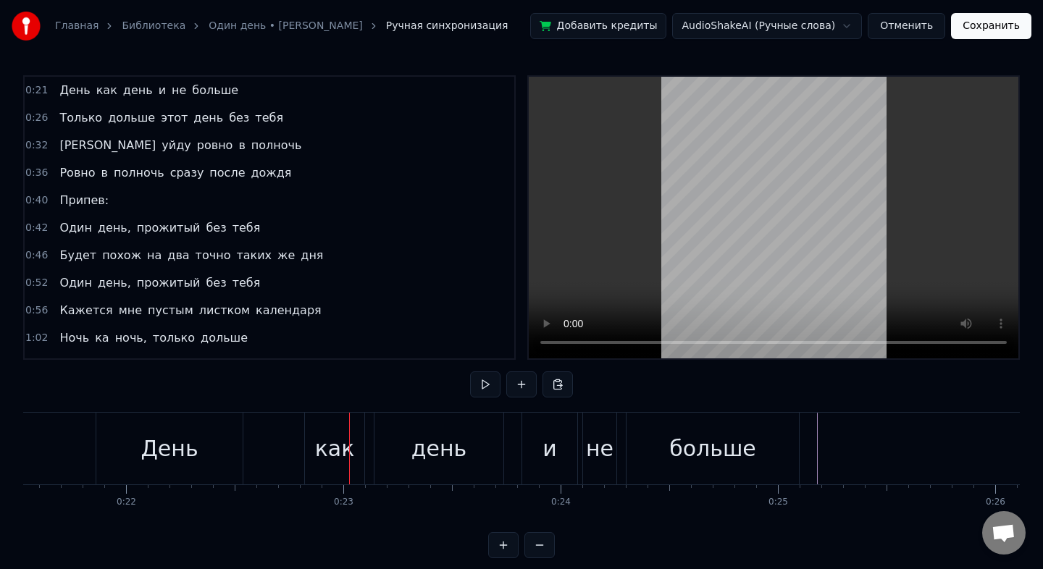
click at [286, 441] on div "День как день и не больше" at bounding box center [449, 449] width 707 height 72
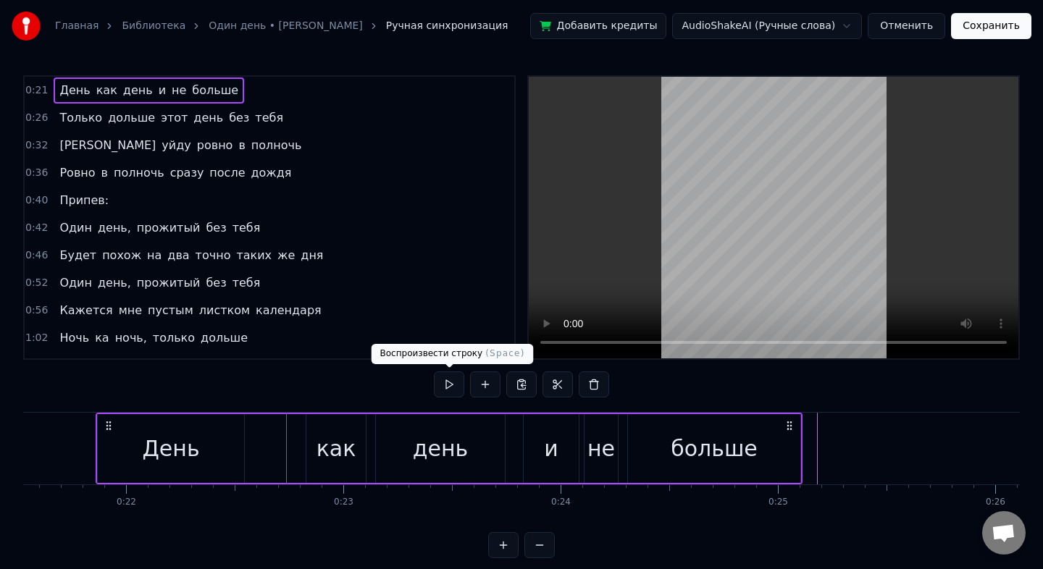
click at [450, 382] on button at bounding box center [449, 385] width 30 height 26
click at [189, 456] on div "День" at bounding box center [170, 448] width 57 height 33
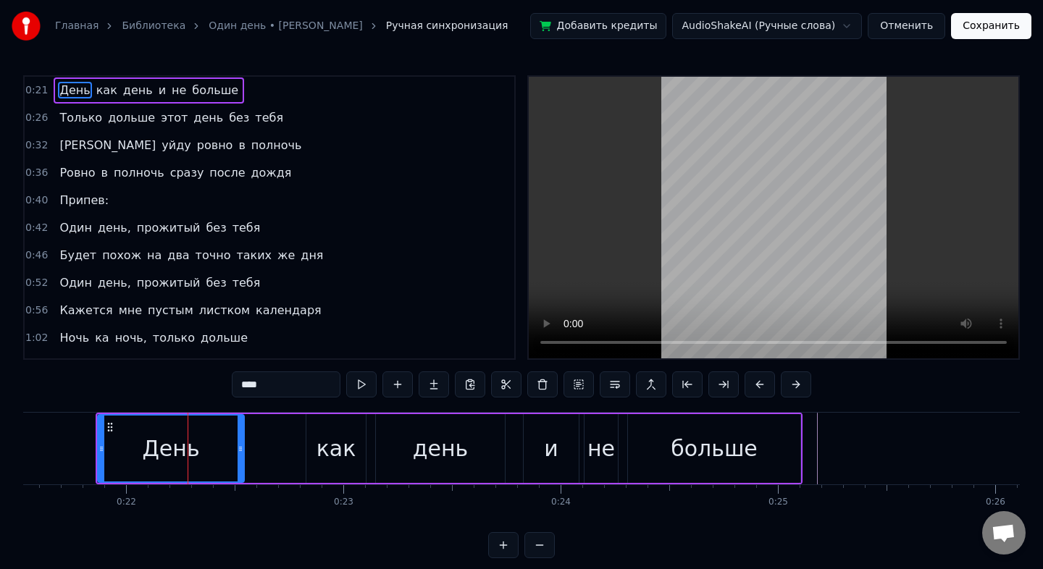
click at [108, 427] on circle at bounding box center [108, 427] width 1 height 1
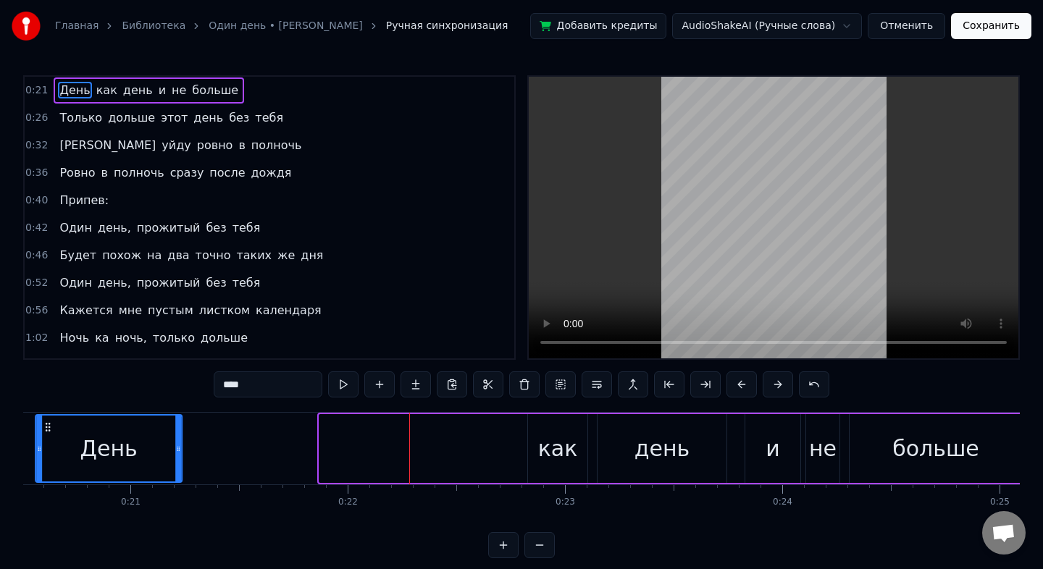
scroll to position [0, 4330]
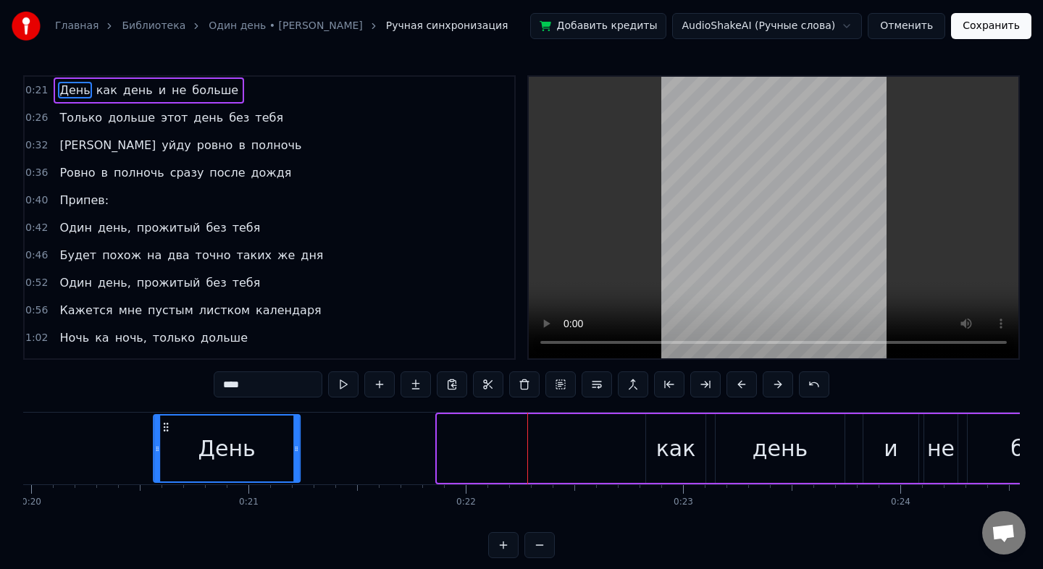
click at [154, 428] on div "День" at bounding box center [226, 449] width 145 height 66
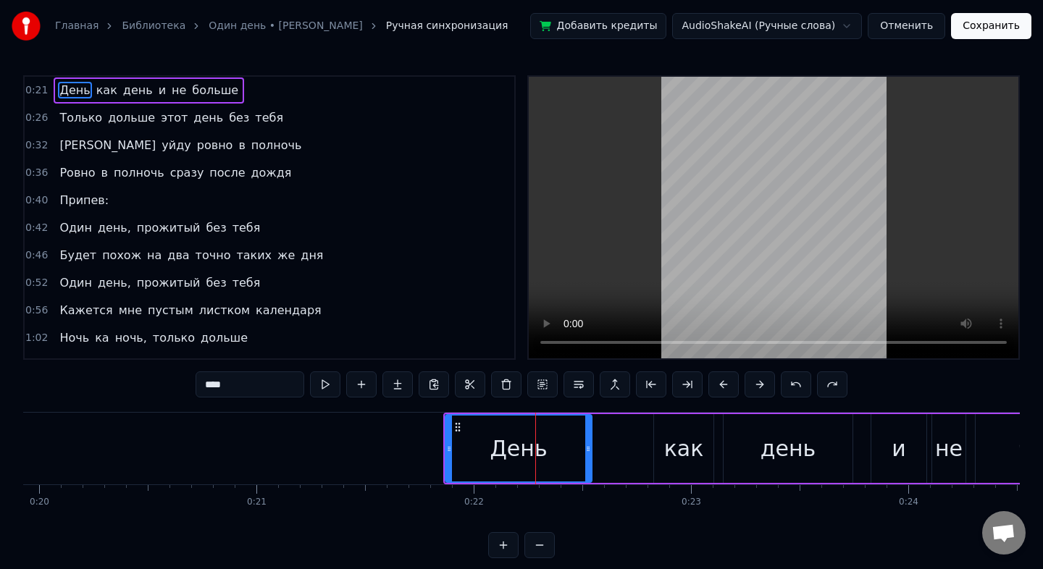
click at [816, 447] on div "день" at bounding box center [788, 448] width 129 height 69
type input "****"
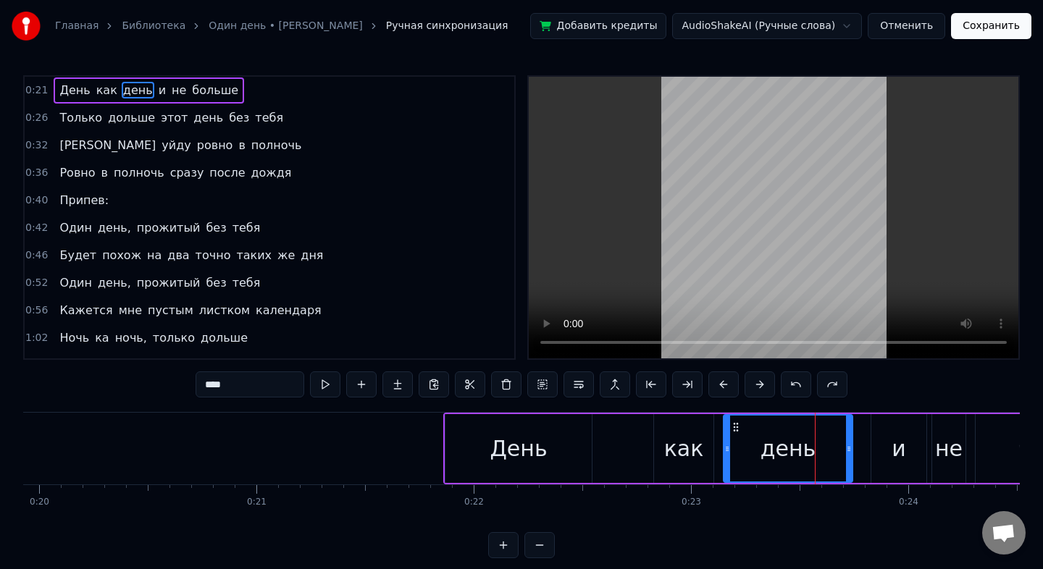
click at [637, 454] on div "День как день и не больше" at bounding box center [796, 449] width 707 height 72
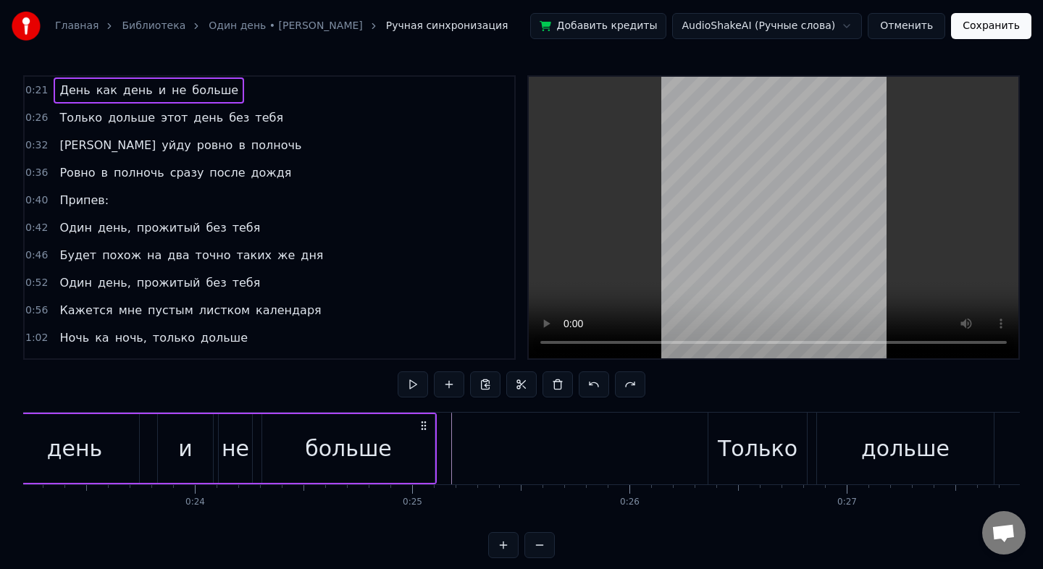
scroll to position [0, 5047]
click at [777, 450] on div "Только" at bounding box center [754, 448] width 80 height 33
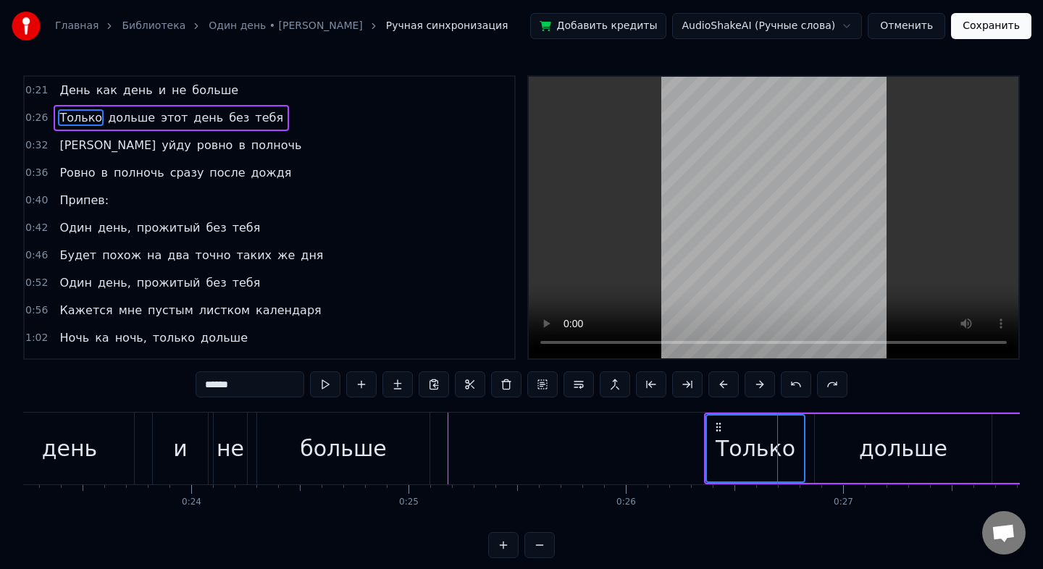
click at [907, 464] on div "дольше" at bounding box center [903, 448] width 88 height 33
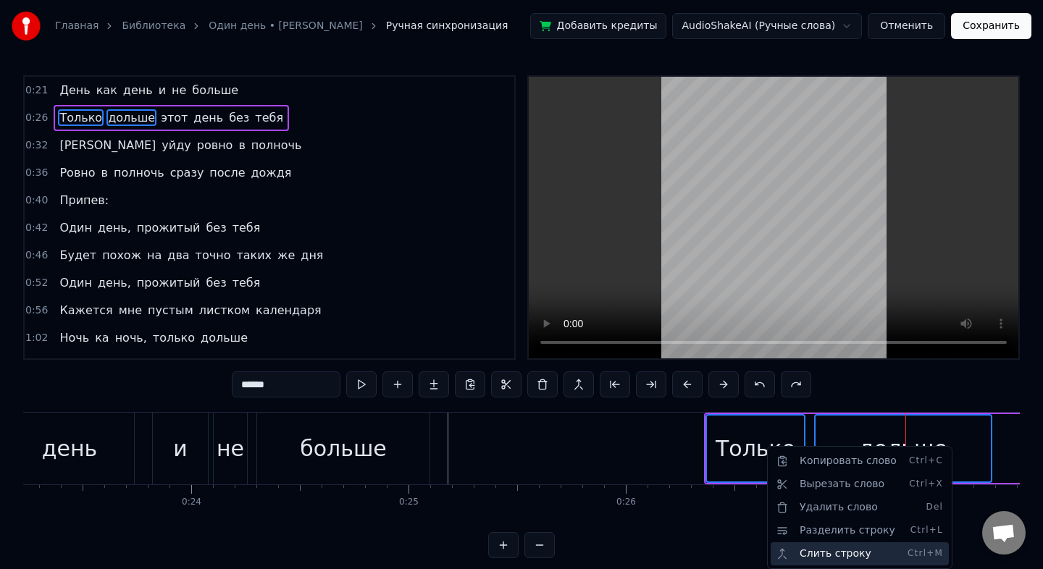
click at [824, 555] on div "Слить строку Ctrl+M" at bounding box center [860, 554] width 178 height 23
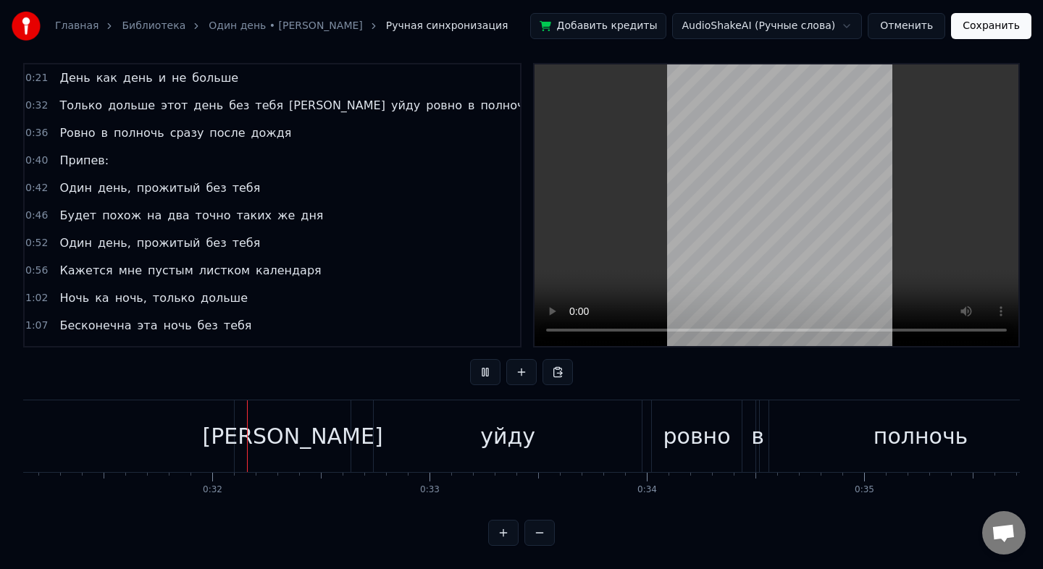
scroll to position [0, 6800]
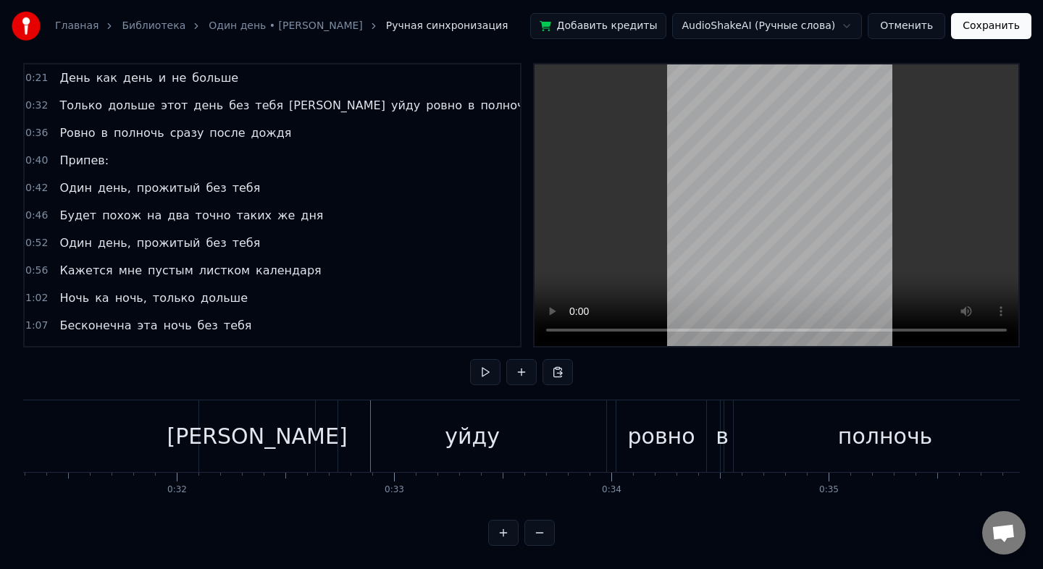
click at [272, 427] on div "Я" at bounding box center [257, 437] width 116 height 72
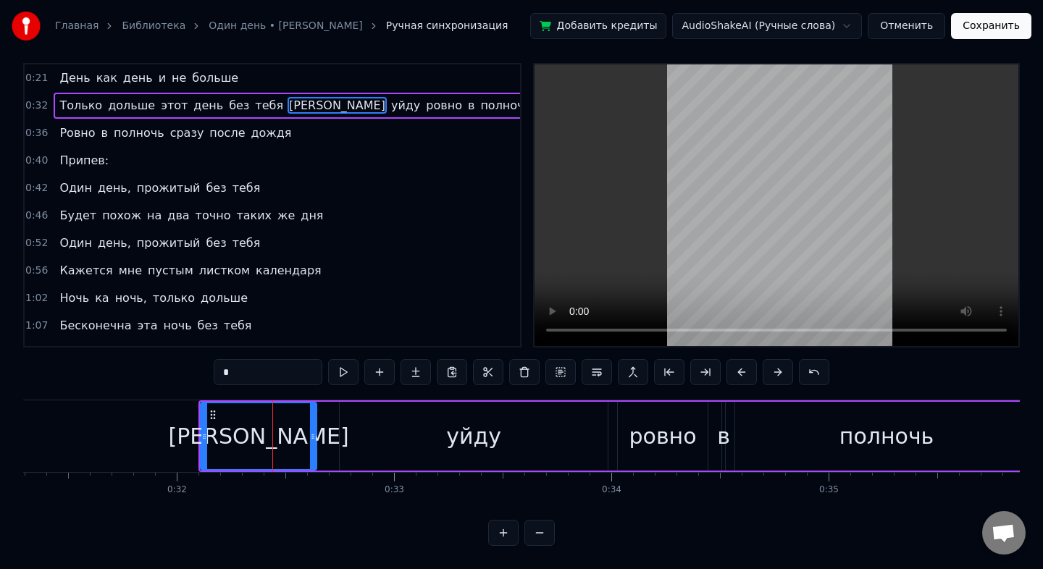
scroll to position [0, 0]
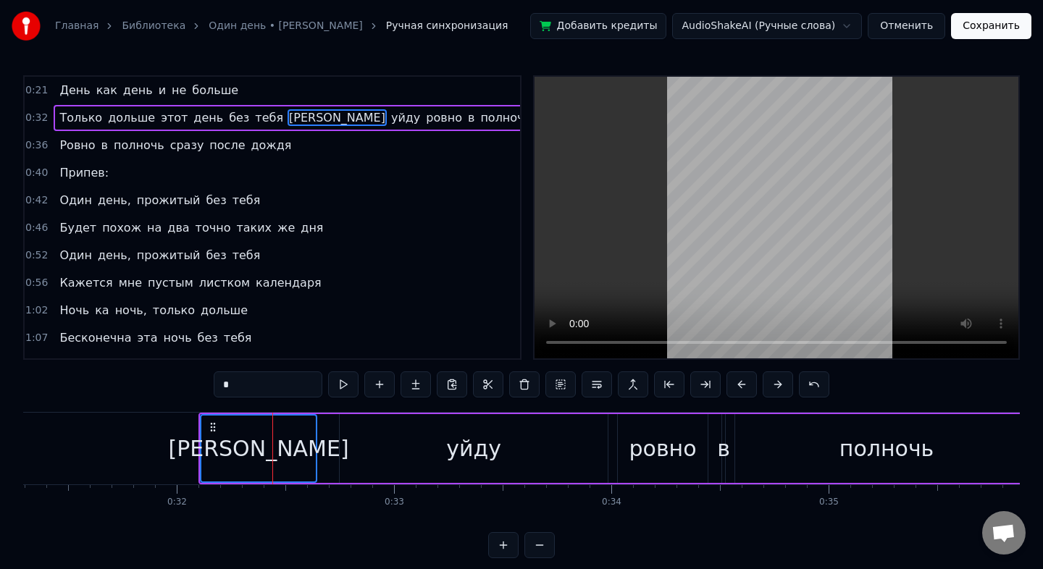
click at [828, 453] on div "полночь" at bounding box center [886, 448] width 303 height 69
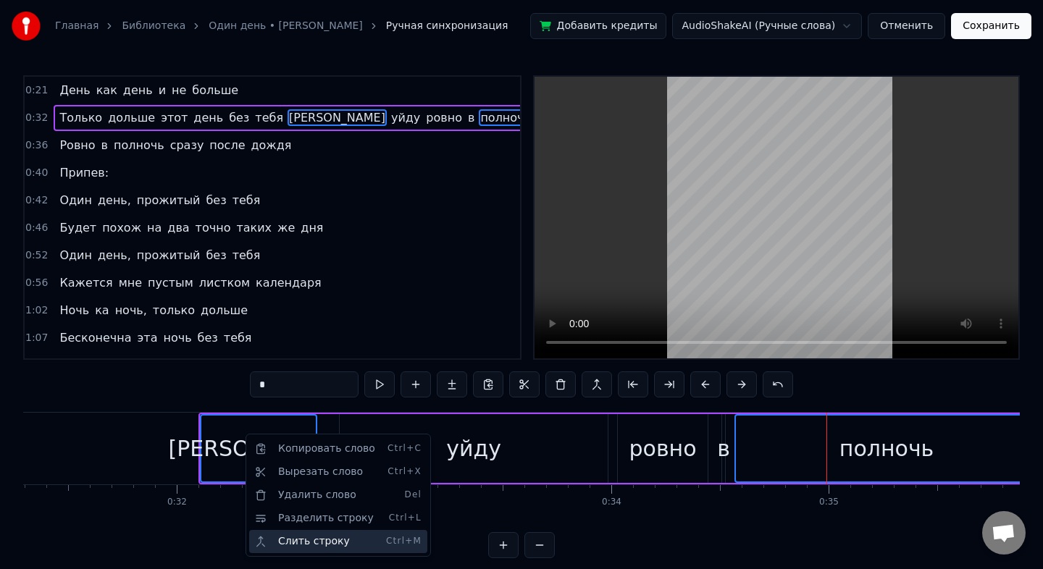
click at [313, 541] on div "Слить строку Ctrl+M" at bounding box center [338, 541] width 178 height 23
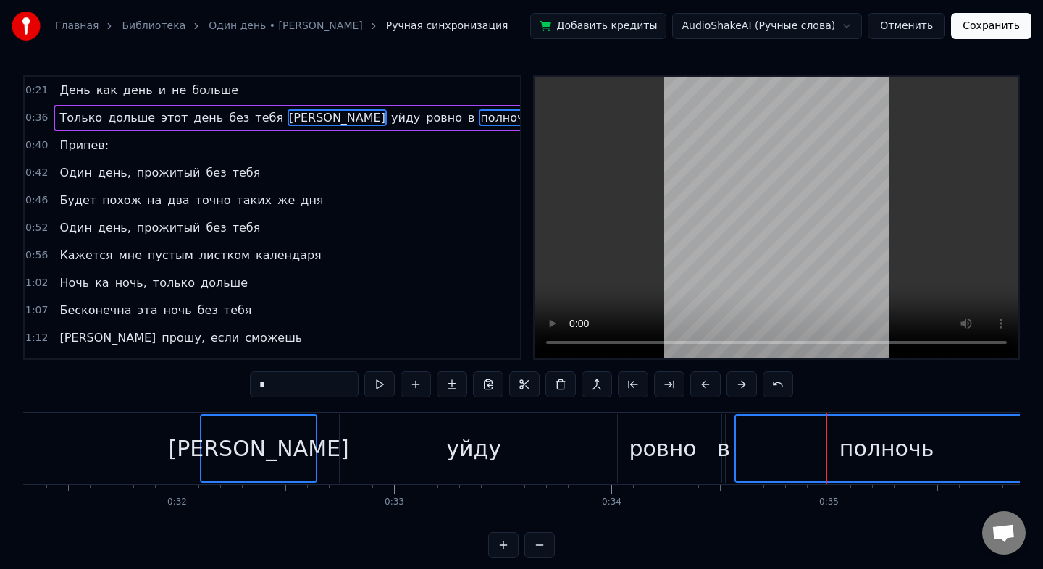
click at [249, 529] on div "0:21 День как день и не больше 0:36 Только дольше этот день без тебя Я уйду ров…" at bounding box center [521, 316] width 997 height 483
click at [204, 430] on div "Я" at bounding box center [258, 449] width 114 height 66
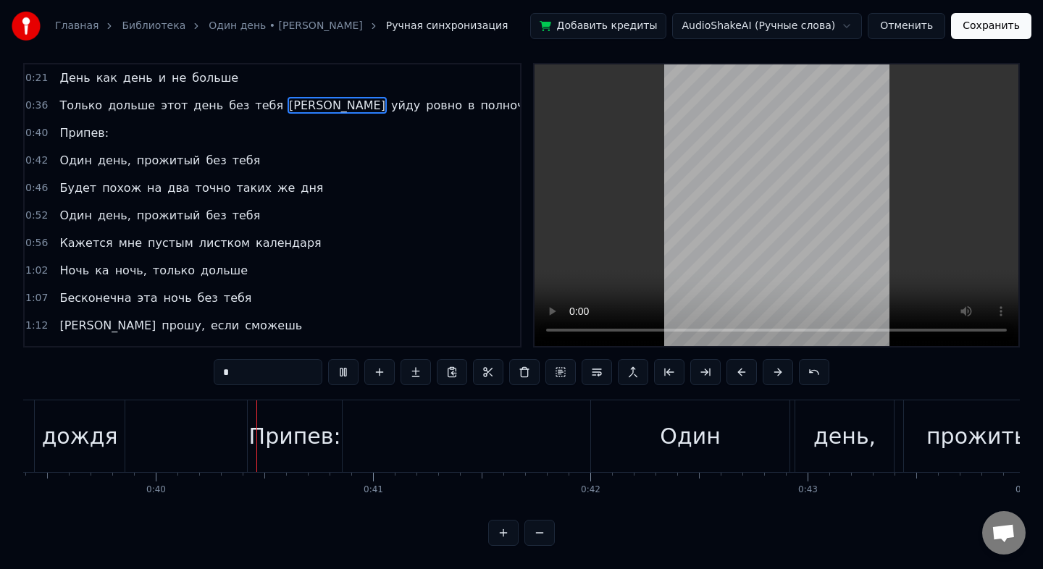
scroll to position [0, 8560]
click at [301, 432] on div "Припев:" at bounding box center [294, 436] width 92 height 33
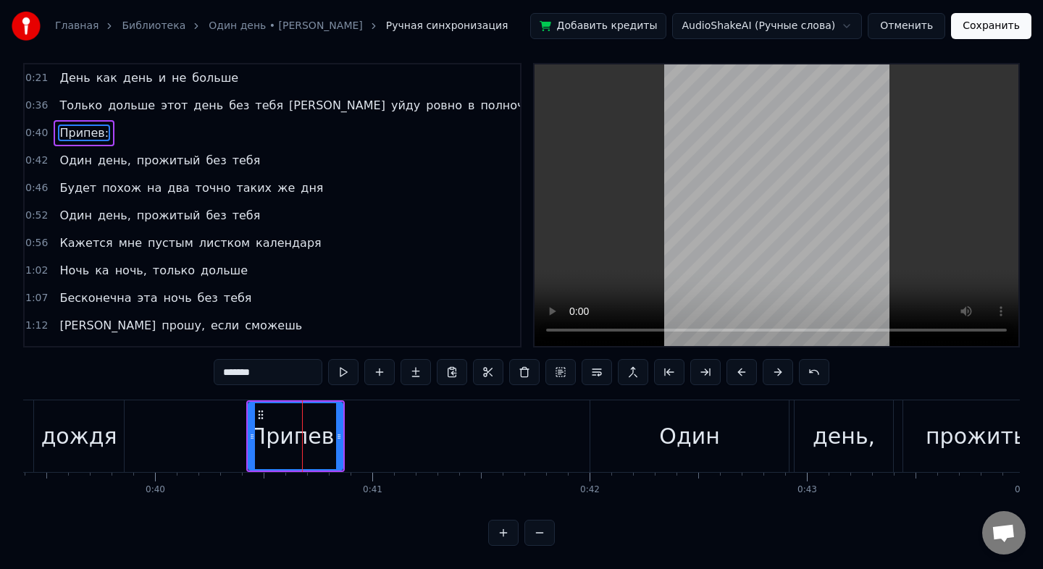
scroll to position [0, 0]
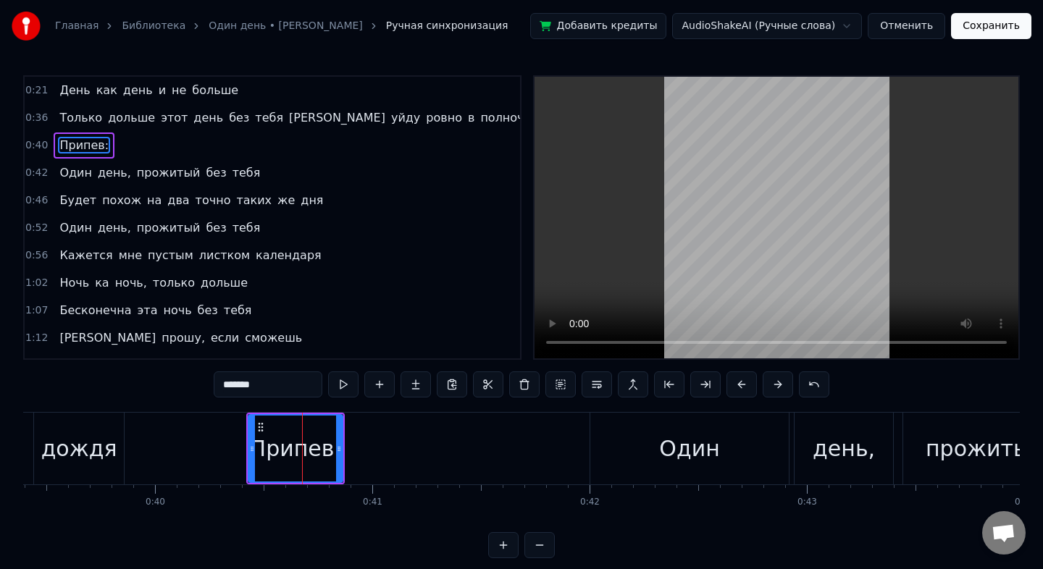
type input "****"
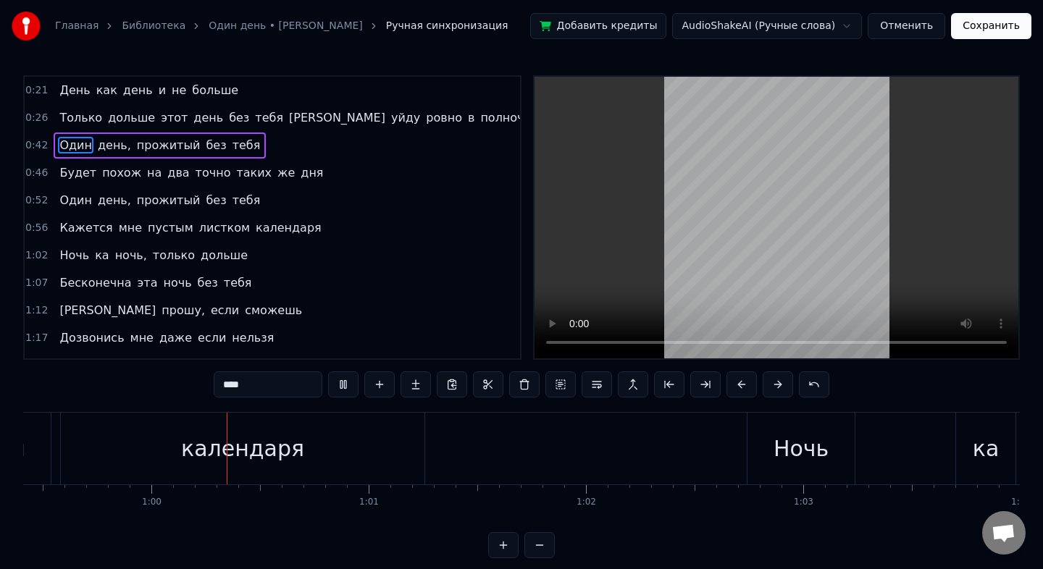
scroll to position [0, 12911]
click at [925, 17] on button "Отменить" at bounding box center [907, 26] width 78 height 26
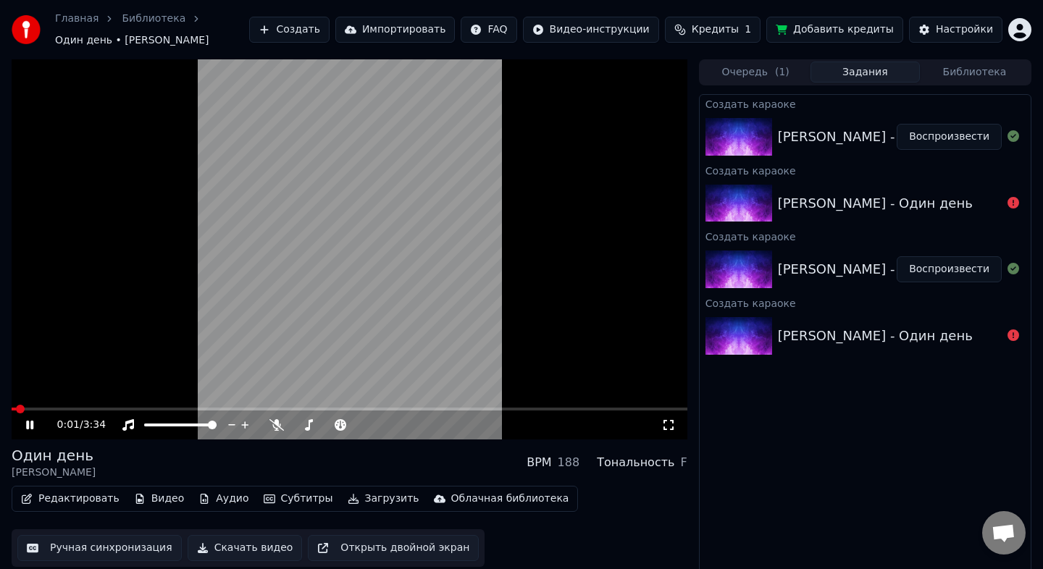
click at [57, 408] on span at bounding box center [350, 409] width 676 height 3
click at [71, 408] on span at bounding box center [350, 409] width 676 height 3
click at [346, 267] on video at bounding box center [350, 249] width 676 height 380
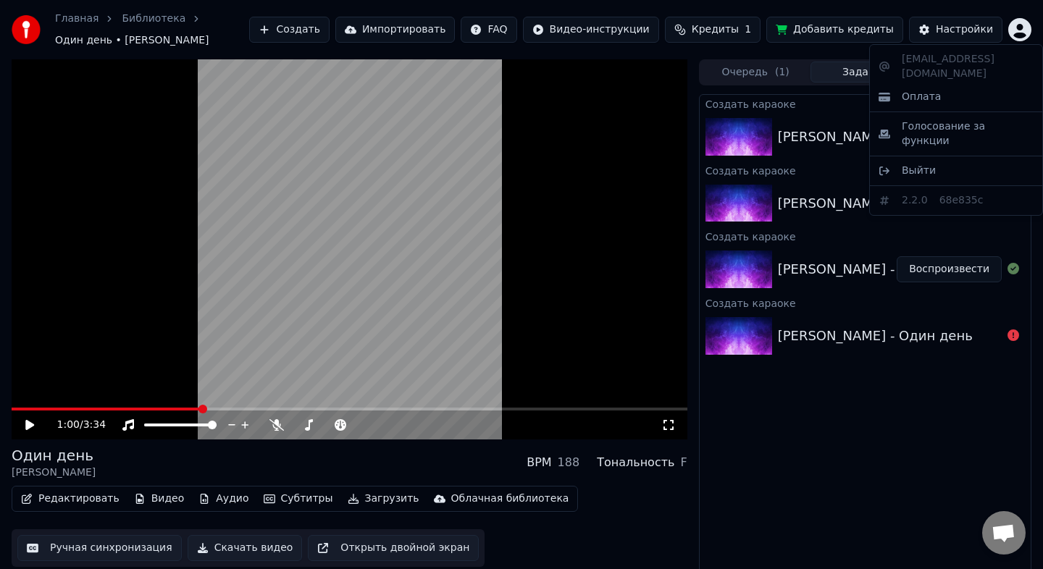
click at [1022, 25] on html "Главная Библиотека Один день • Татьяна Буланова Создать Импортировать FAQ Видео…" at bounding box center [521, 284] width 1043 height 569
click at [914, 164] on span "Выйти" at bounding box center [919, 171] width 34 height 14
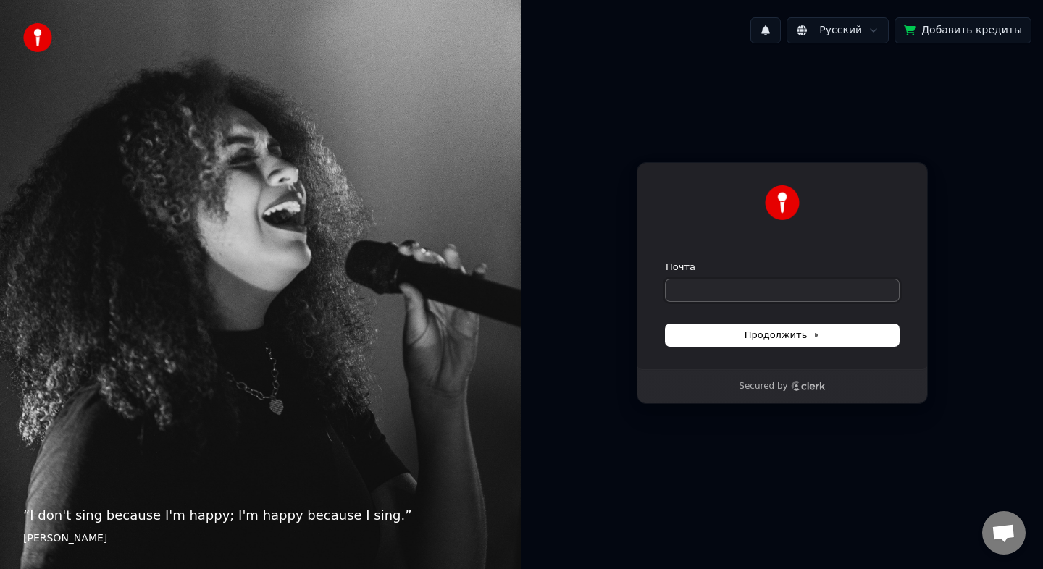
click at [718, 296] on input "Почта" at bounding box center [782, 291] width 233 height 22
type input "*"
click at [775, 334] on span "Продолжить" at bounding box center [783, 335] width 76 height 13
type input "**********"
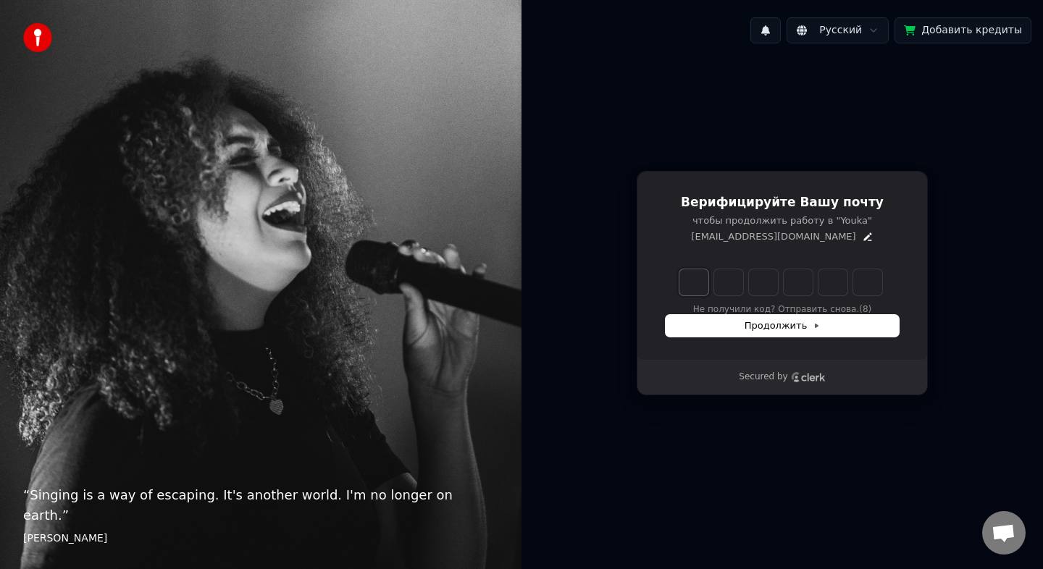
click at [695, 285] on input "Enter verification code. Digit 1" at bounding box center [693, 282] width 29 height 26
type input "******"
type input "*"
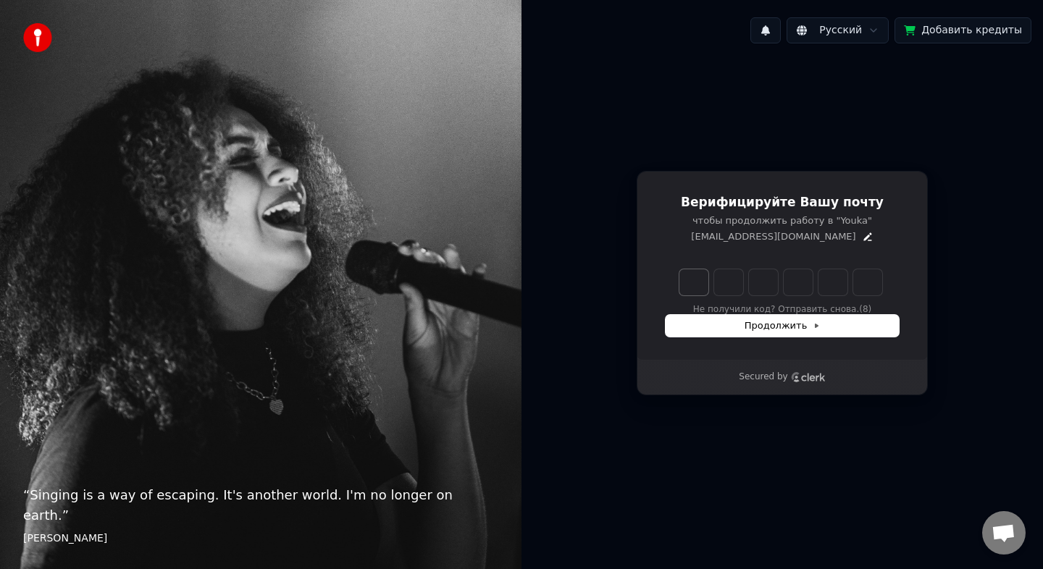
type input "*"
